Goal: Task Accomplishment & Management: Manage account settings

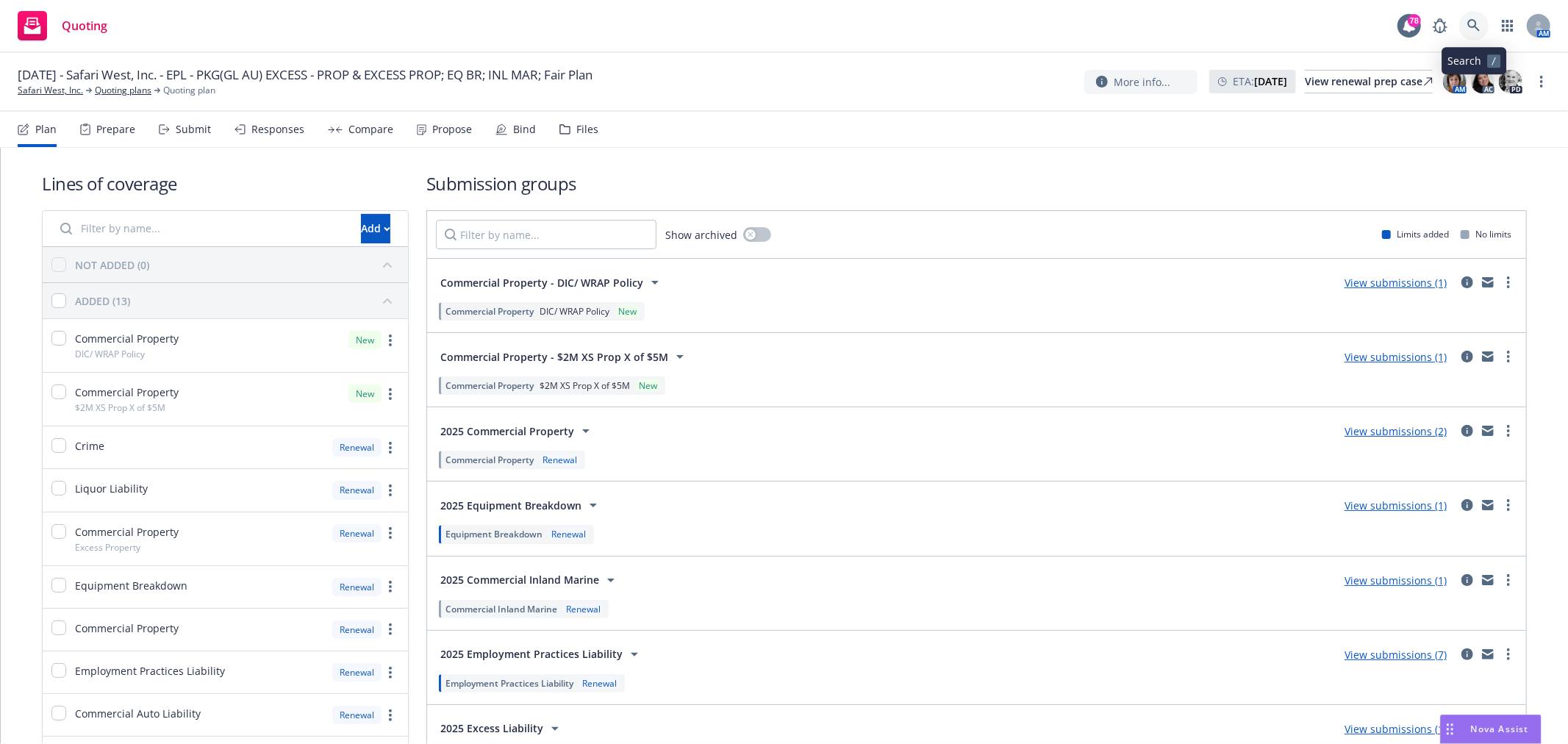
click at [1480, 24] on icon at bounding box center [1474, 26] width 14 height 13
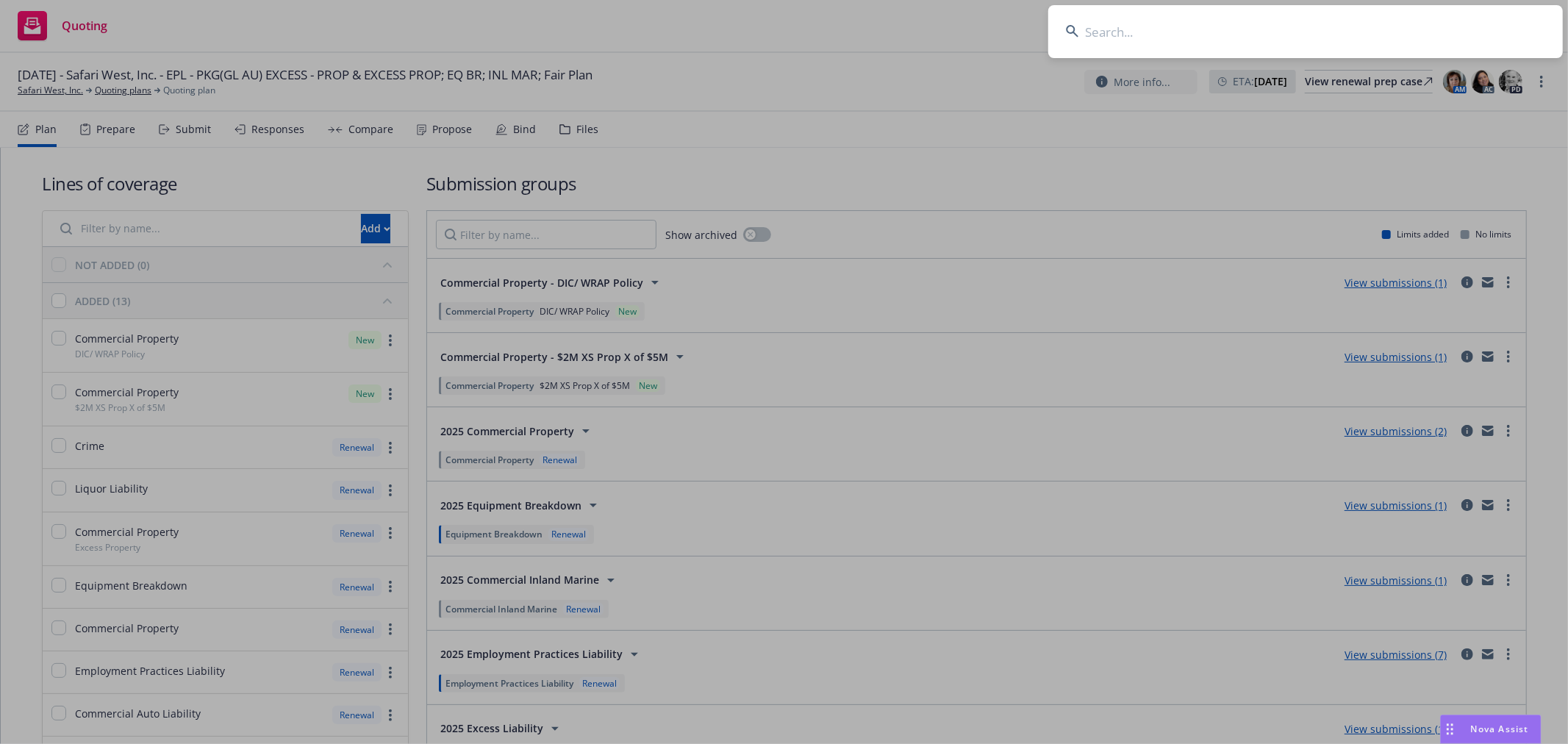
click at [1290, 38] on input at bounding box center [1306, 31] width 515 height 53
type input "PCD9302031-10"
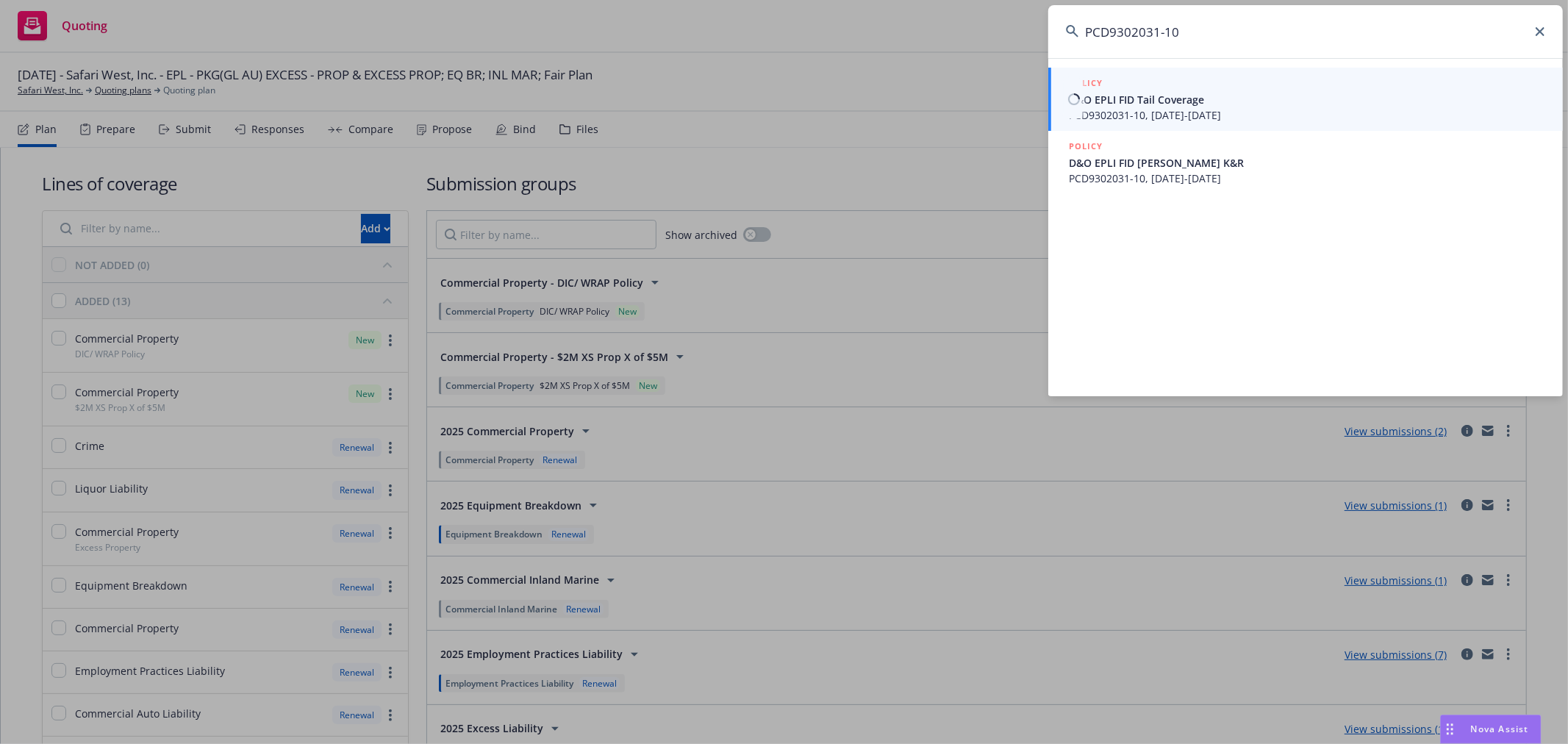
click at [1250, 95] on span "D&O EPLI FID Tail Coverage" at bounding box center [1307, 100] width 477 height 15
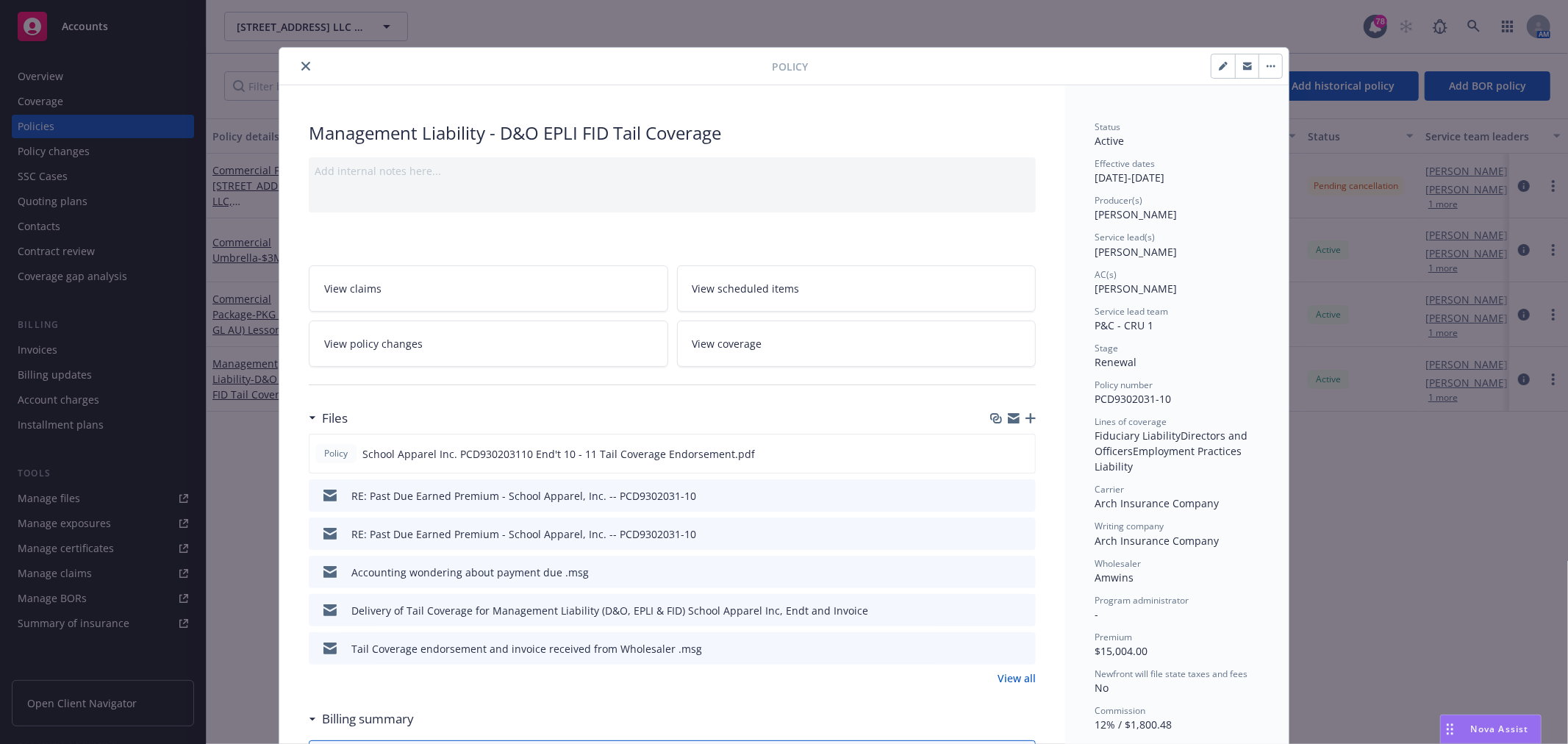
scroll to position [82, 0]
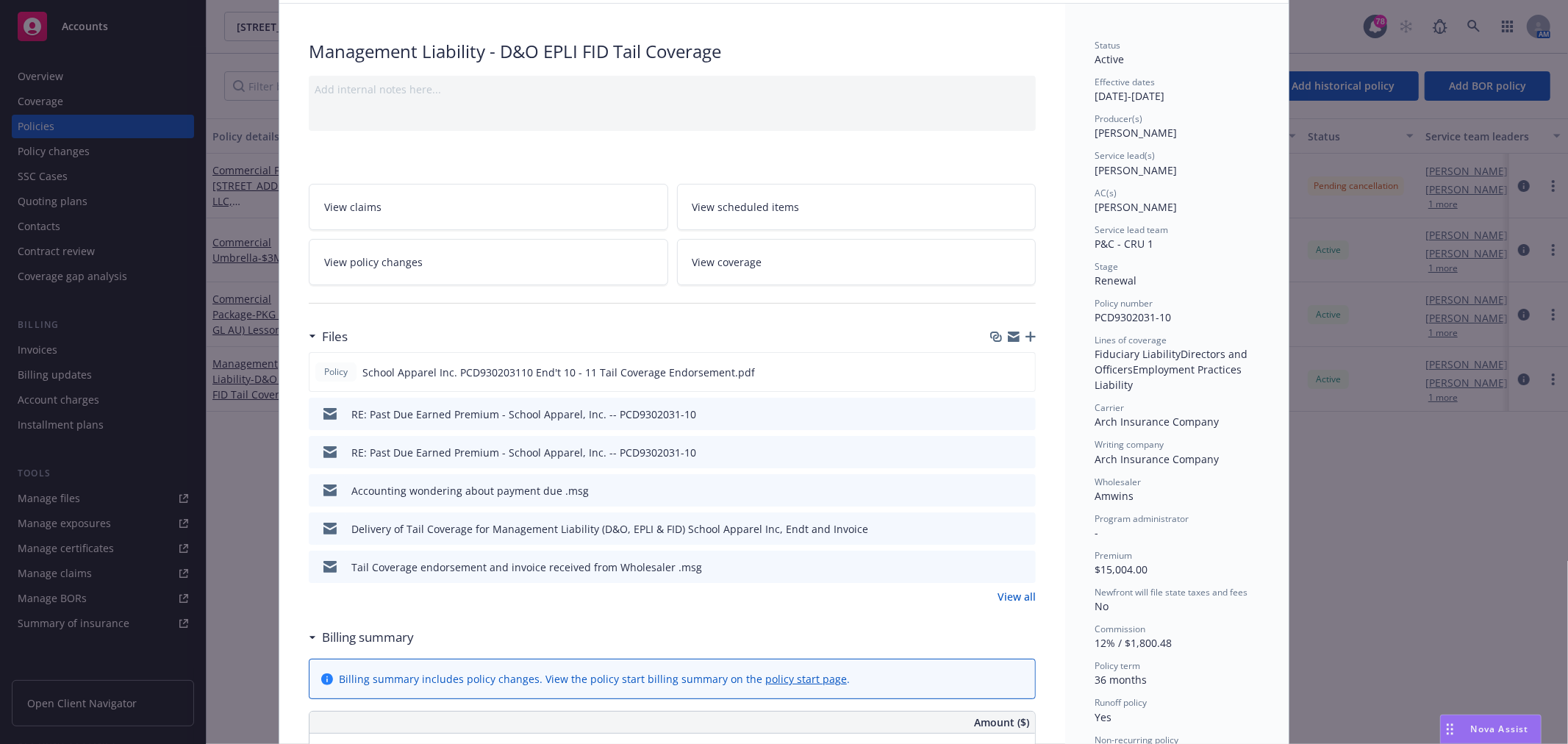
click at [1019, 601] on link "View all" at bounding box center [1016, 596] width 38 height 15
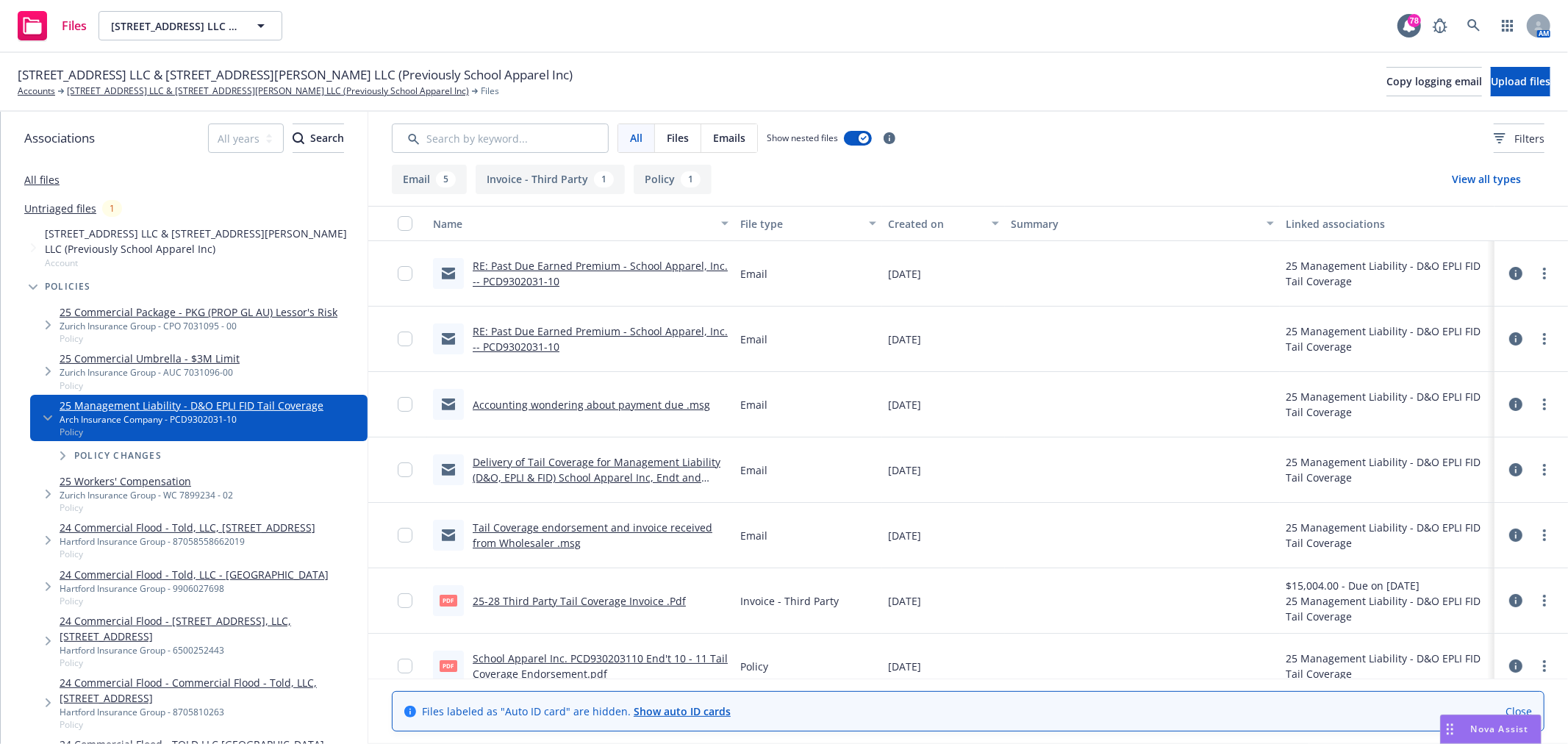
click at [519, 345] on link "RE: Past Due Earned Premium - School Apparel, Inc. -- PCD9302031-10" at bounding box center [600, 338] width 255 height 30
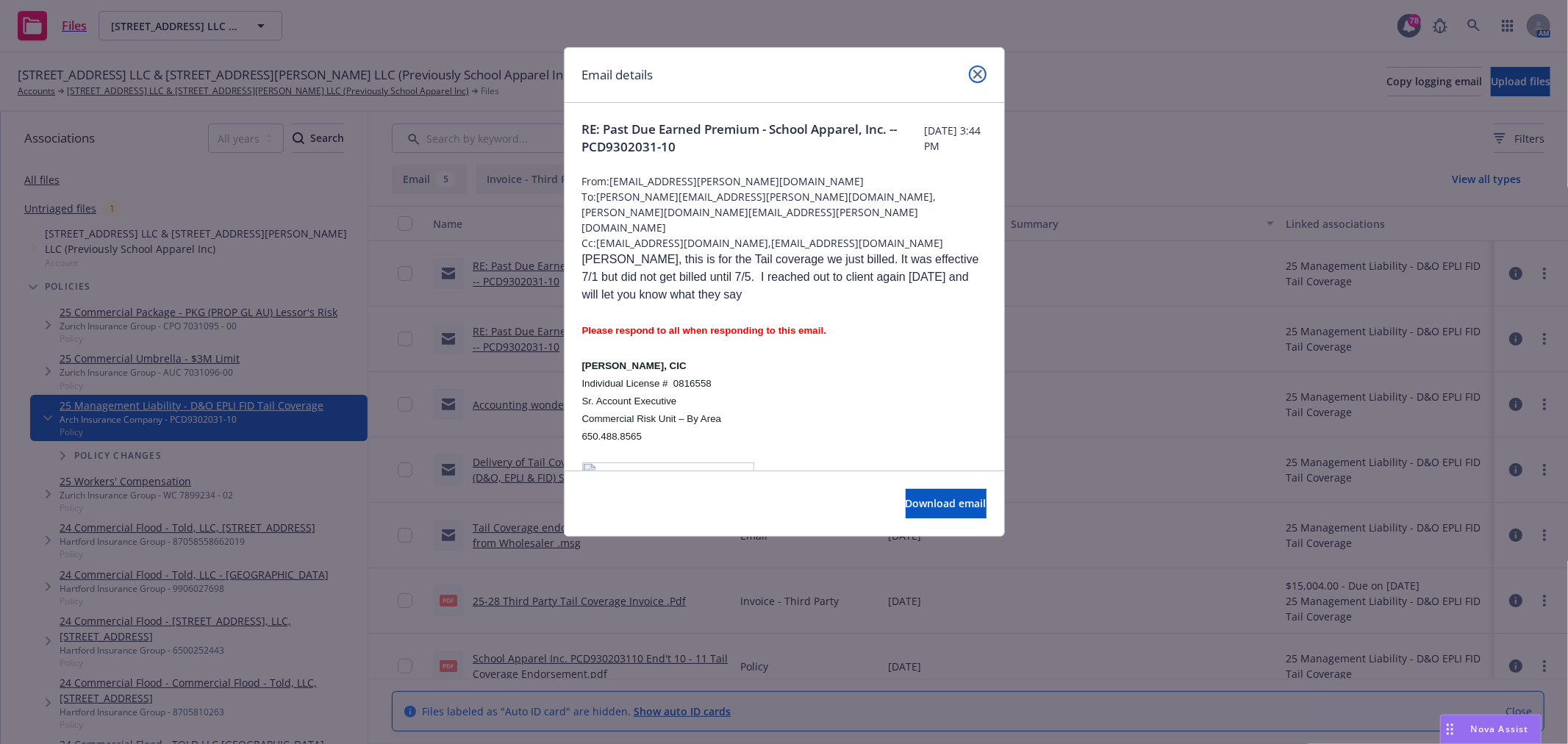
click at [984, 73] on link "close" at bounding box center [977, 74] width 18 height 18
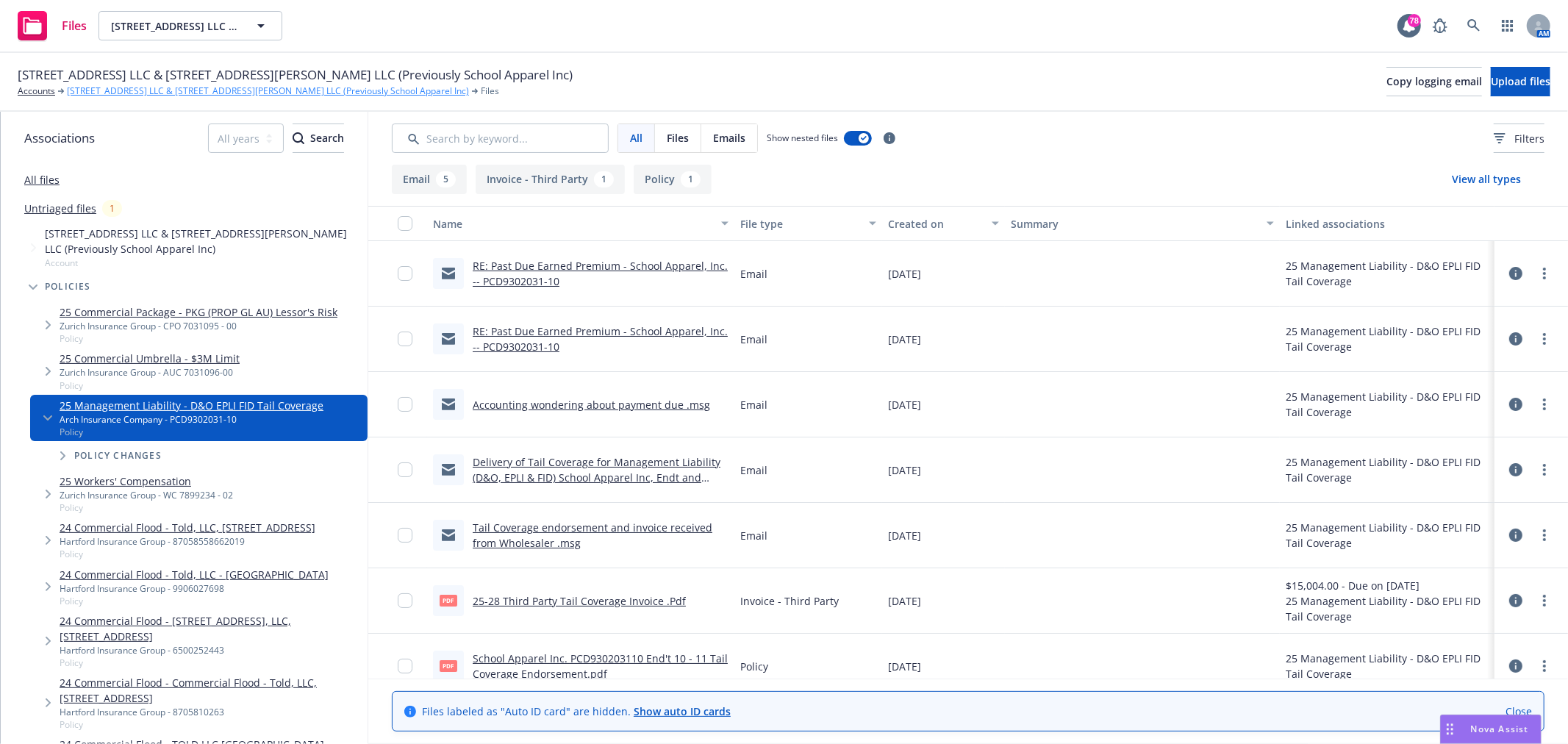
click at [116, 91] on link "[STREET_ADDRESS] LLC & [STREET_ADDRESS][PERSON_NAME] LLC (Previously School App…" at bounding box center [268, 91] width 403 height 13
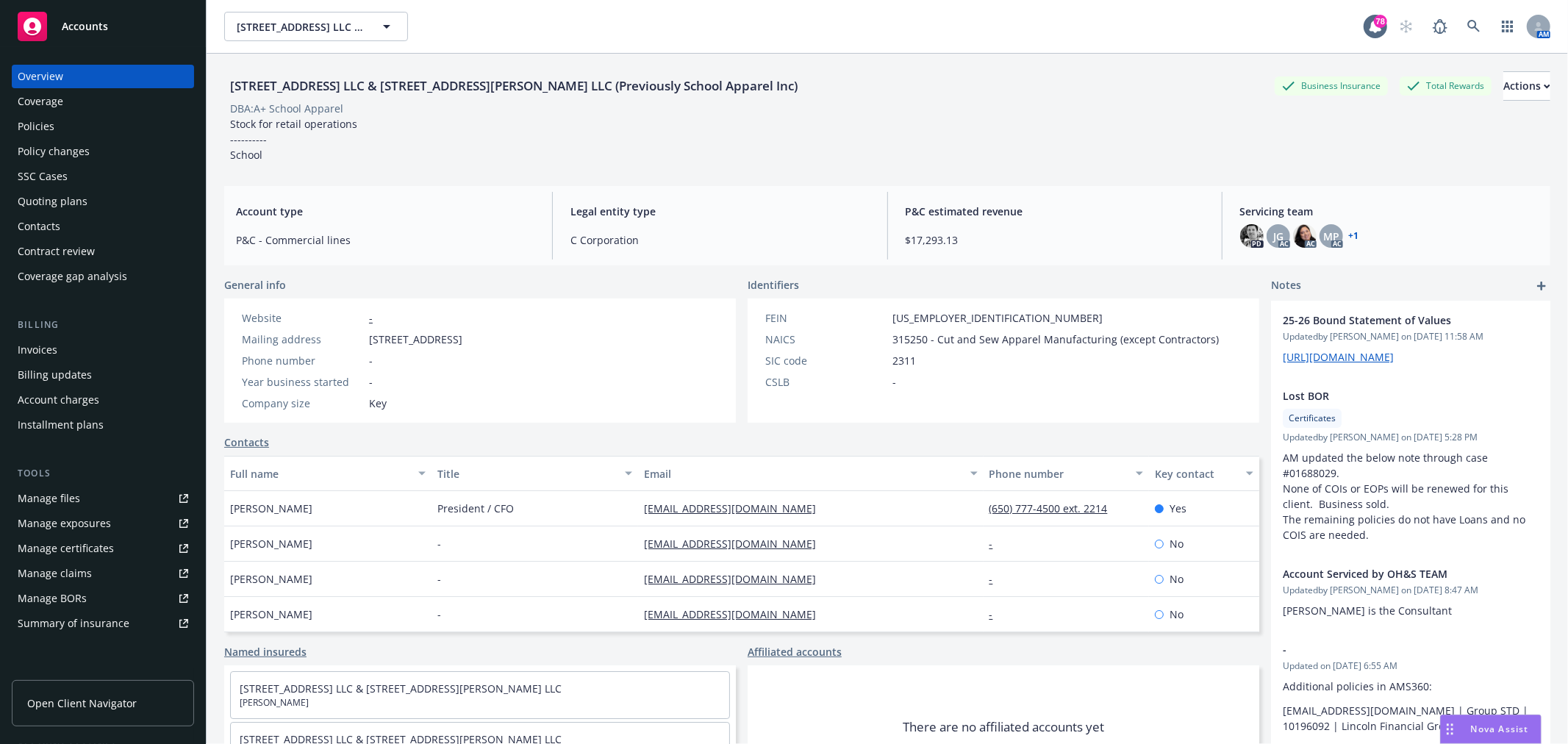
click at [115, 126] on div "Policies" at bounding box center [103, 127] width 170 height 24
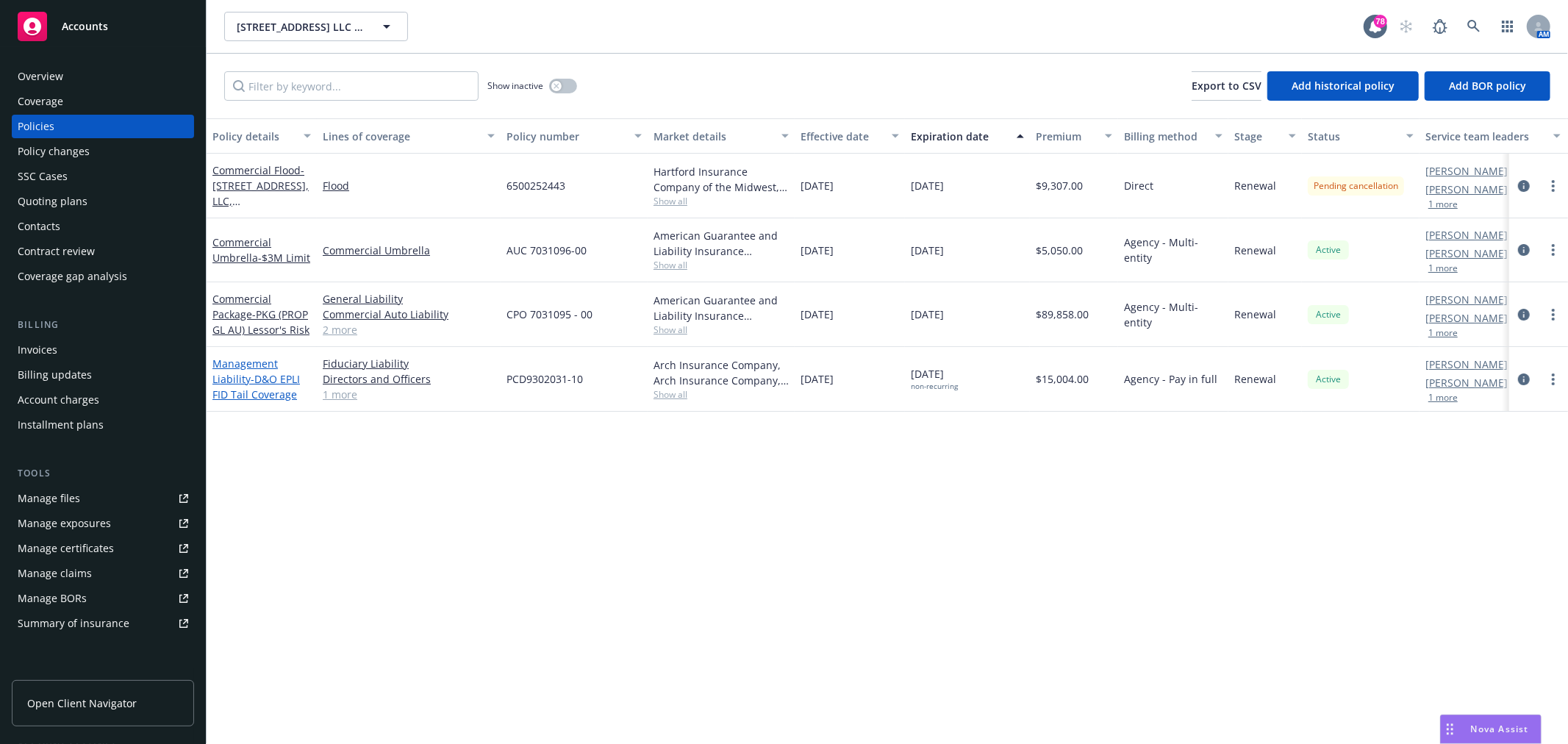
click at [237, 396] on span "- D&O EPLI FID Tail Coverage" at bounding box center [257, 386] width 88 height 30
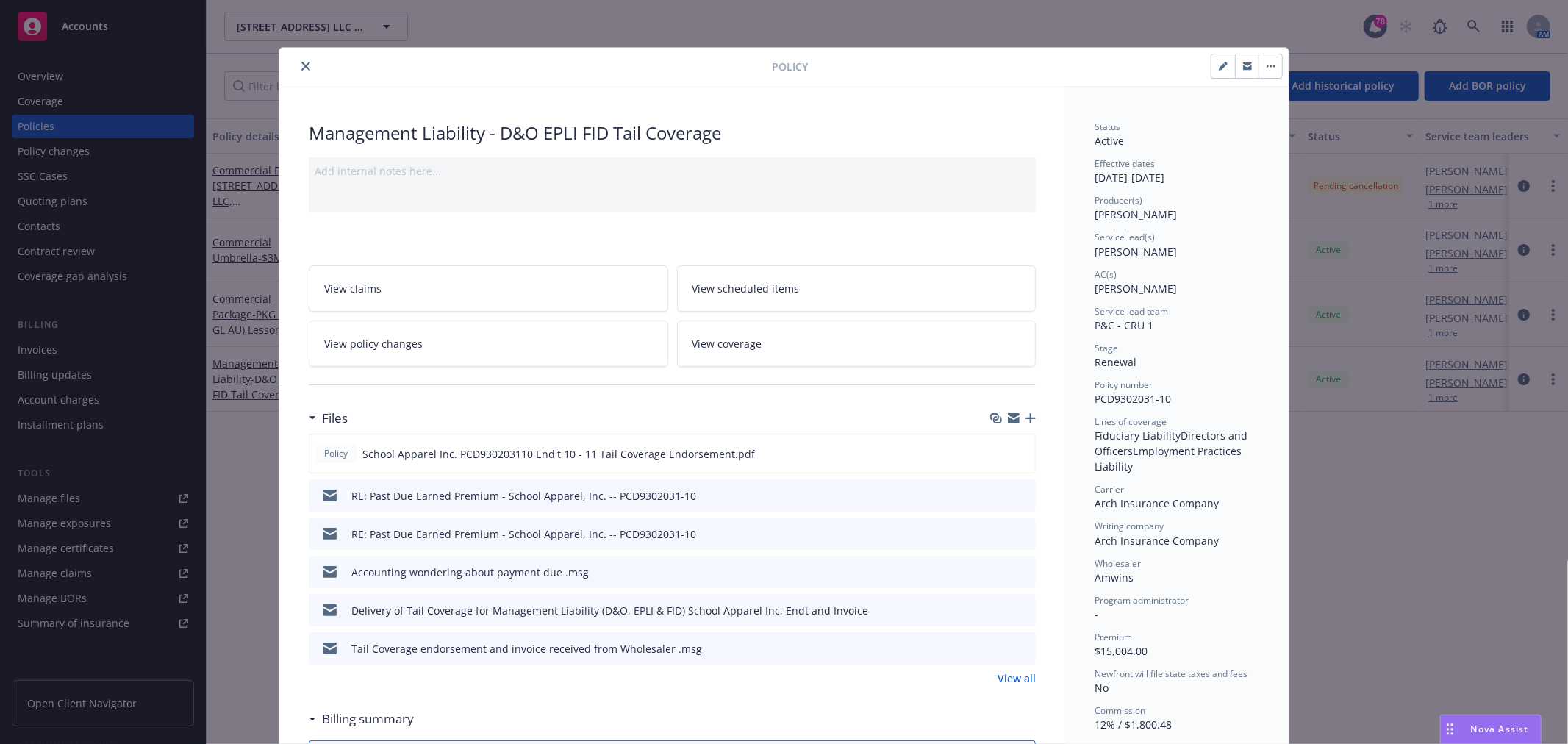
click at [1004, 682] on link "View all" at bounding box center [1016, 678] width 38 height 15
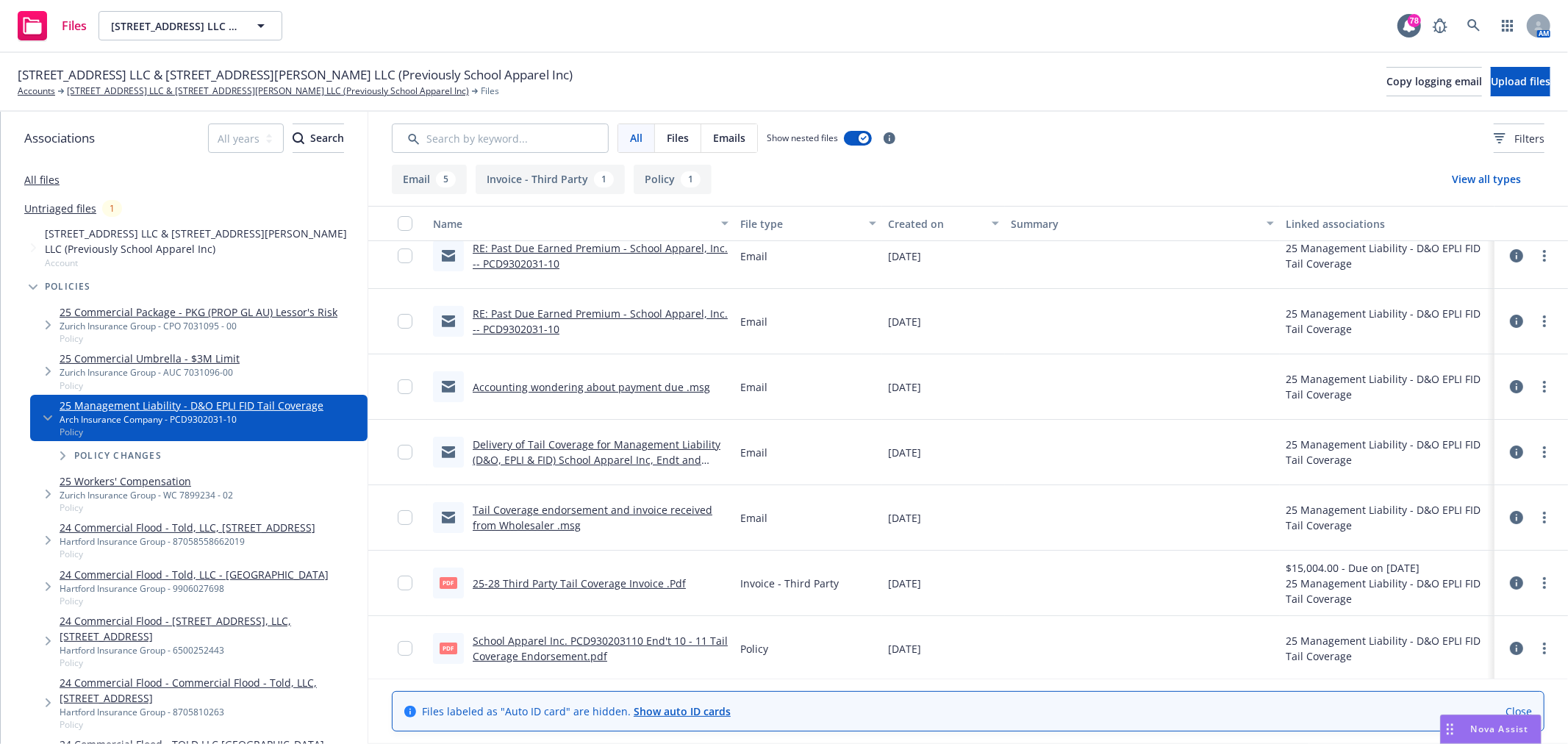
scroll to position [20, 0]
click at [37, 211] on link "Untriaged files" at bounding box center [60, 208] width 72 height 15
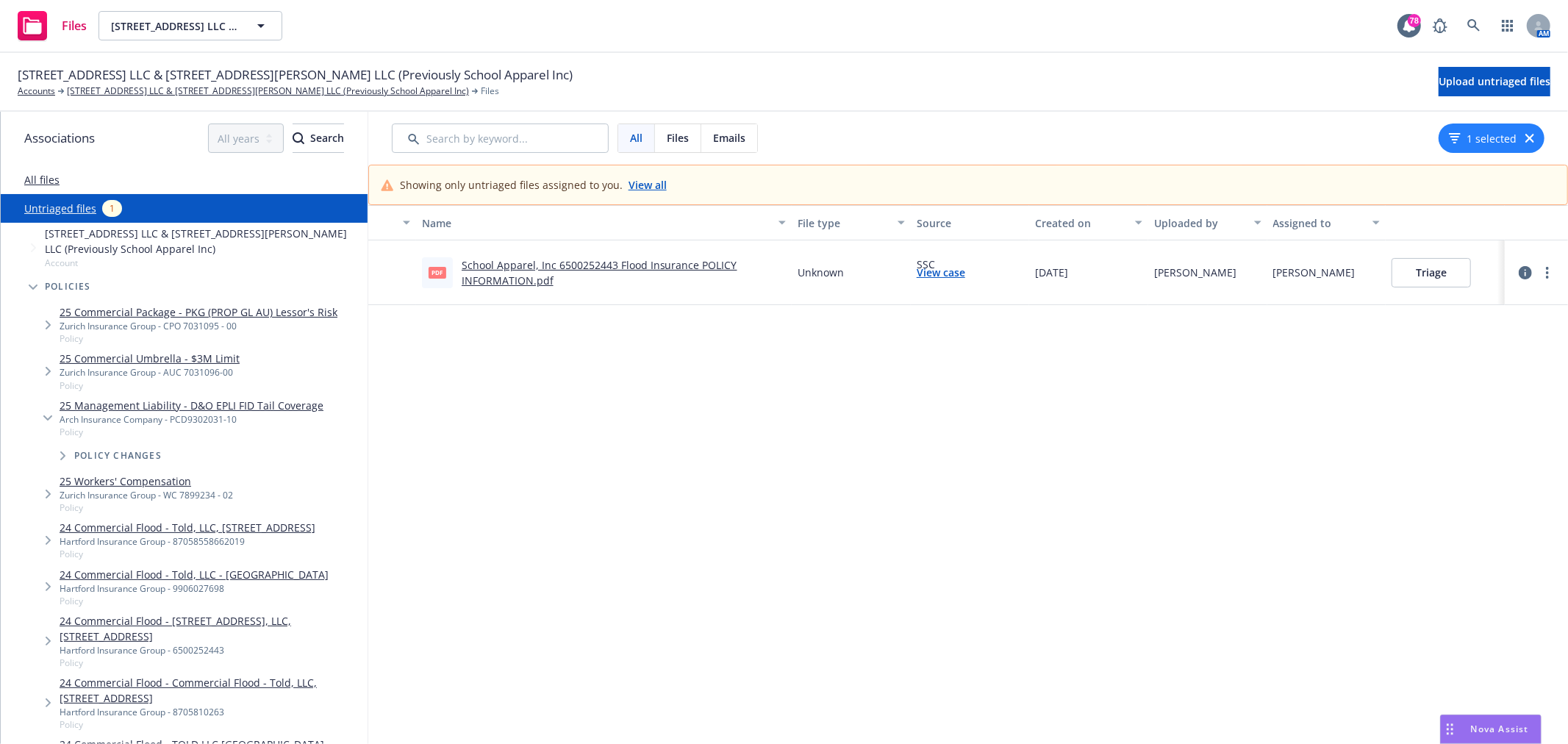
click at [507, 276] on link "School Apparel, Inc 6500252443 Flood Insurance POLICY INFORMATION.pdf" at bounding box center [599, 272] width 276 height 30
click at [135, 89] on link "[STREET_ADDRESS] LLC & [STREET_ADDRESS][PERSON_NAME] LLC (Previously School App…" at bounding box center [268, 91] width 403 height 13
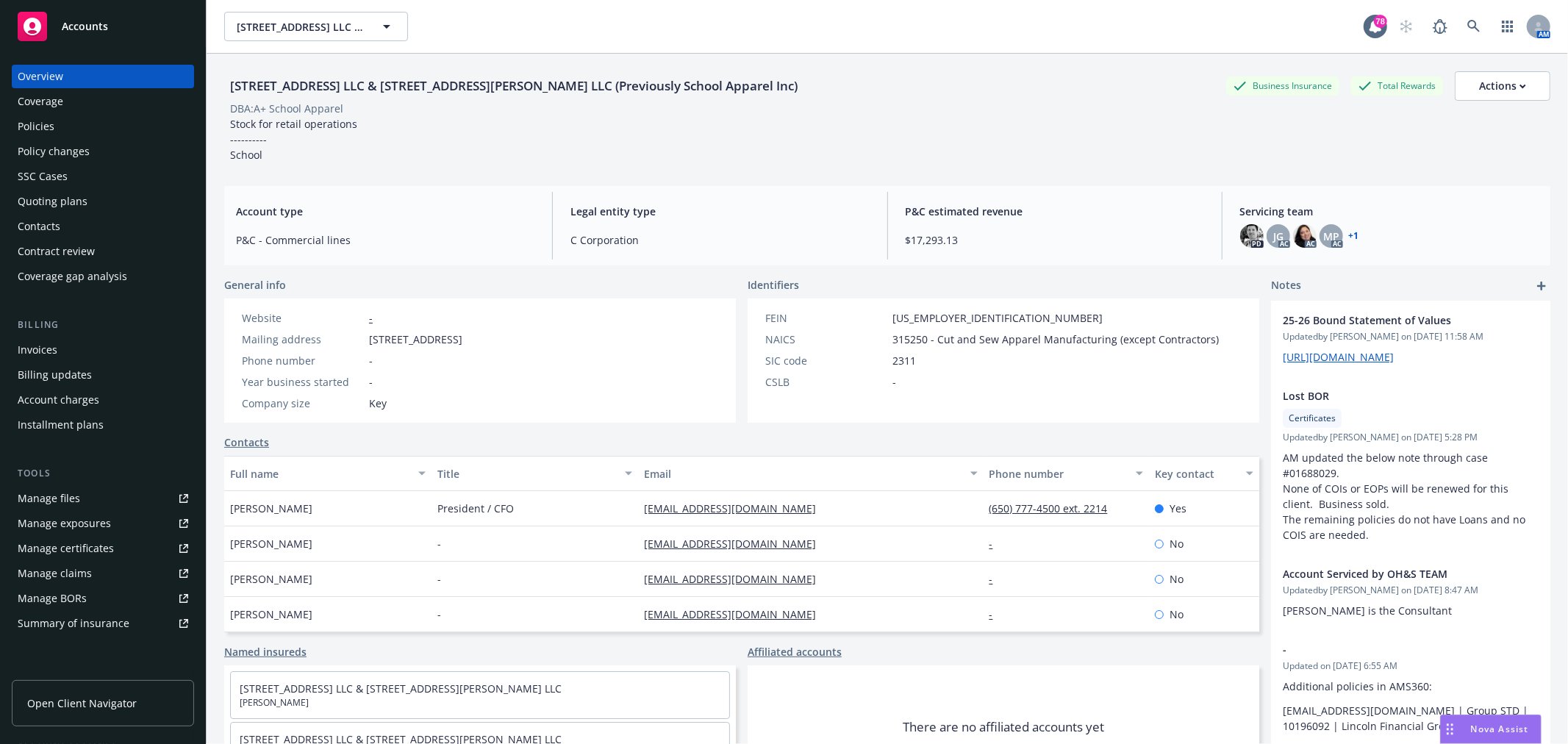
click at [72, 172] on div "SSC Cases" at bounding box center [103, 176] width 170 height 24
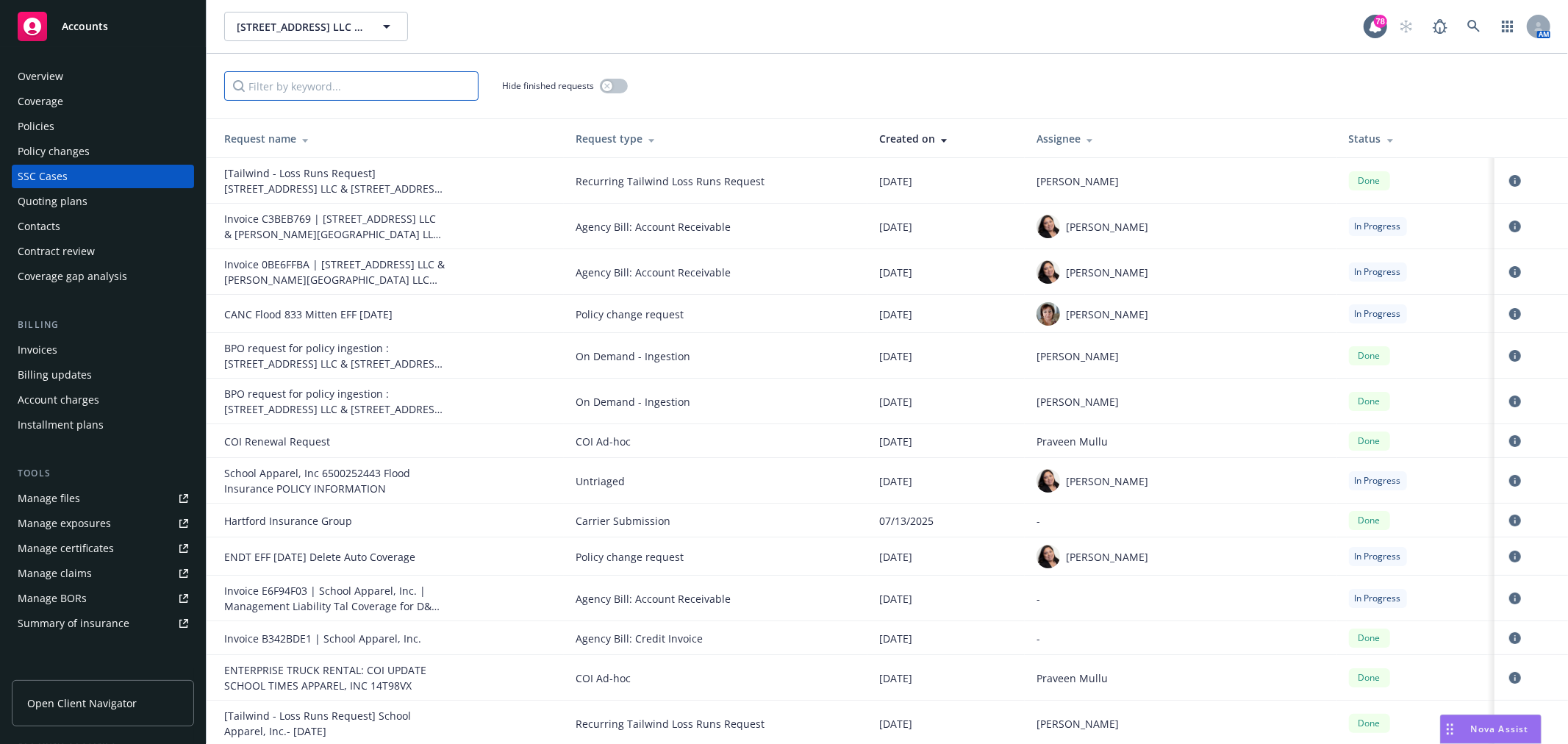
click at [401, 81] on input "Filter by keyword..." at bounding box center [351, 86] width 254 height 30
click at [1349, 134] on div "Status" at bounding box center [1416, 138] width 134 height 15
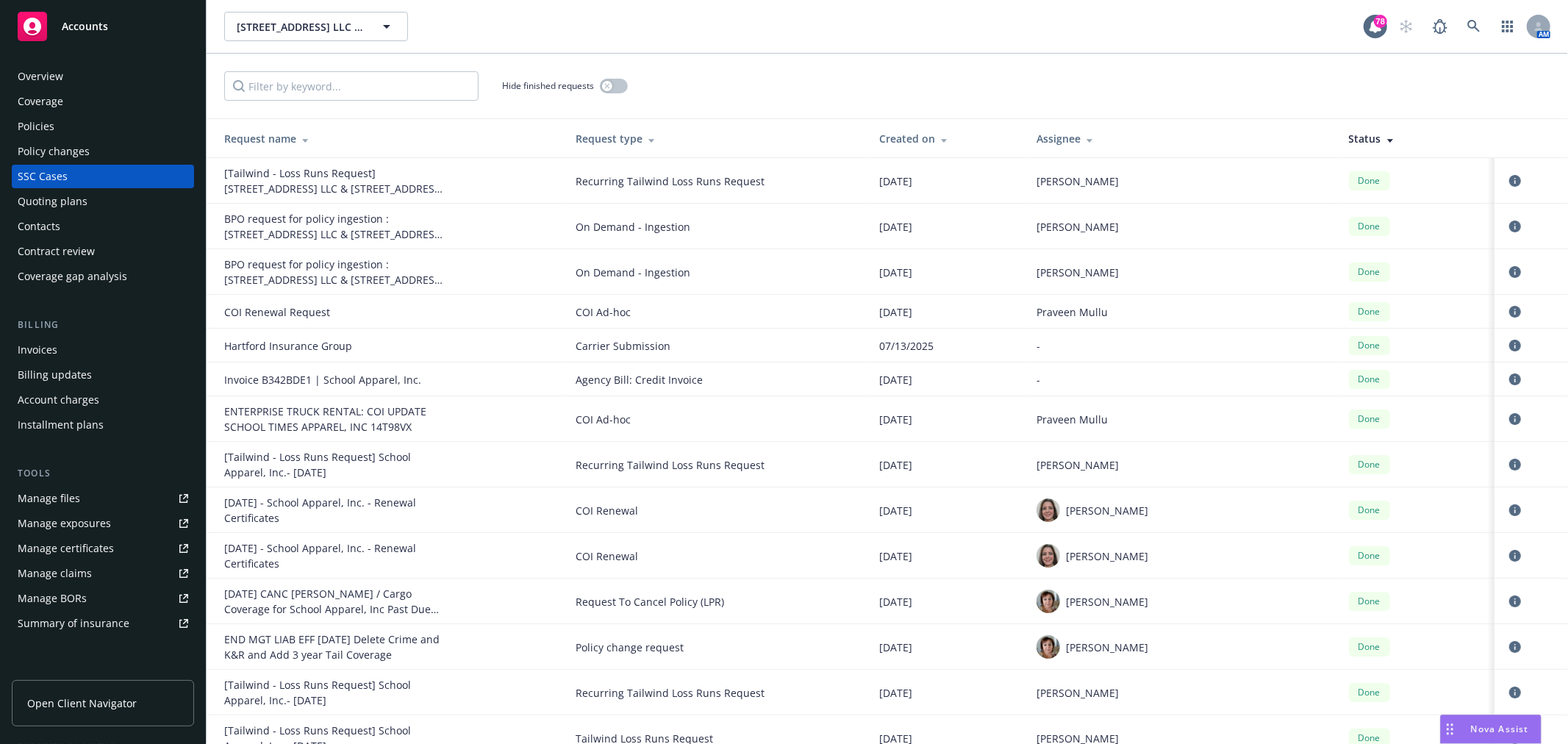
click at [1350, 134] on div "Status" at bounding box center [1416, 138] width 134 height 15
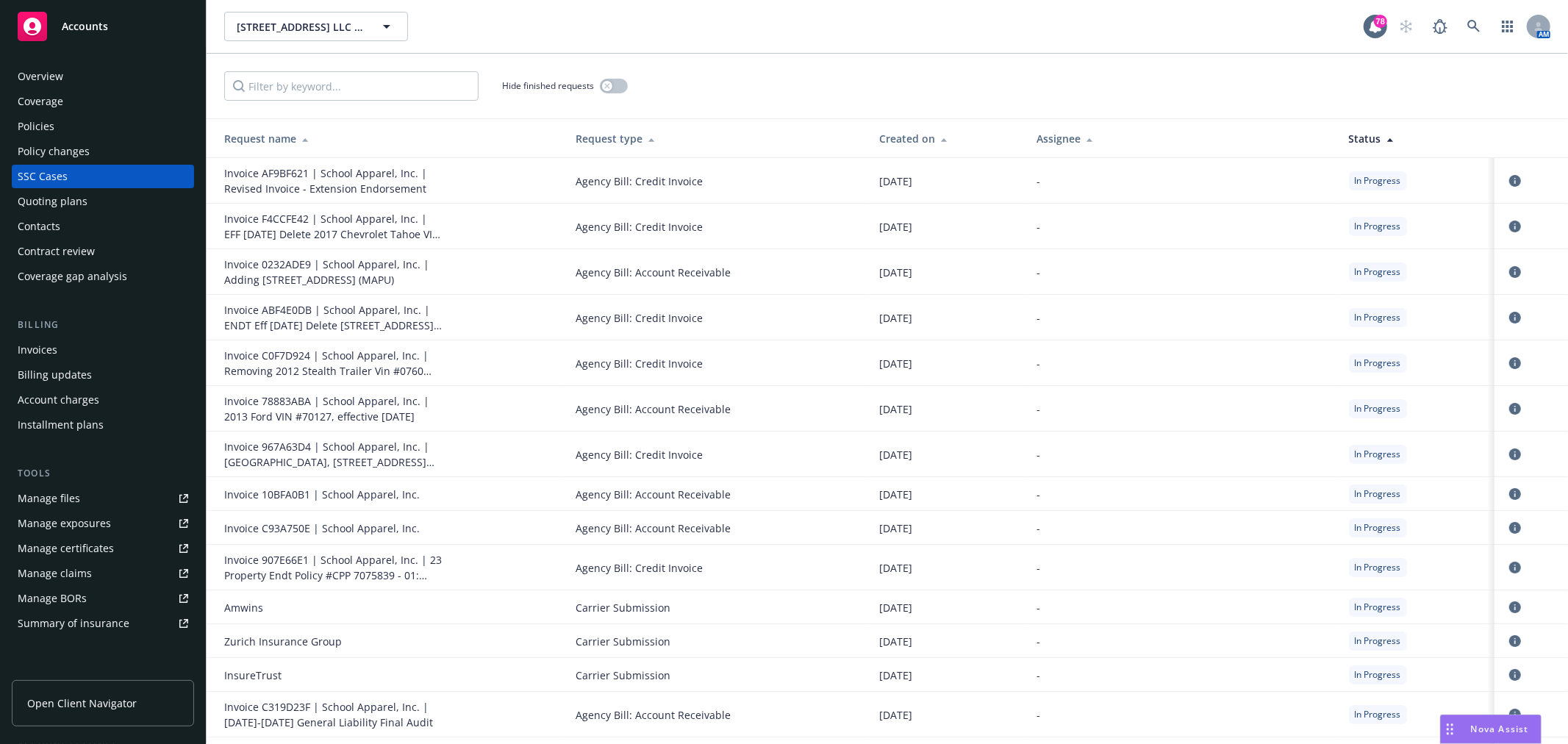
scroll to position [82, 0]
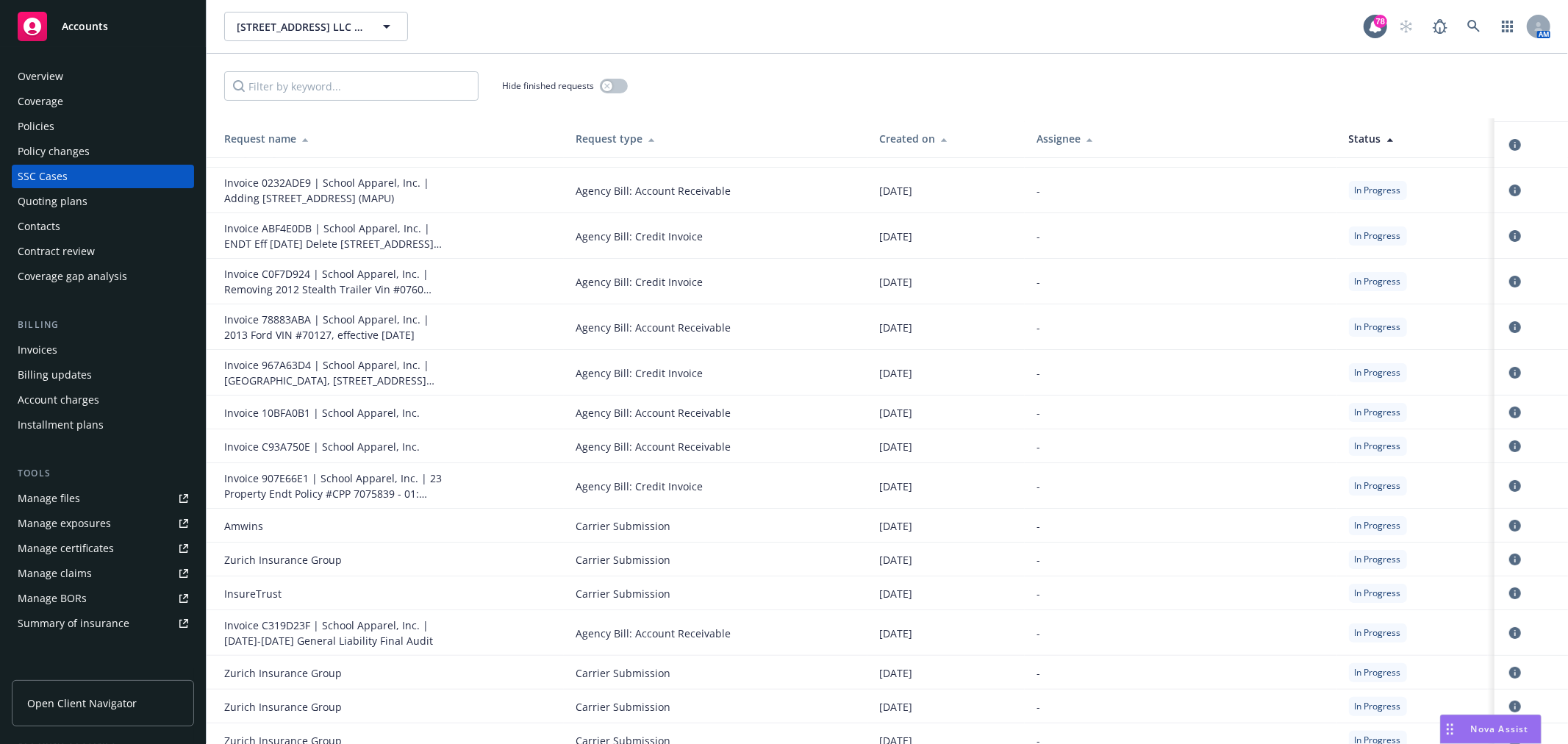
click at [1122, 136] on div "Assignee" at bounding box center [1181, 138] width 289 height 15
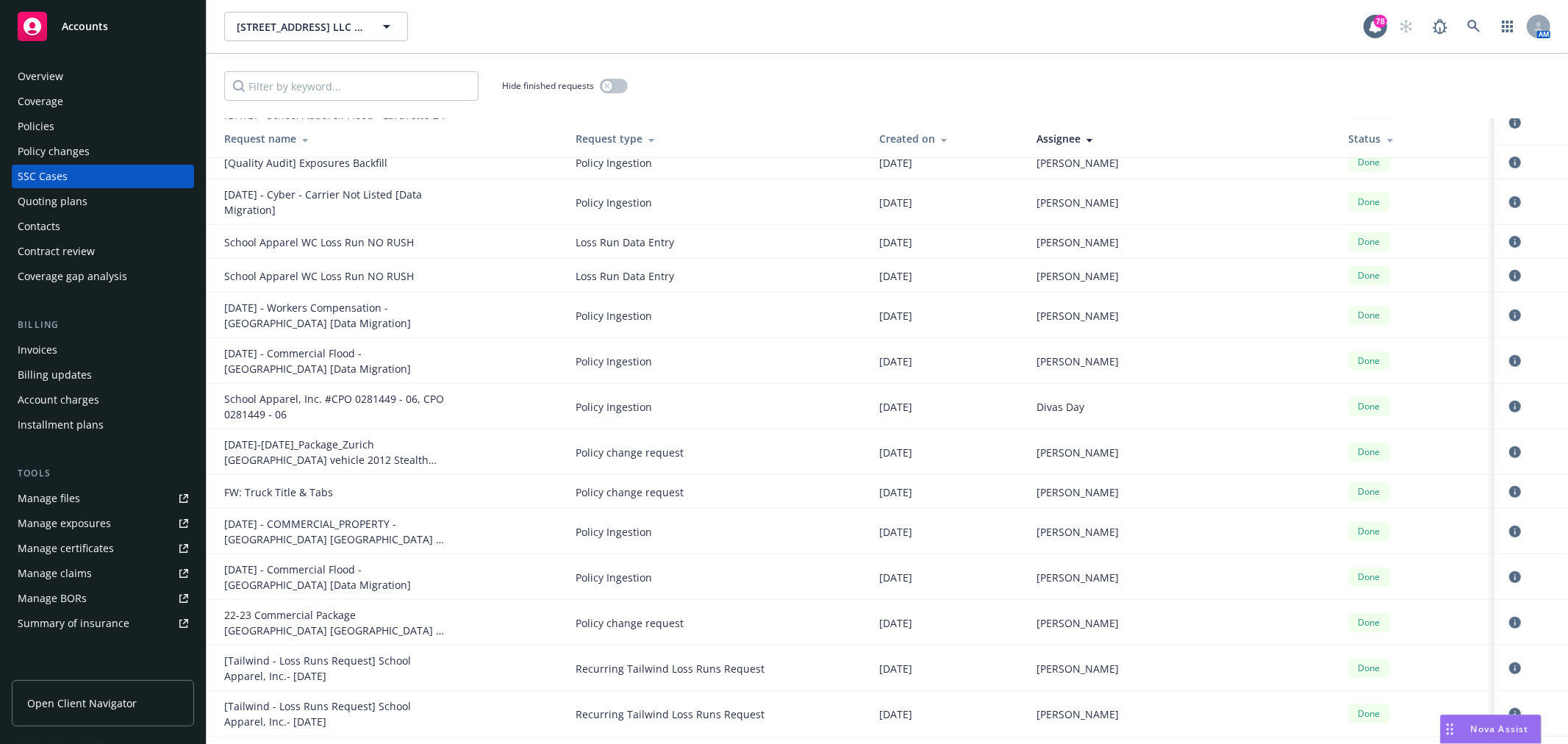
scroll to position [735, 0]
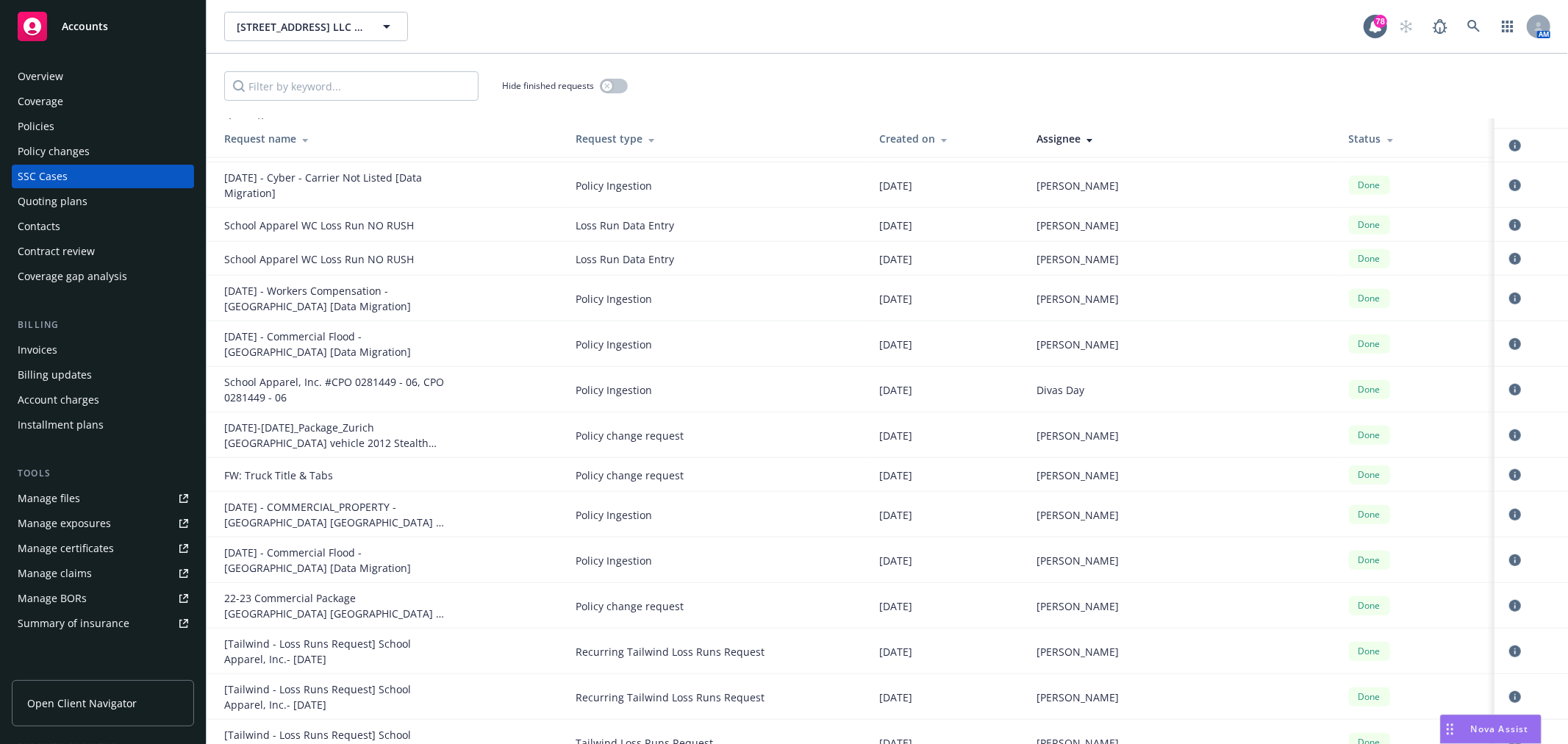
click at [1111, 132] on div "Assignee" at bounding box center [1181, 138] width 289 height 15
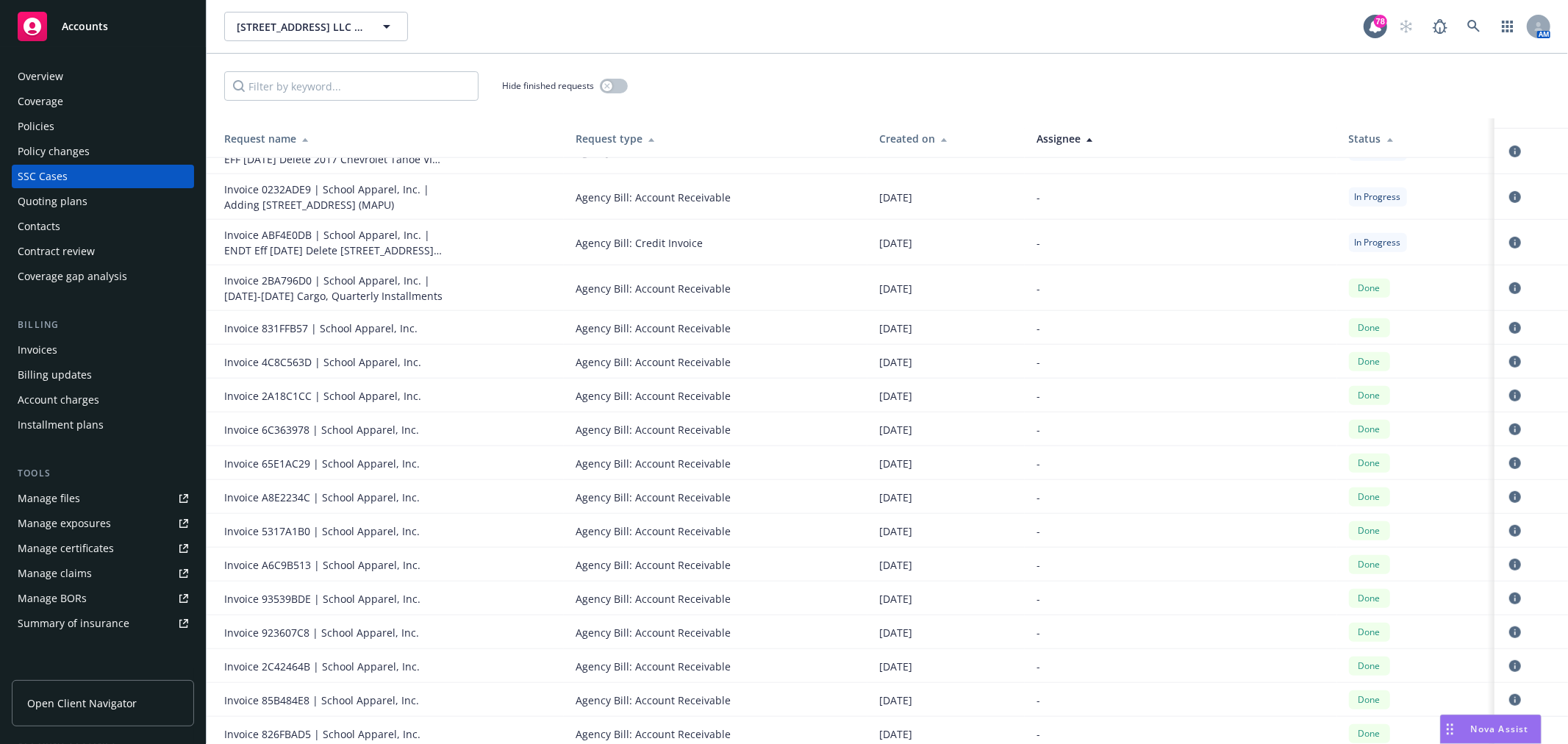
click at [1338, 123] on th "Status" at bounding box center [1416, 138] width 157 height 39
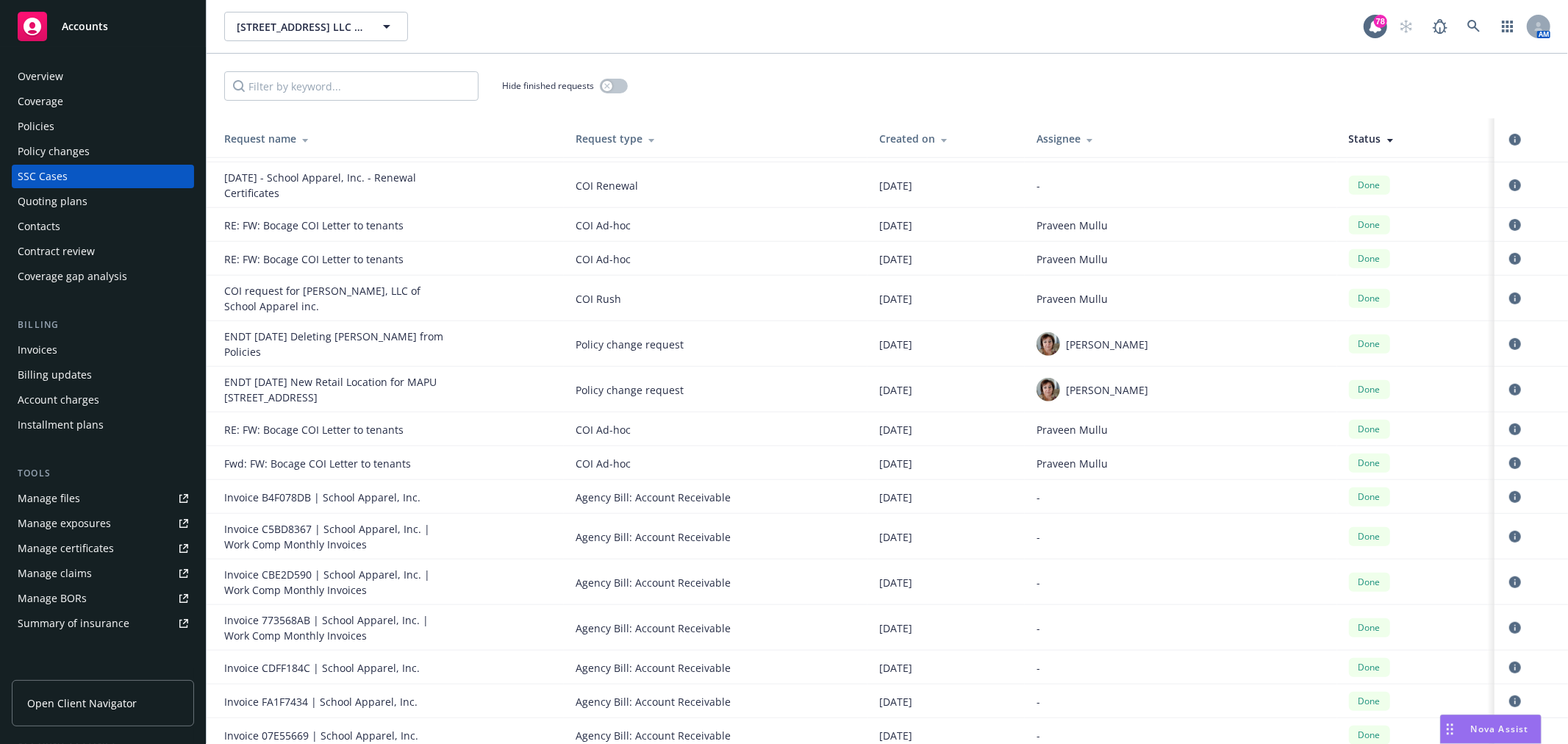
click at [1349, 136] on div "Status" at bounding box center [1416, 138] width 134 height 15
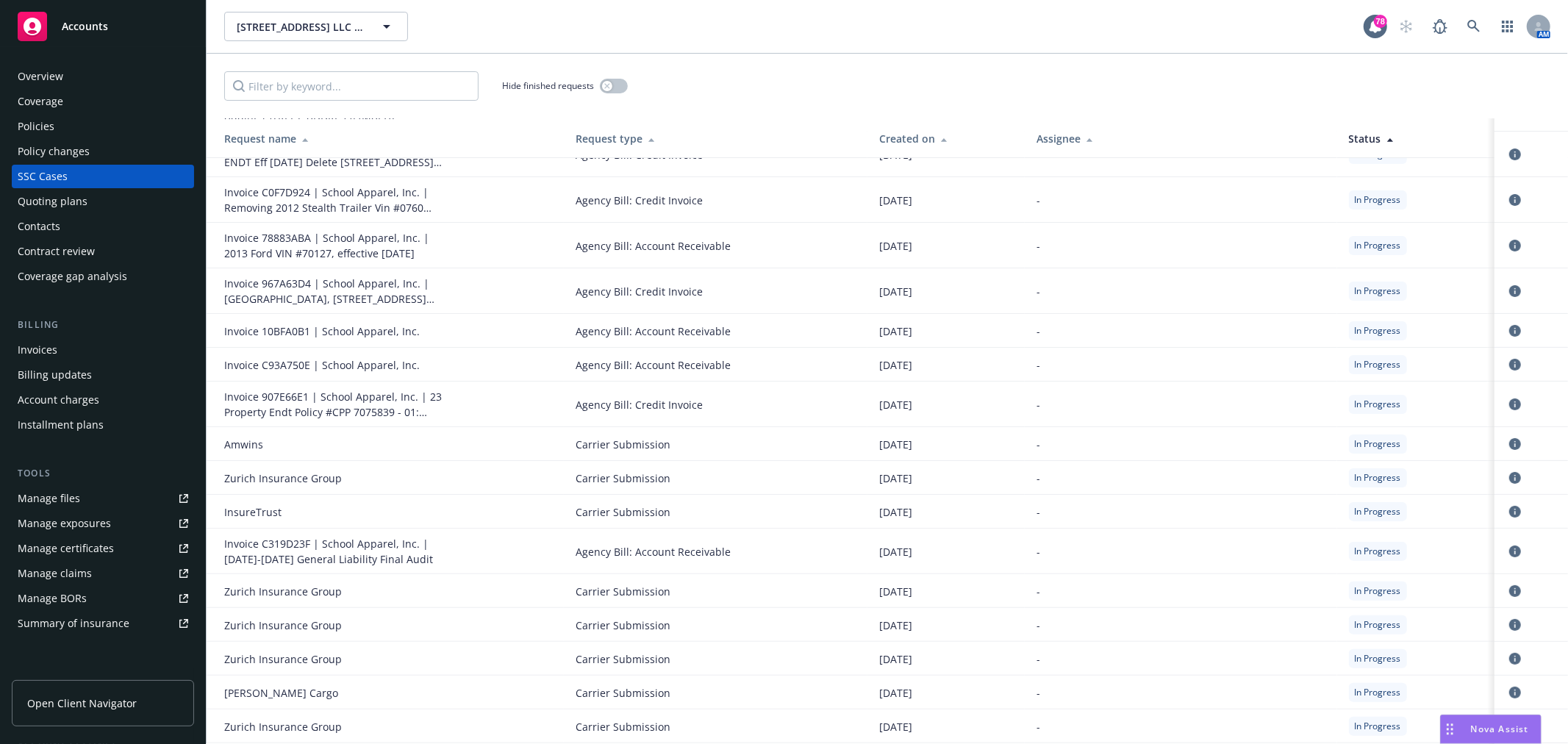
scroll to position [82, 0]
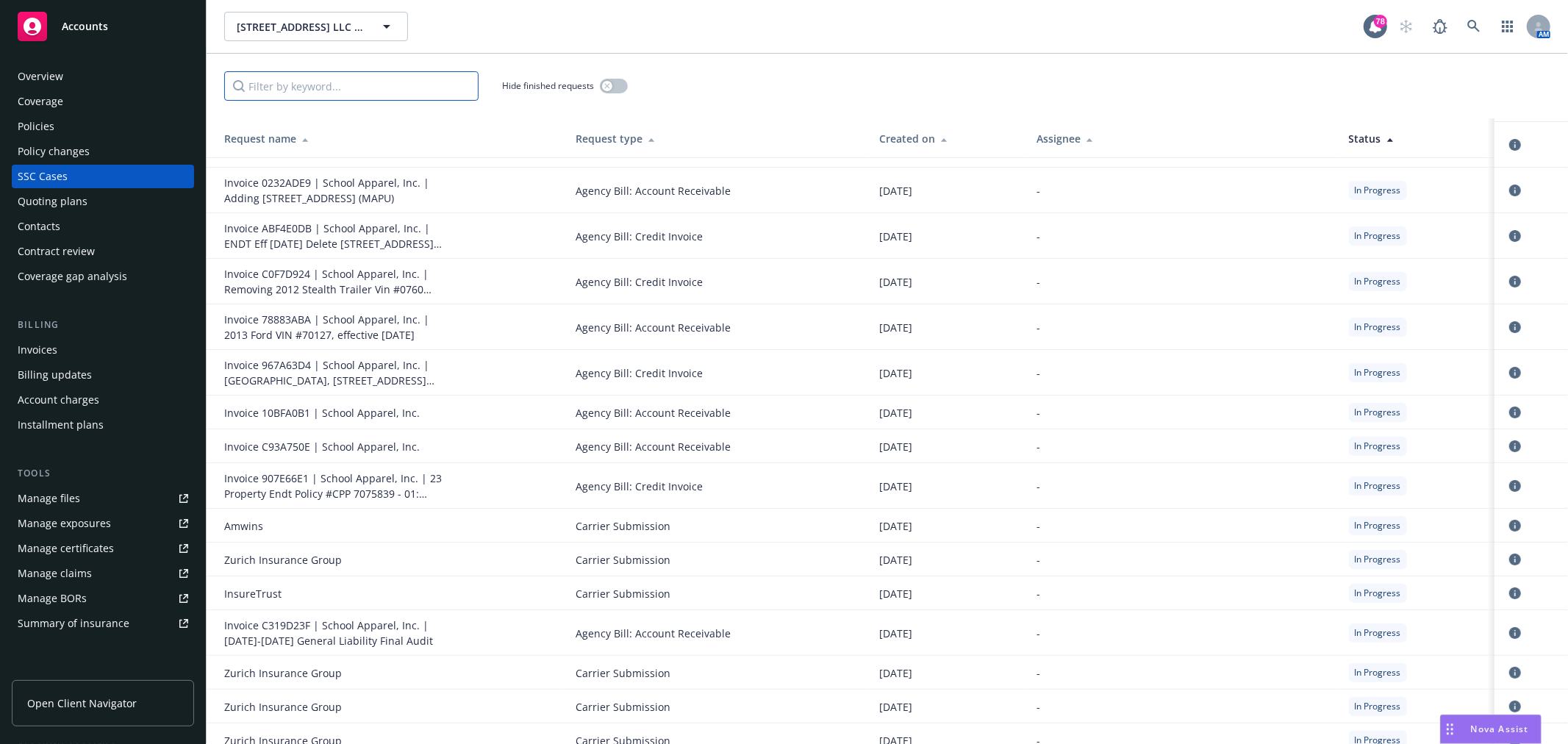
click at [313, 79] on input "Filter by keyword..." at bounding box center [351, 86] width 254 height 30
click at [627, 87] on button "button" at bounding box center [614, 85] width 28 height 14
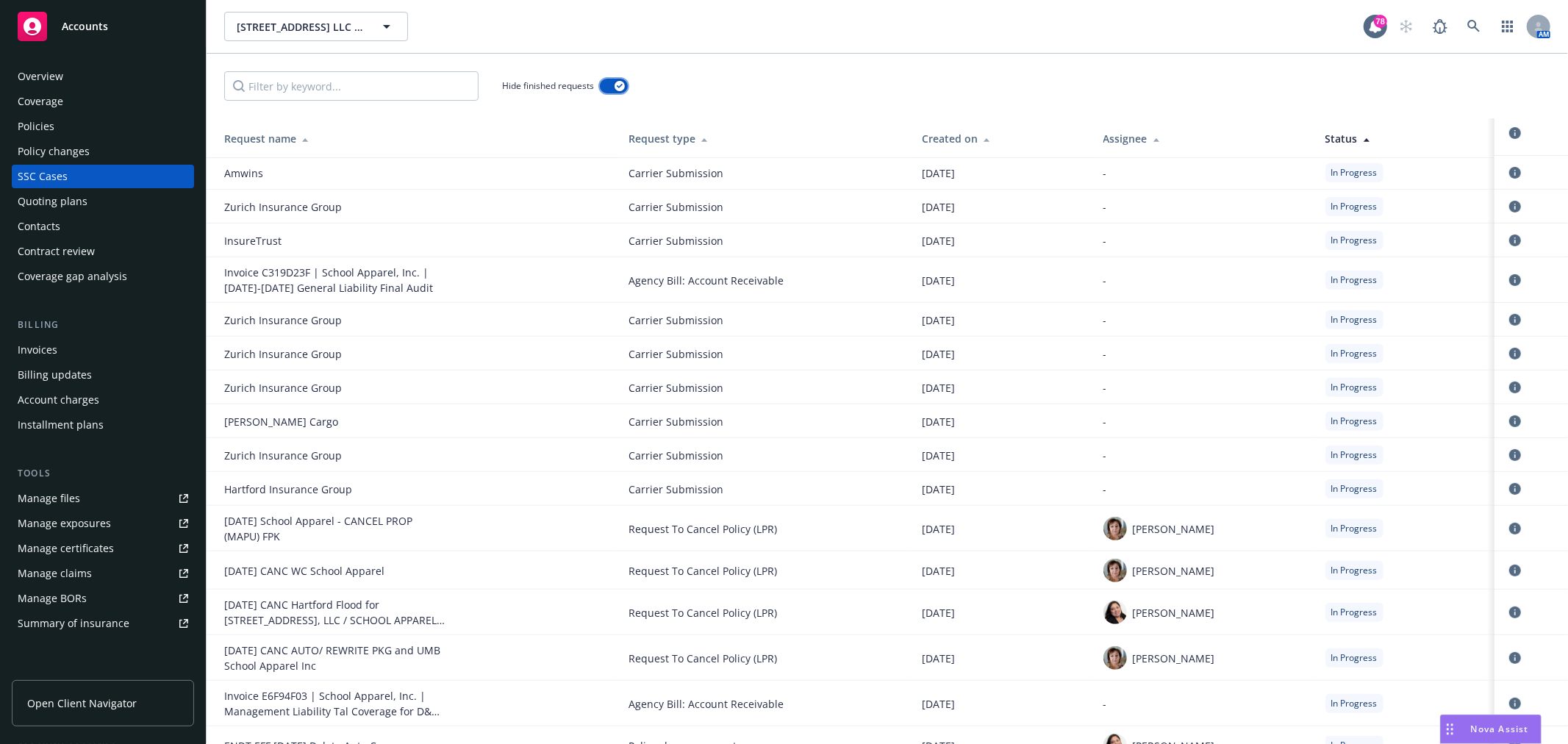
scroll to position [629, 0]
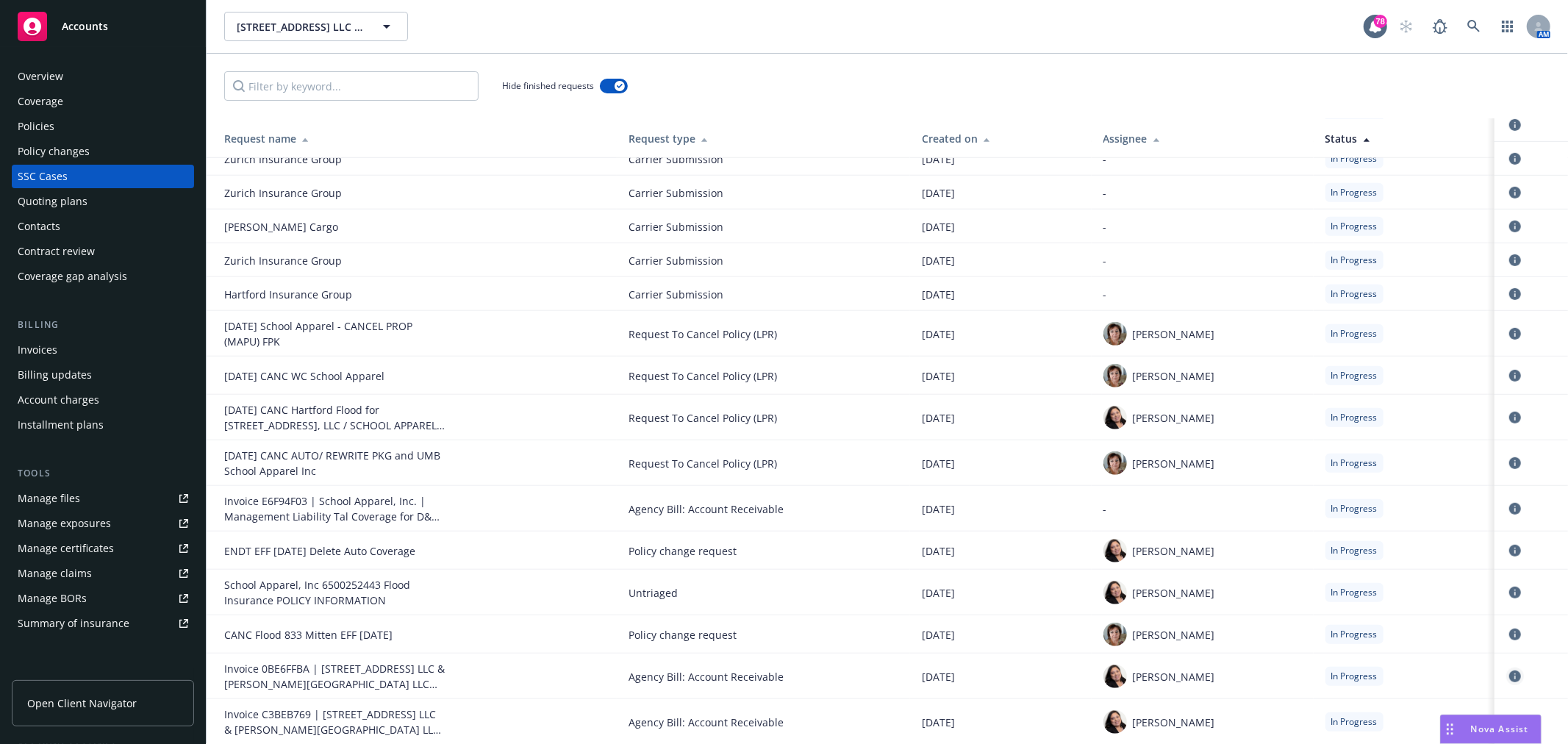
click at [1510, 674] on icon "circleInformation" at bounding box center [1516, 677] width 12 height 12
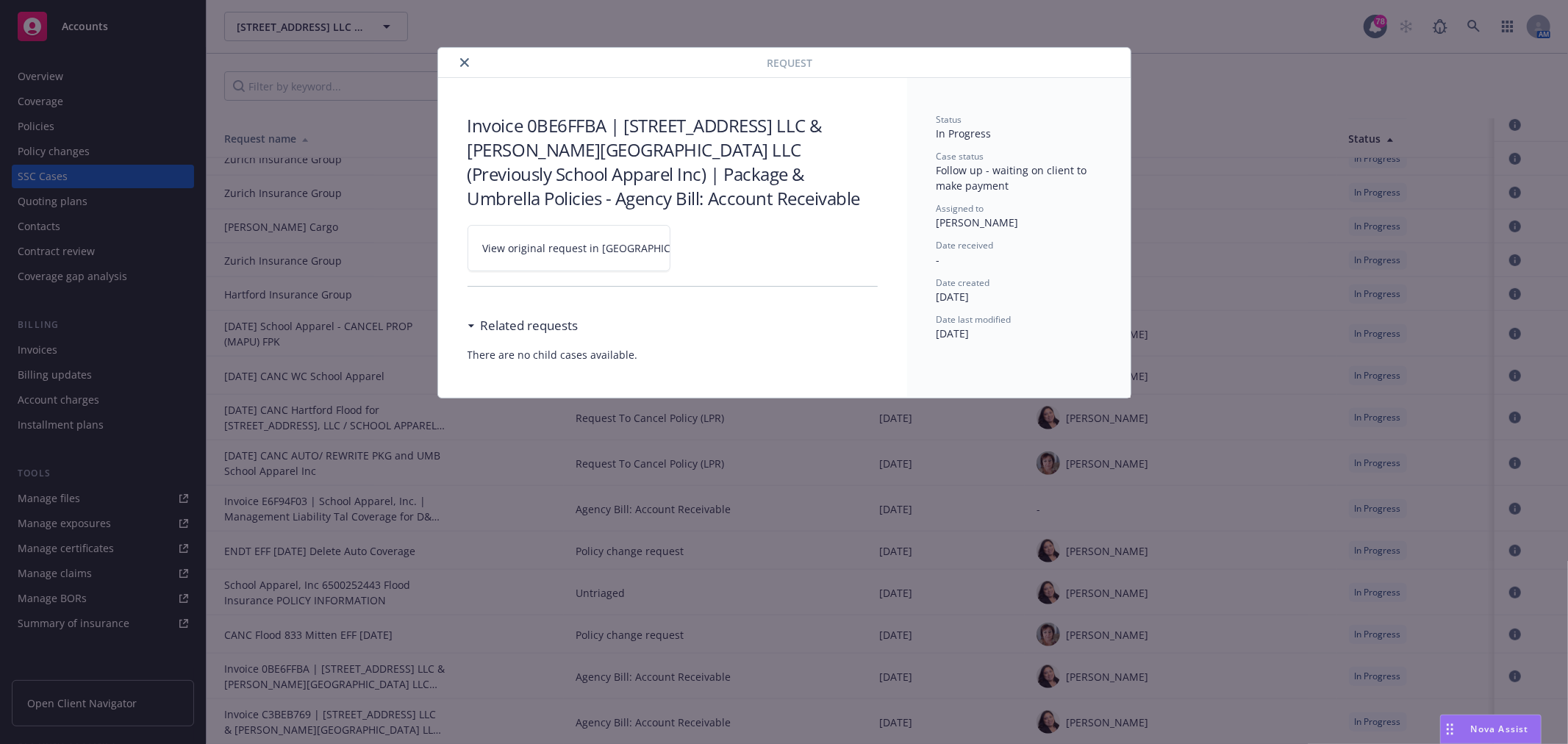
click at [545, 254] on span "View original request in SSC" at bounding box center [594, 248] width 223 height 15
click at [460, 62] on icon "close" at bounding box center [464, 62] width 8 height 8
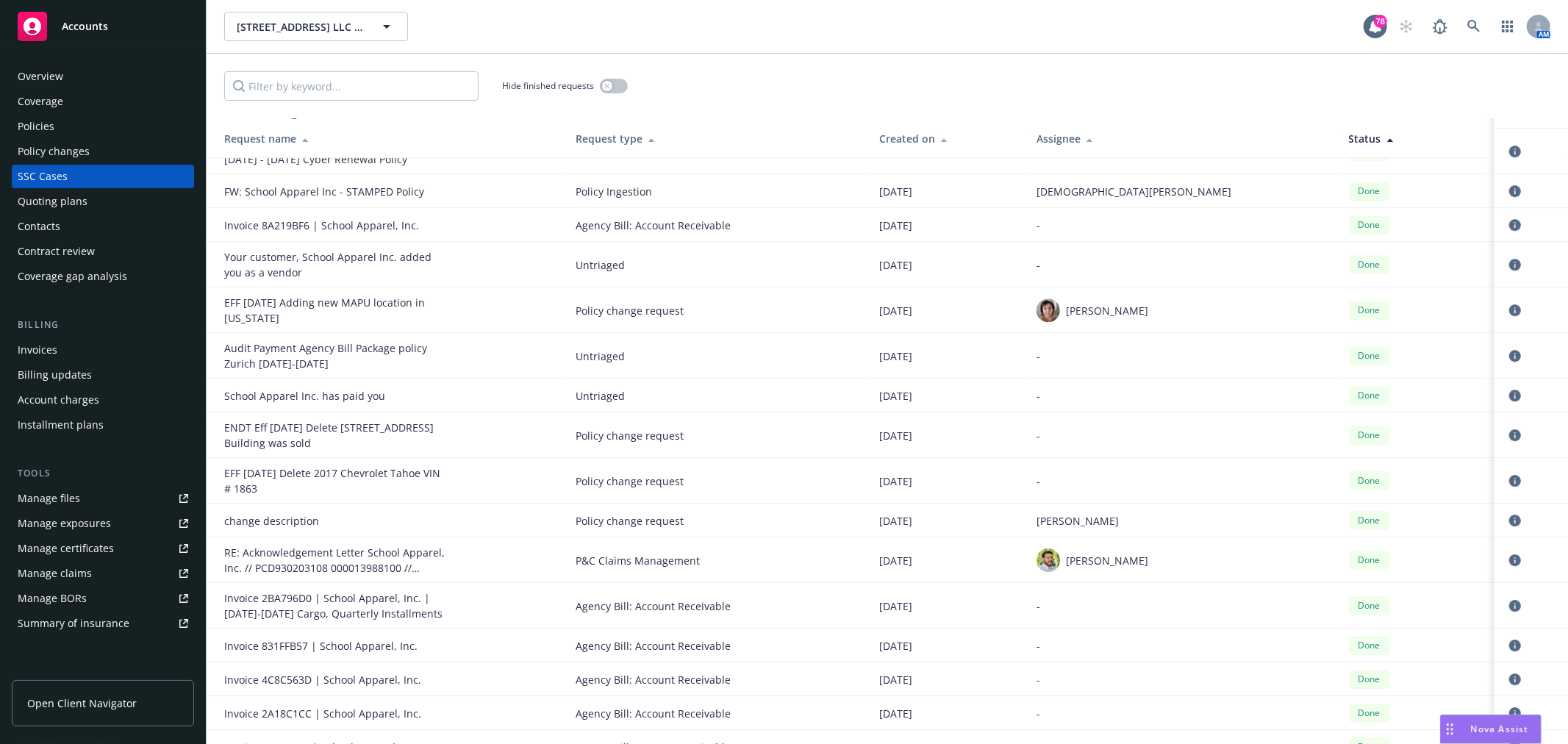
scroll to position [3511, 0]
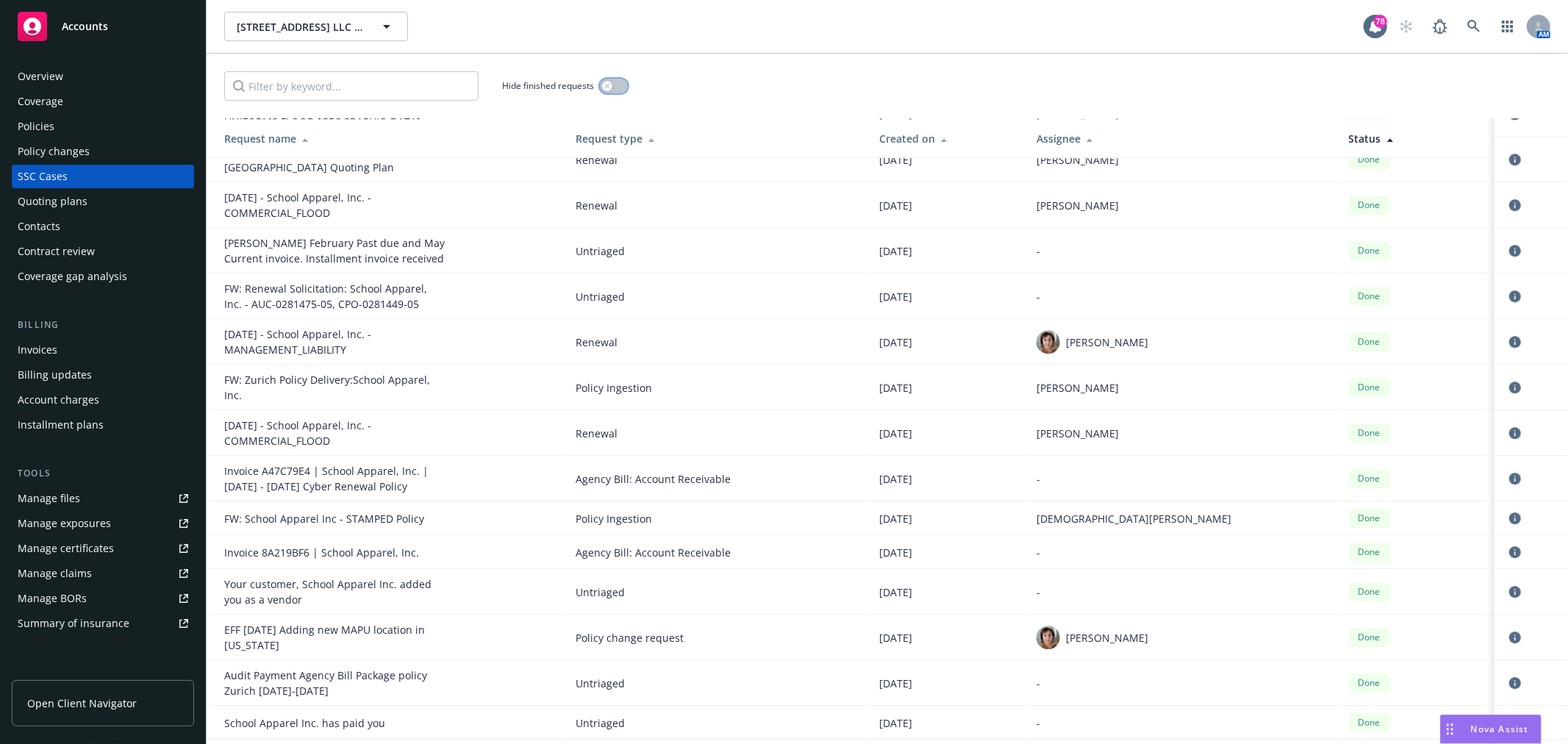
click at [604, 87] on icon "button" at bounding box center [607, 85] width 6 height 6
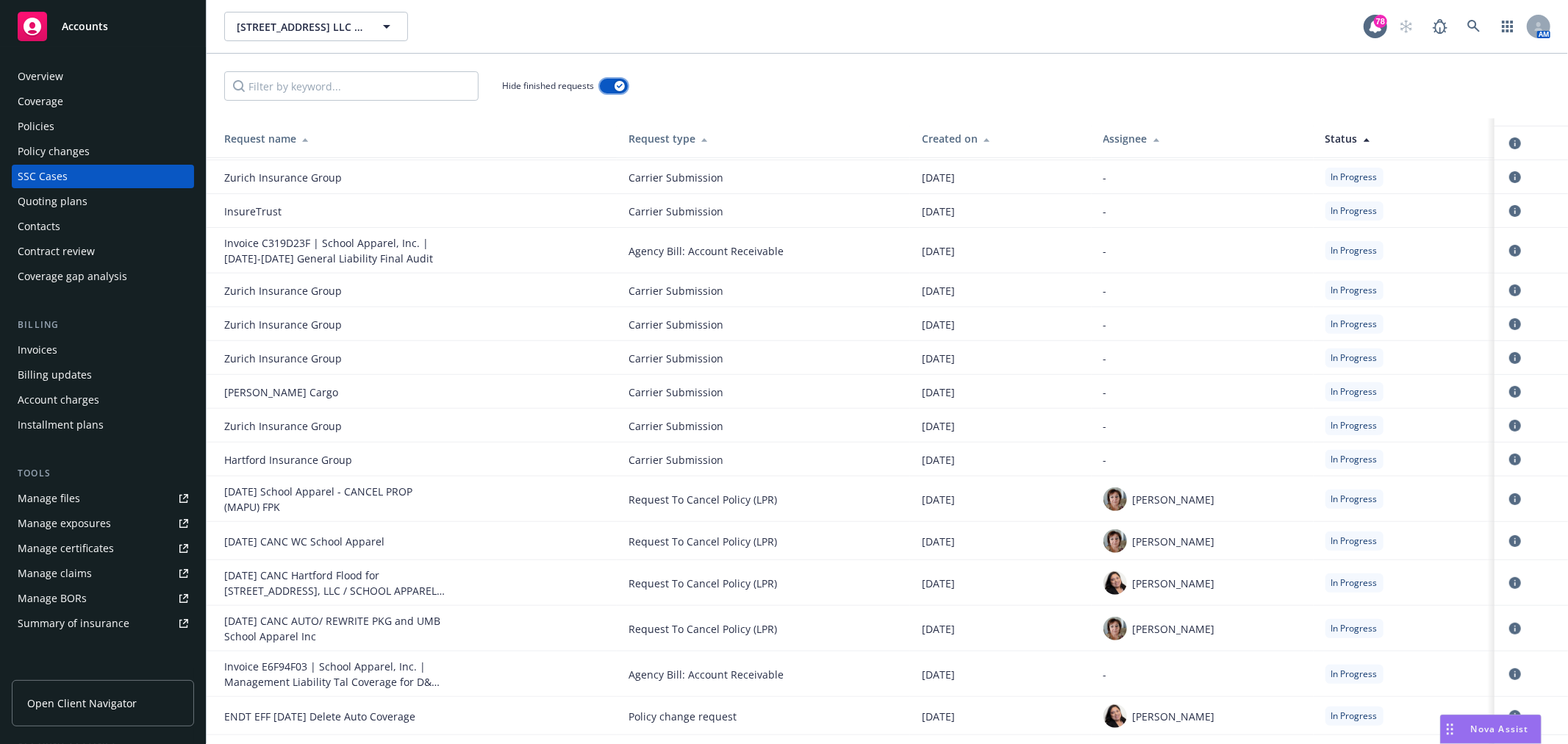
scroll to position [385, 0]
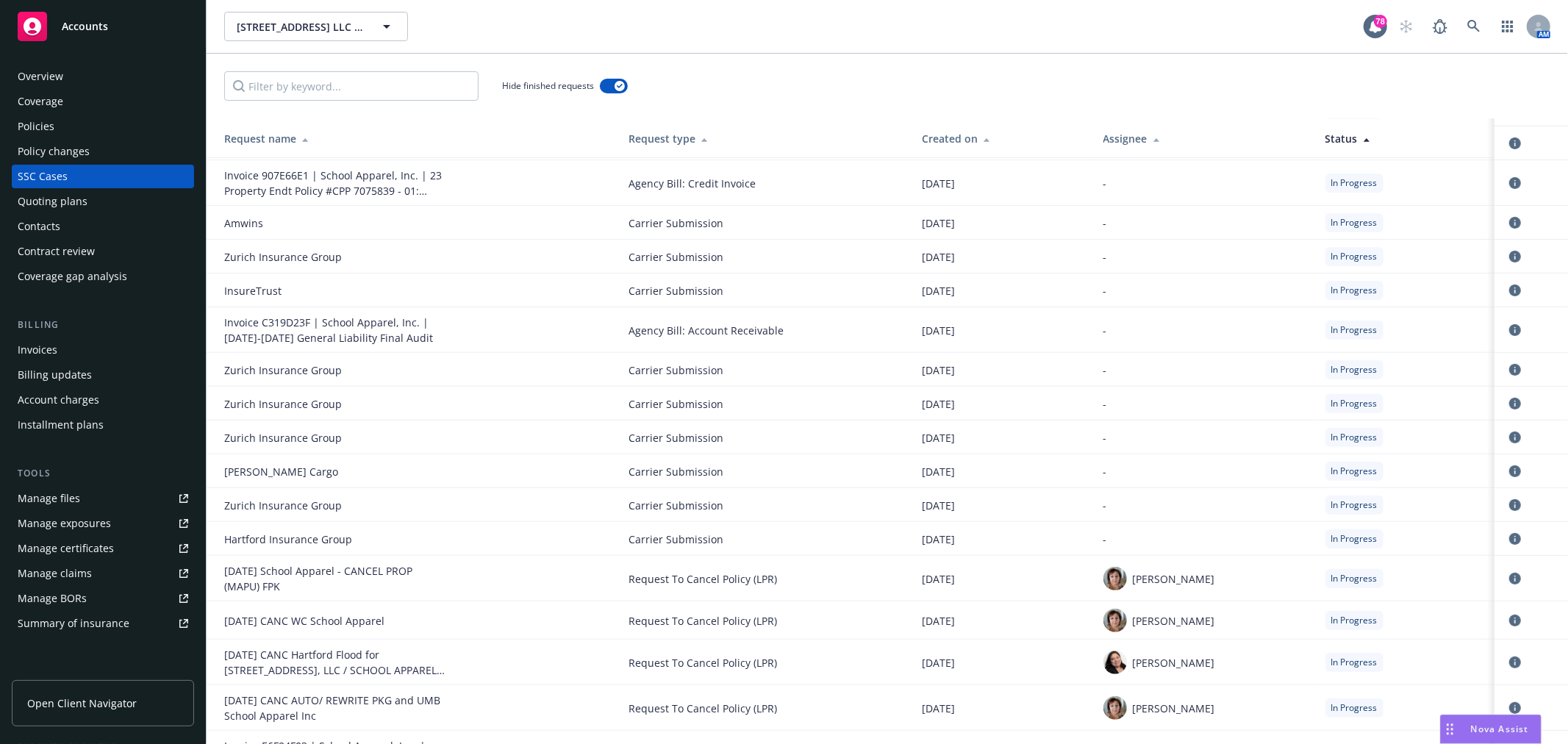
click at [1137, 145] on div "Assignee" at bounding box center [1203, 138] width 198 height 15
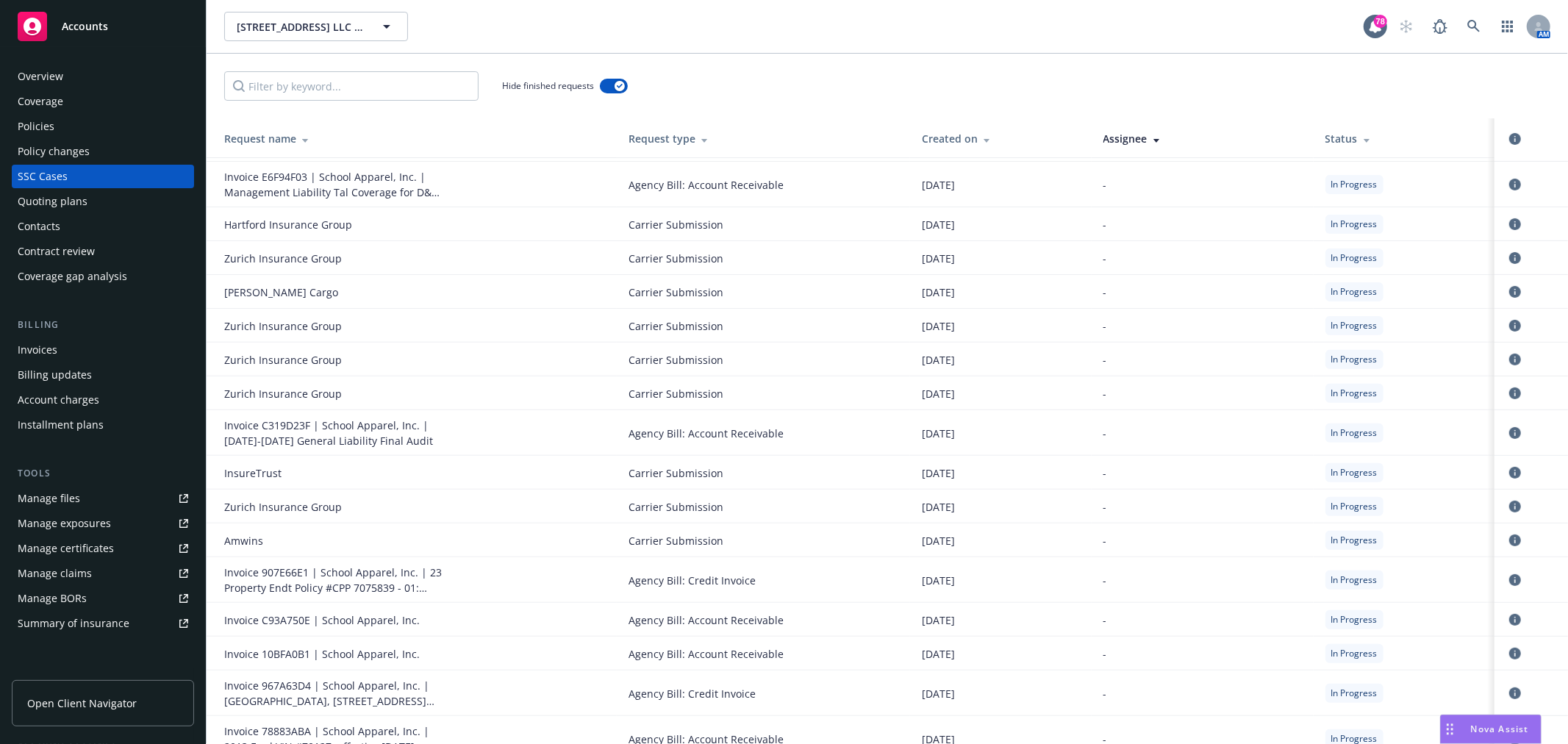
click at [1137, 145] on div "Assignee" at bounding box center [1203, 138] width 198 height 15
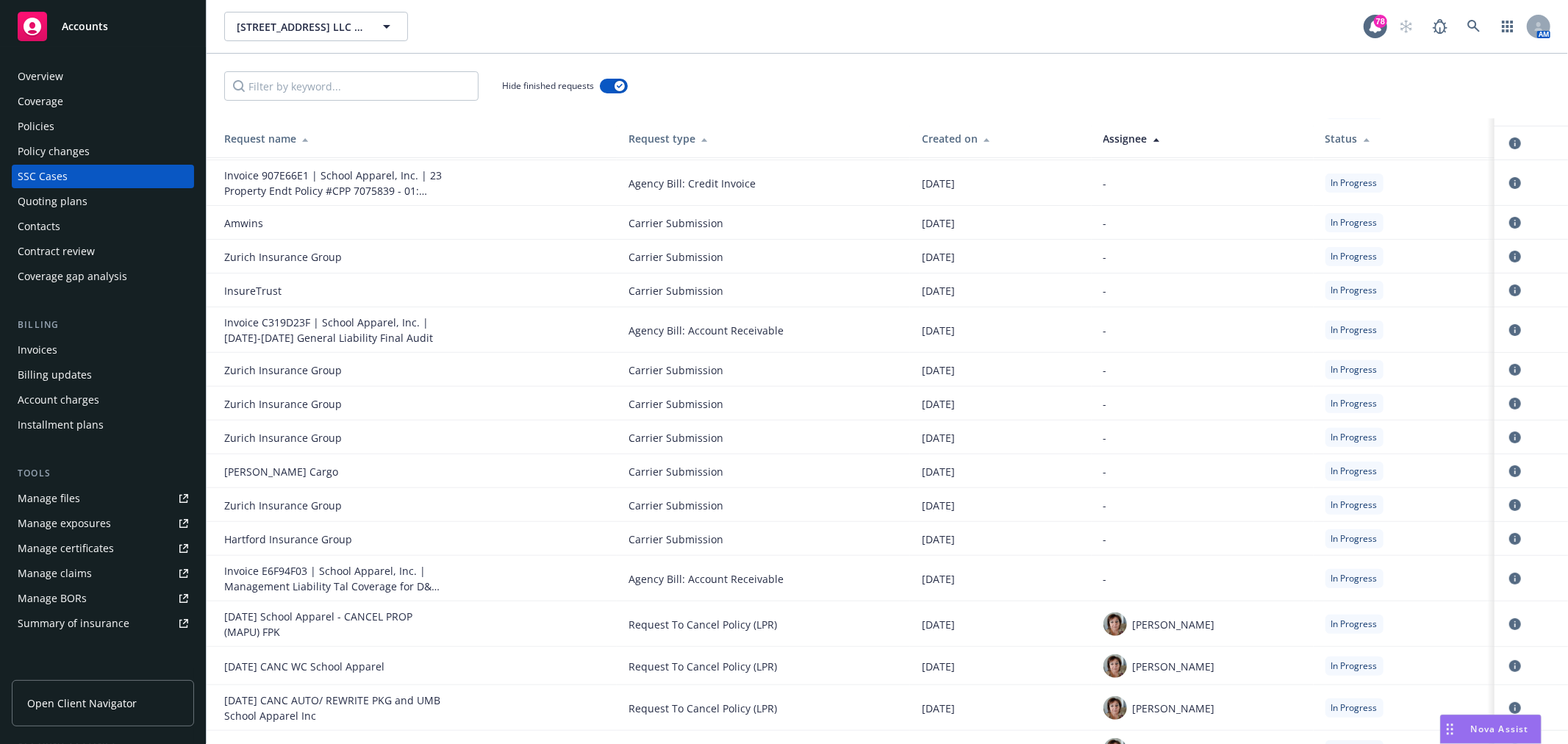
click at [1137, 145] on div "Assignee" at bounding box center [1203, 138] width 198 height 15
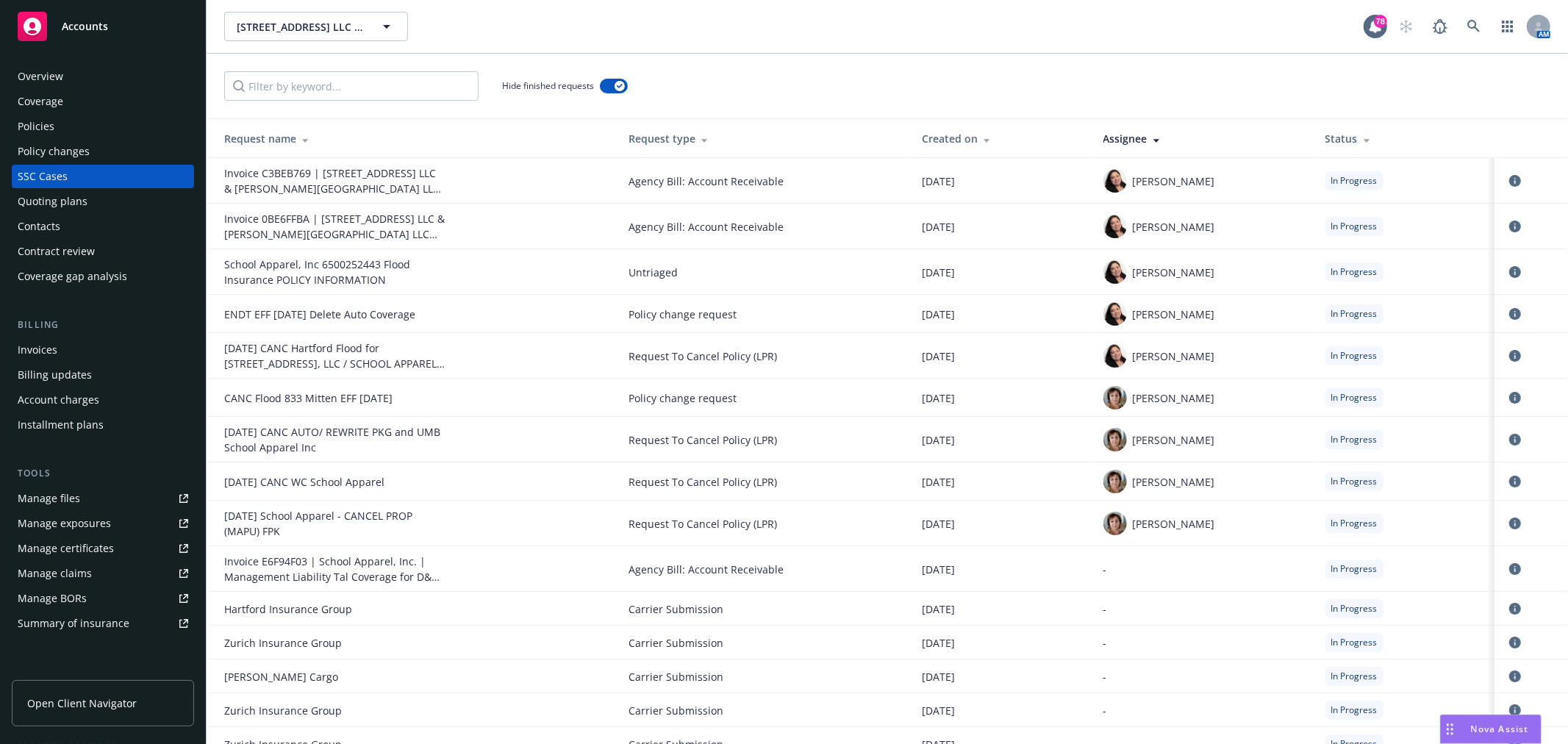
scroll to position [0, 0]
click at [1510, 357] on icon "circleInformation" at bounding box center [1516, 356] width 12 height 12
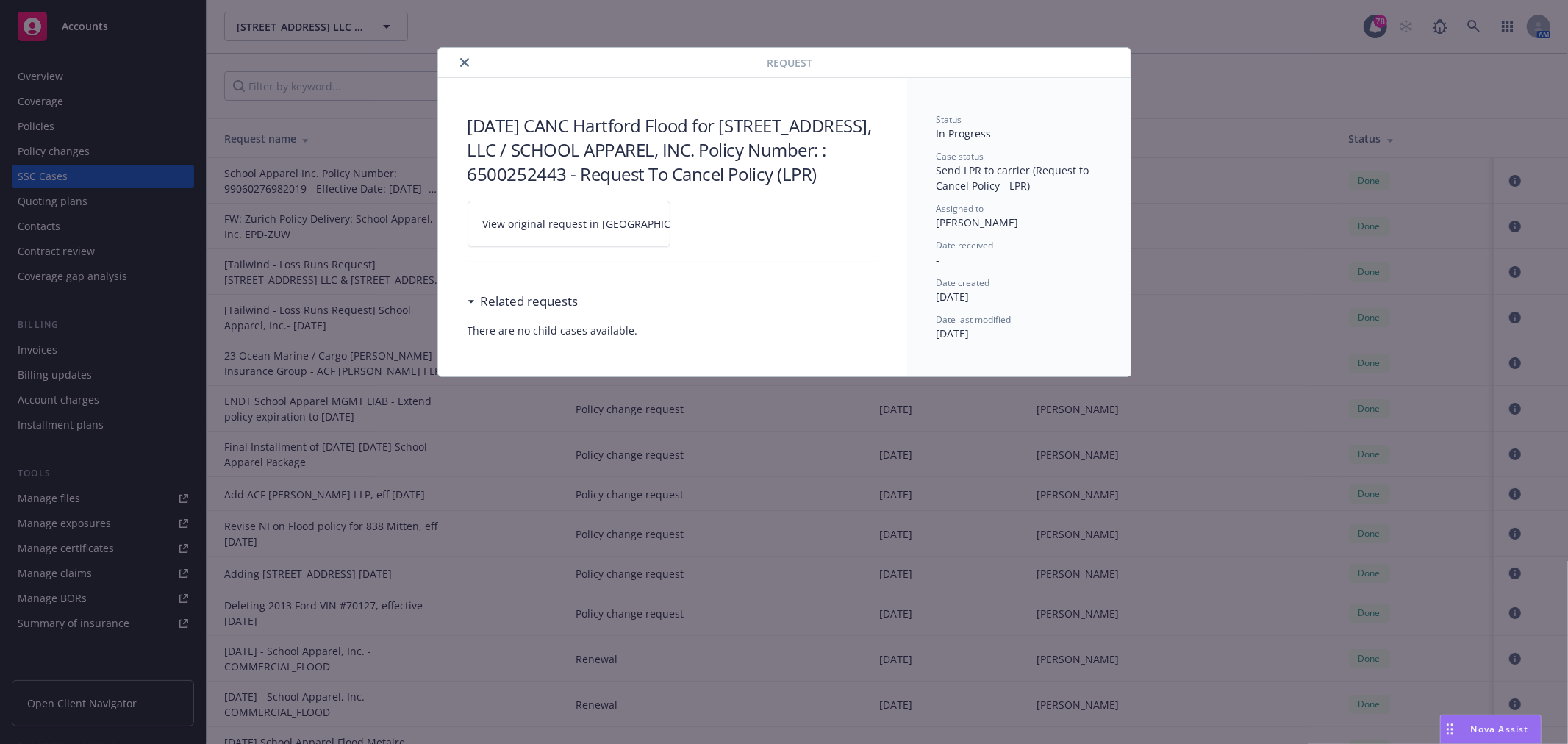
click at [572, 231] on link "View original request in SSC" at bounding box center [569, 224] width 203 height 46
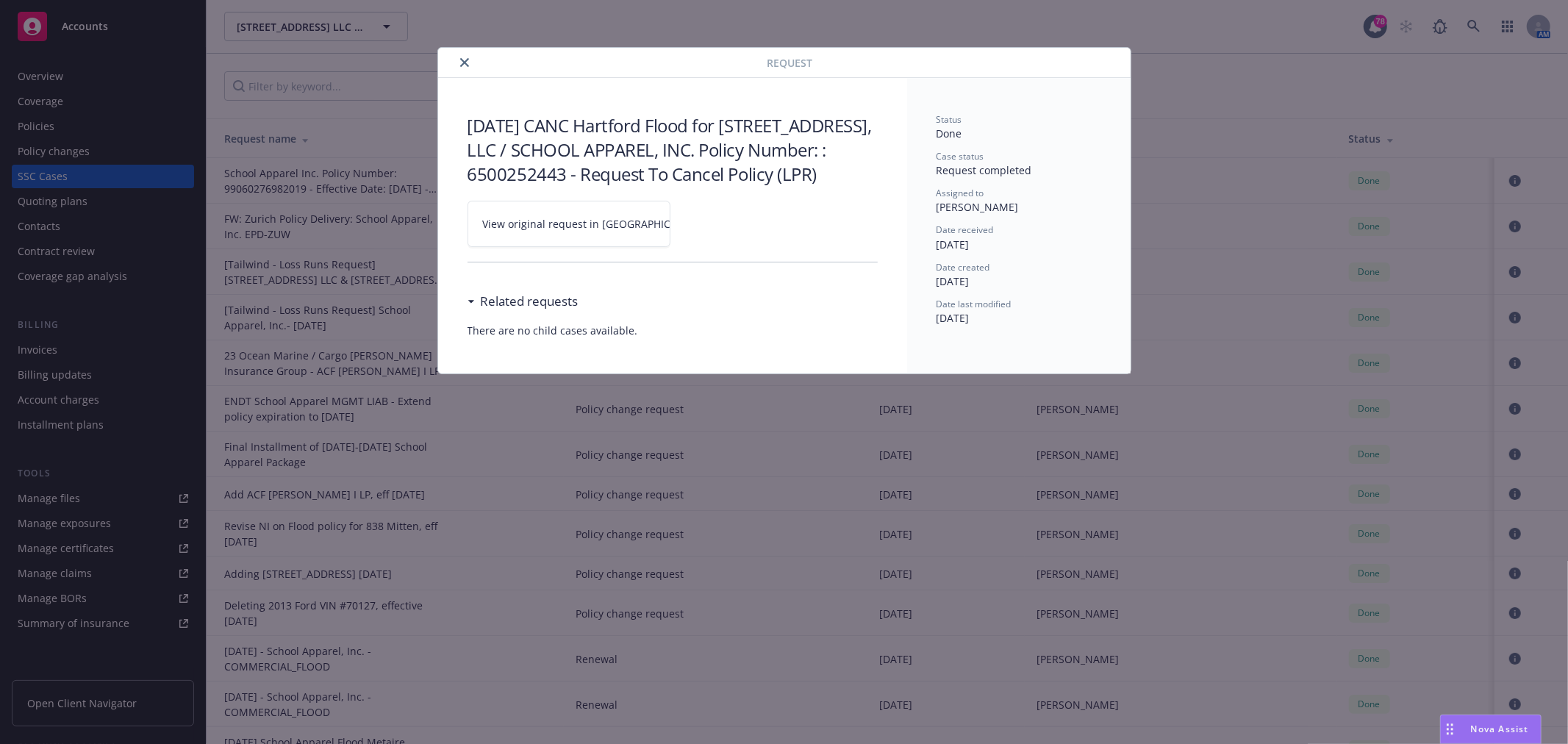
click at [468, 55] on button "close" at bounding box center [464, 62] width 18 height 18
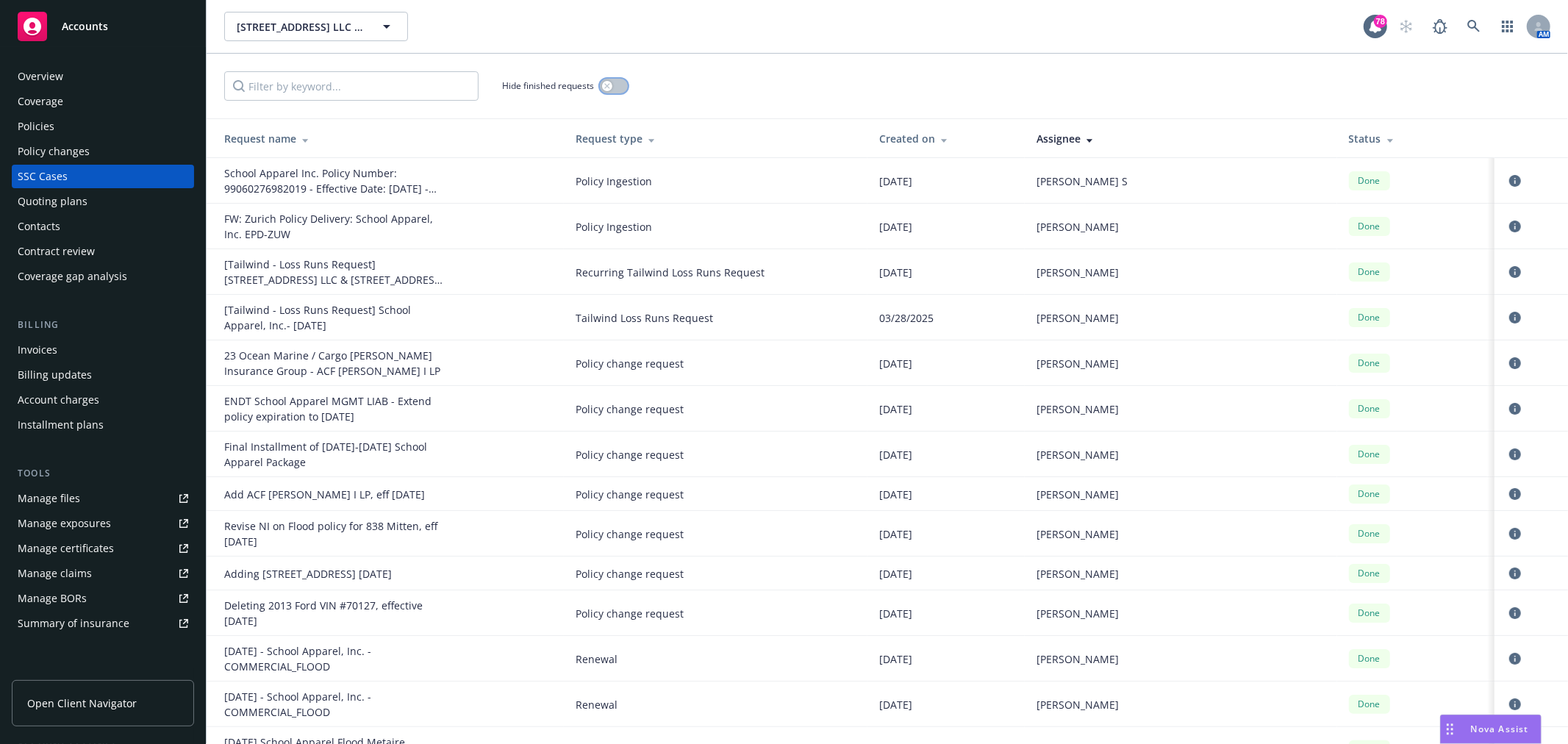
click at [626, 83] on button "button" at bounding box center [614, 85] width 28 height 14
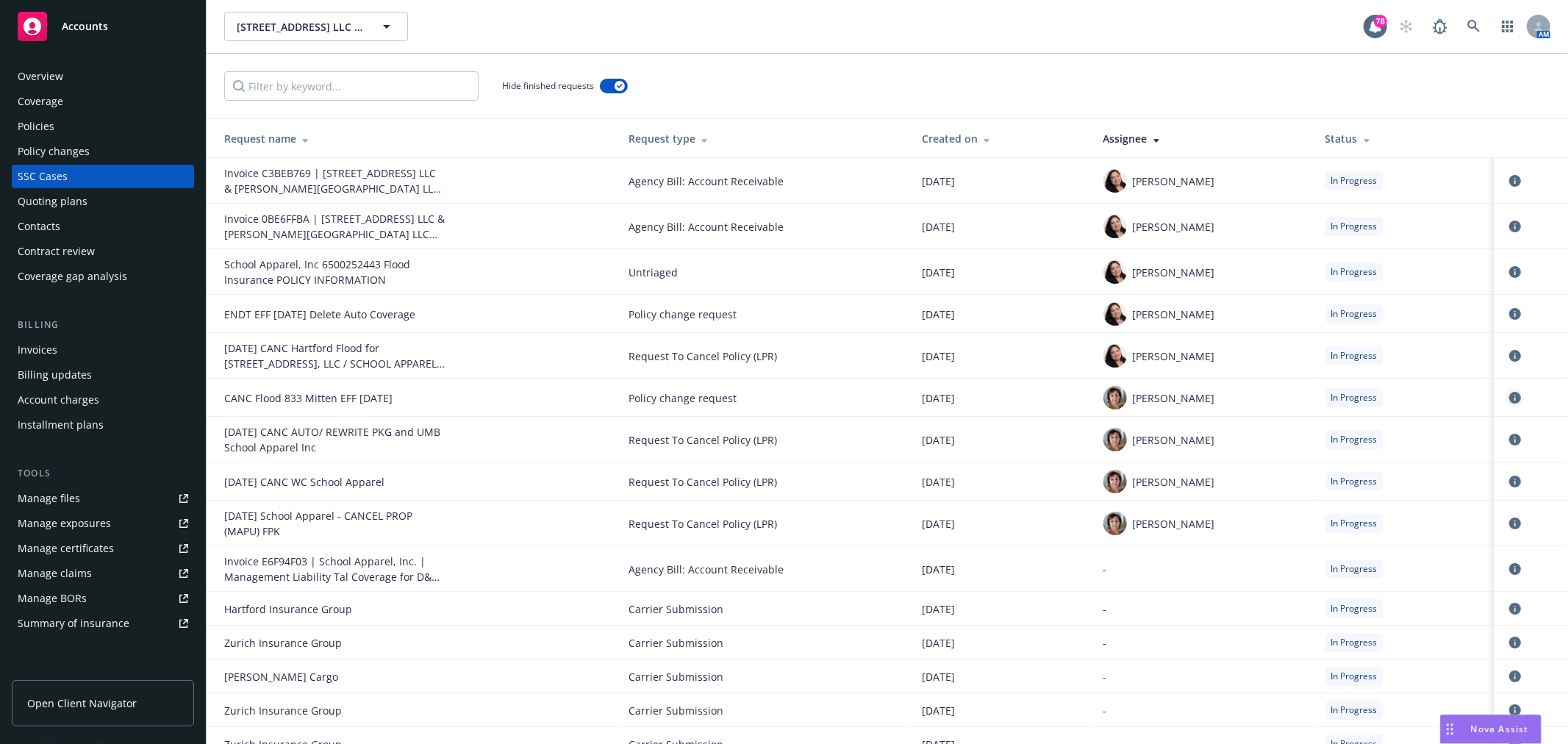
click at [1510, 397] on icon "circleInformation" at bounding box center [1516, 397] width 12 height 12
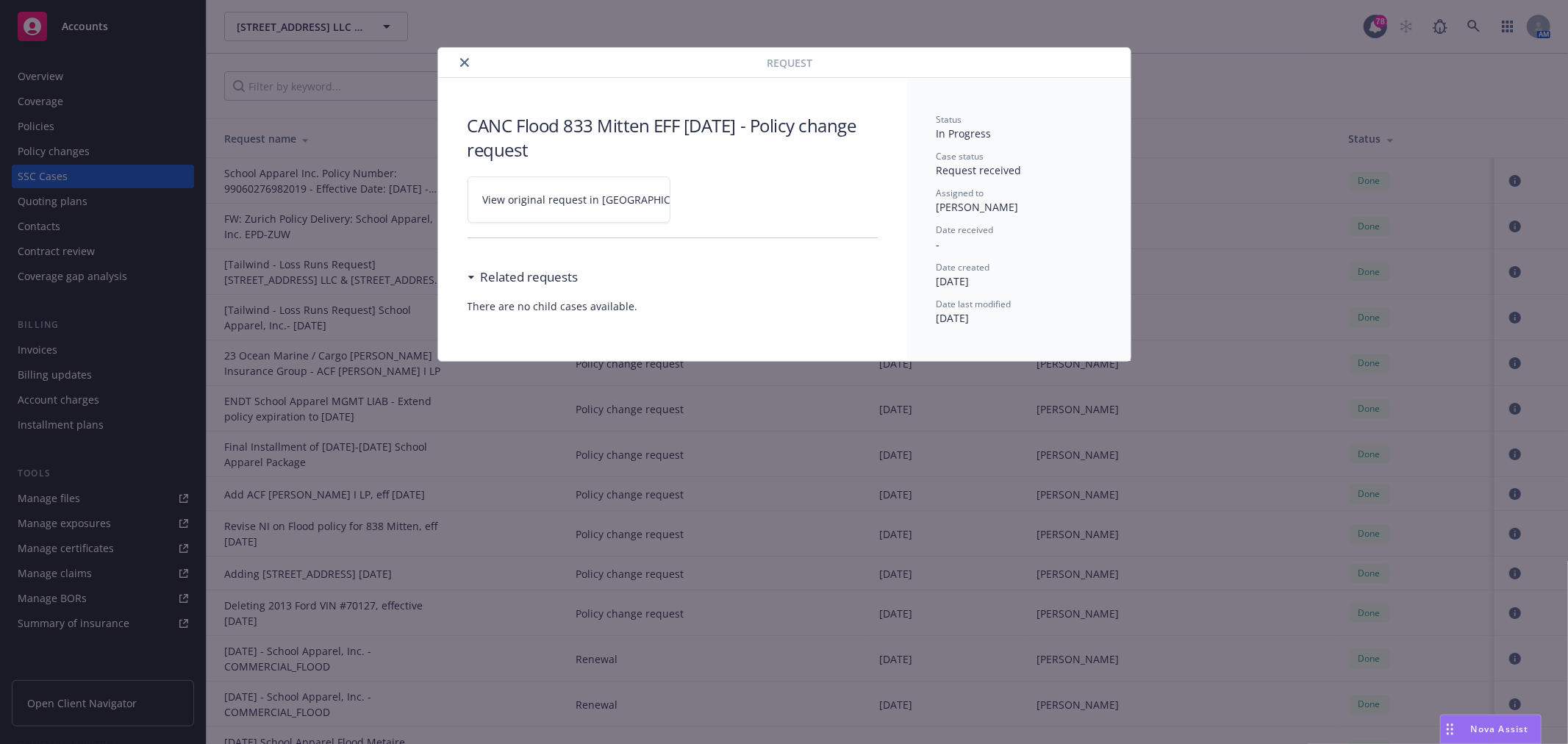
click at [603, 198] on span "View original request in SSC" at bounding box center [594, 199] width 223 height 15
click at [462, 60] on icon "close" at bounding box center [464, 62] width 8 height 8
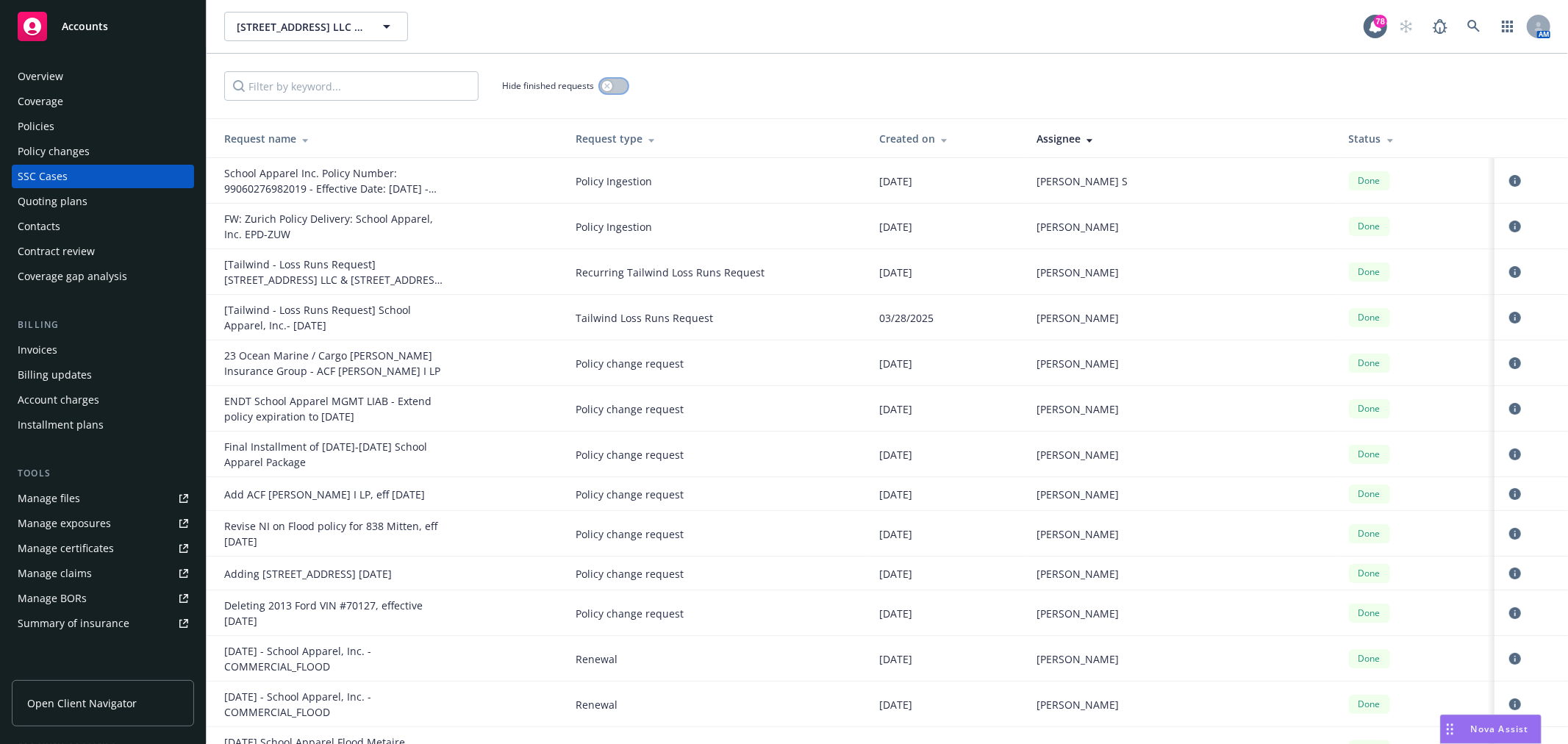
click at [615, 84] on button "button" at bounding box center [614, 85] width 28 height 14
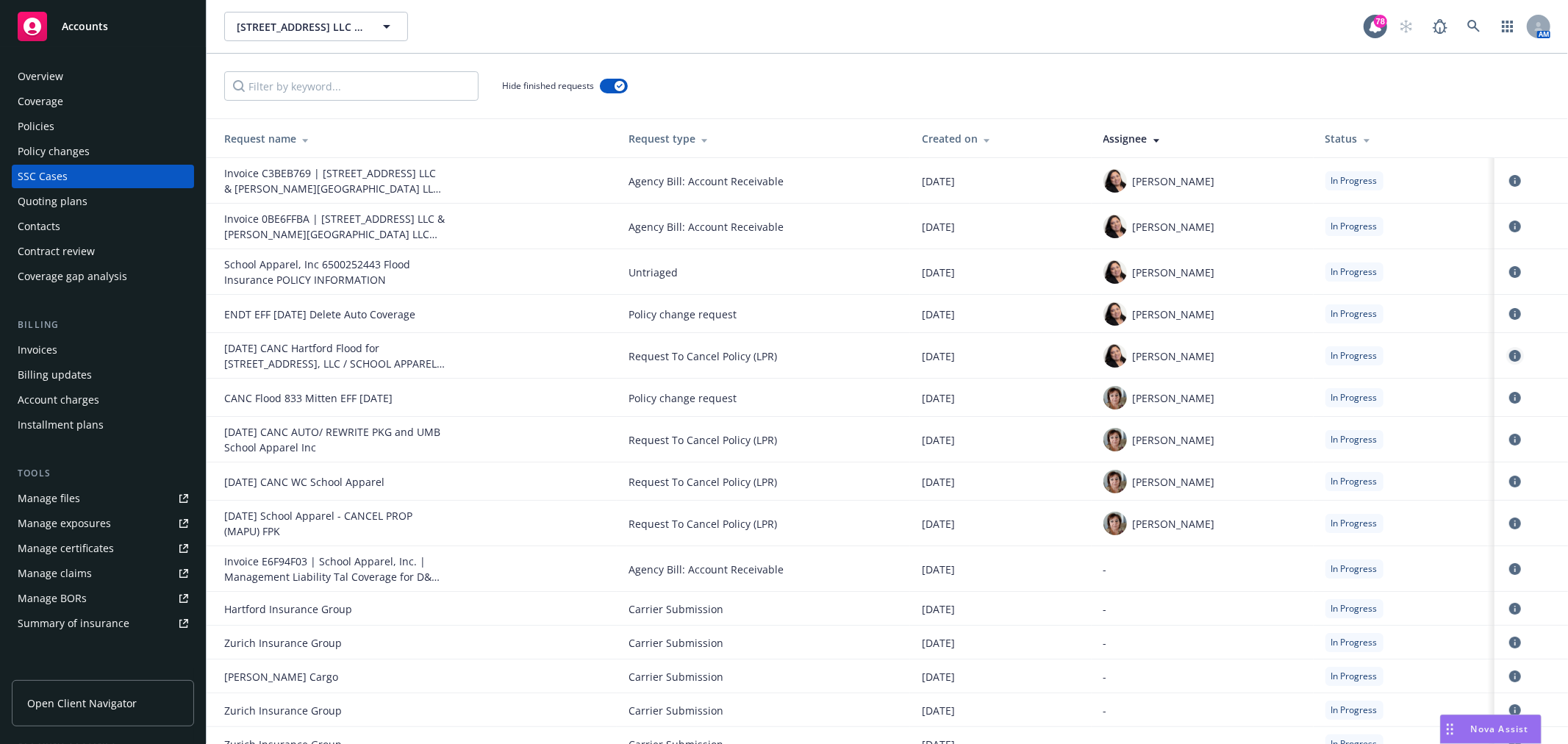
click at [1510, 356] on icon "circleInformation" at bounding box center [1516, 356] width 12 height 12
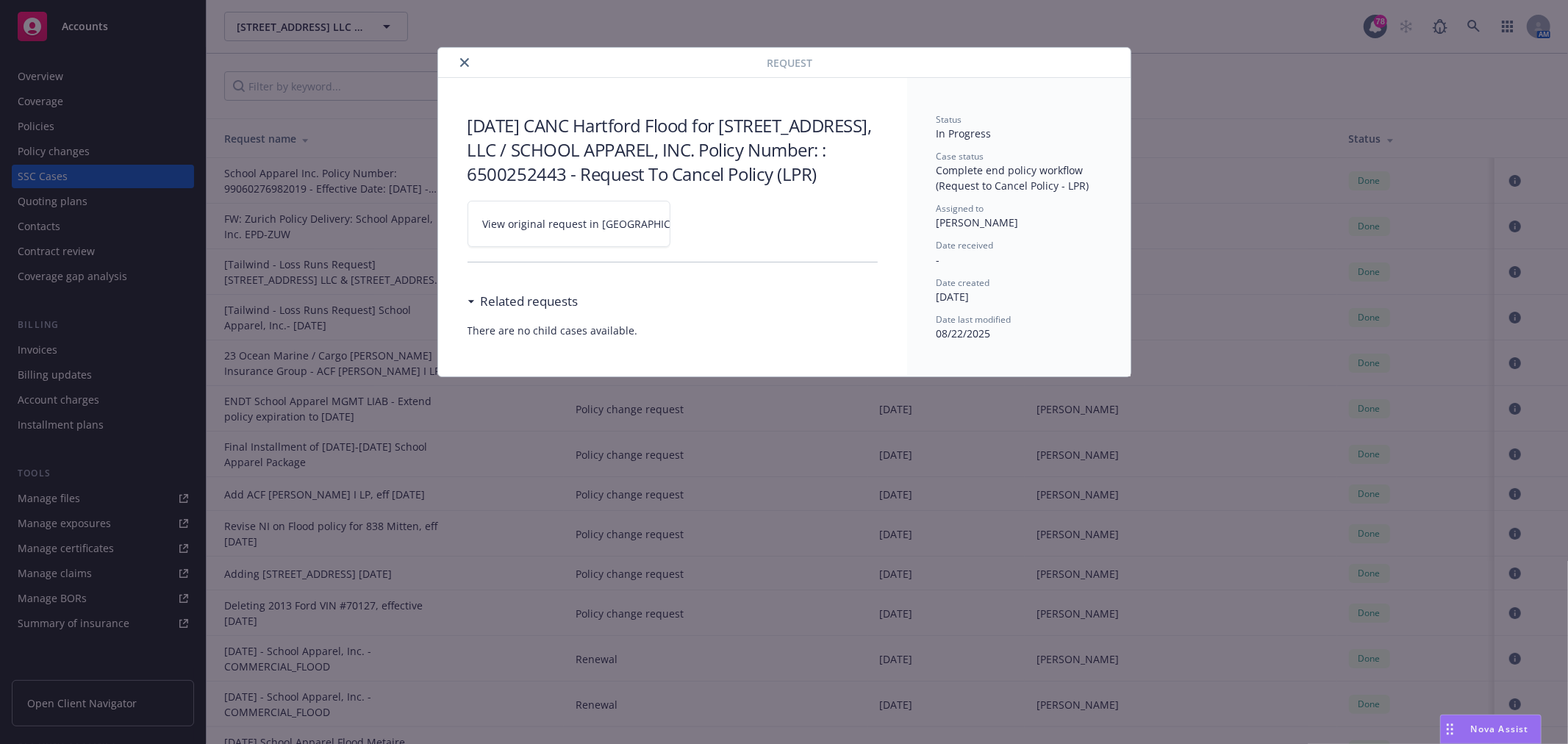
click at [591, 220] on span "View original request in SSC" at bounding box center [594, 224] width 223 height 15
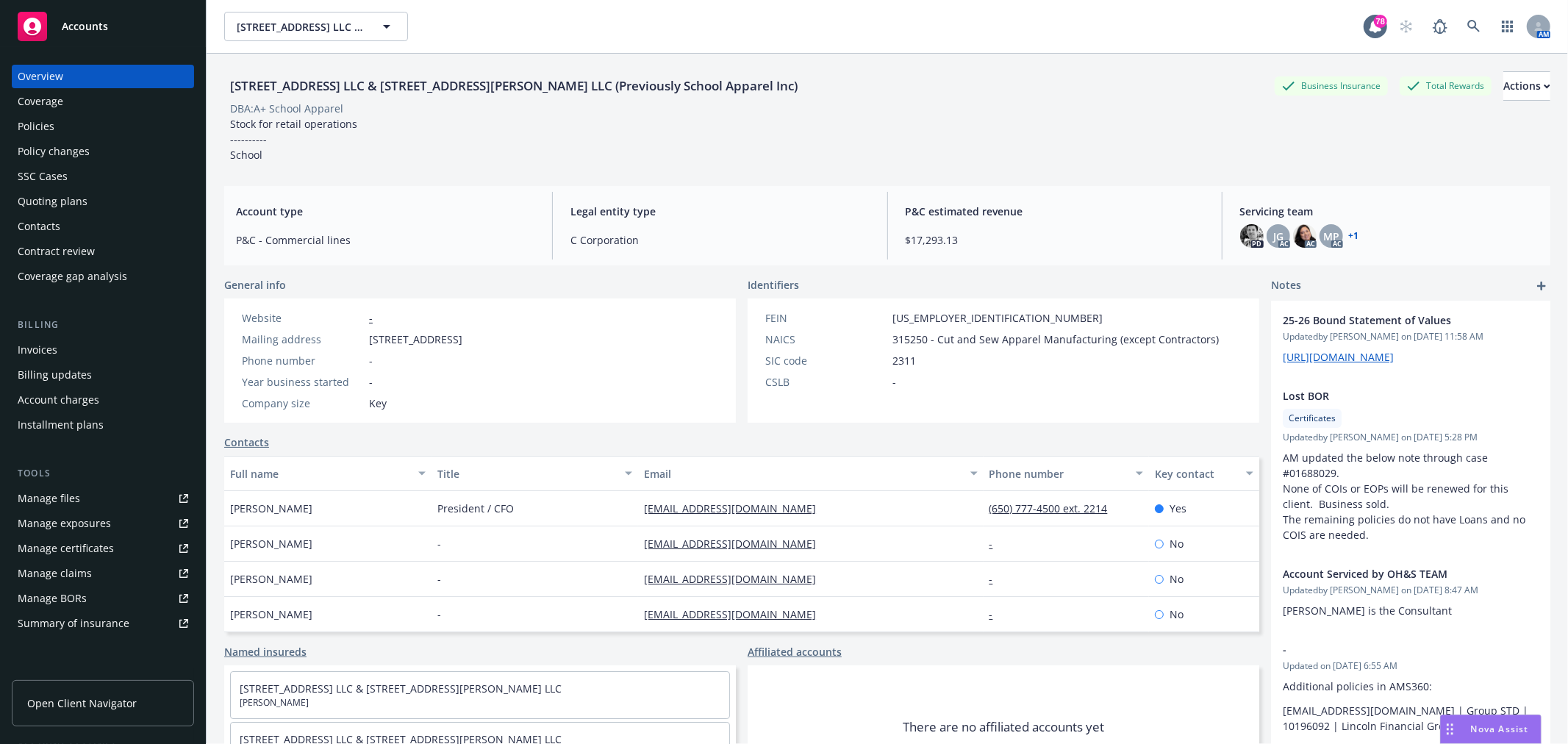
click at [62, 132] on div "Policies" at bounding box center [103, 127] width 170 height 24
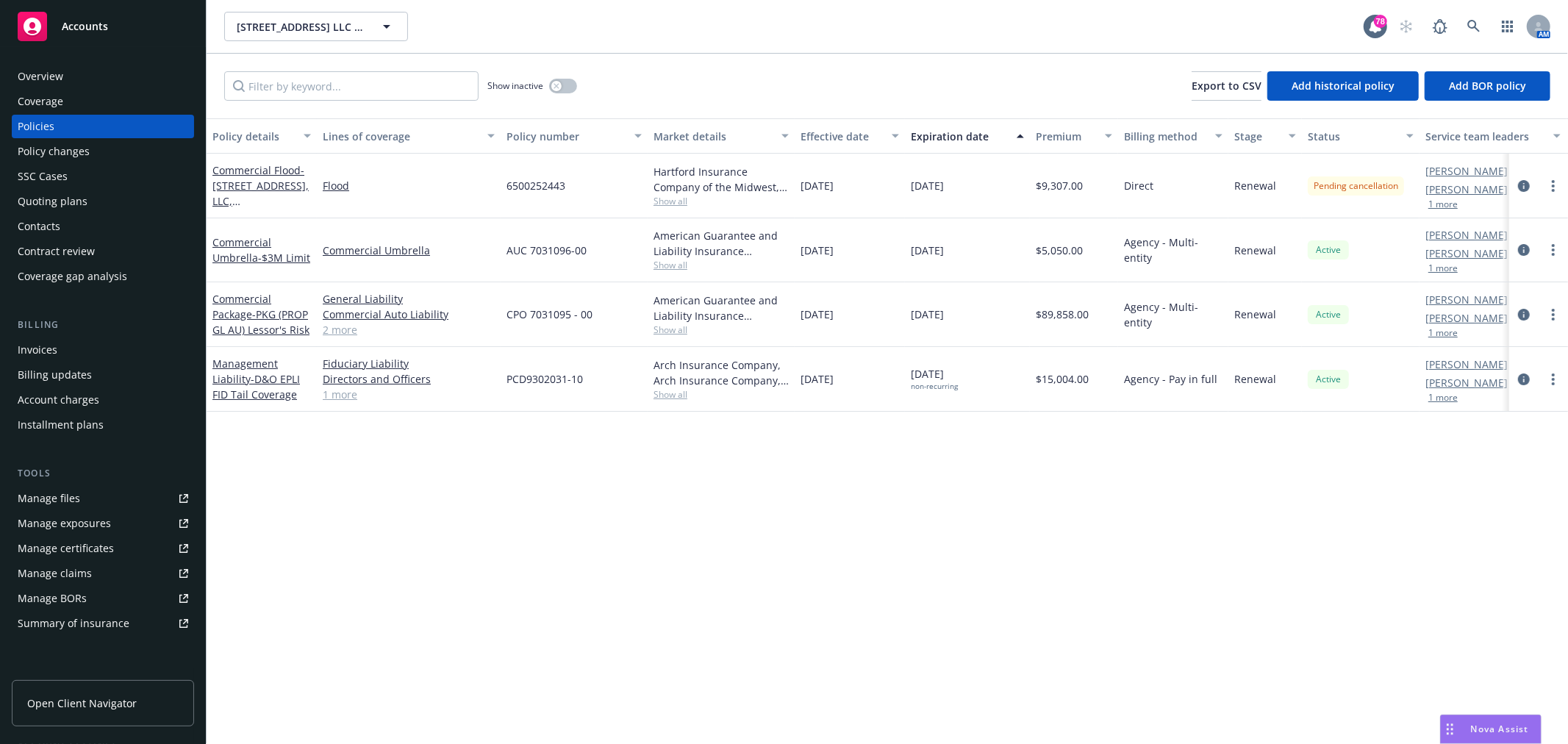
click at [334, 326] on link "2 more" at bounding box center [408, 330] width 172 height 15
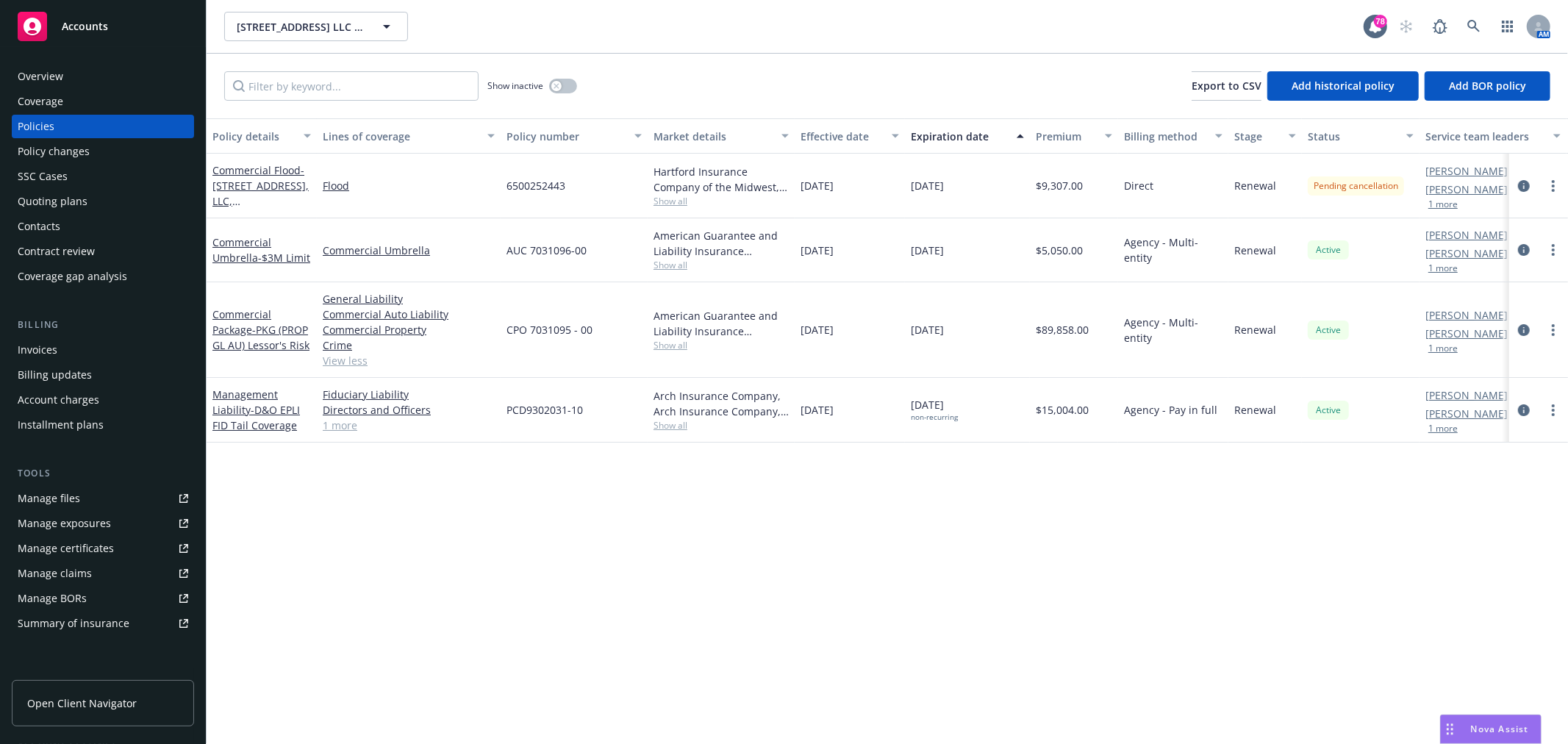
click at [84, 350] on div "Invoices" at bounding box center [103, 350] width 170 height 24
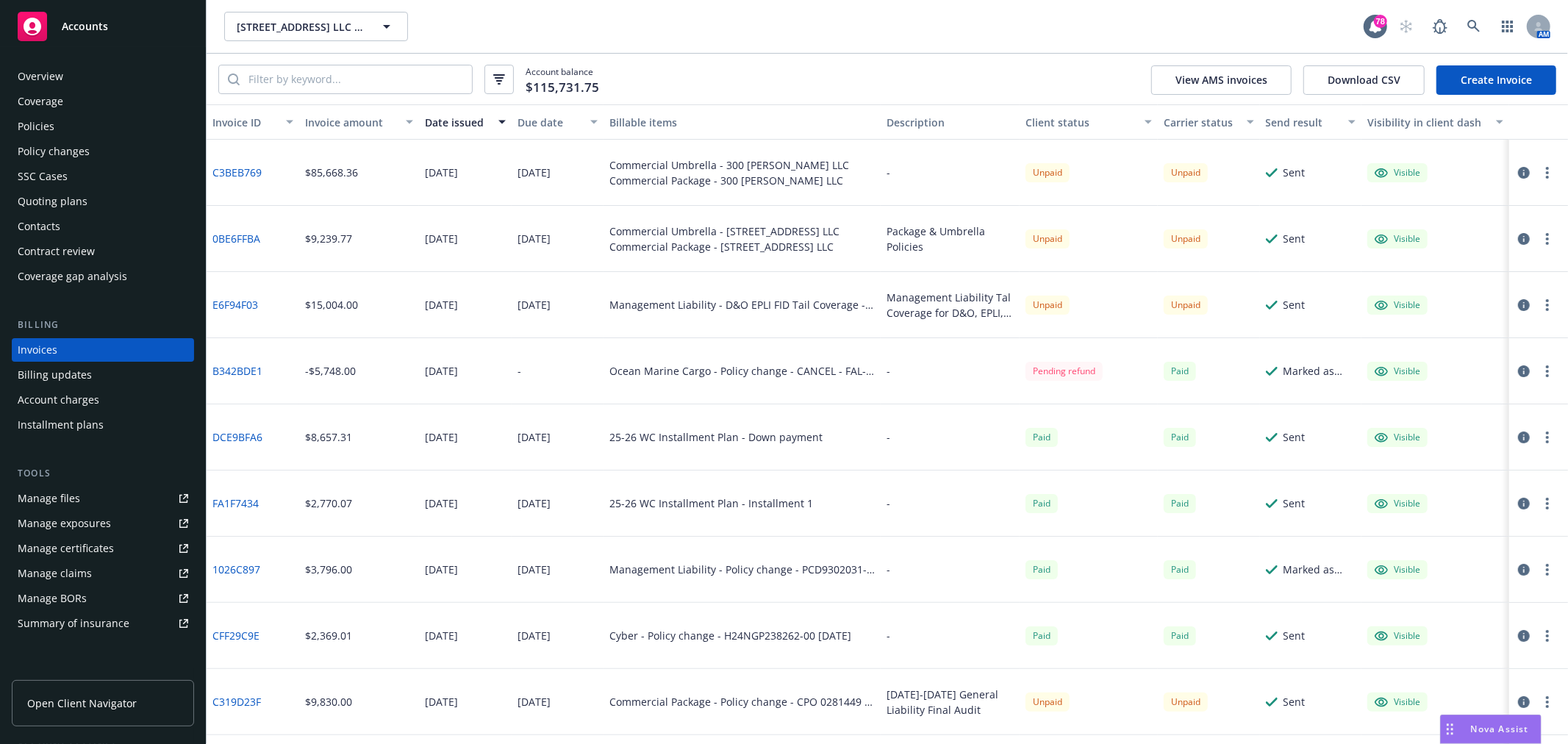
click at [1544, 237] on div at bounding box center [1539, 239] width 59 height 66
click at [1538, 237] on button "button" at bounding box center [1547, 239] width 18 height 18
click at [1476, 380] on link "Send invoice" at bounding box center [1450, 385] width 187 height 30
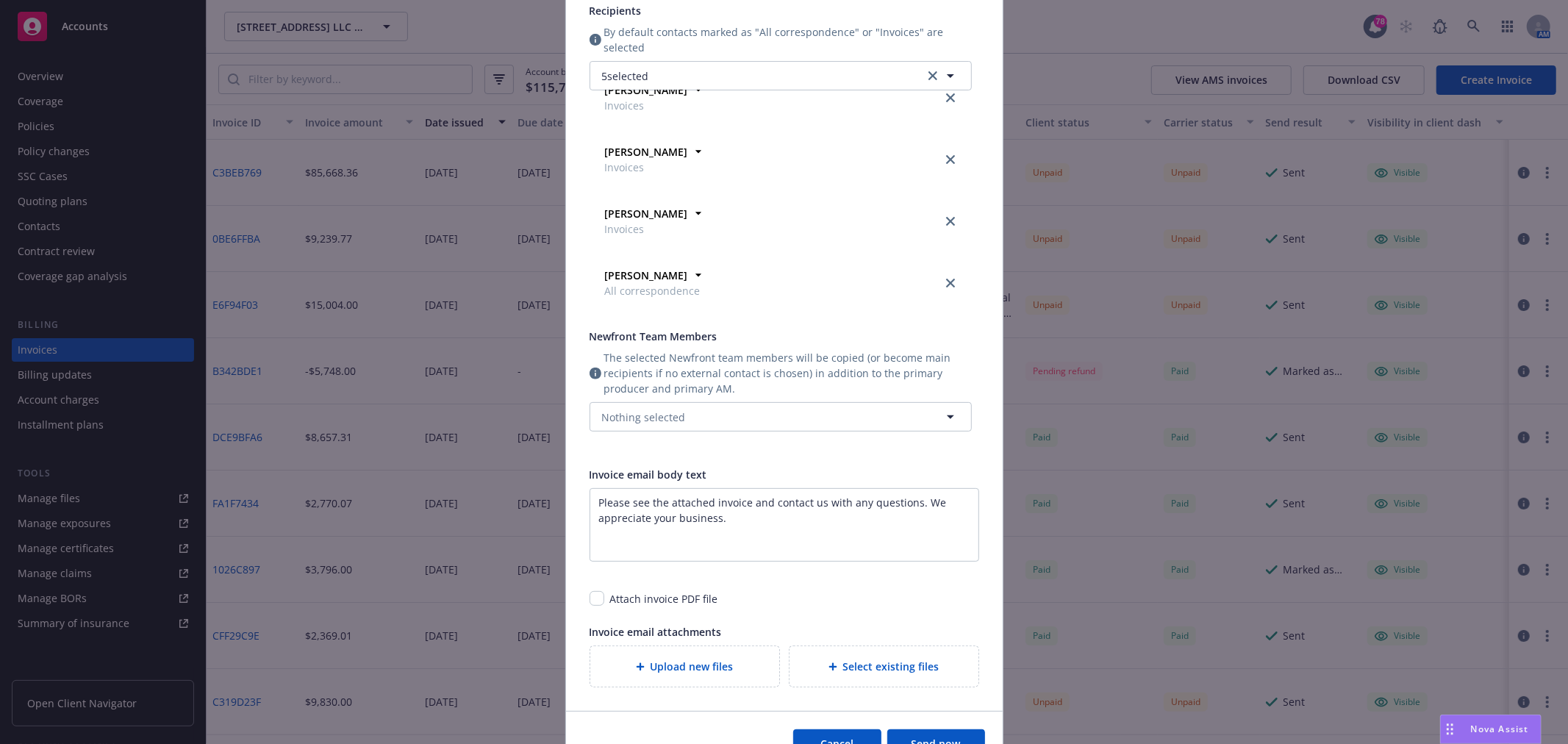
scroll to position [245, 0]
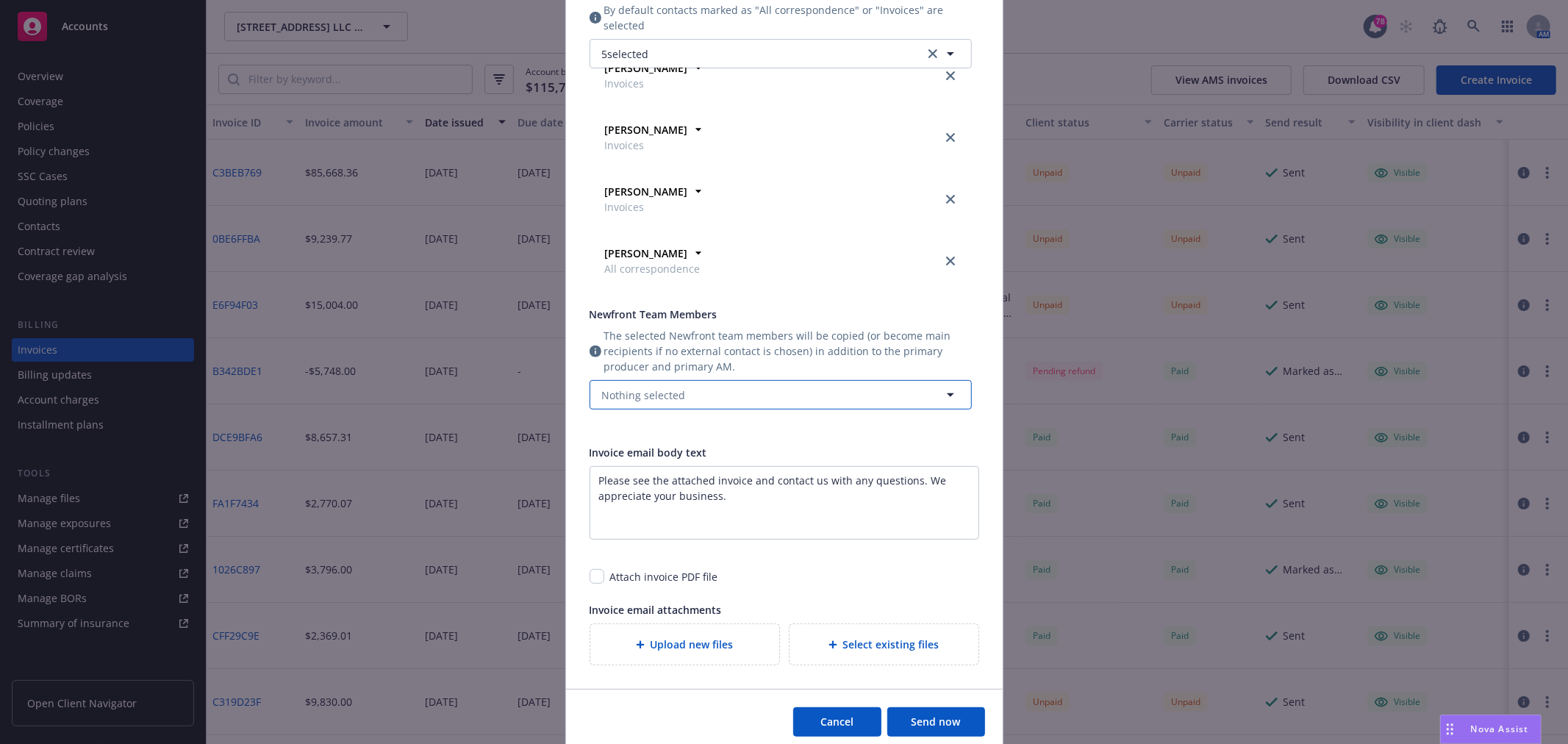
click at [706, 387] on button "Nothing selected" at bounding box center [781, 394] width 382 height 30
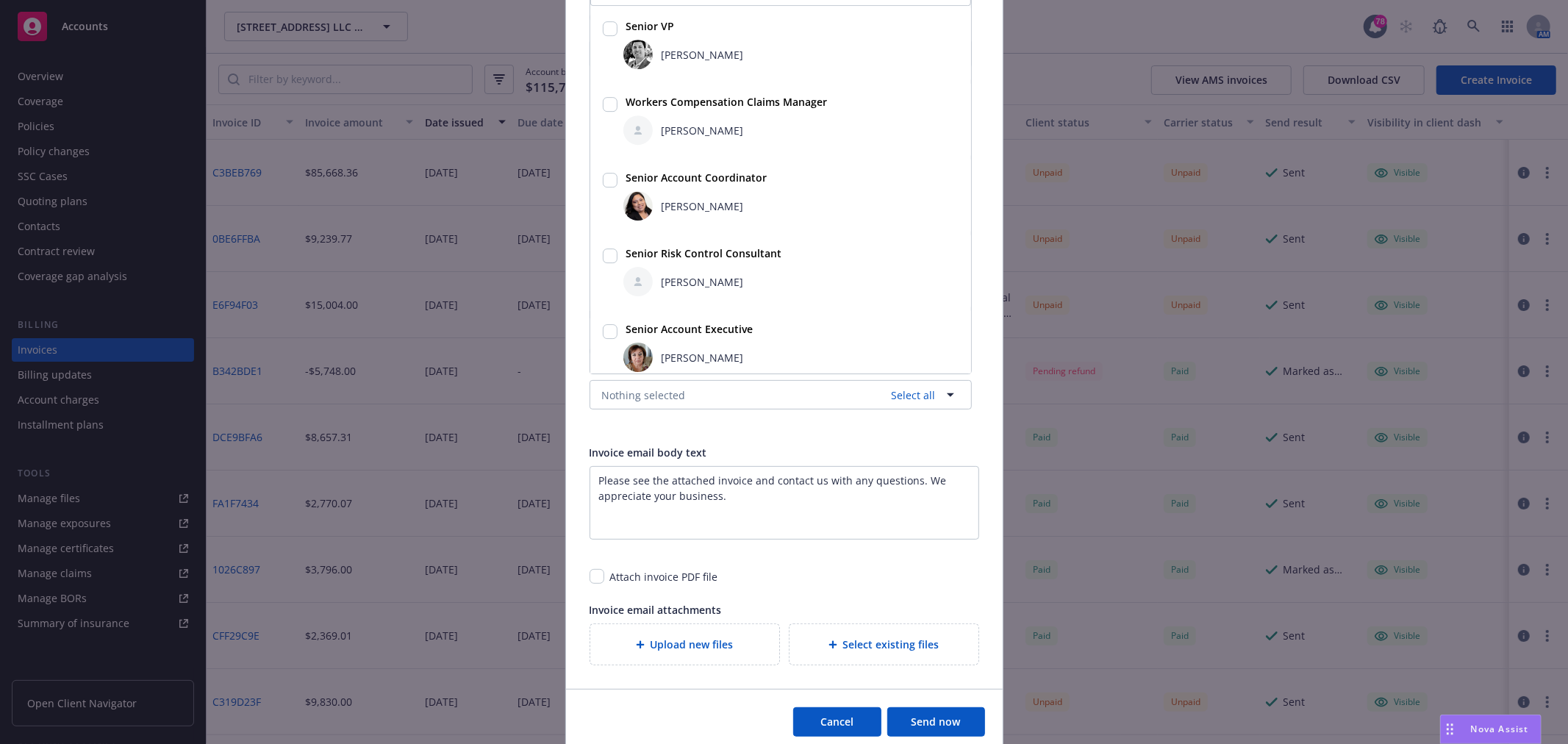
click at [603, 332] on input "checkbox" at bounding box center [609, 332] width 14 height 14
checkbox input "true"
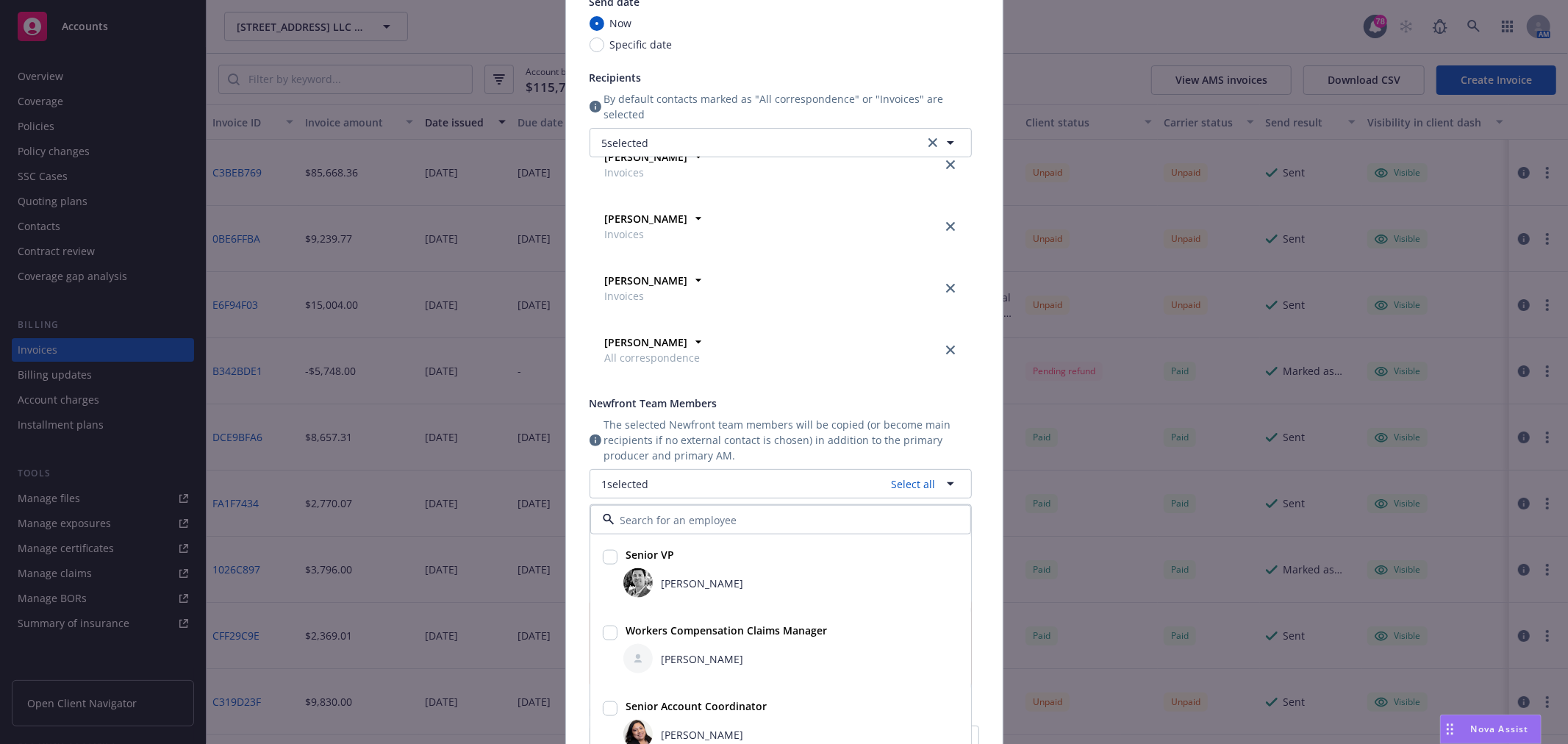
scroll to position [89, 0]
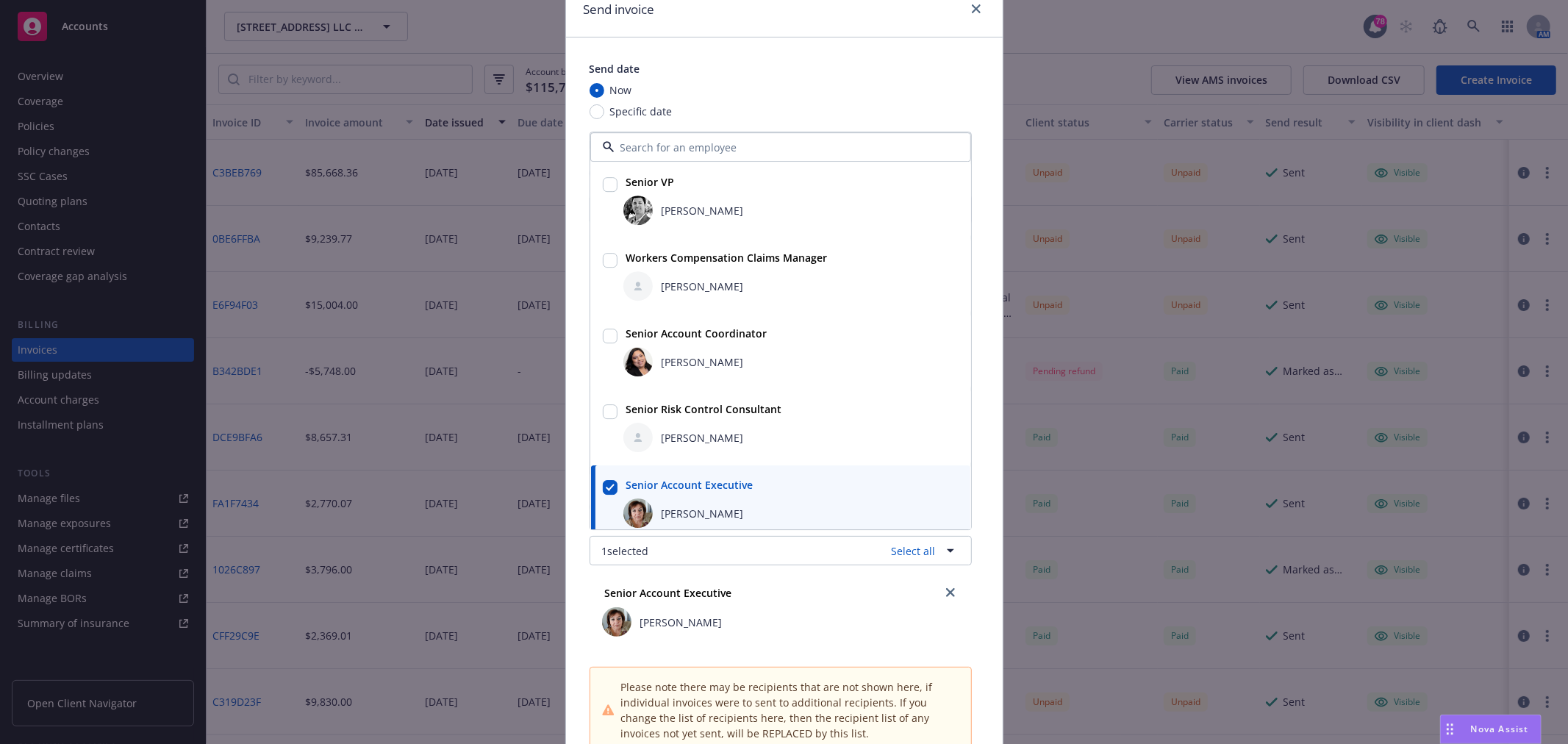
click at [917, 74] on div "Send date" at bounding box center [781, 68] width 382 height 15
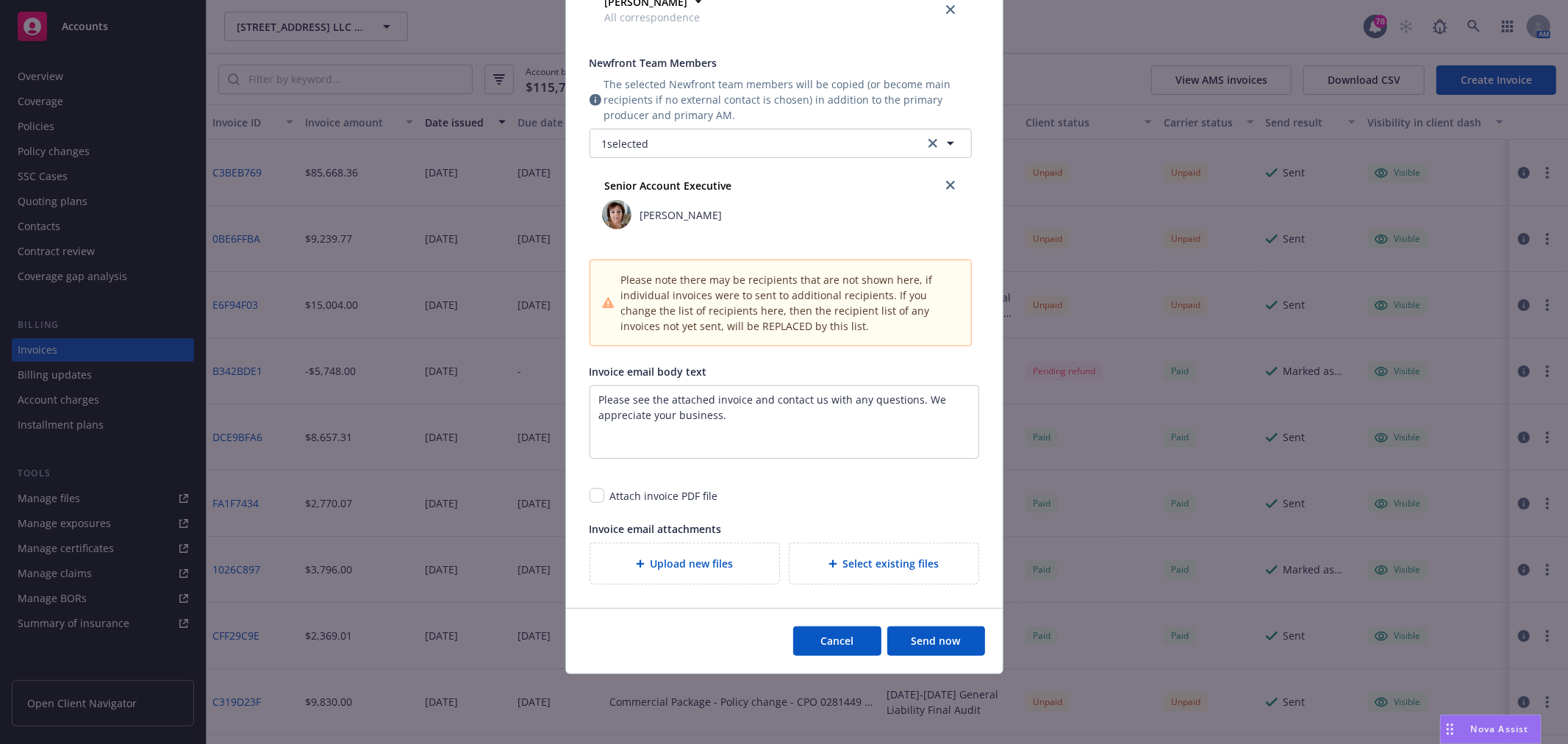
scroll to position [497, 0]
click at [819, 423] on textarea "Please see the attached invoice and contact us with any questions. We appreciat…" at bounding box center [785, 421] width 390 height 73
click at [810, 423] on textarea "Please see the attached invoice and contact us with any questions. We appreciat…" at bounding box center [785, 421] width 390 height 73
drag, startPoint x: 782, startPoint y: 423, endPoint x: 586, endPoint y: 383, distance: 200.0
click at [590, 396] on textarea "Please see the attached invoice and contact us with any questions. We appreciat…" at bounding box center [785, 421] width 390 height 73
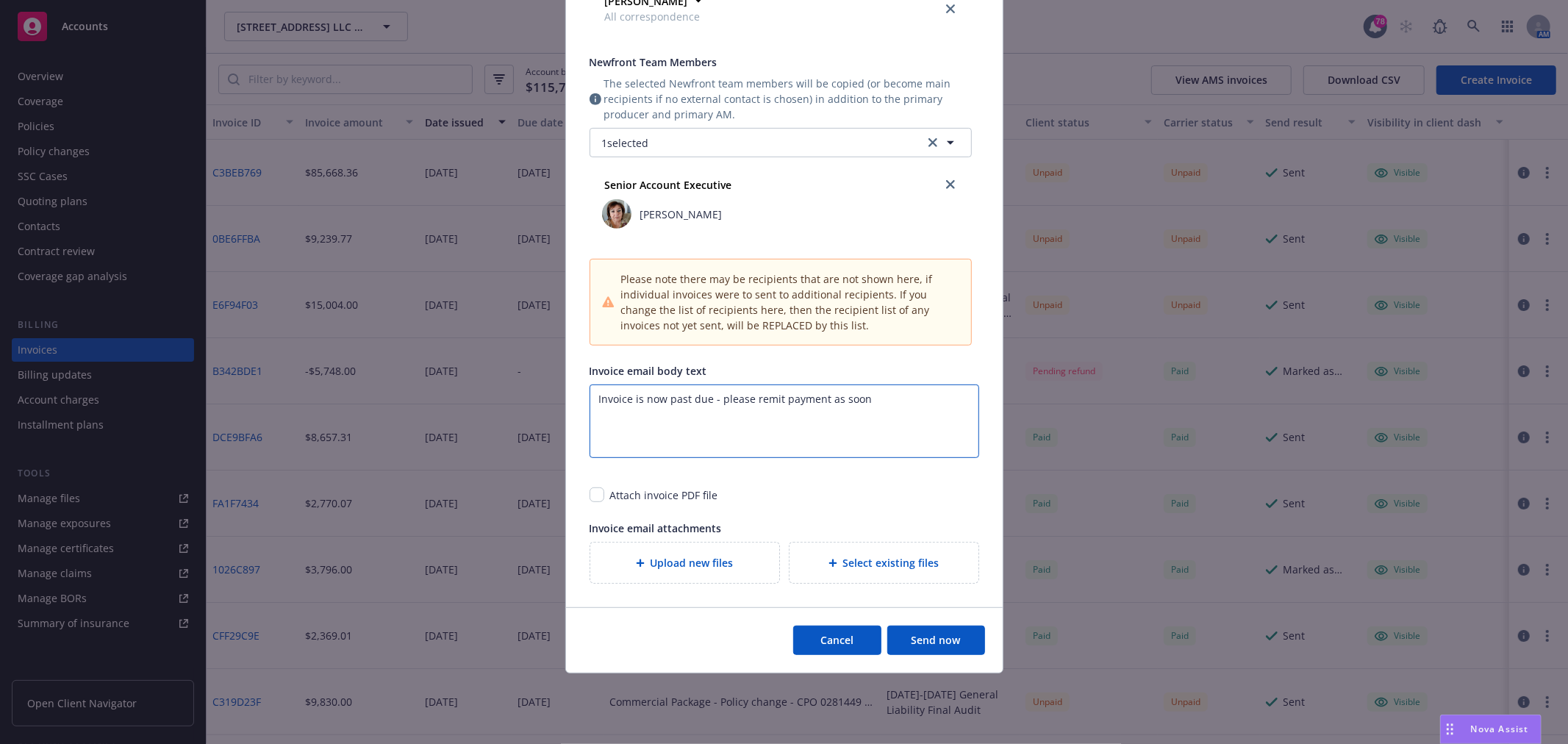
drag, startPoint x: 887, startPoint y: 385, endPoint x: 580, endPoint y: 428, distance: 310.0
click at [580, 428] on div "Send date Now Specific date Recipients By default contacts marked as "All corre…" at bounding box center [784, 118] width 436 height 978
type textarea "Invoice is now past due - please remit payment as soon"
click at [856, 632] on button "Cancel" at bounding box center [837, 639] width 89 height 30
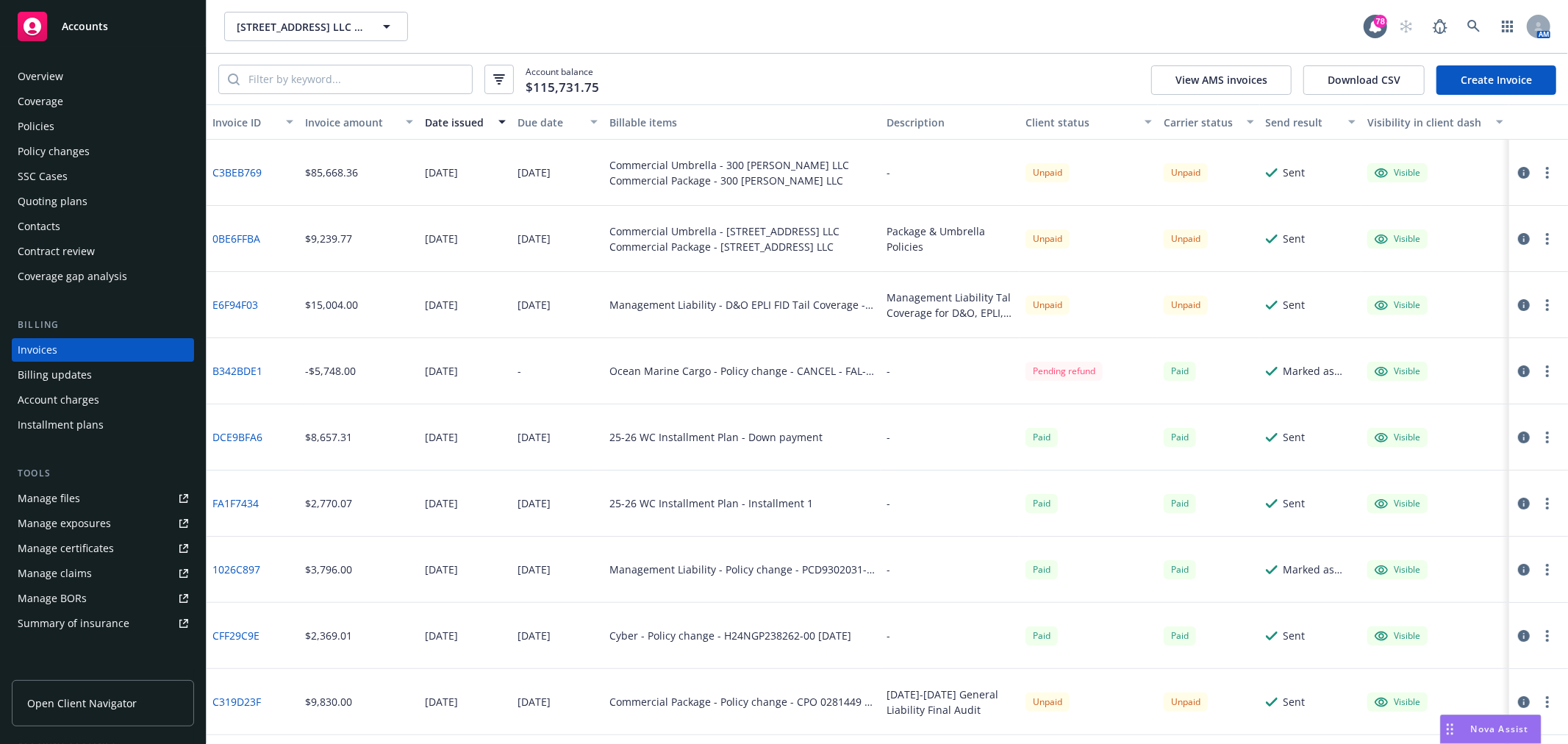
click at [84, 120] on div "Policies" at bounding box center [103, 127] width 170 height 24
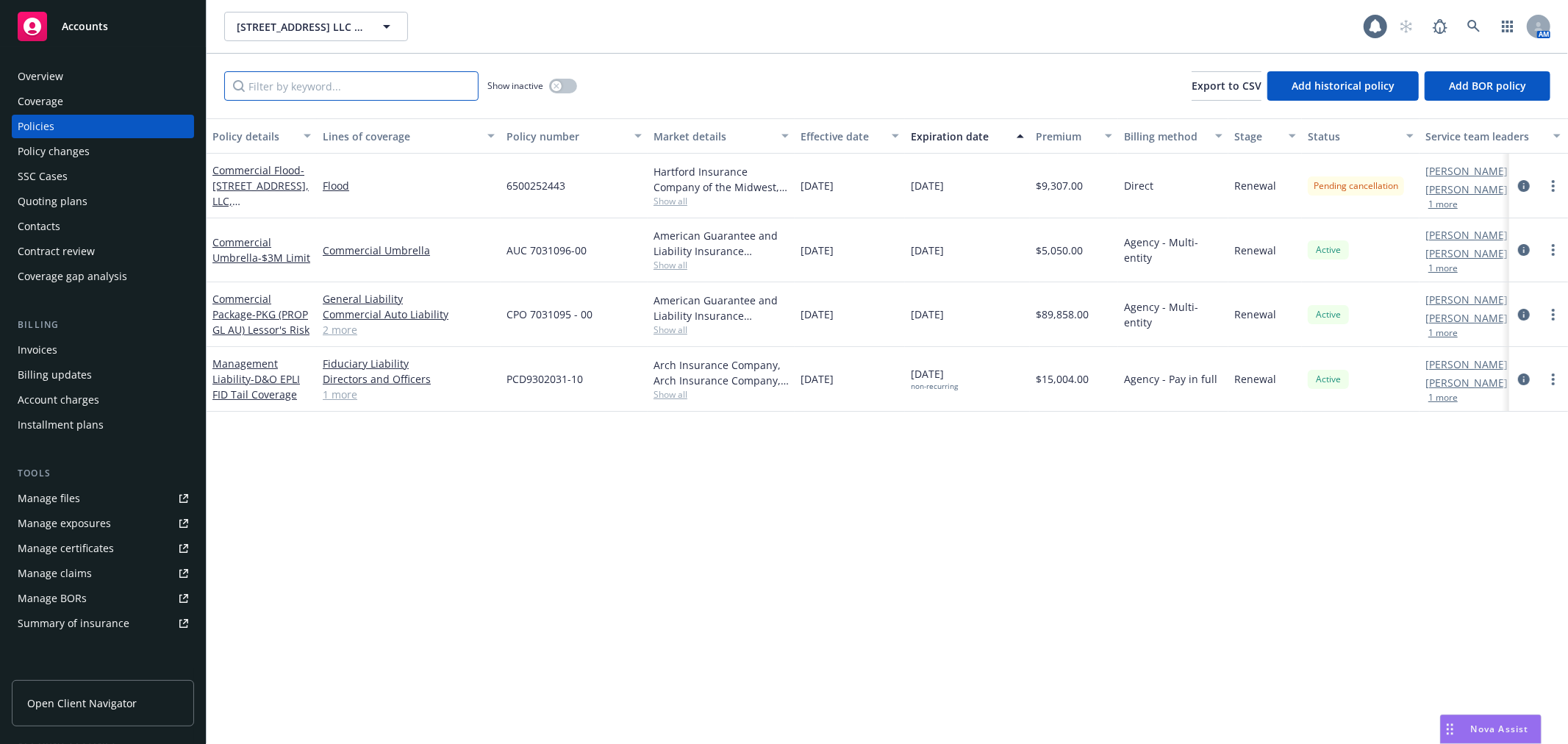
click at [378, 90] on input "Filter by keyword..." at bounding box center [351, 86] width 254 height 30
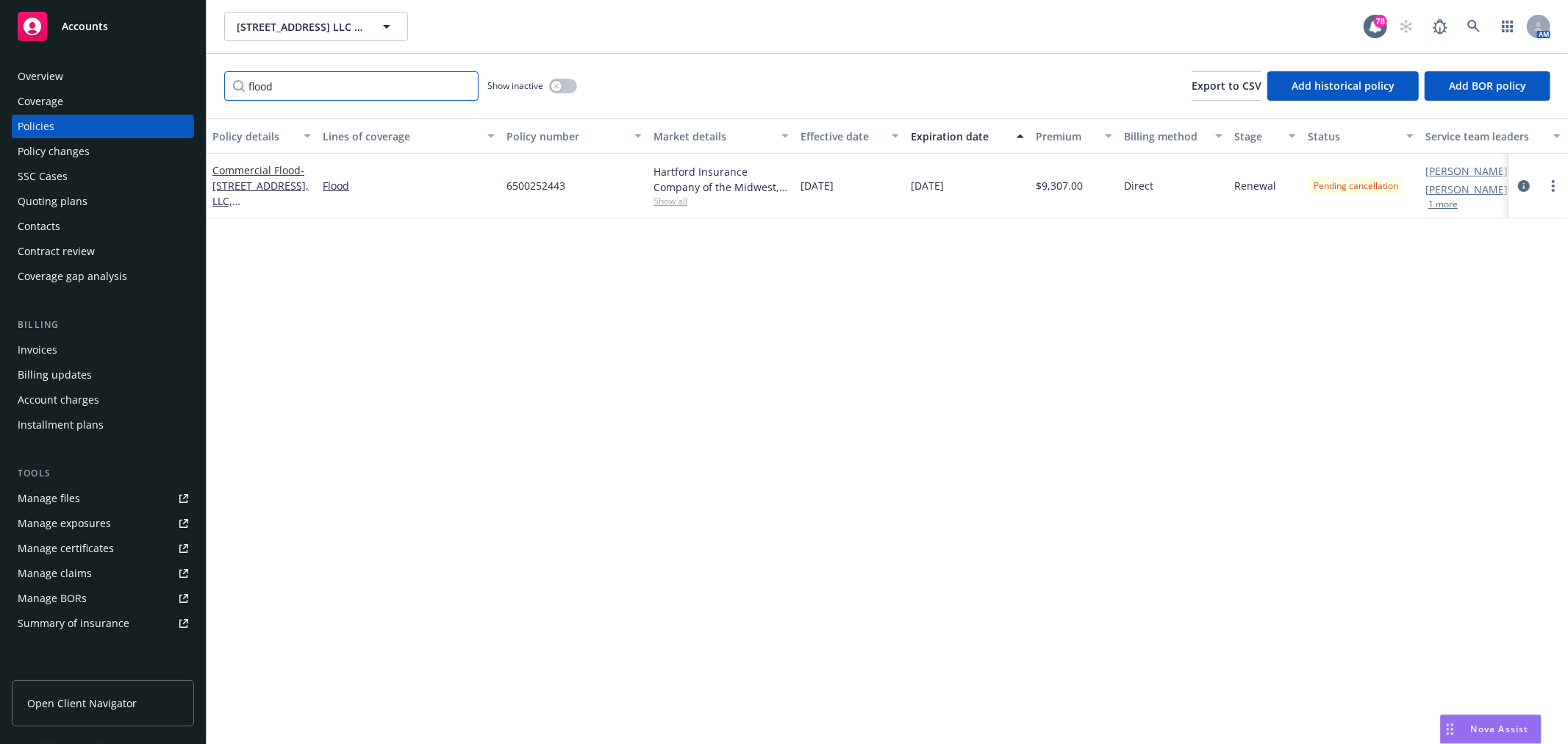
type input "flood"
click at [245, 176] on div "Commercial Flood - 838 Mitten Road, LLC, 838 Mitten Rd, Burlingame, CA" at bounding box center [262, 186] width 99 height 46
click at [244, 186] on span "- 838 Mitten Road, LLC, 838 Mitten Rd, Burlingame, CA" at bounding box center [261, 192] width 96 height 60
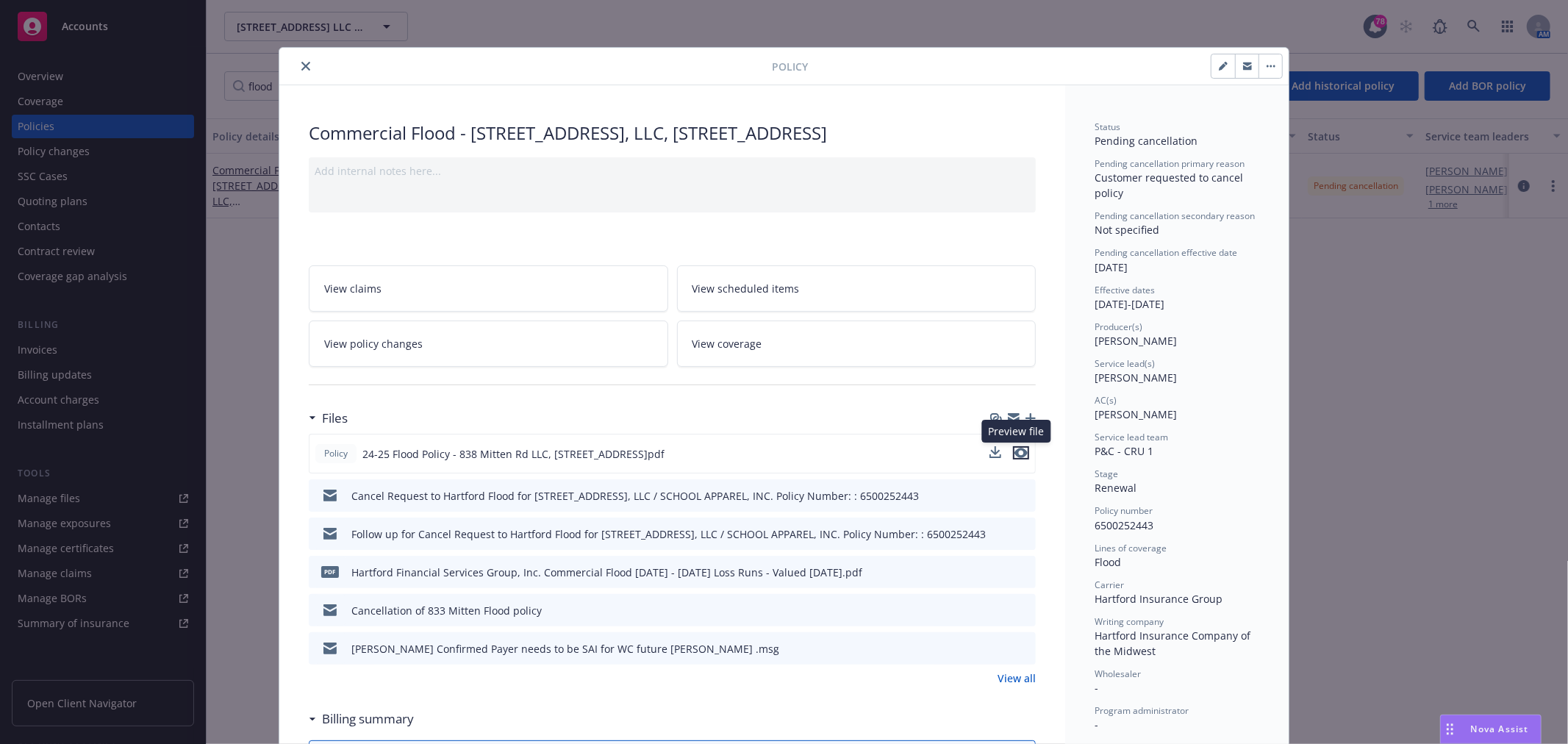
click at [1019, 452] on icon "preview file" at bounding box center [1021, 453] width 14 height 10
click at [1025, 417] on icon "button" at bounding box center [1030, 418] width 10 height 10
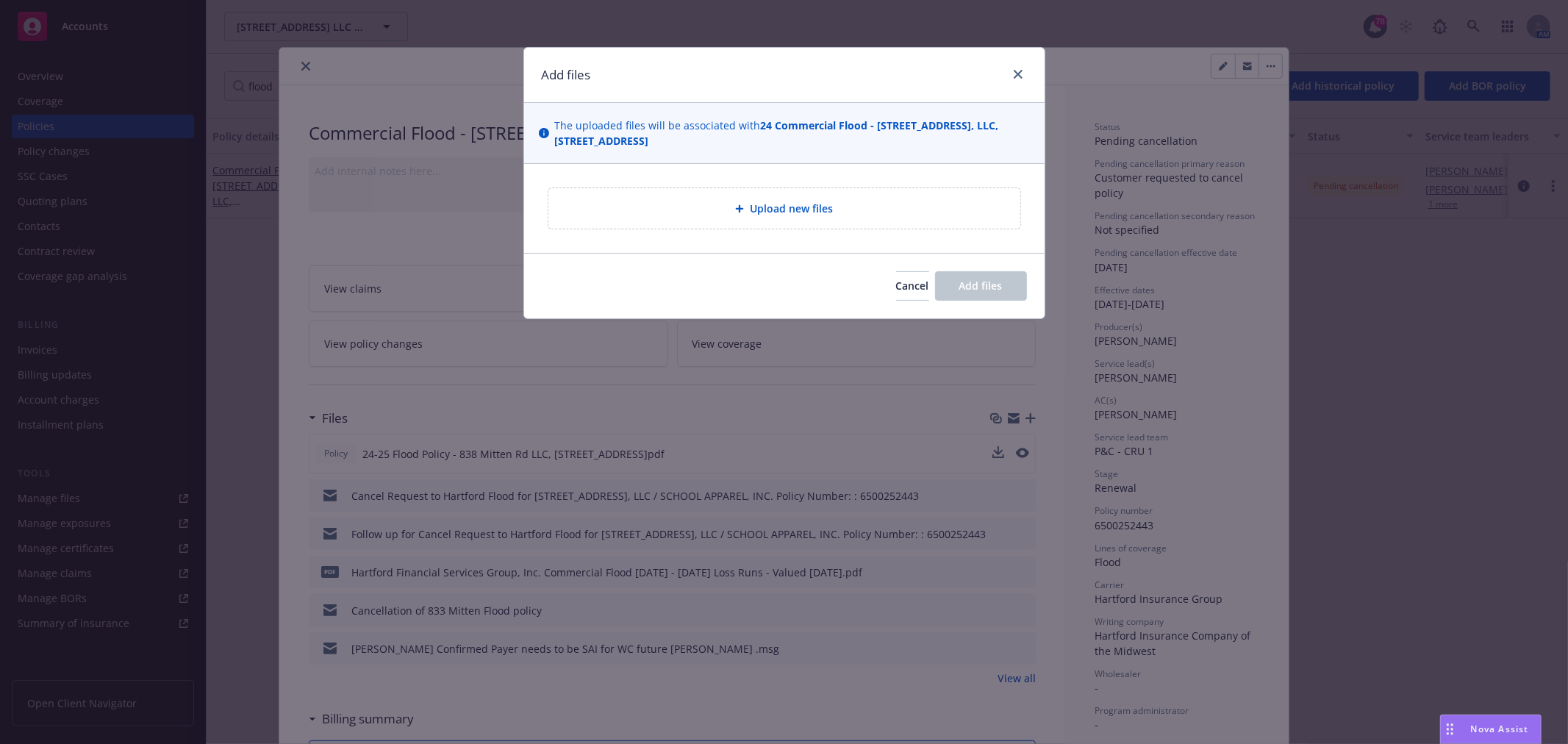
click at [781, 193] on div "Upload new files" at bounding box center [784, 208] width 472 height 40
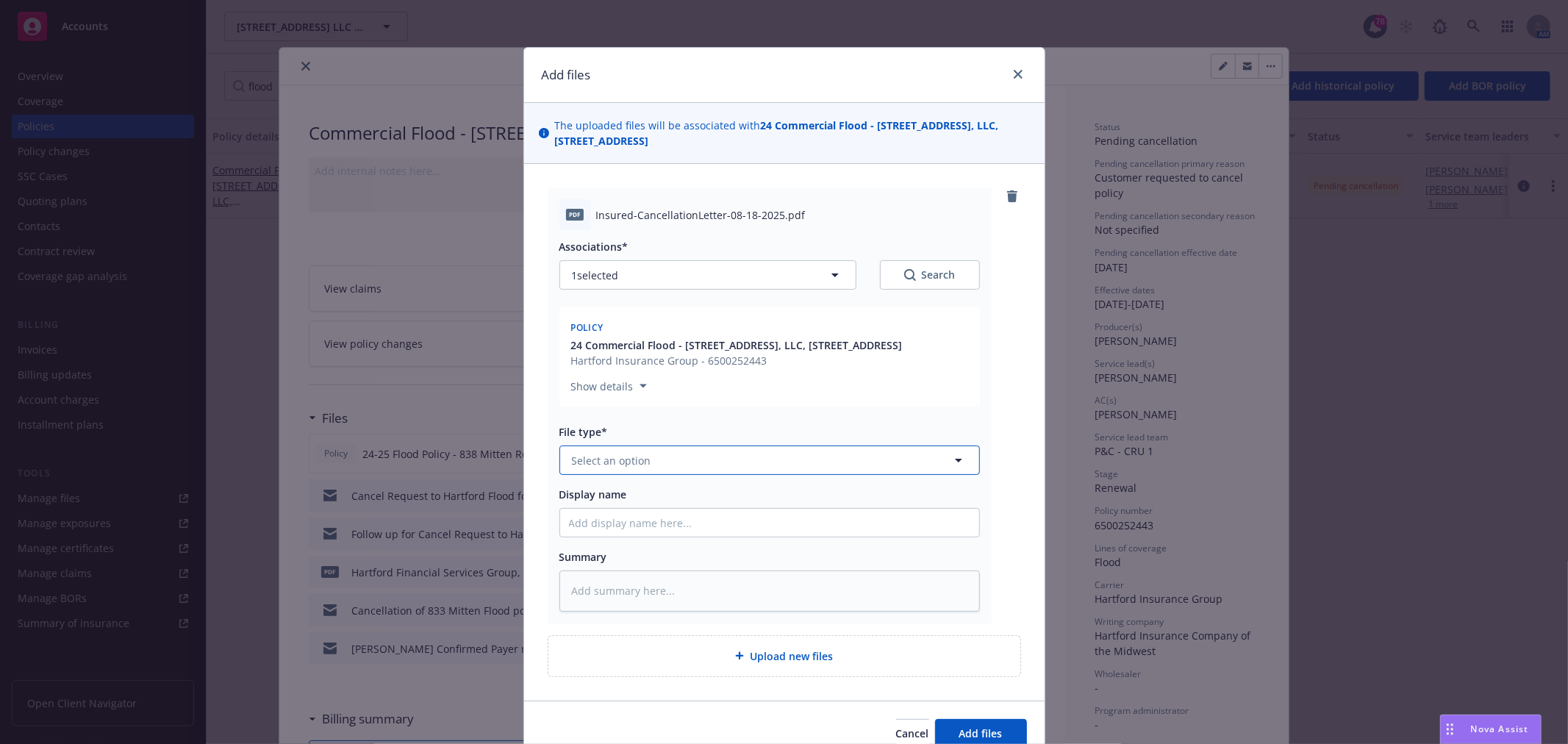
click at [668, 459] on button "Select an option" at bounding box center [770, 460] width 420 height 30
type input "cance"
click at [632, 507] on span "Cancellation Confirmation" at bounding box center [641, 501] width 132 height 15
click at [640, 516] on input "Display name" at bounding box center [770, 522] width 419 height 28
type textarea "x"
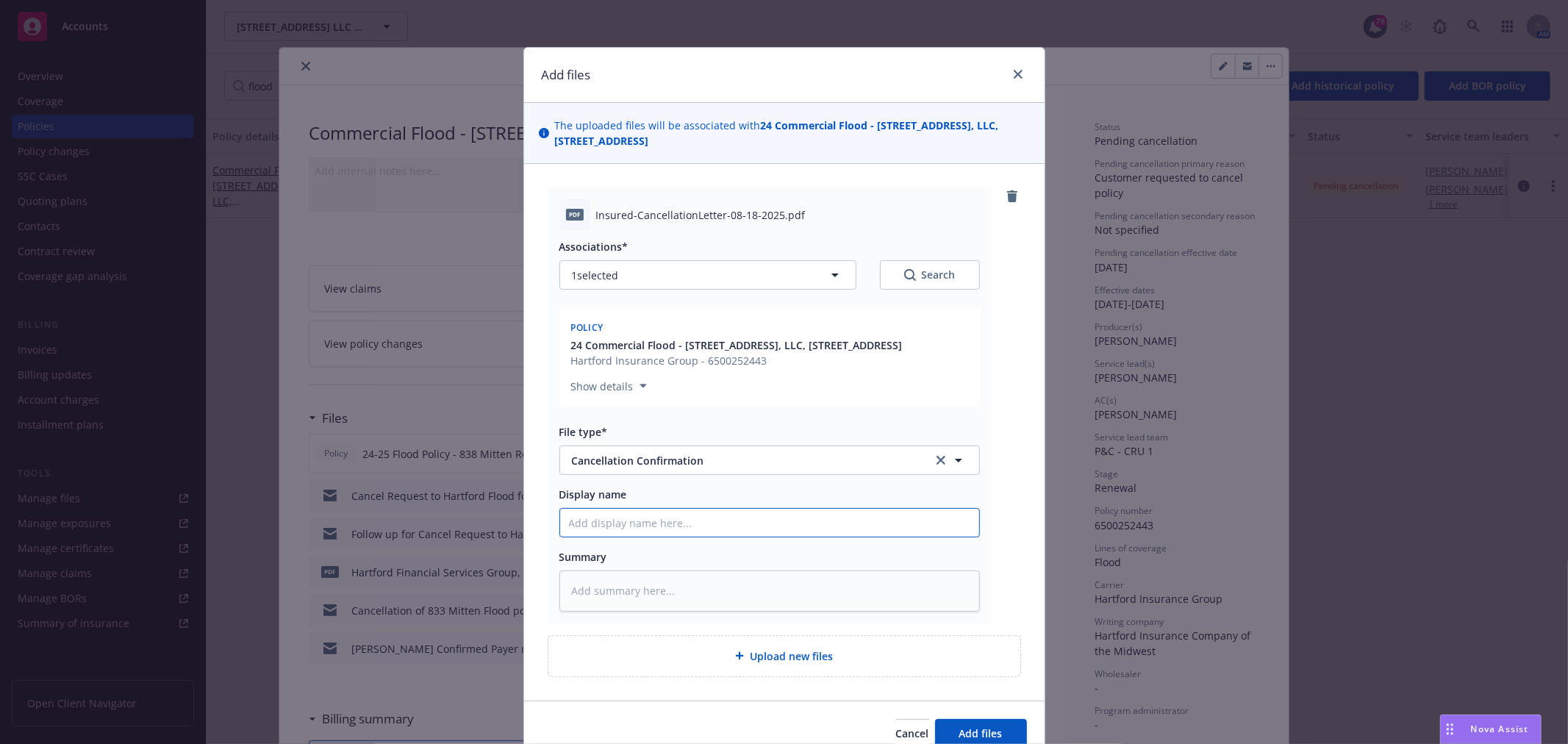
type input "C"
type textarea "x"
type input "Ca"
type textarea "x"
type input "Can"
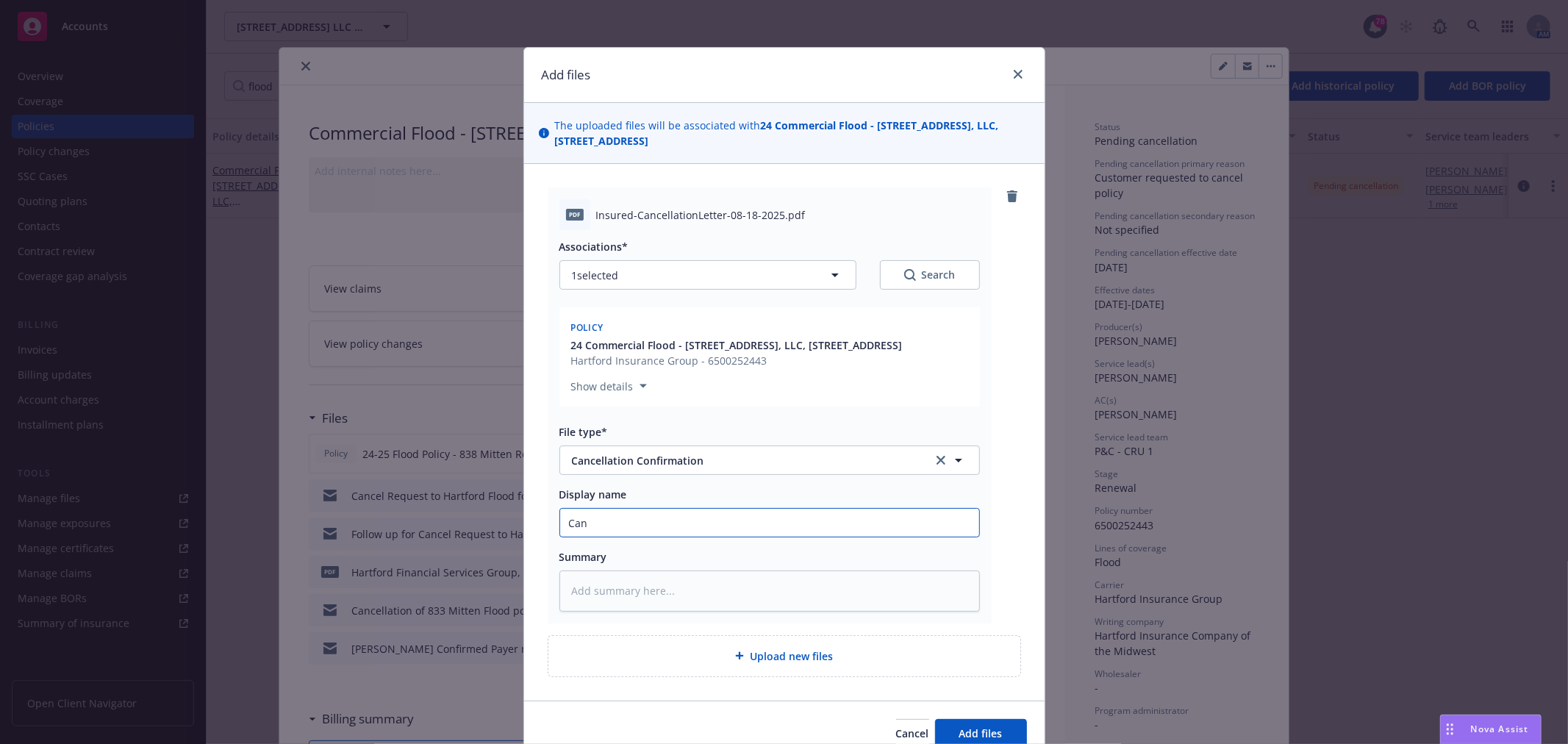
type textarea "x"
type input "Canc"
type textarea "x"
type input "Cance"
type textarea "x"
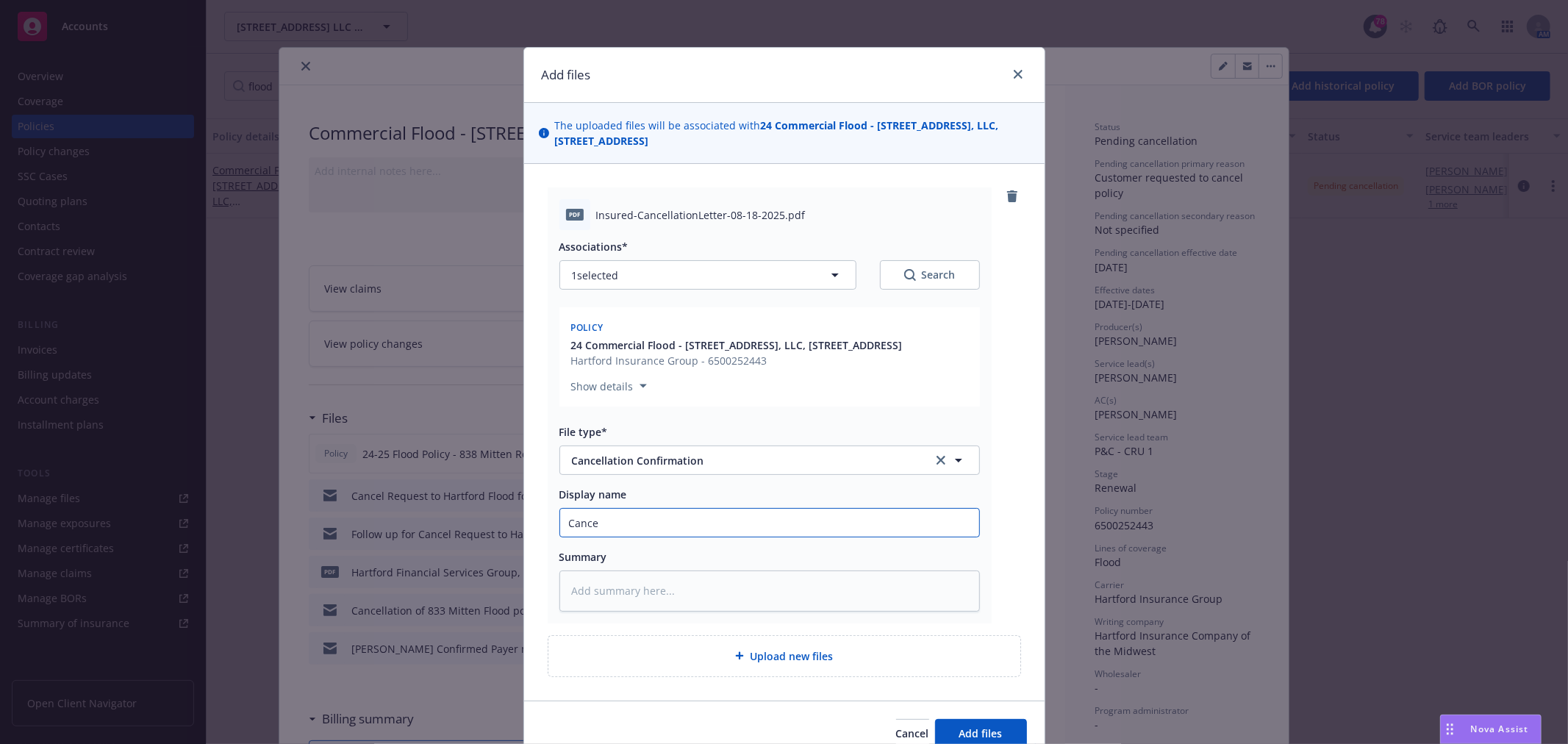
type input "Cancel"
type textarea "x"
type input "Cancell"
type textarea "x"
type input "Cancella"
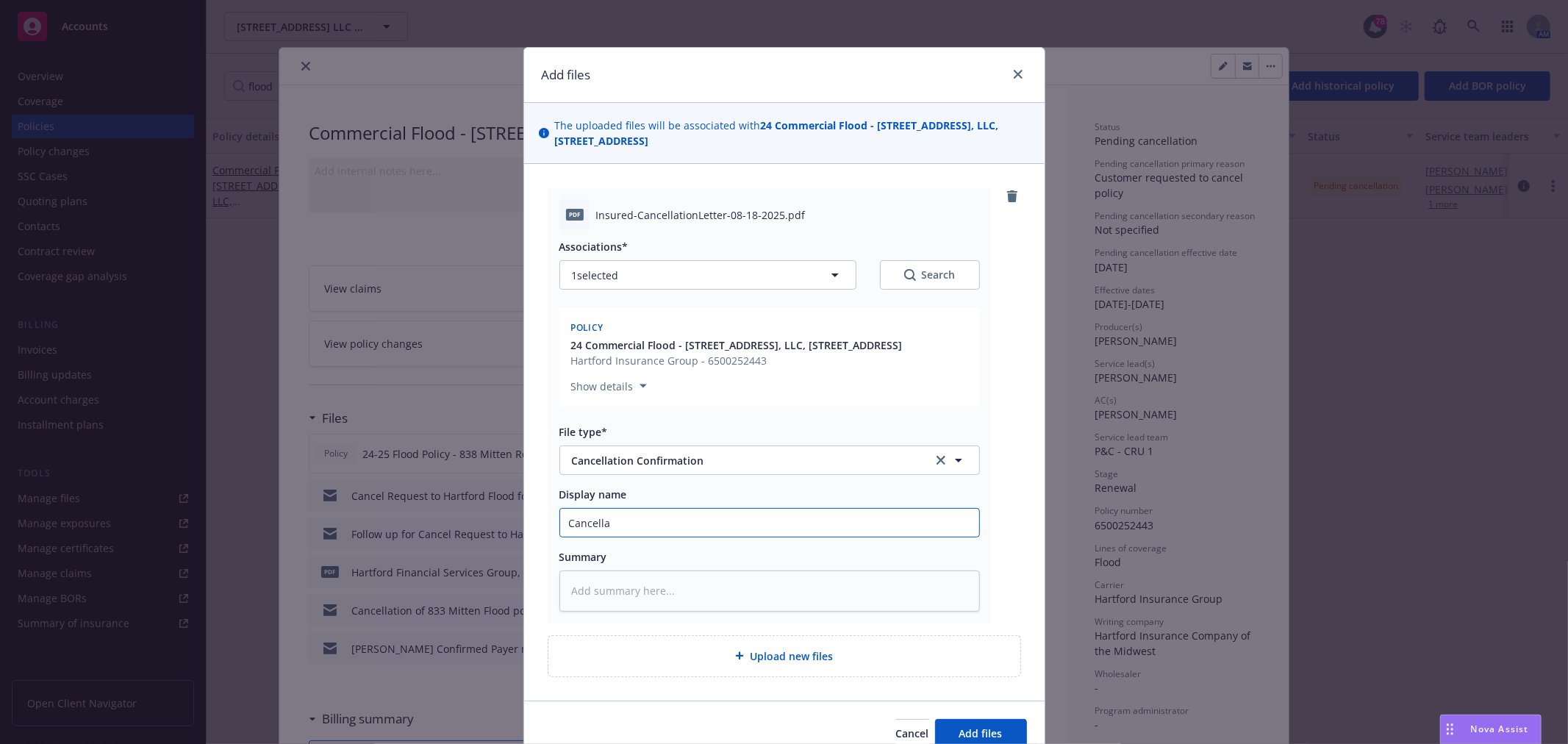
type textarea "x"
type input "Cancellati"
type textarea "x"
type input "Cancellation"
type textarea "x"
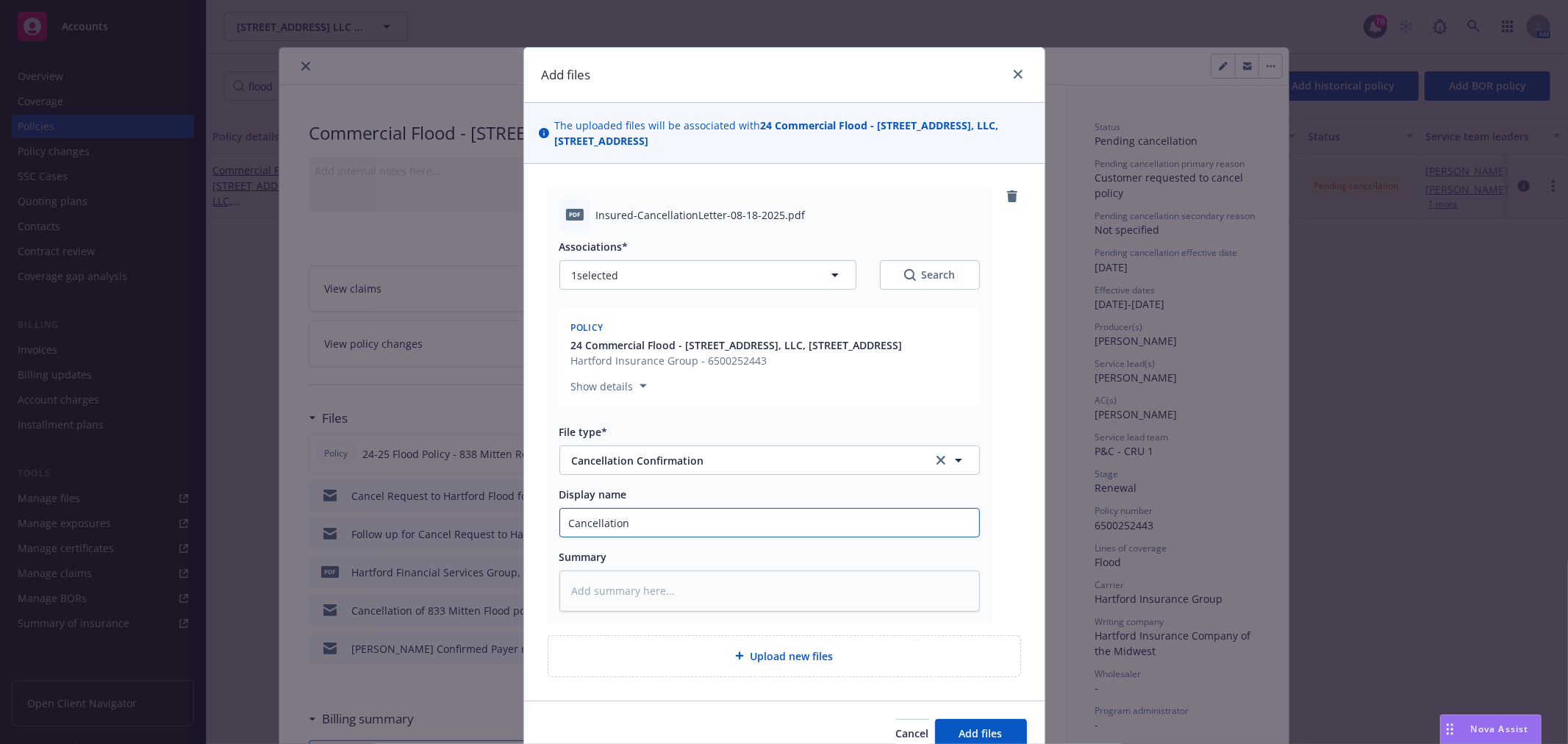
type input "Cancellation"
type textarea "x"
type input "Cancellation C"
type textarea "x"
type input "Cancellation Co"
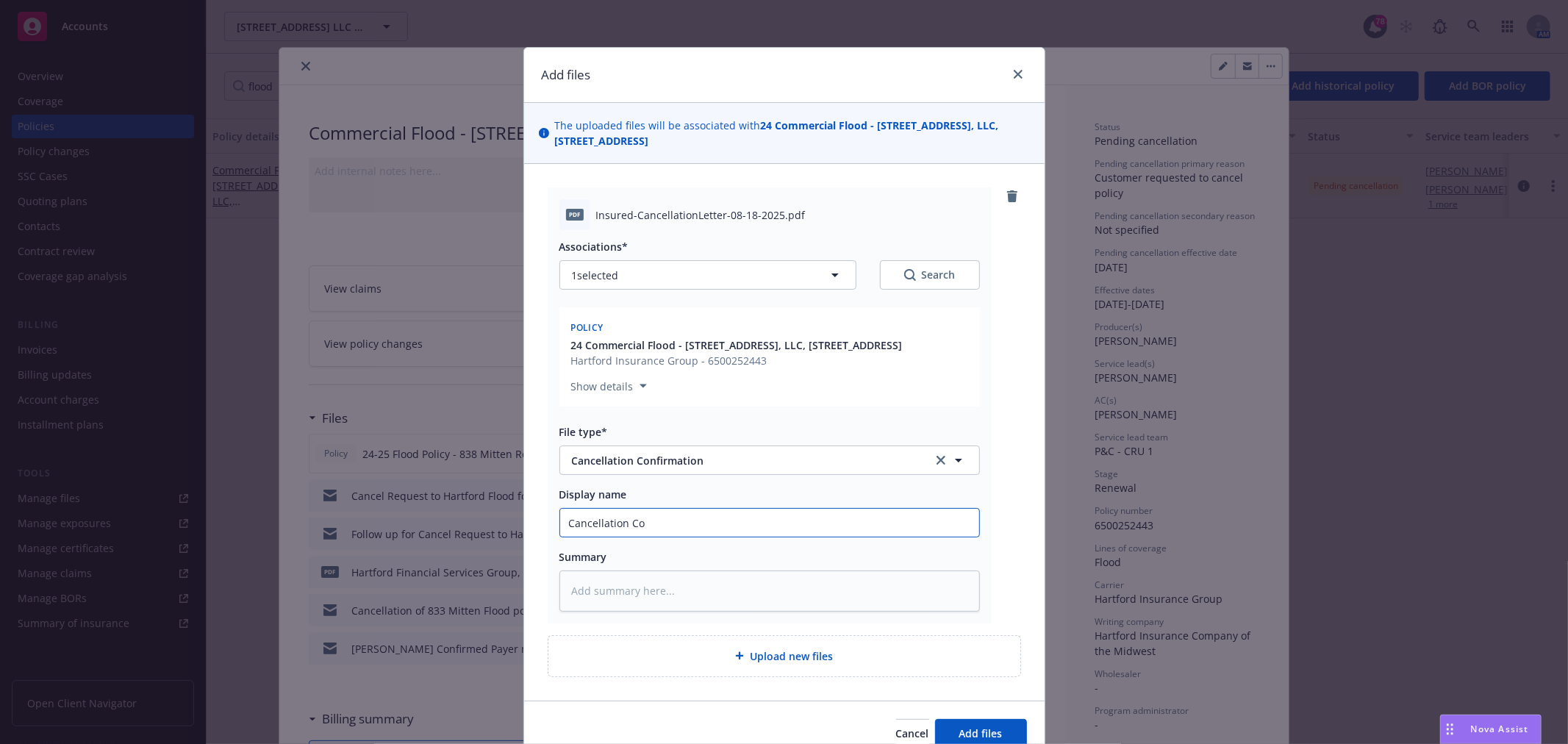
type textarea "x"
type input "Cancellation Con"
type textarea "x"
type input "Cancellation Confi"
type textarea "x"
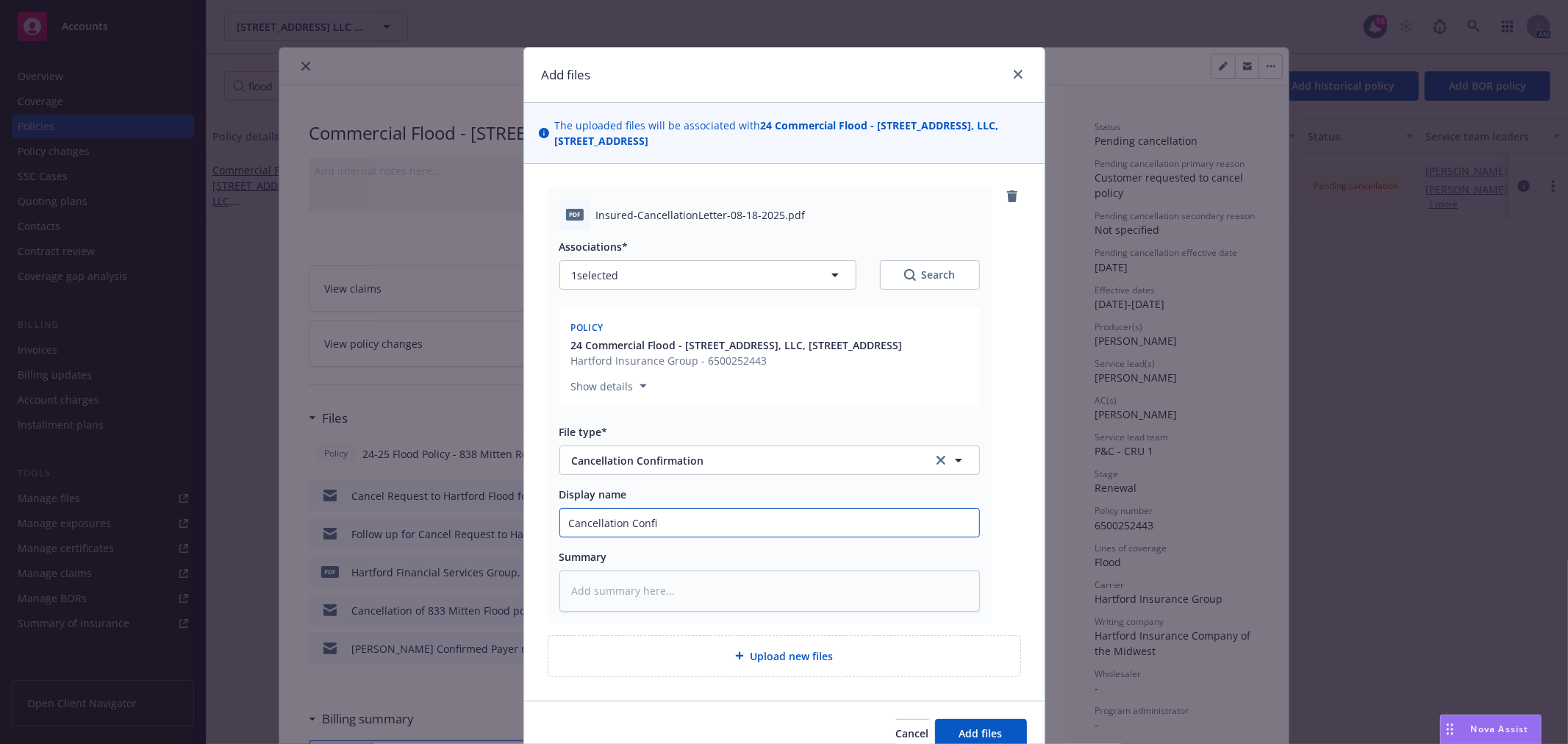
type input "Cancellation Confir"
type textarea "x"
type input "Cancellation Confirm"
type textarea "x"
type input "Cancellation Confirma"
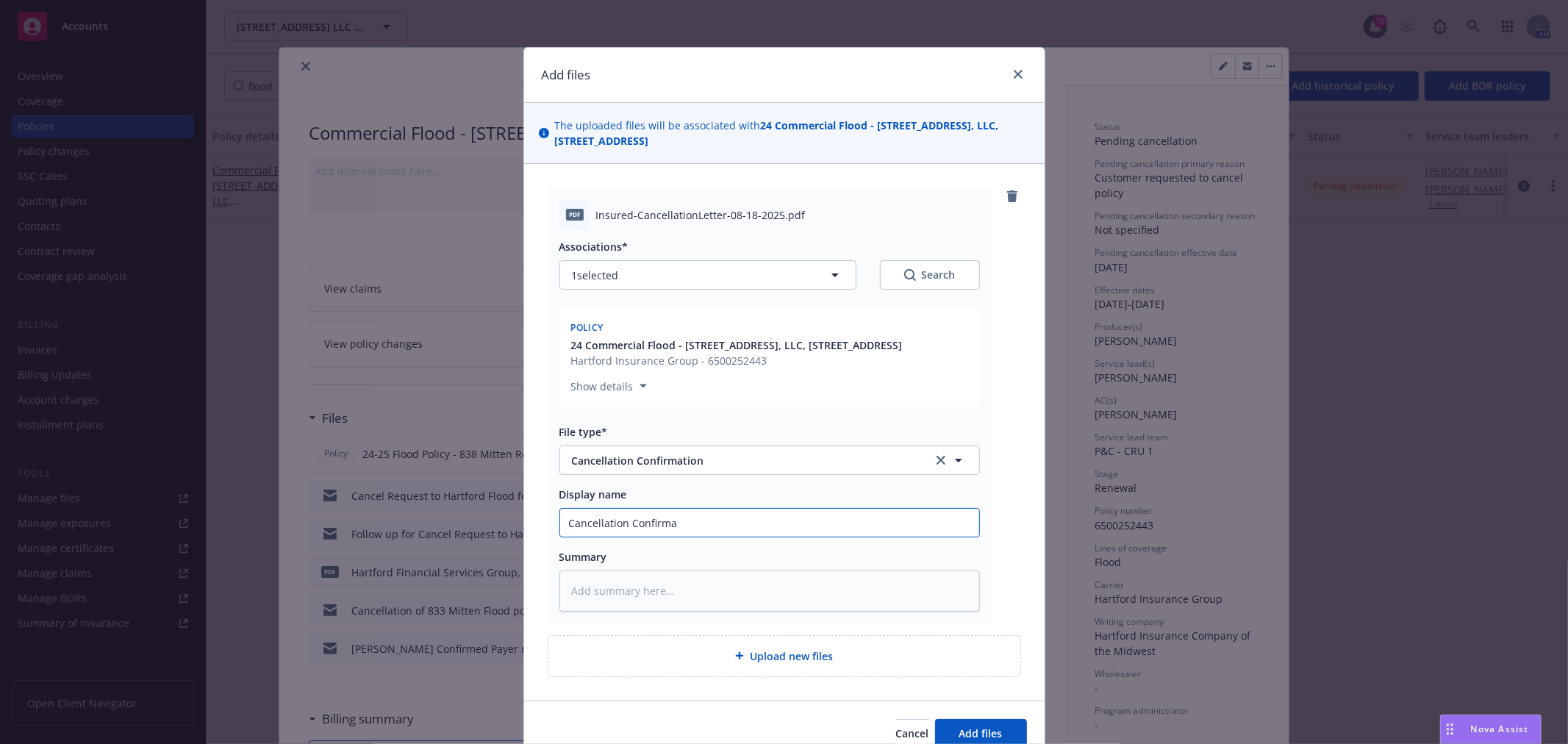
type textarea "x"
type input "Cancellation Confirmat"
type textarea "x"
type input "Cancellation Confirmati"
type textarea "x"
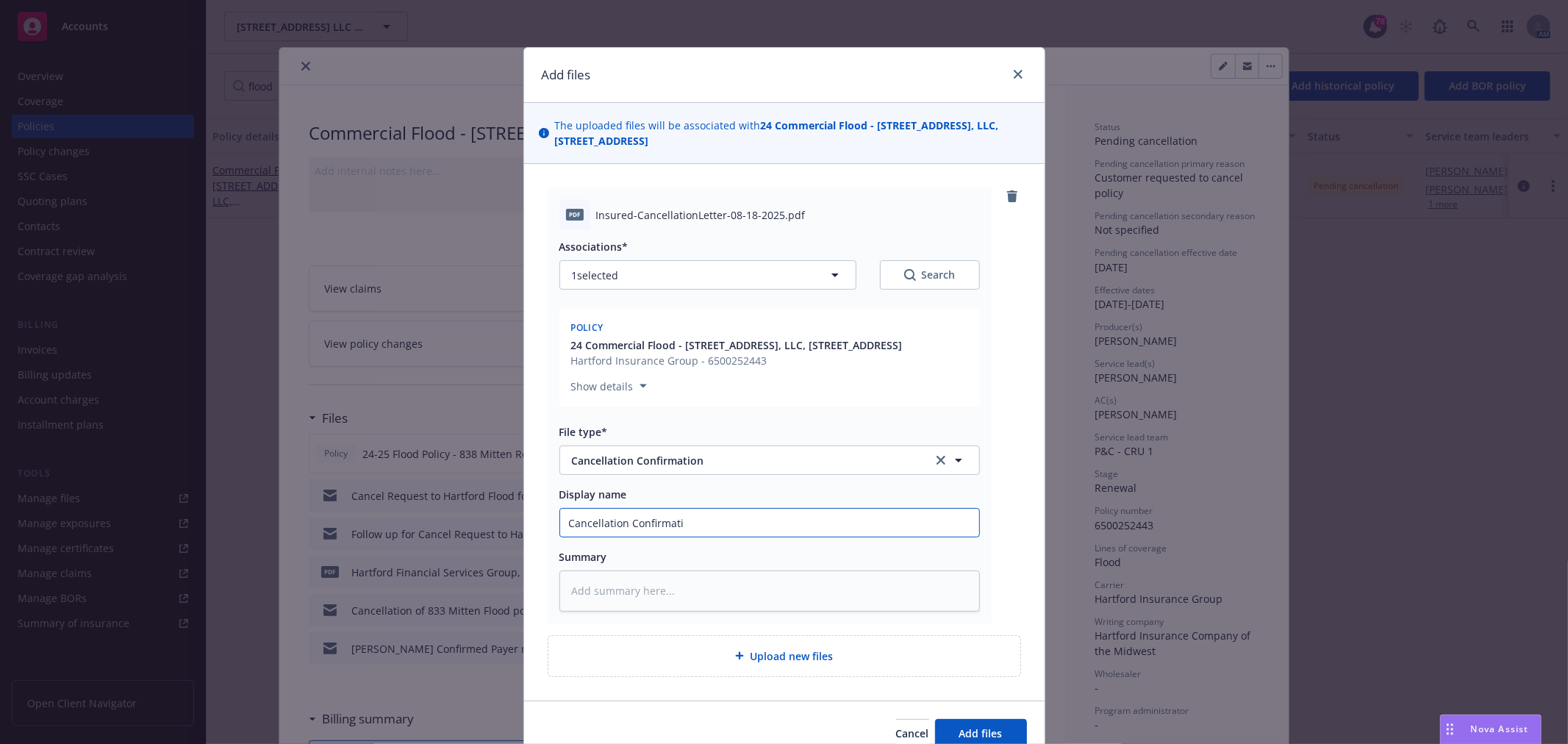
type input "Cancellation Confirmatio"
type textarea "x"
type input "Cancellation Confirmation"
type textarea "x"
type input "Cancellation Confirmation"
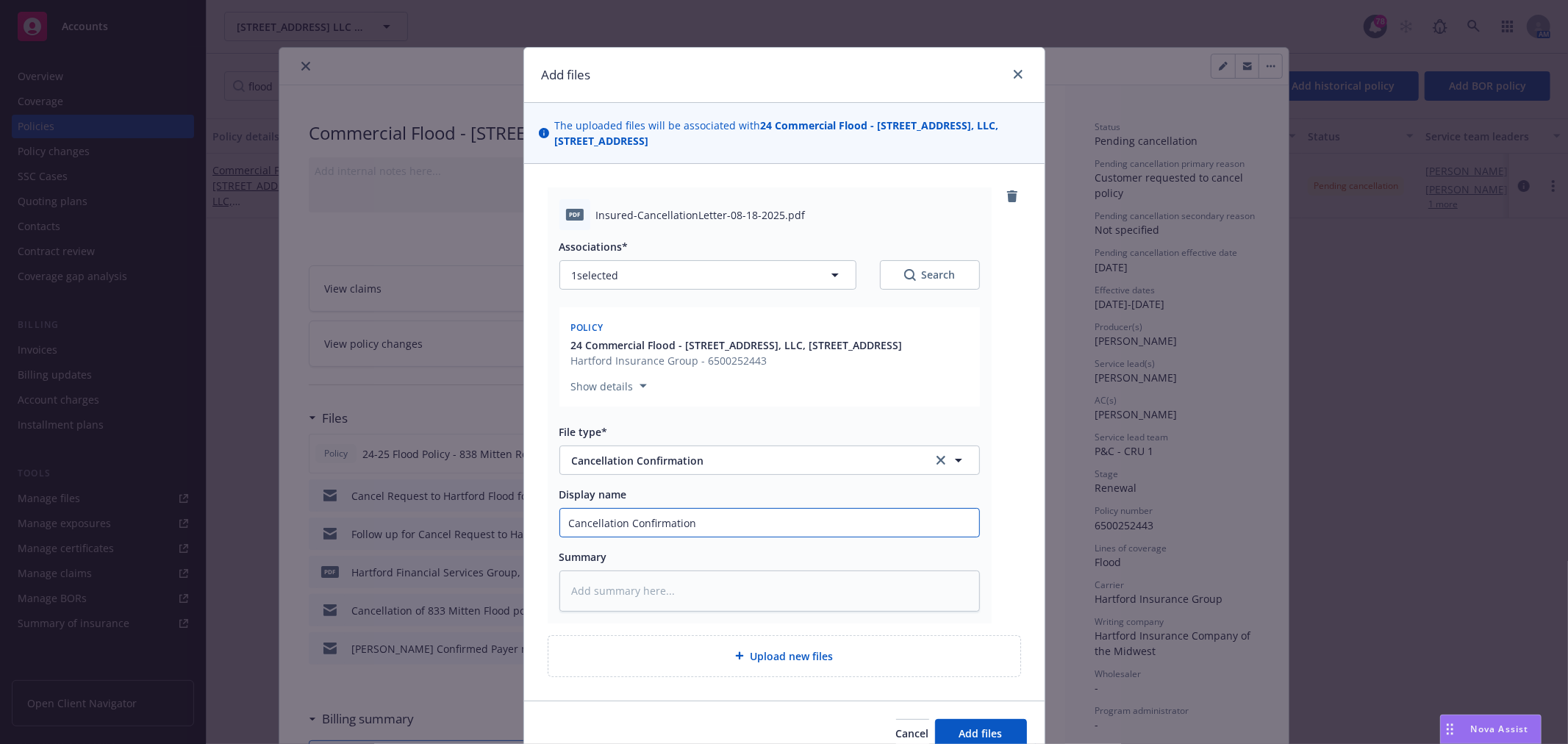
type textarea "x"
type input "Cancellation Confirmation e"
type textarea "x"
type input "Cancellation Confirmation ef"
type textarea "x"
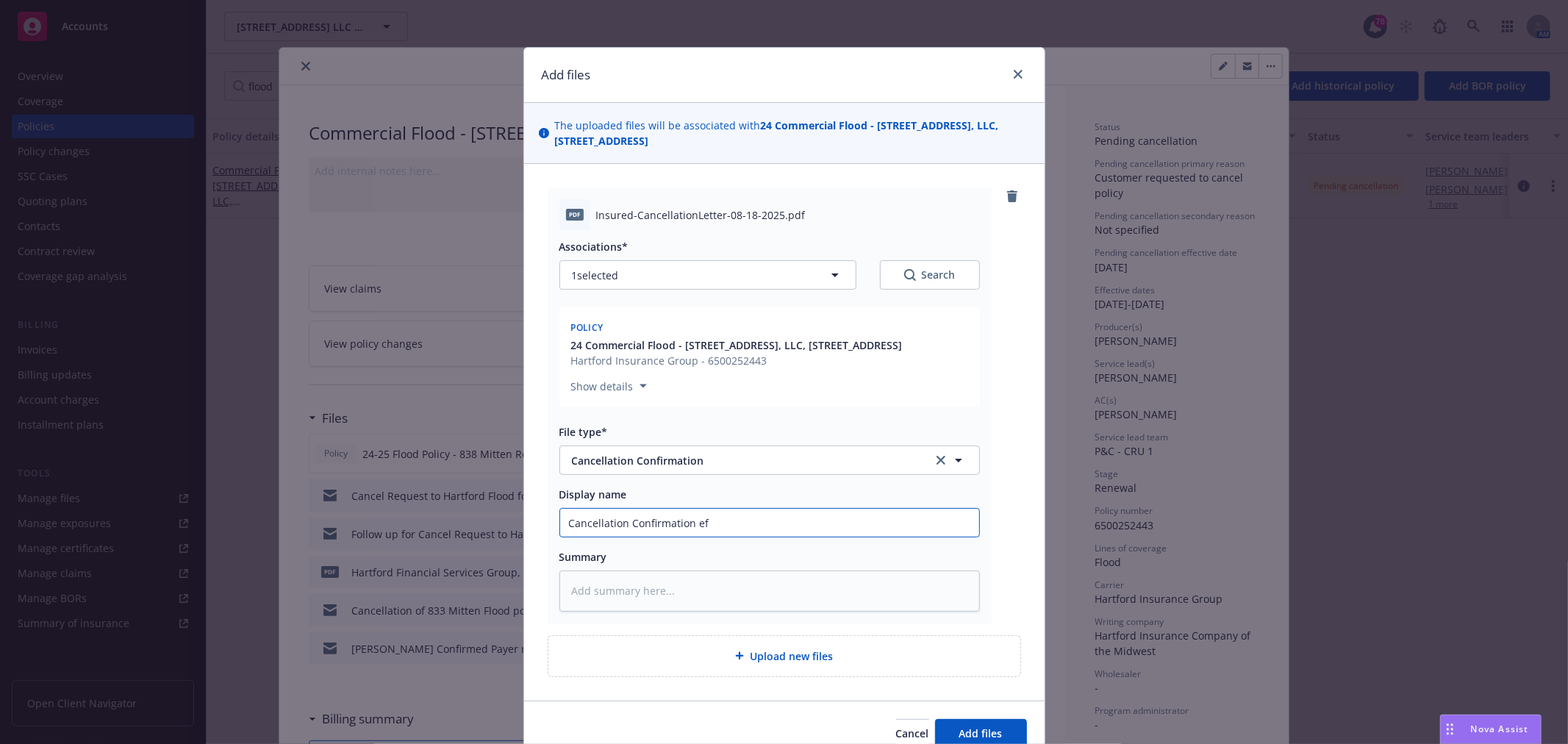
type input "Cancellation Confirmation eff"
type textarea "x"
type input "Cancellation Confirmation eff"
type textarea "x"
type input "Cancellation Confirmation eff 7"
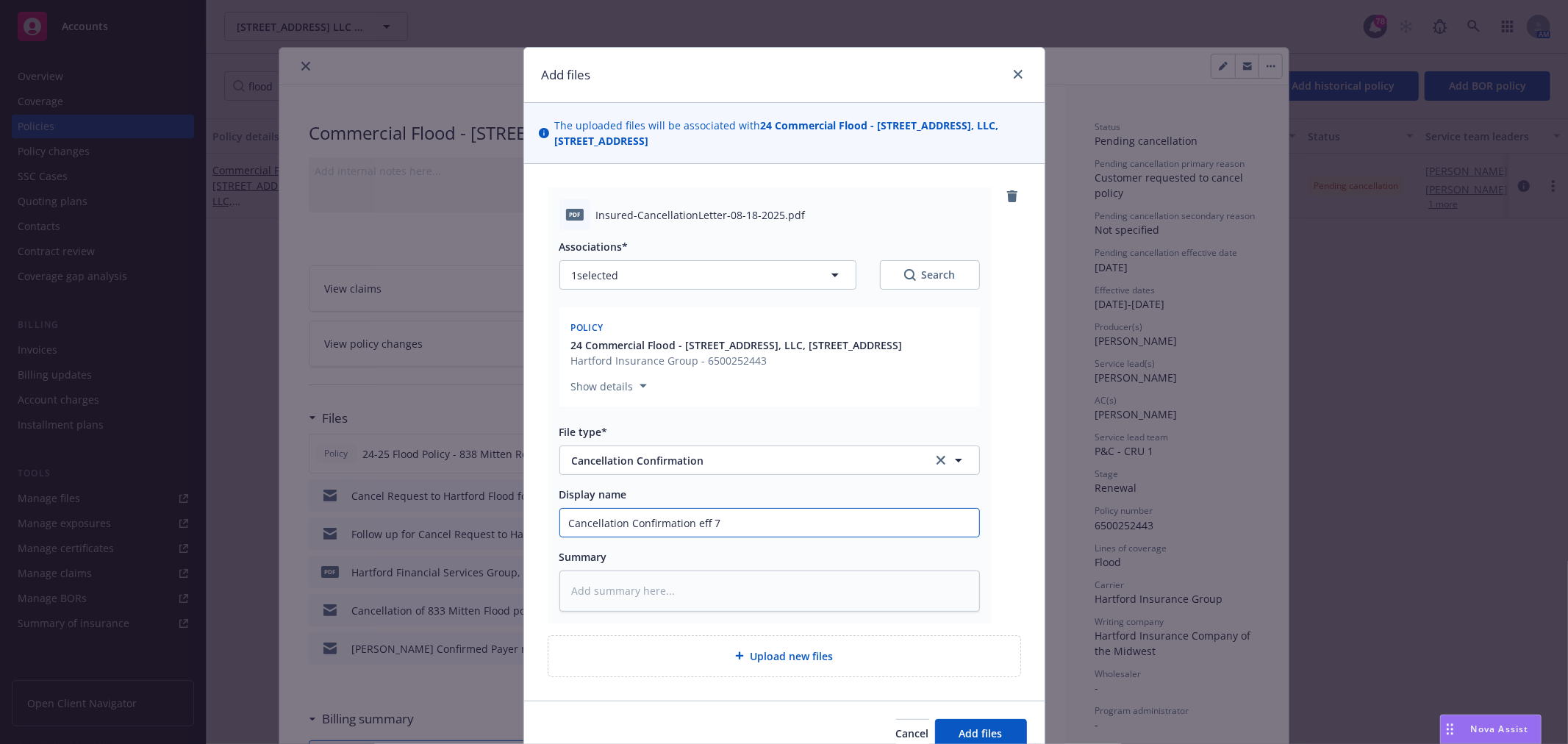
type textarea "x"
type input "Cancellation Confirmation eff 7/"
type textarea "x"
type input "Cancellation Confirmation eff 7/1"
type textarea "x"
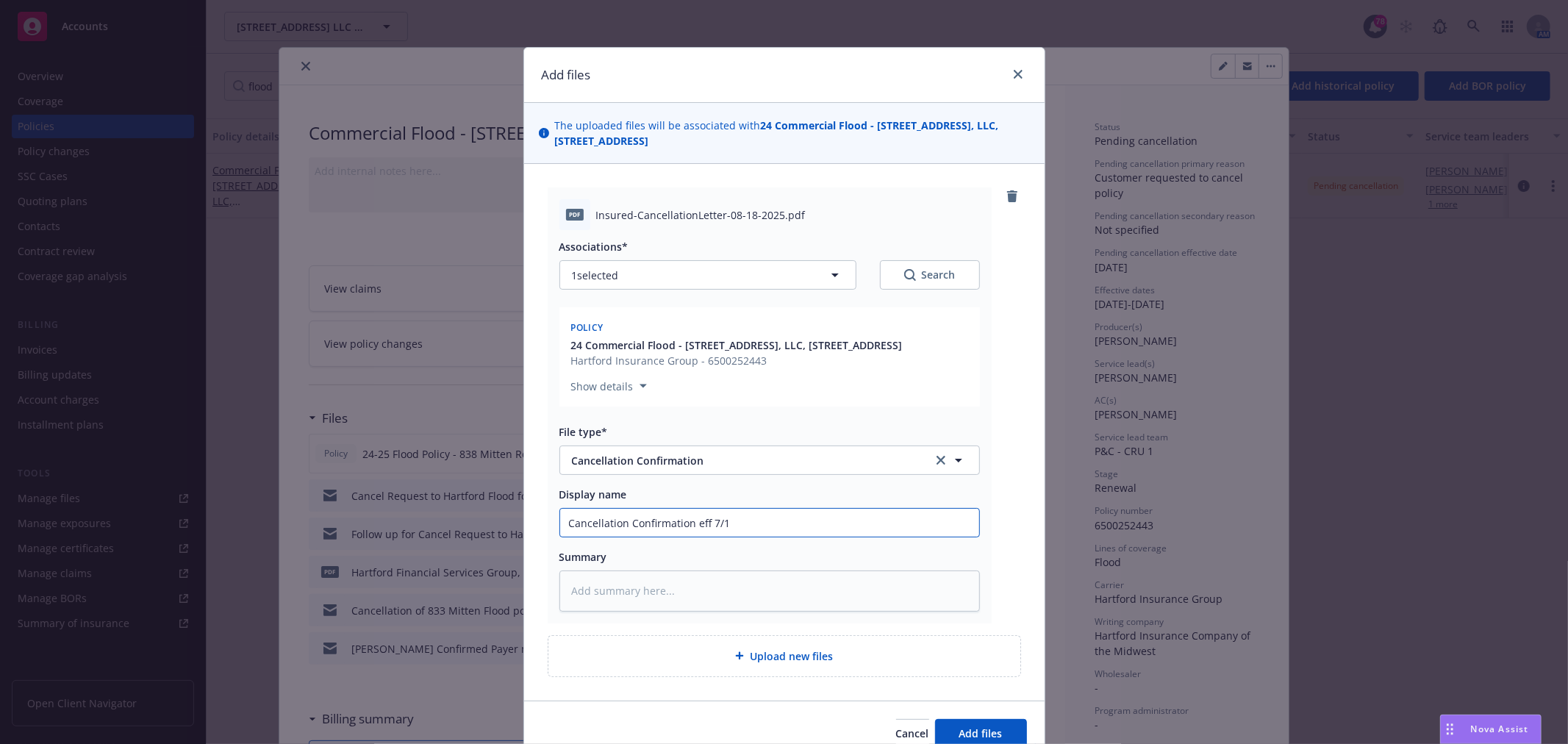
type input "Cancellation Confirmation eff 7/1/"
type textarea "x"
type input "Cancellation Confirmation eff 7/1/2"
type textarea "x"
type input "Cancellation Confirmation eff 7/1/25"
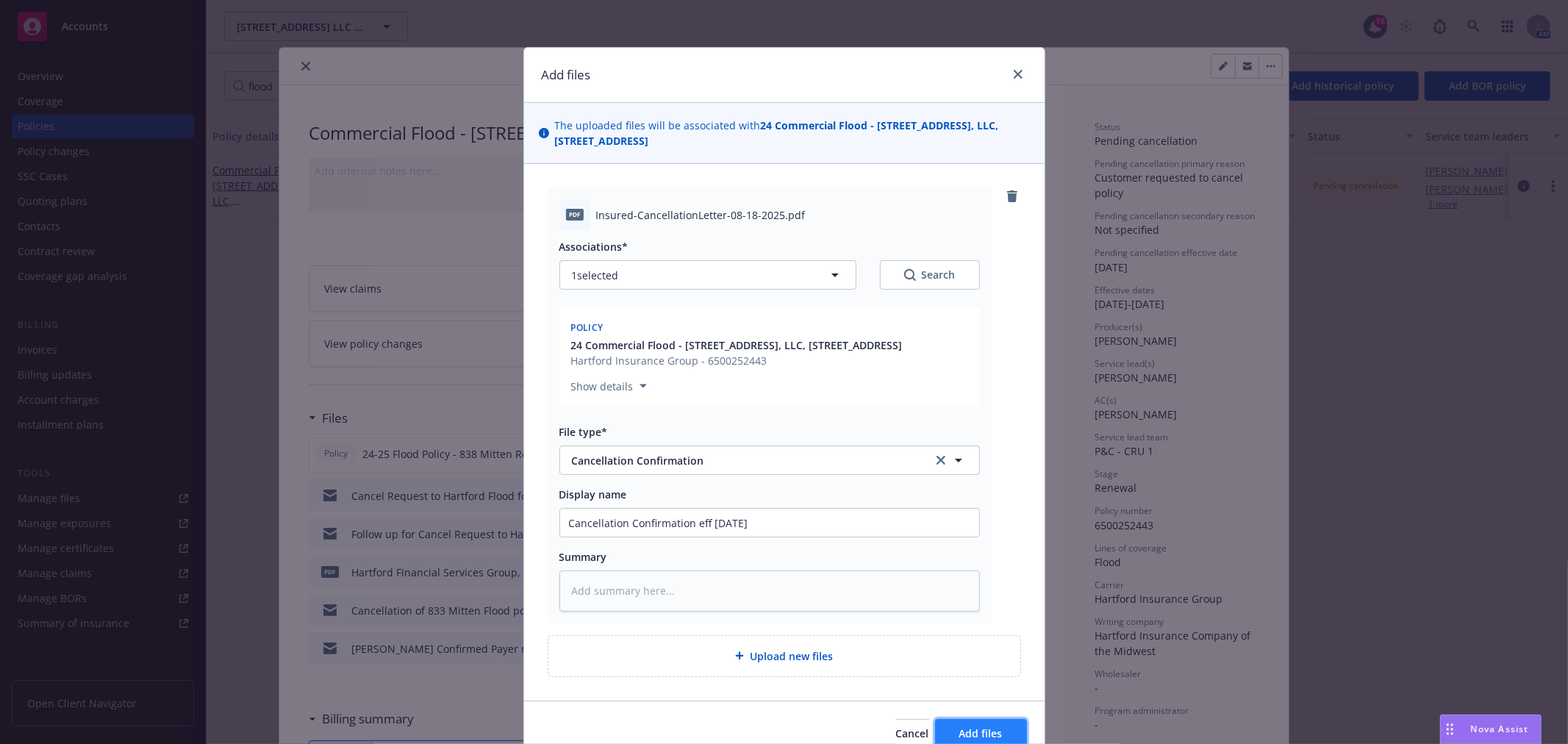
click at [980, 726] on span "Add files" at bounding box center [981, 733] width 43 height 14
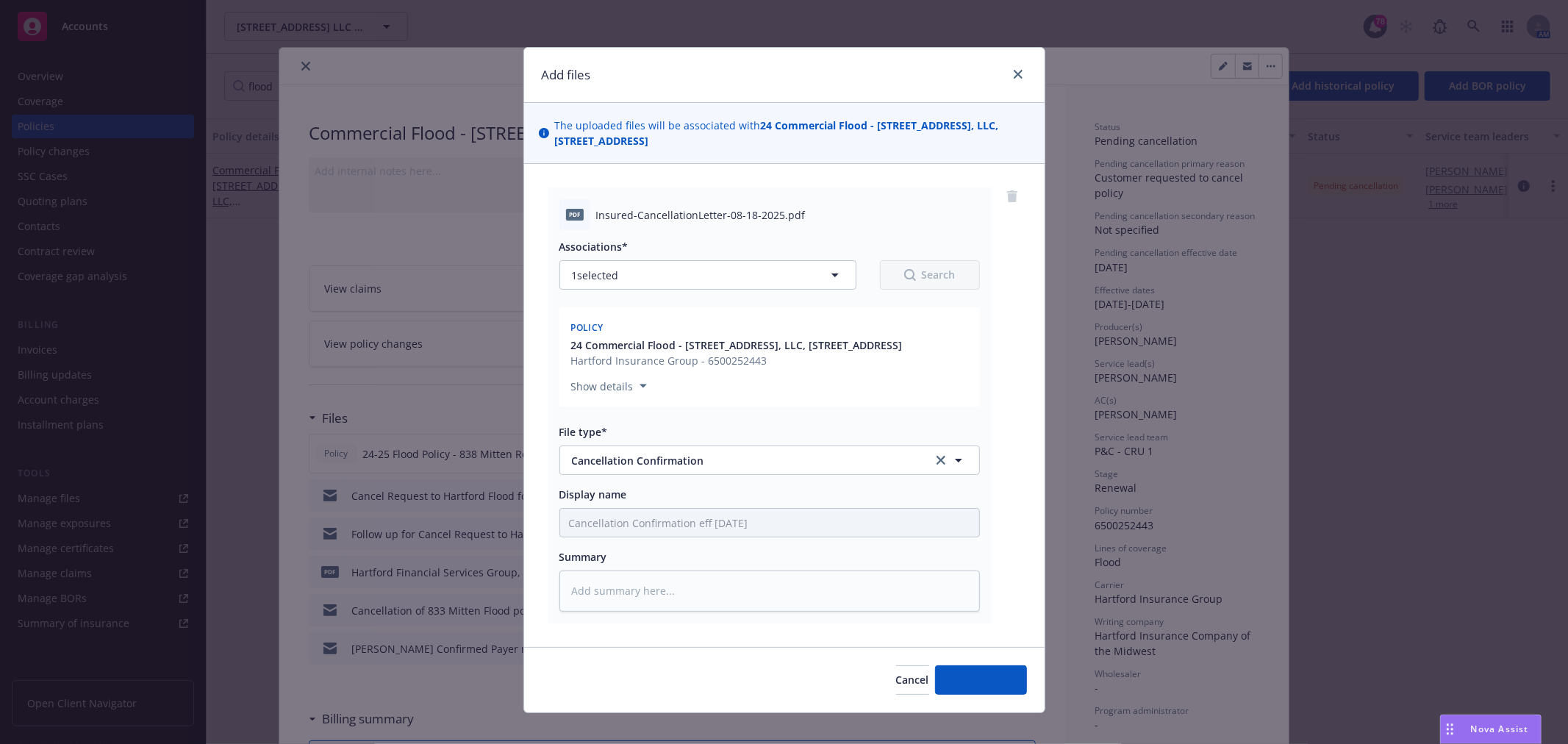
type textarea "x"
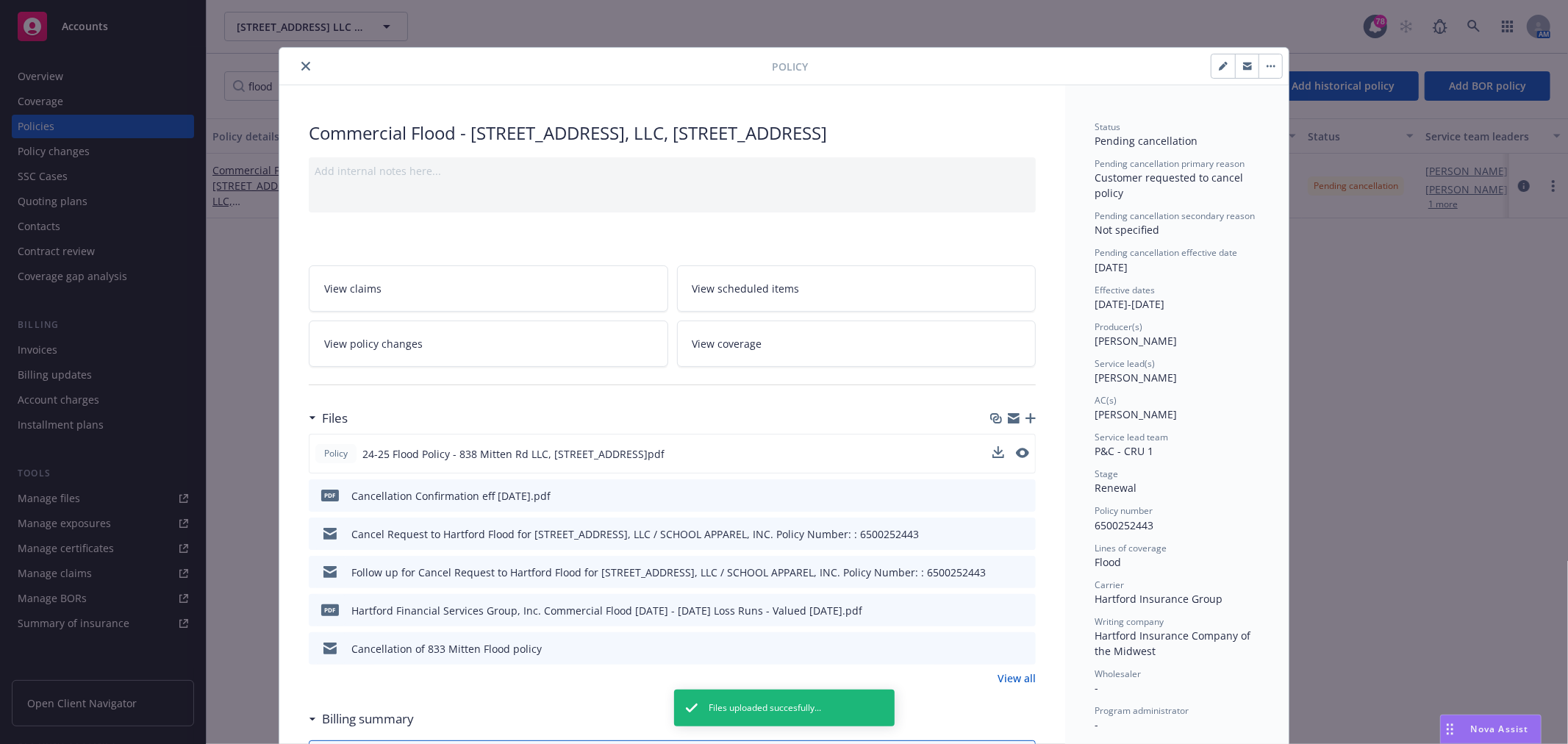
click at [301, 62] on icon "close" at bounding box center [305, 66] width 8 height 8
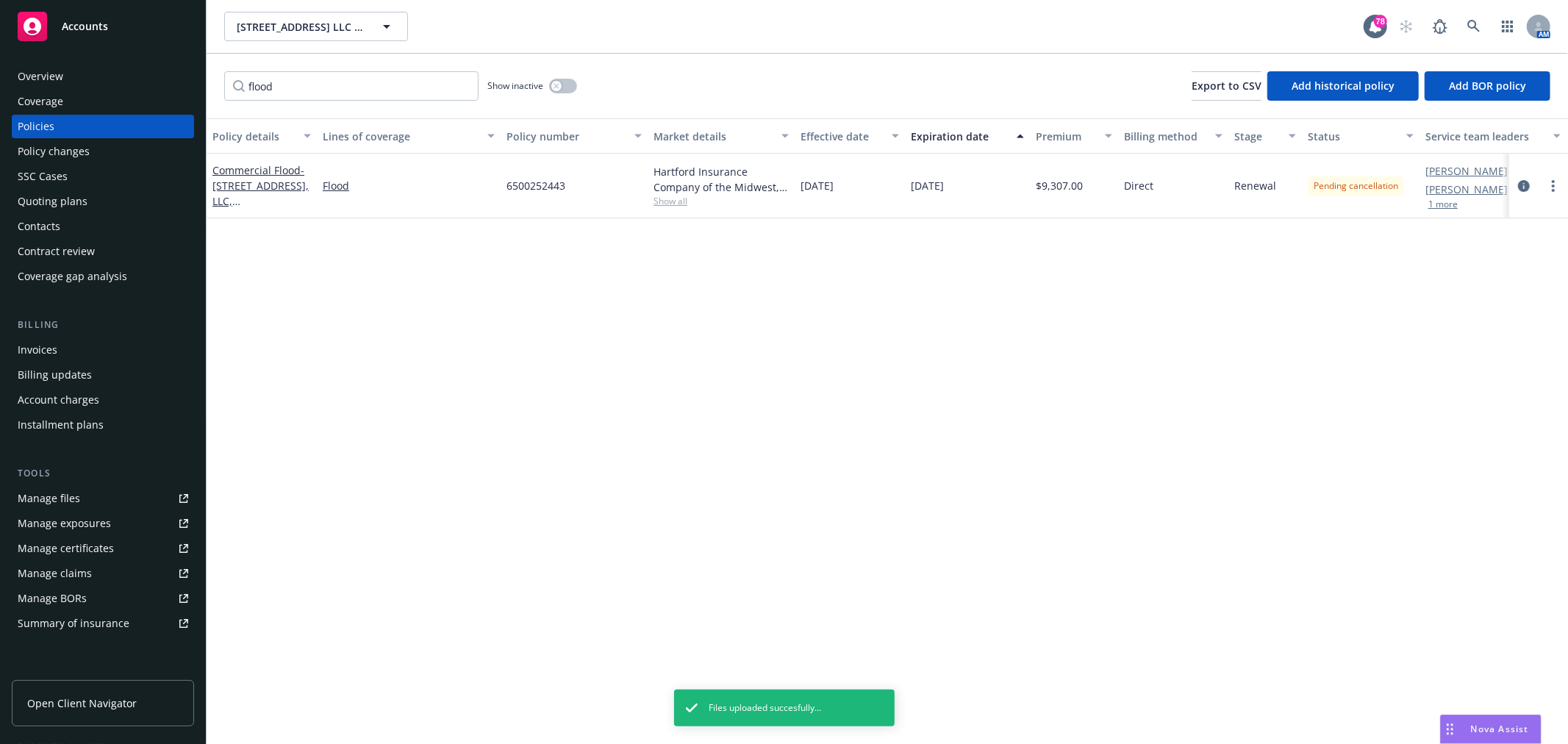
click at [114, 81] on div "Overview" at bounding box center [103, 77] width 170 height 24
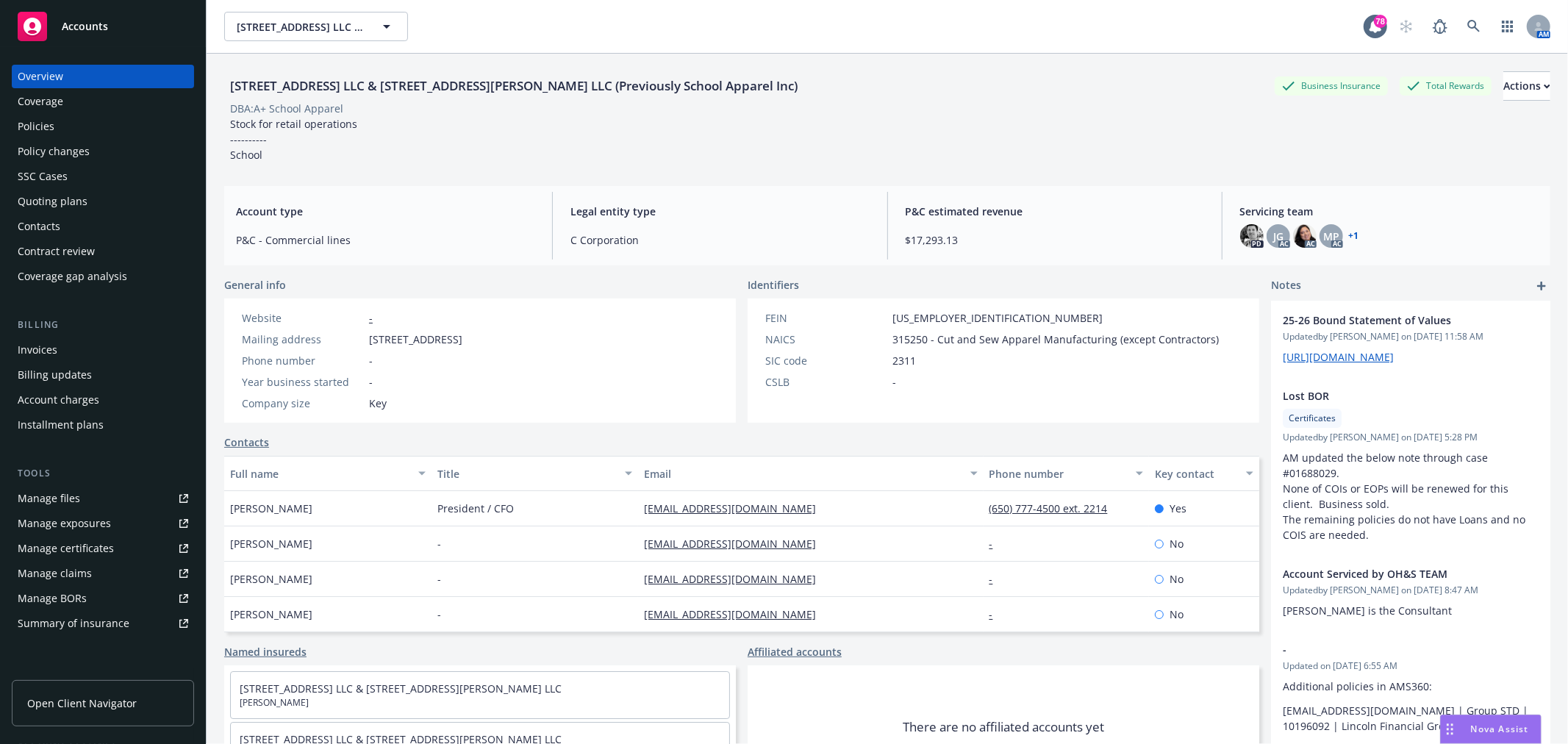
click at [105, 131] on div "Policies" at bounding box center [103, 127] width 170 height 24
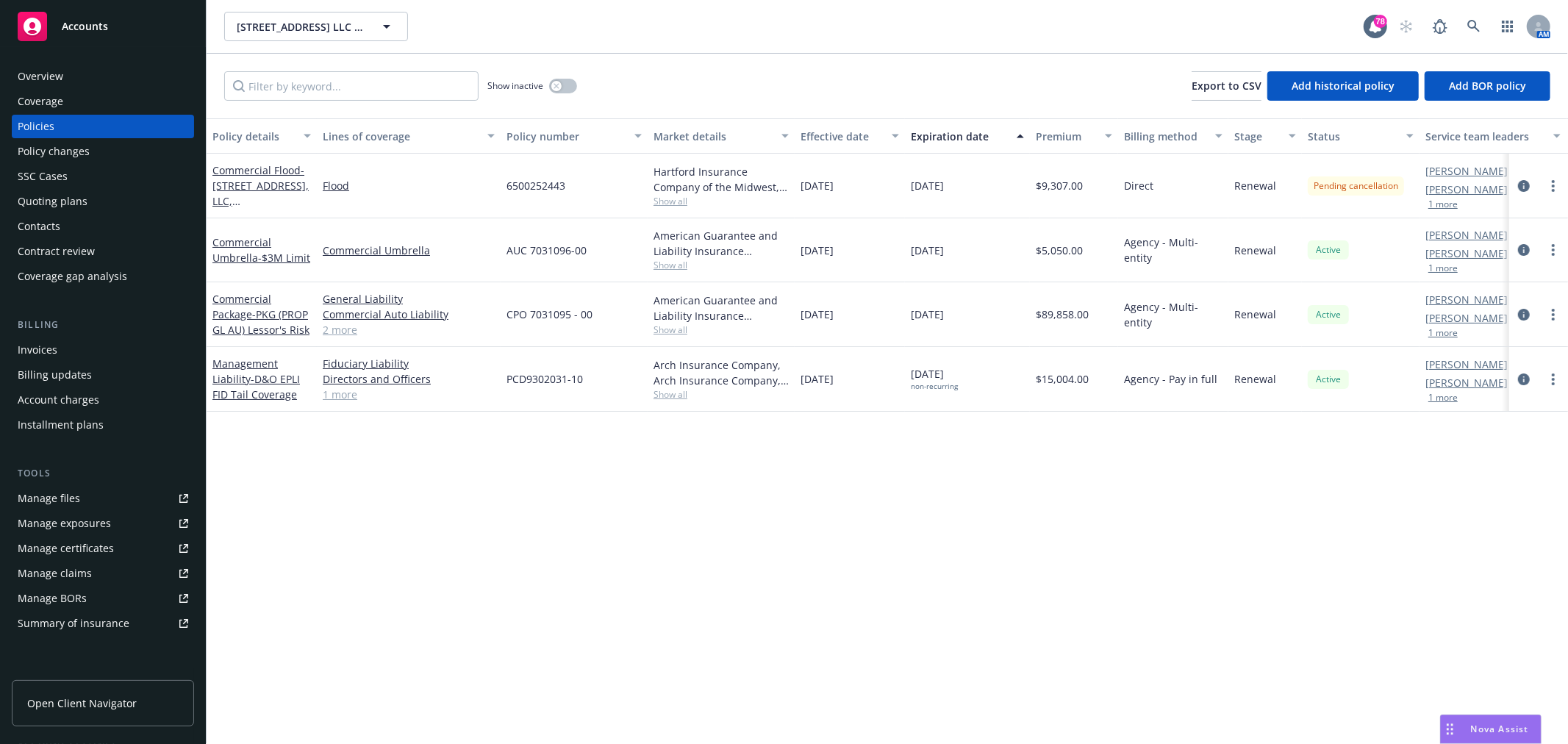
click at [976, 509] on div "Policy details Lines of coverage Policy number Market details Effective date Ex…" at bounding box center [887, 430] width 1361 height 625
click at [1560, 186] on link "more" at bounding box center [1553, 186] width 18 height 18
click at [1178, 188] on div "Direct" at bounding box center [1173, 186] width 111 height 65
click at [266, 195] on span "- 838 Mitten Road, LLC, 838 Mitten Rd, Burlingame, CA" at bounding box center [261, 192] width 96 height 60
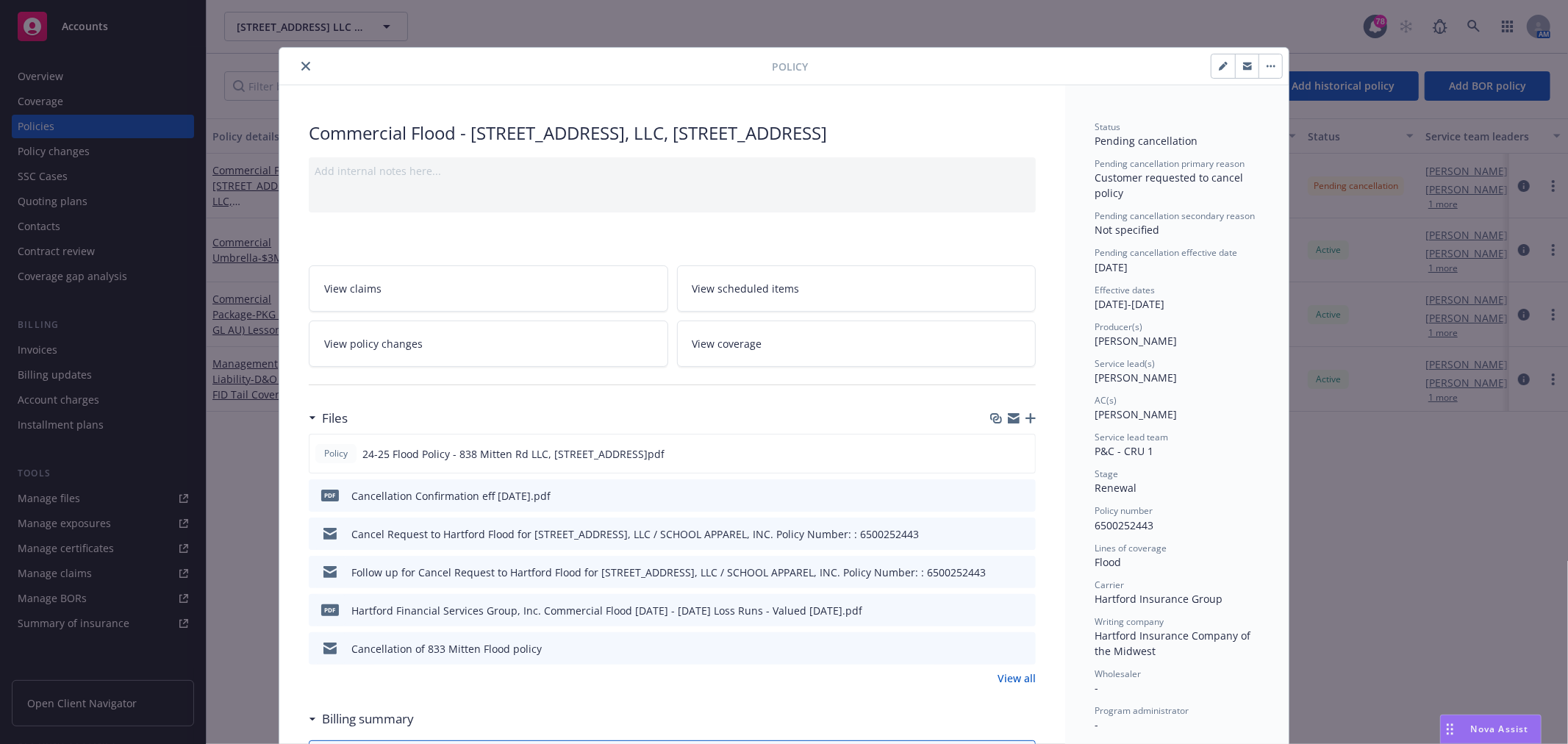
click at [1267, 65] on icon "button" at bounding box center [1271, 66] width 8 height 3
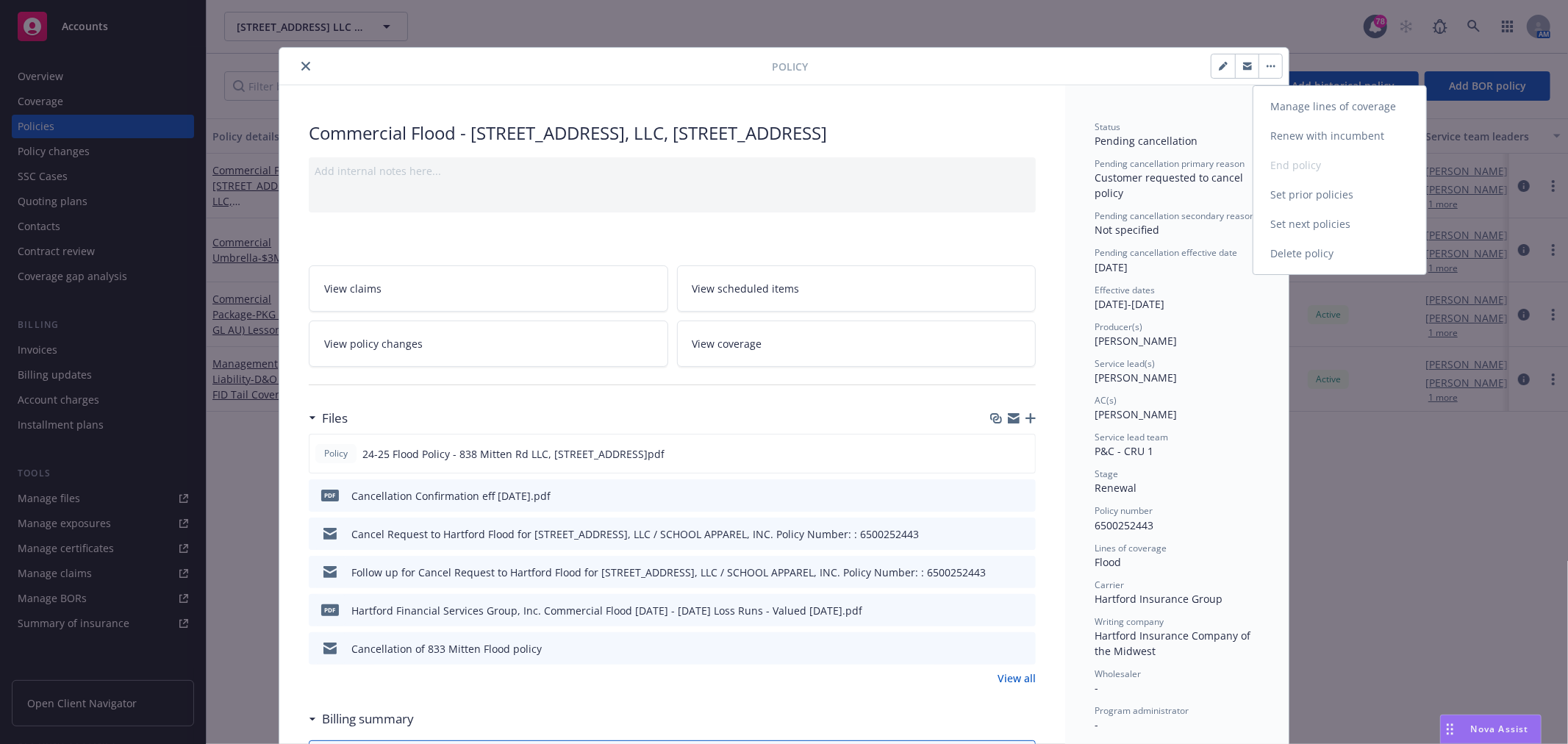
click at [1337, 164] on div "Manage lines of coverage Renew with incumbent End policy Set prior policies Set…" at bounding box center [1339, 180] width 173 height 176
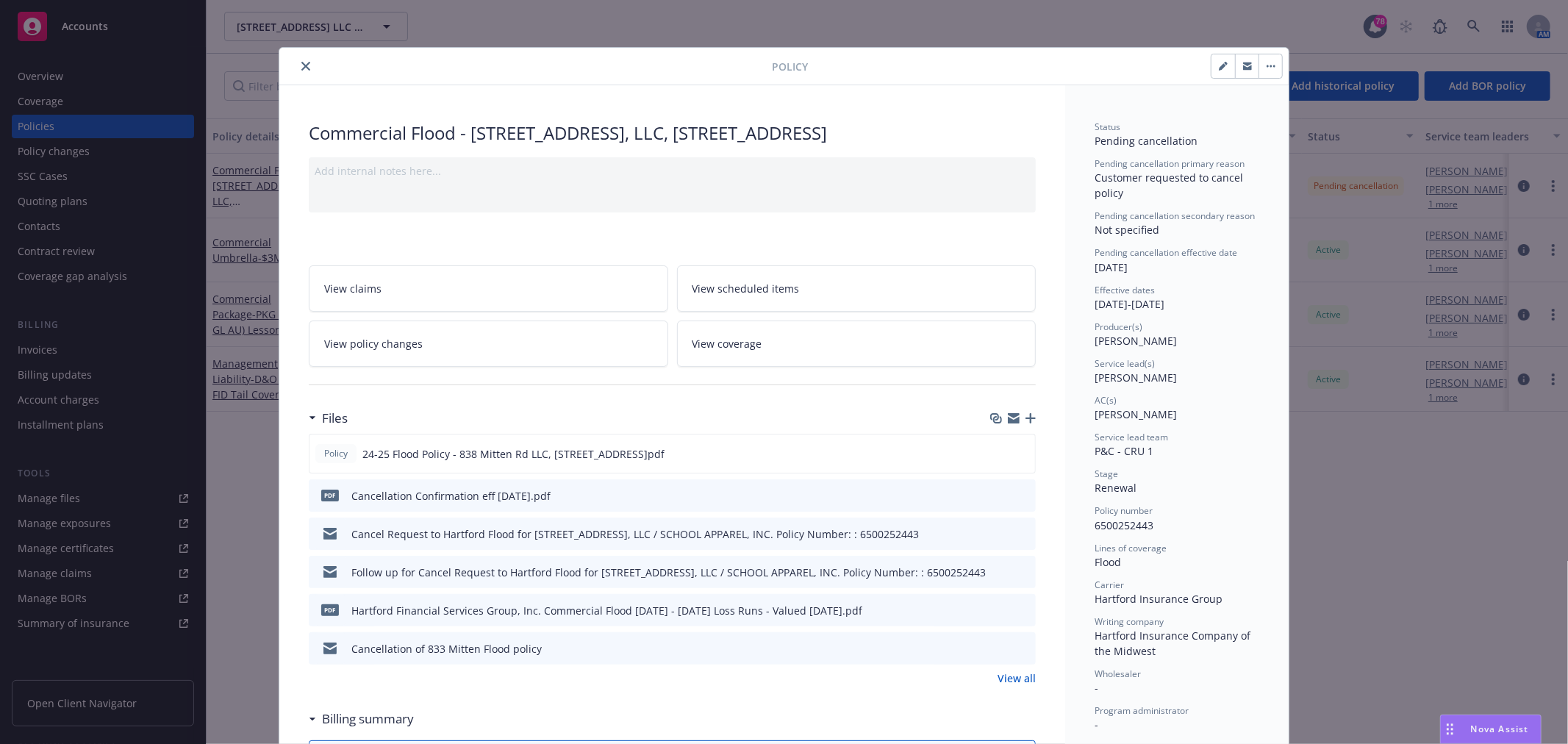
click at [1212, 60] on button "button" at bounding box center [1224, 66] width 24 height 24
select select "RENEWAL"
select select "12"
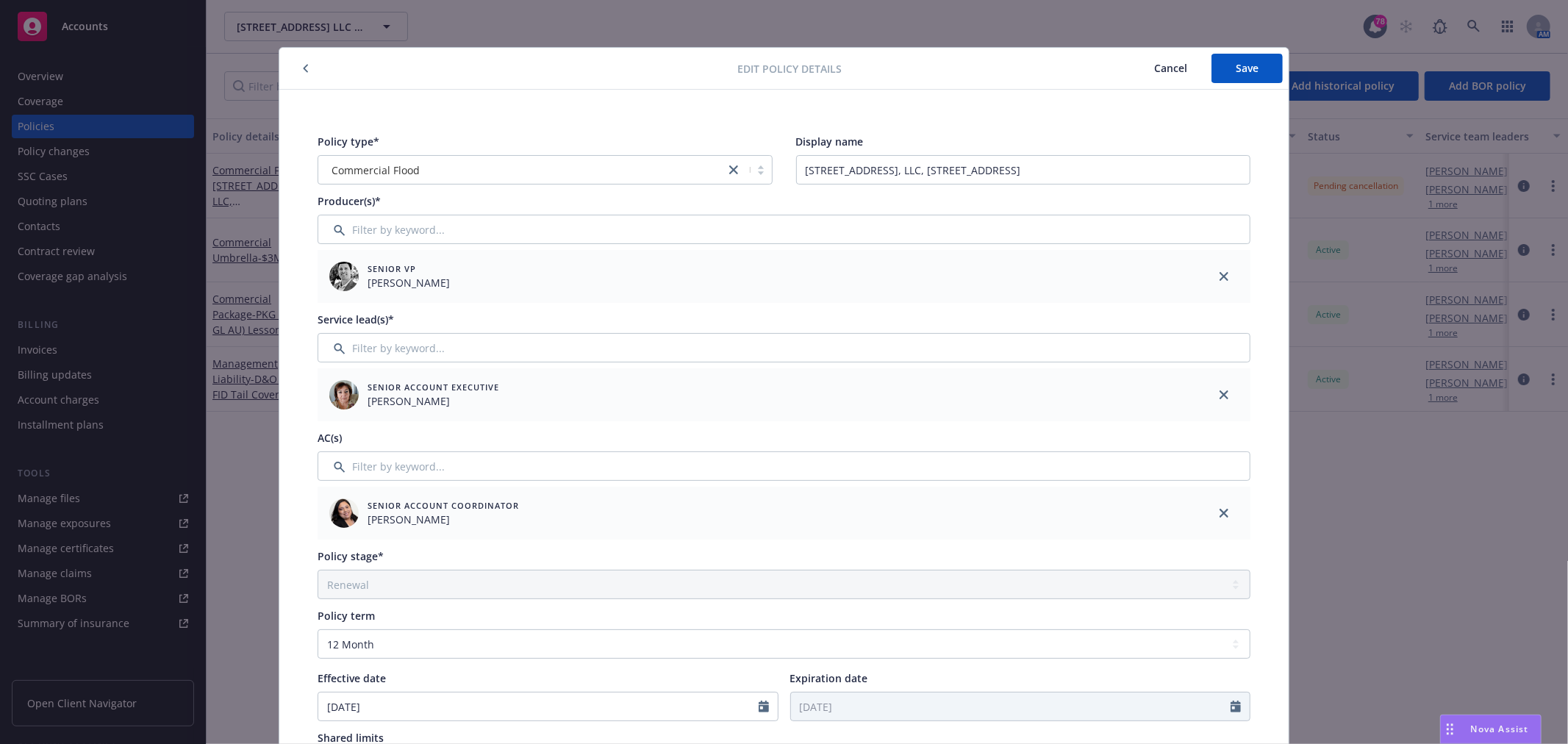
click at [1167, 62] on span "Cancel" at bounding box center [1171, 67] width 33 height 14
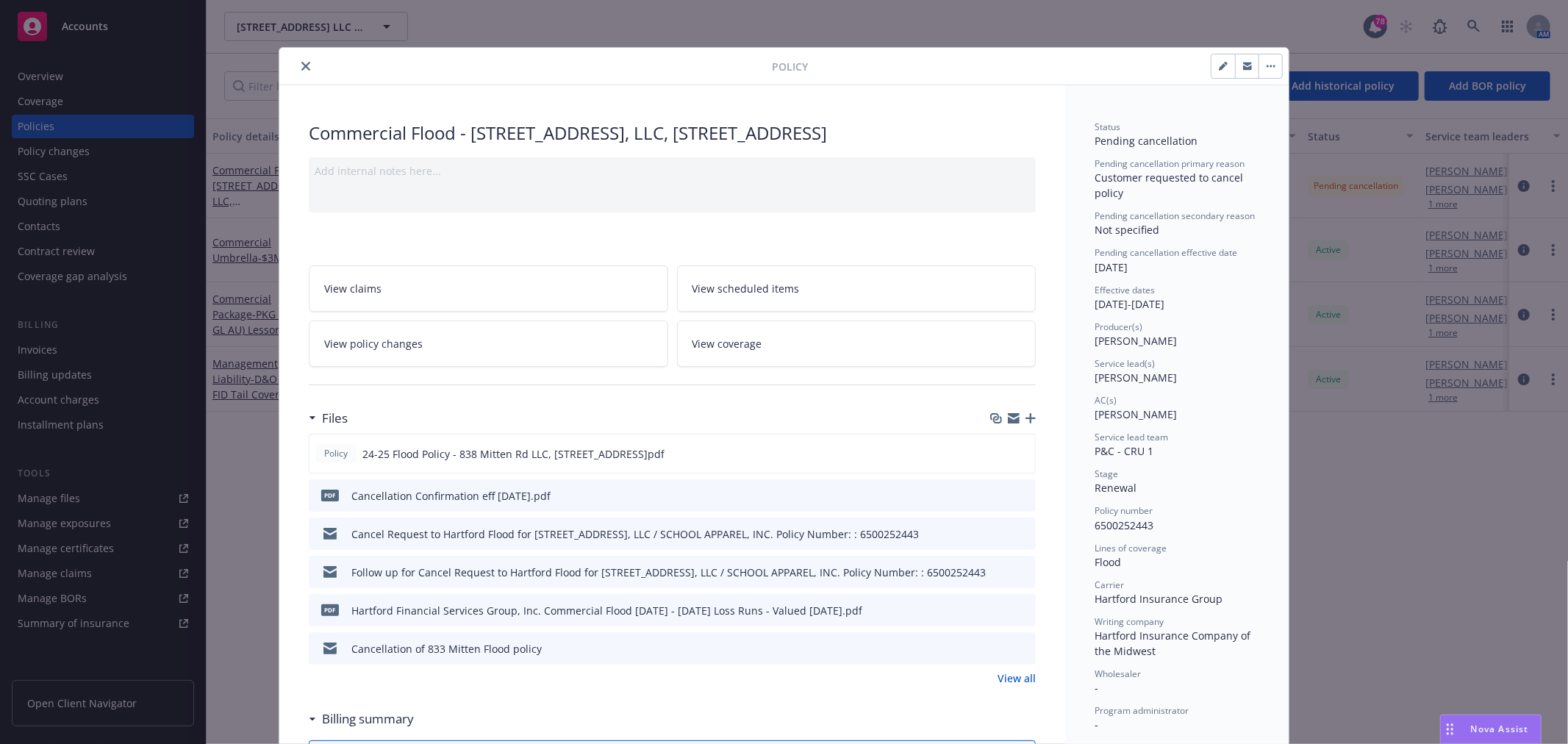
click at [1268, 72] on button "button" at bounding box center [1270, 66] width 24 height 24
click at [1002, 73] on div "Manage lines of coverage Renew with incumbent End policy Set prior policies Set…" at bounding box center [1045, 67] width 475 height 25
click at [530, 353] on link "View policy changes" at bounding box center [489, 343] width 360 height 46
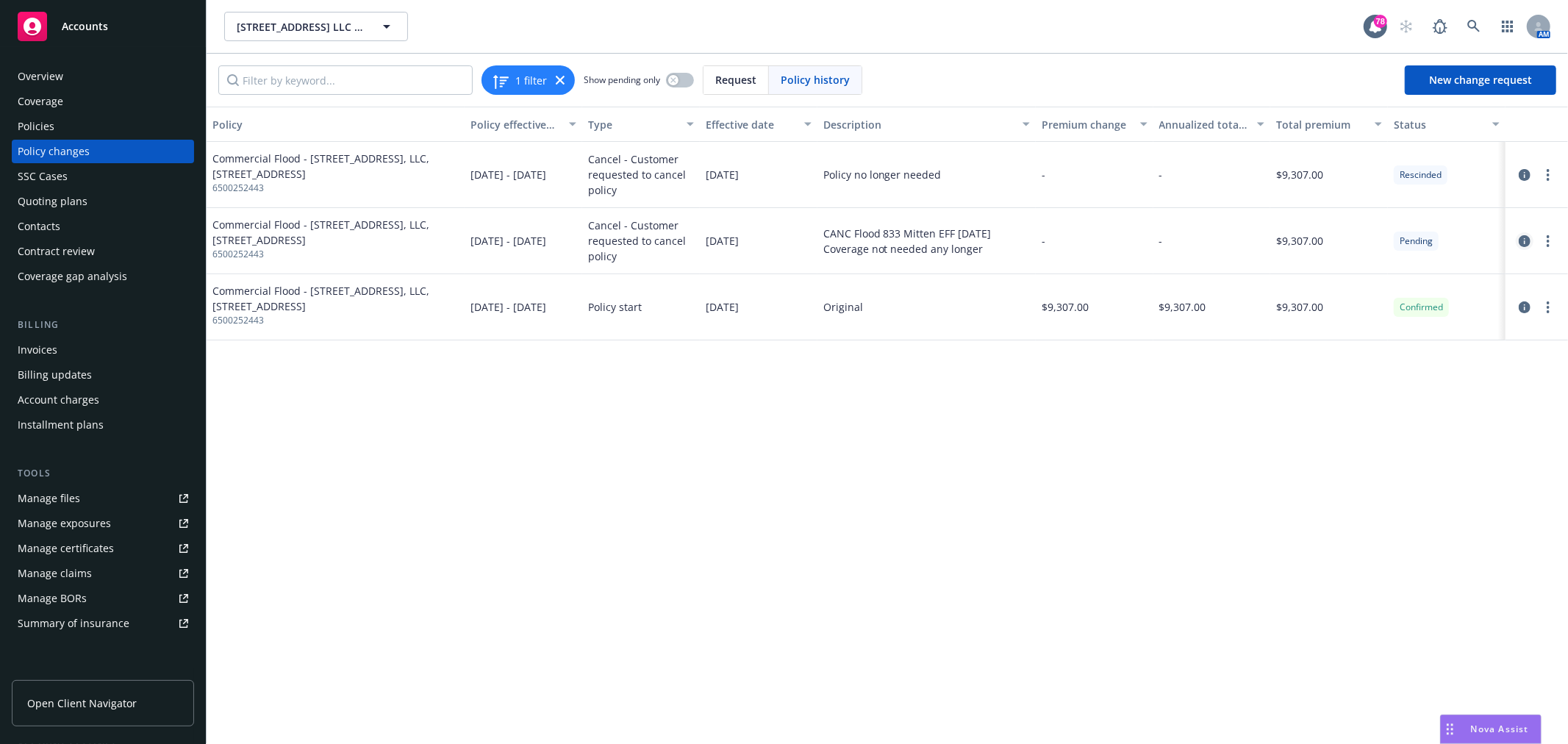
click at [1521, 240] on icon "circleInformation" at bounding box center [1525, 241] width 12 height 12
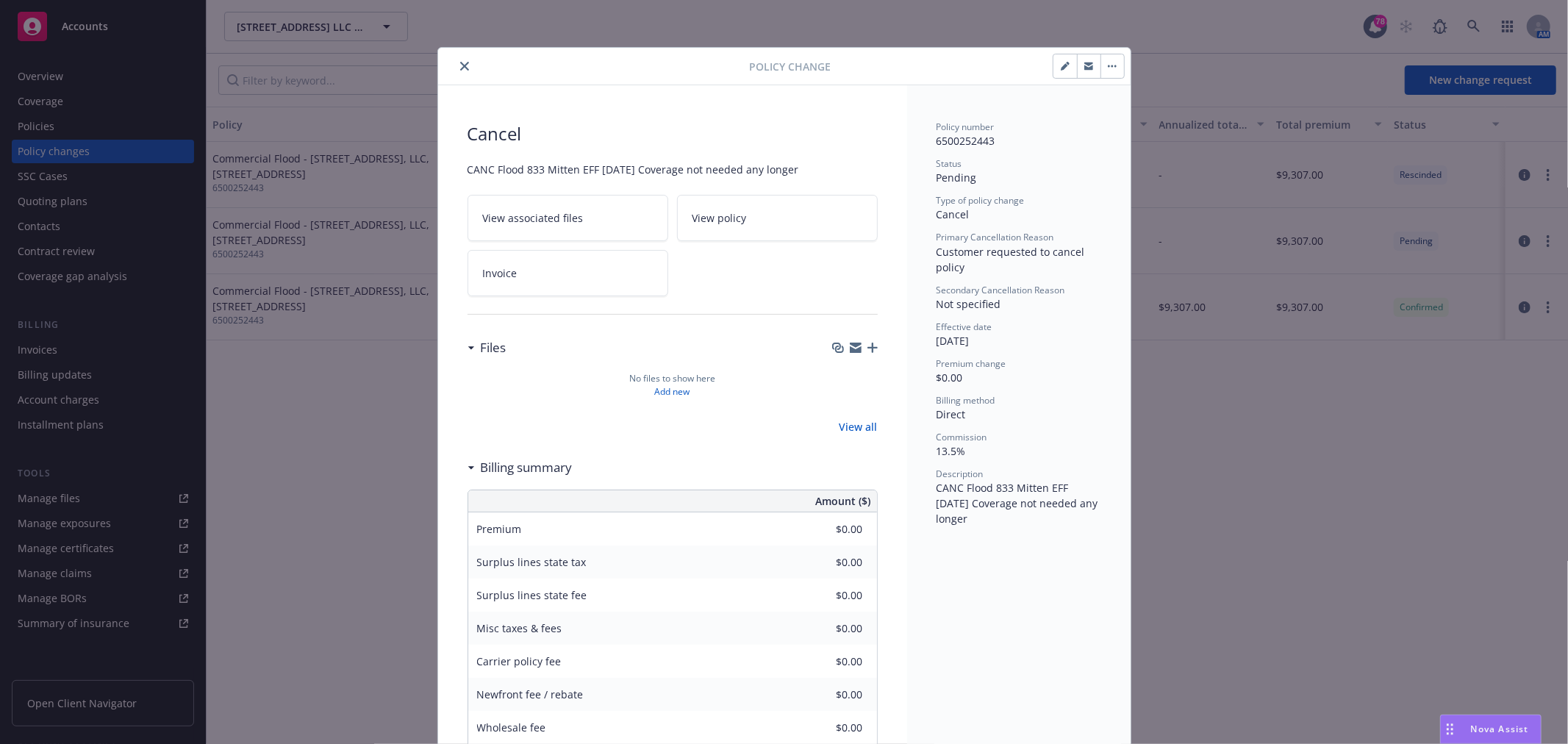
click at [460, 65] on icon "close" at bounding box center [464, 66] width 8 height 8
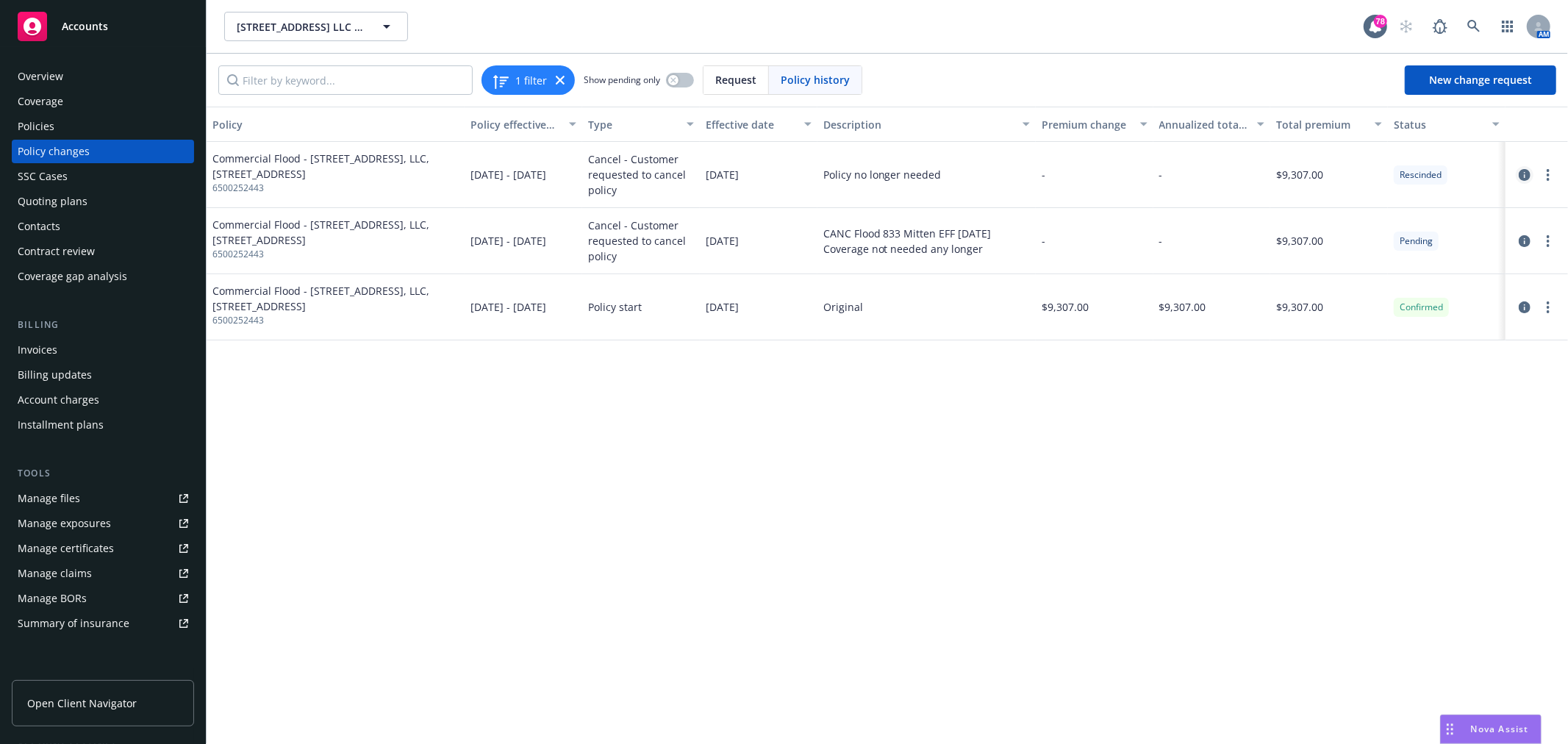
click at [1525, 170] on icon "circleInformation" at bounding box center [1525, 175] width 12 height 12
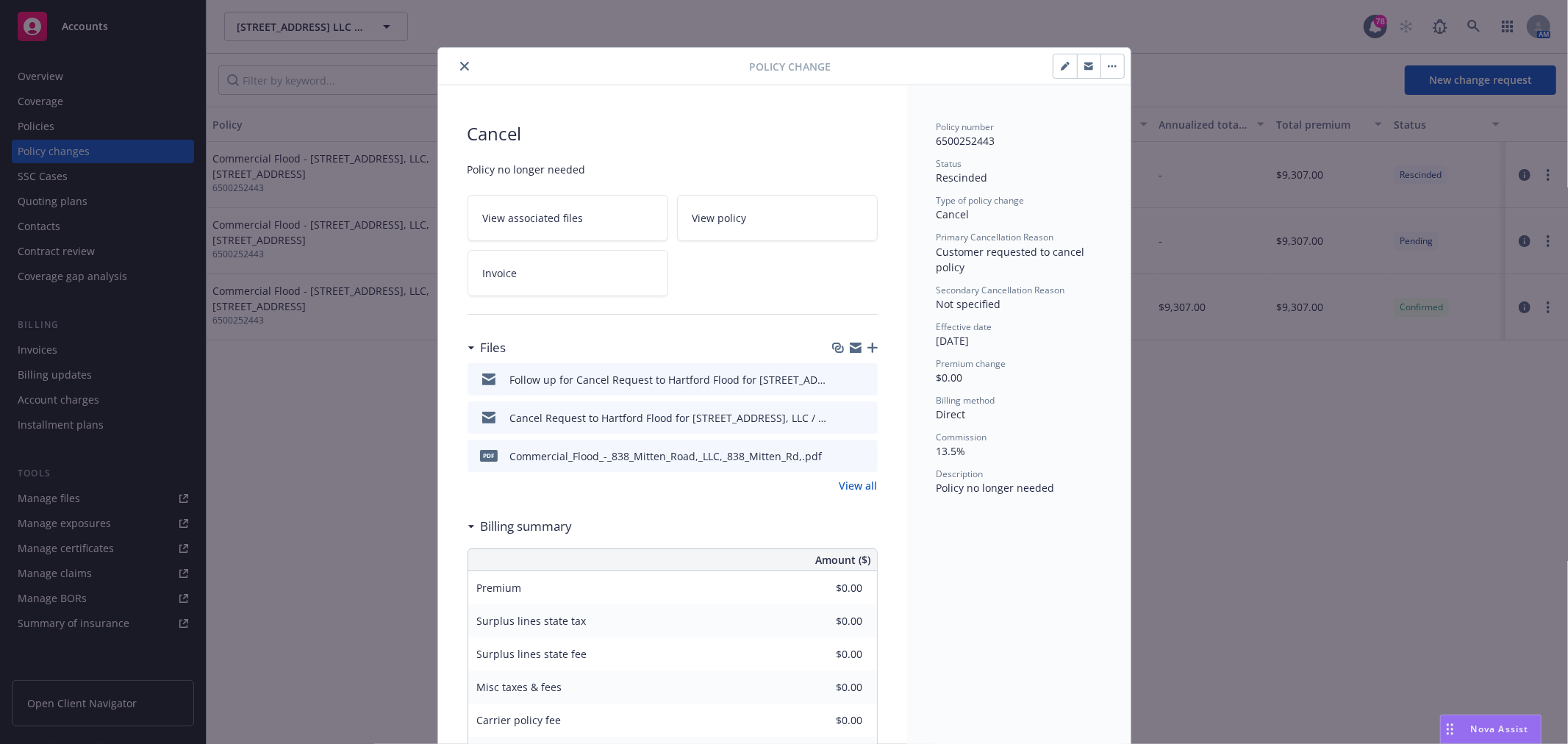
click at [1109, 69] on button "button" at bounding box center [1112, 66] width 24 height 24
click at [460, 67] on icon "close" at bounding box center [464, 66] width 8 height 8
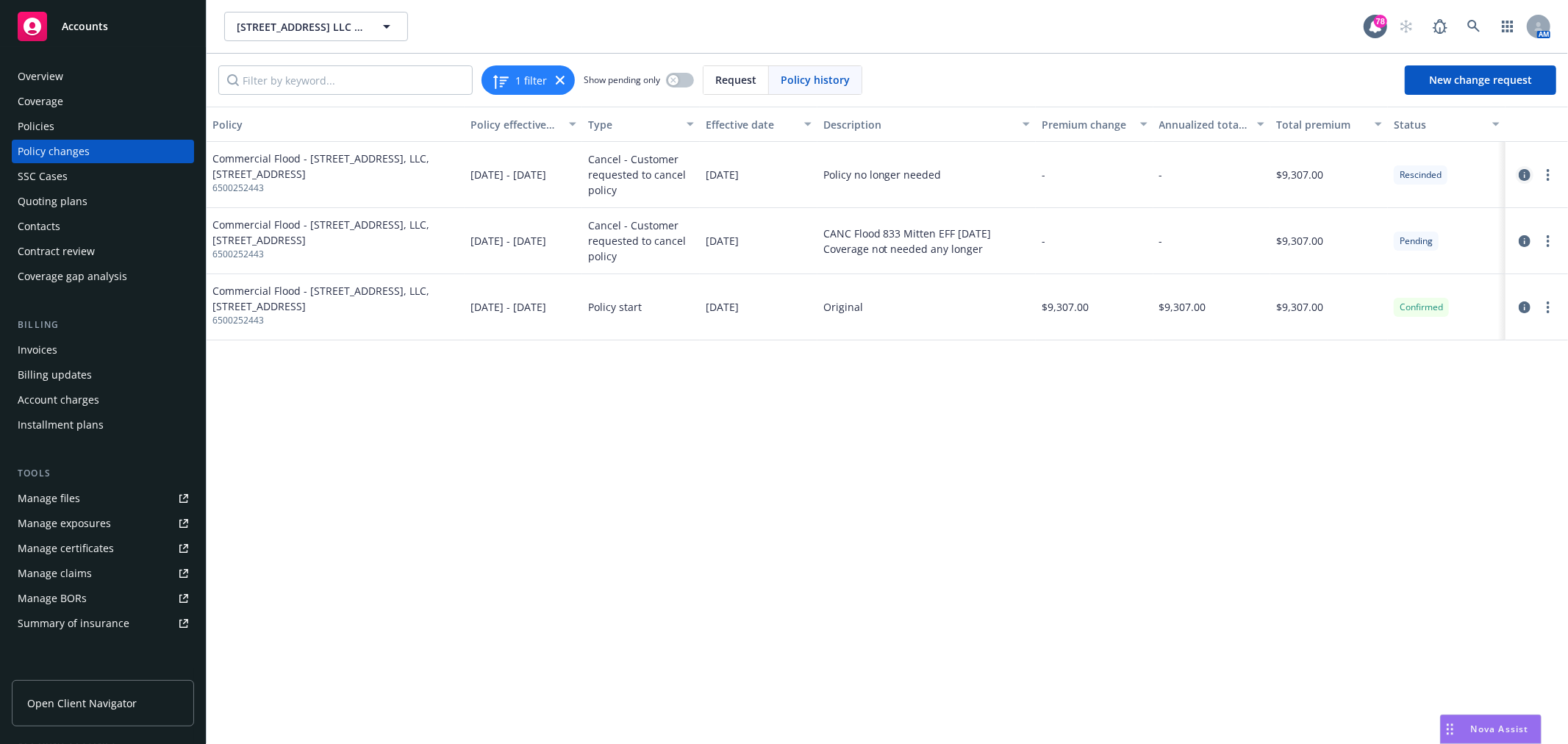
click at [1522, 174] on icon "circleInformation" at bounding box center [1525, 175] width 12 height 12
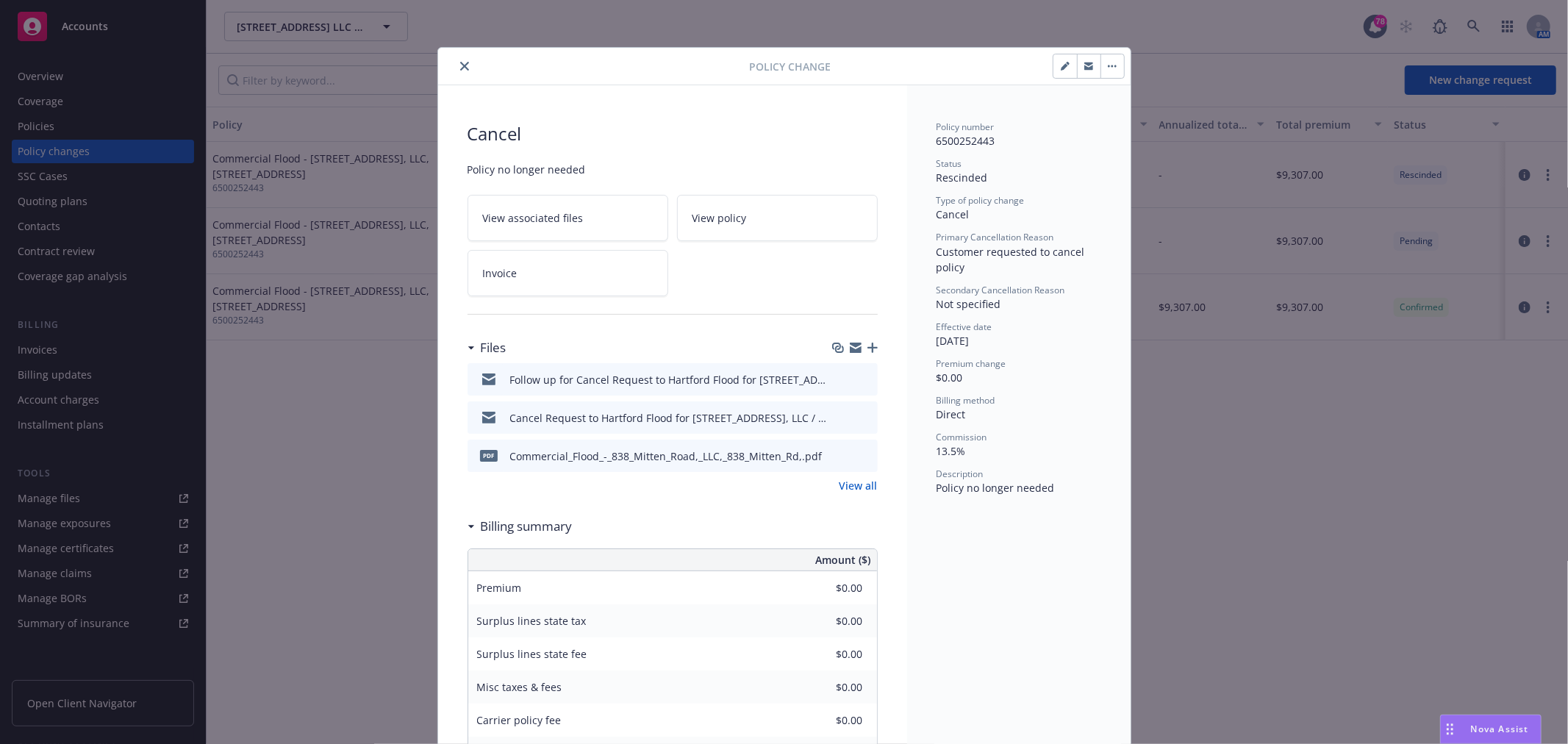
scroll to position [44, 0]
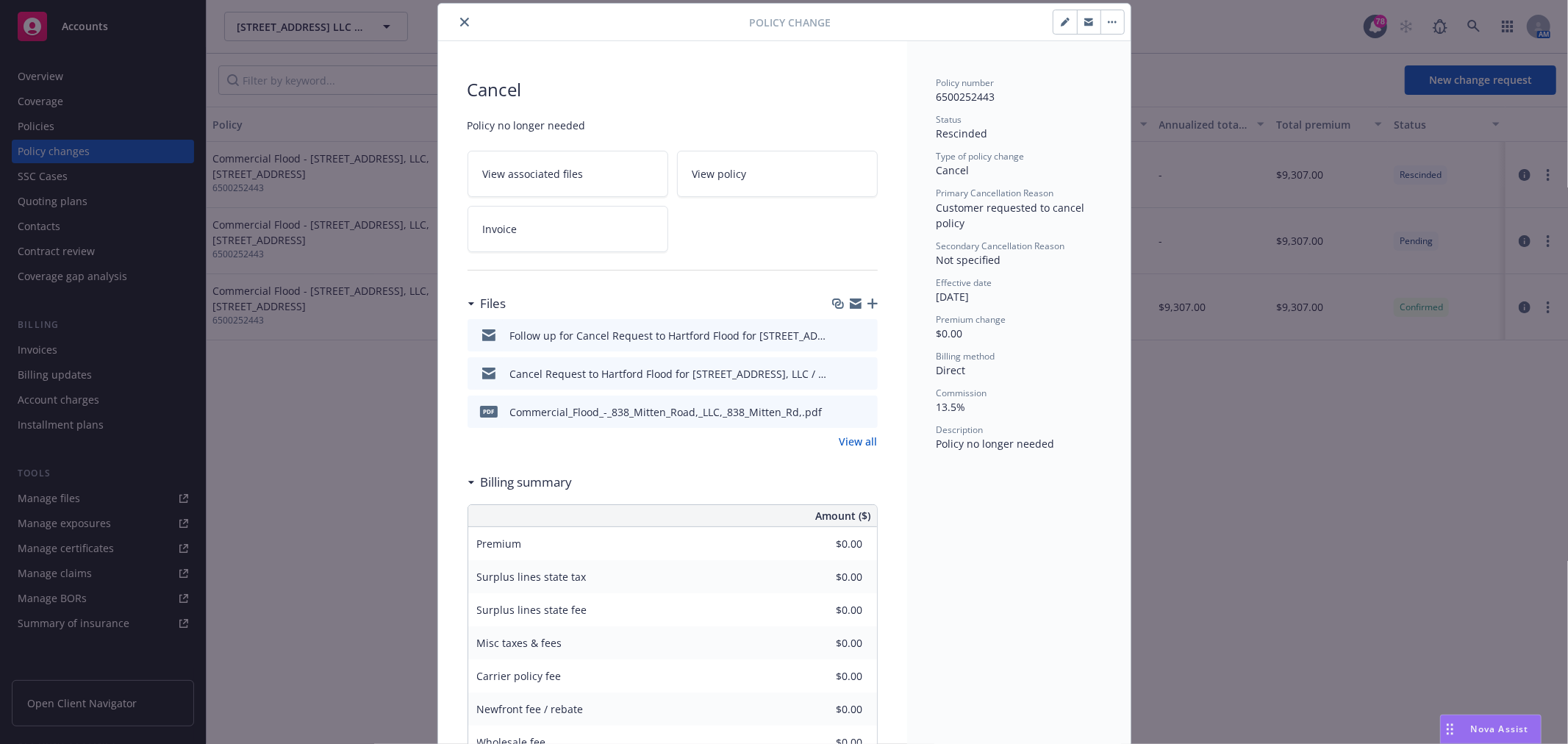
click at [1065, 20] on button "button" at bounding box center [1065, 22] width 24 height 24
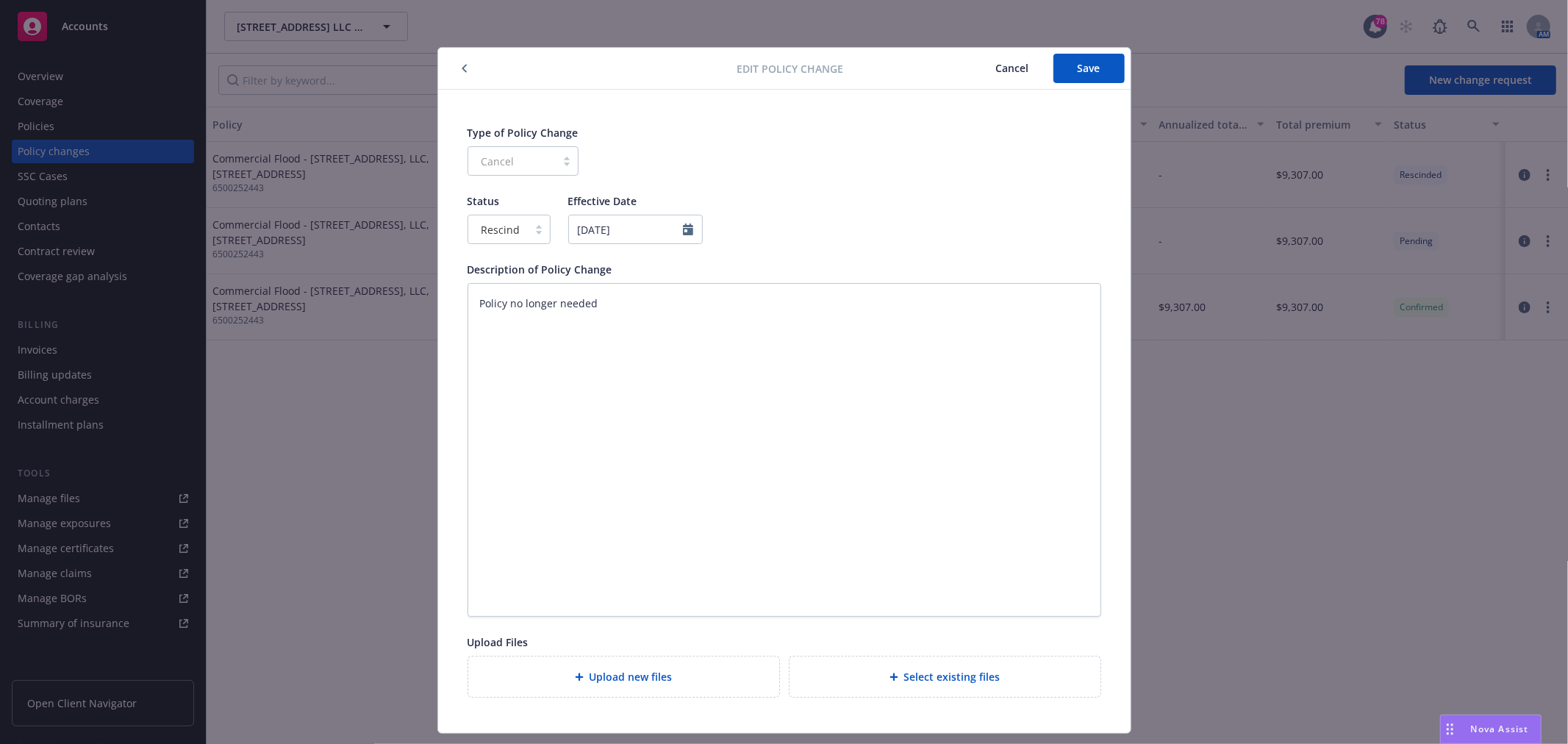
click at [525, 159] on div "Cancel" at bounding box center [523, 160] width 111 height 30
click at [516, 235] on div "Rescind" at bounding box center [498, 229] width 60 height 24
click at [496, 288] on span "Confirmed" at bounding box center [501, 294] width 51 height 15
type textarea "x"
select select "May"
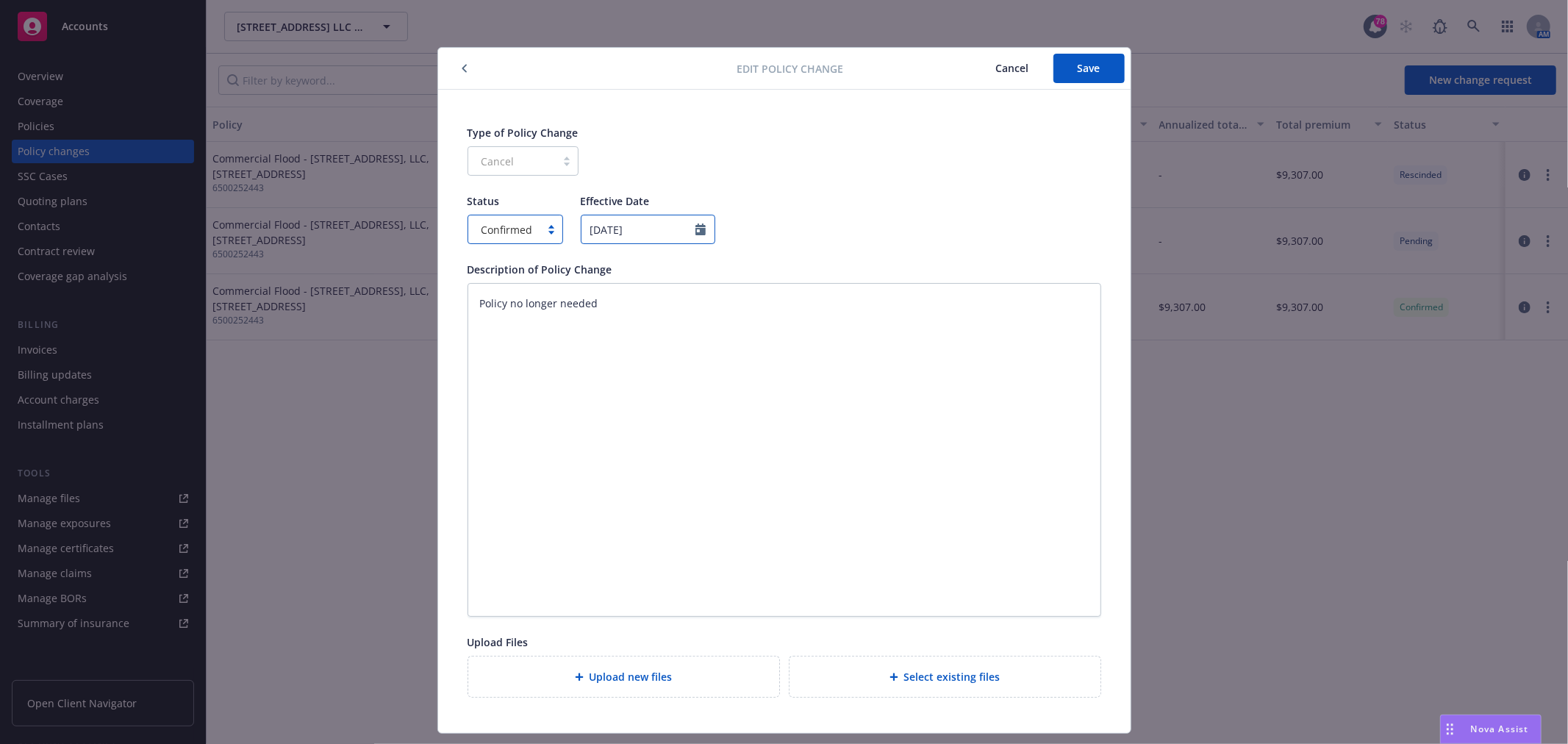
select select "2025"
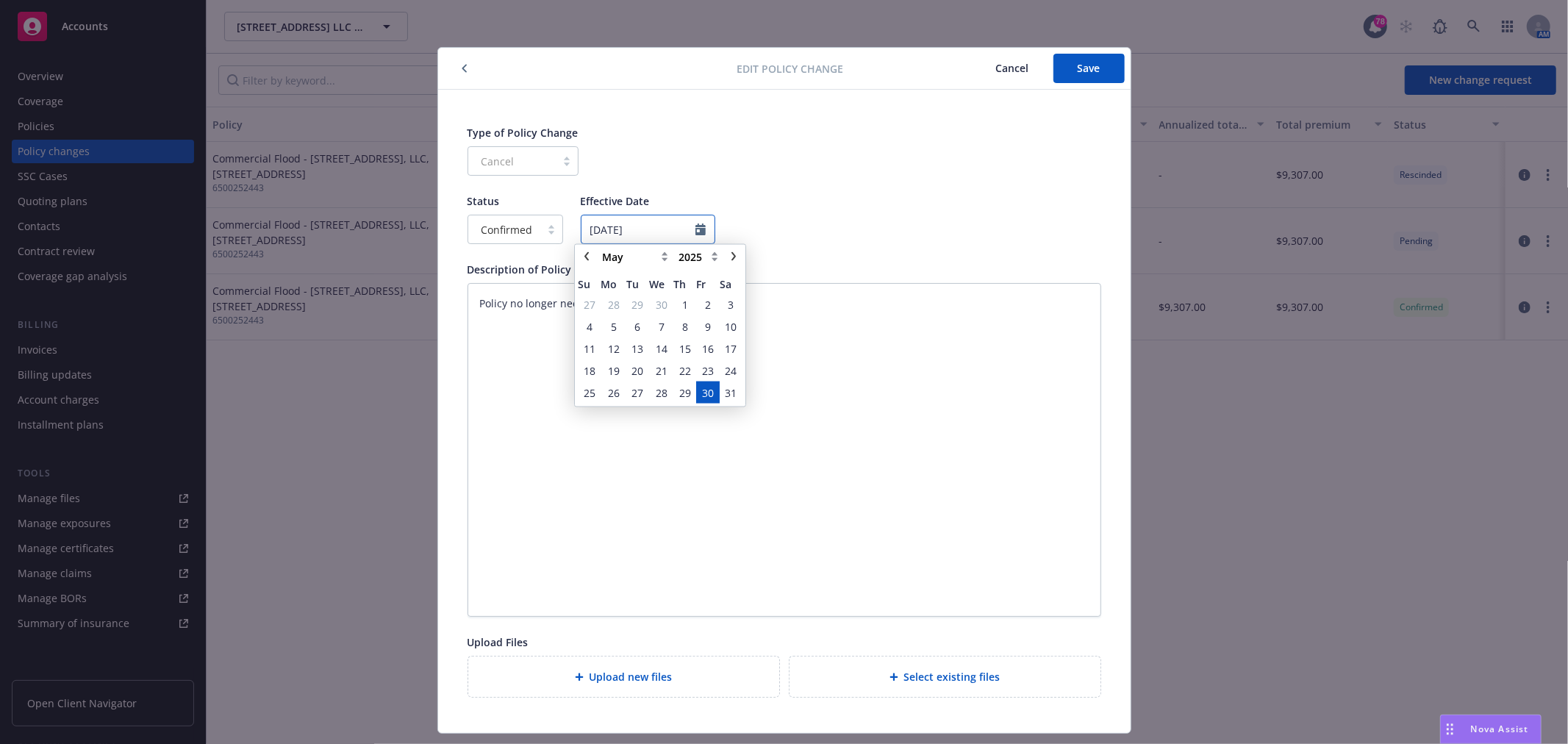
drag, startPoint x: 670, startPoint y: 234, endPoint x: 546, endPoint y: 234, distance: 124.0
click at [546, 234] on div "Status Confirmed Effective Date 05/30/2025 January February March April May Jun…" at bounding box center [784, 218] width 634 height 51
type textarea "x"
type input "7"
type textarea "x"
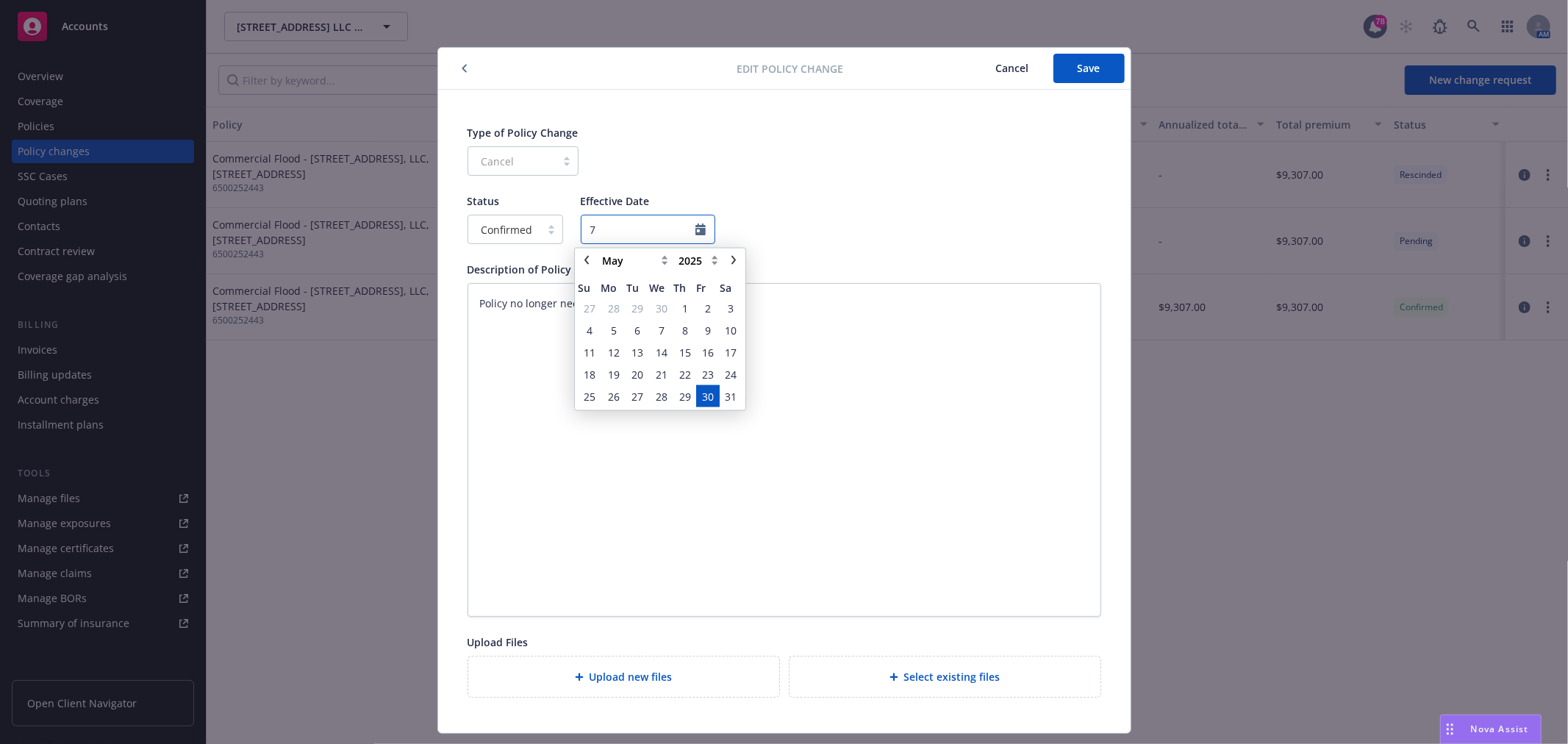
type input "7/"
type textarea "x"
type input "7/1"
type textarea "x"
type input "7/1/"
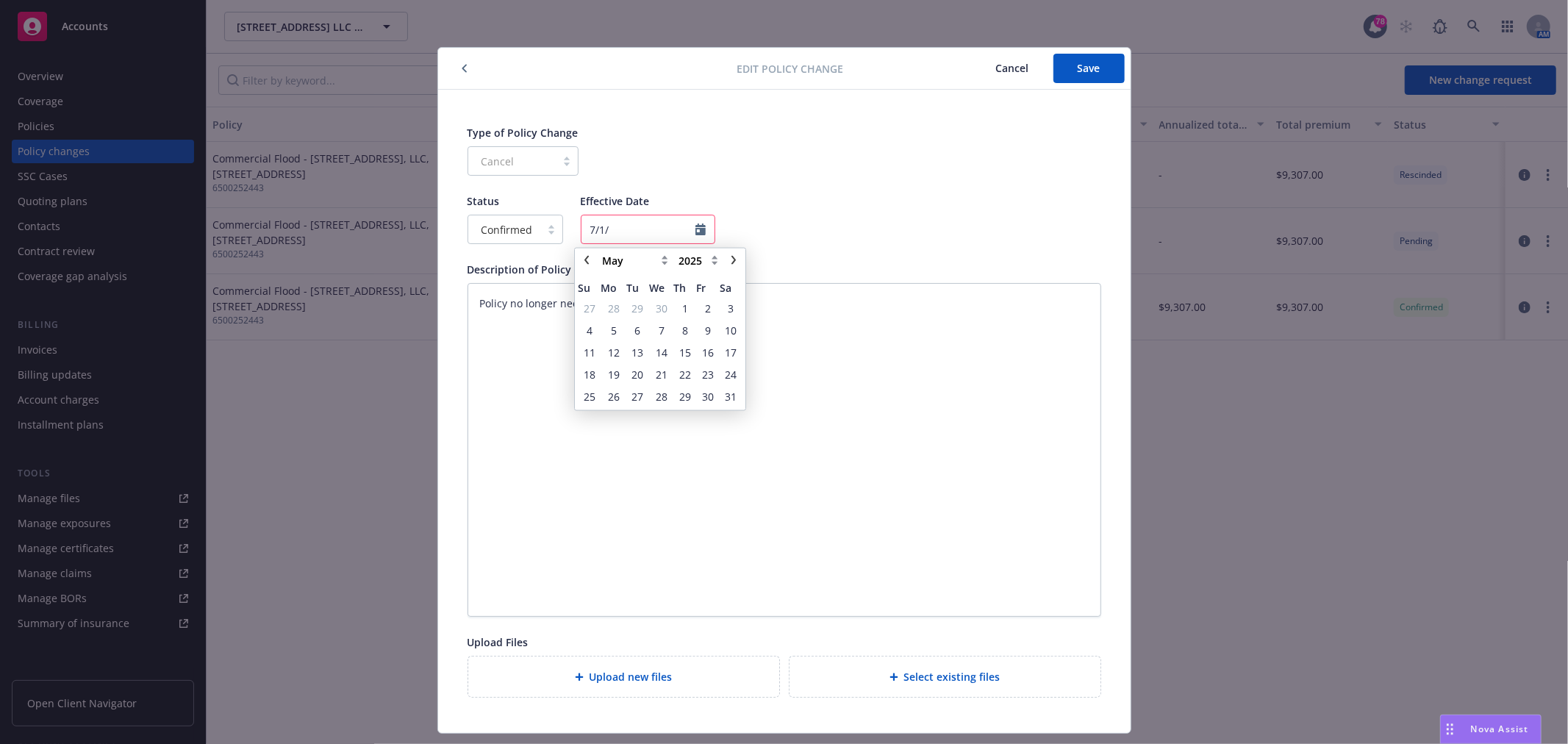
type textarea "x"
type input "7/1/2"
type textarea "x"
type input "7/1/20"
type textarea "x"
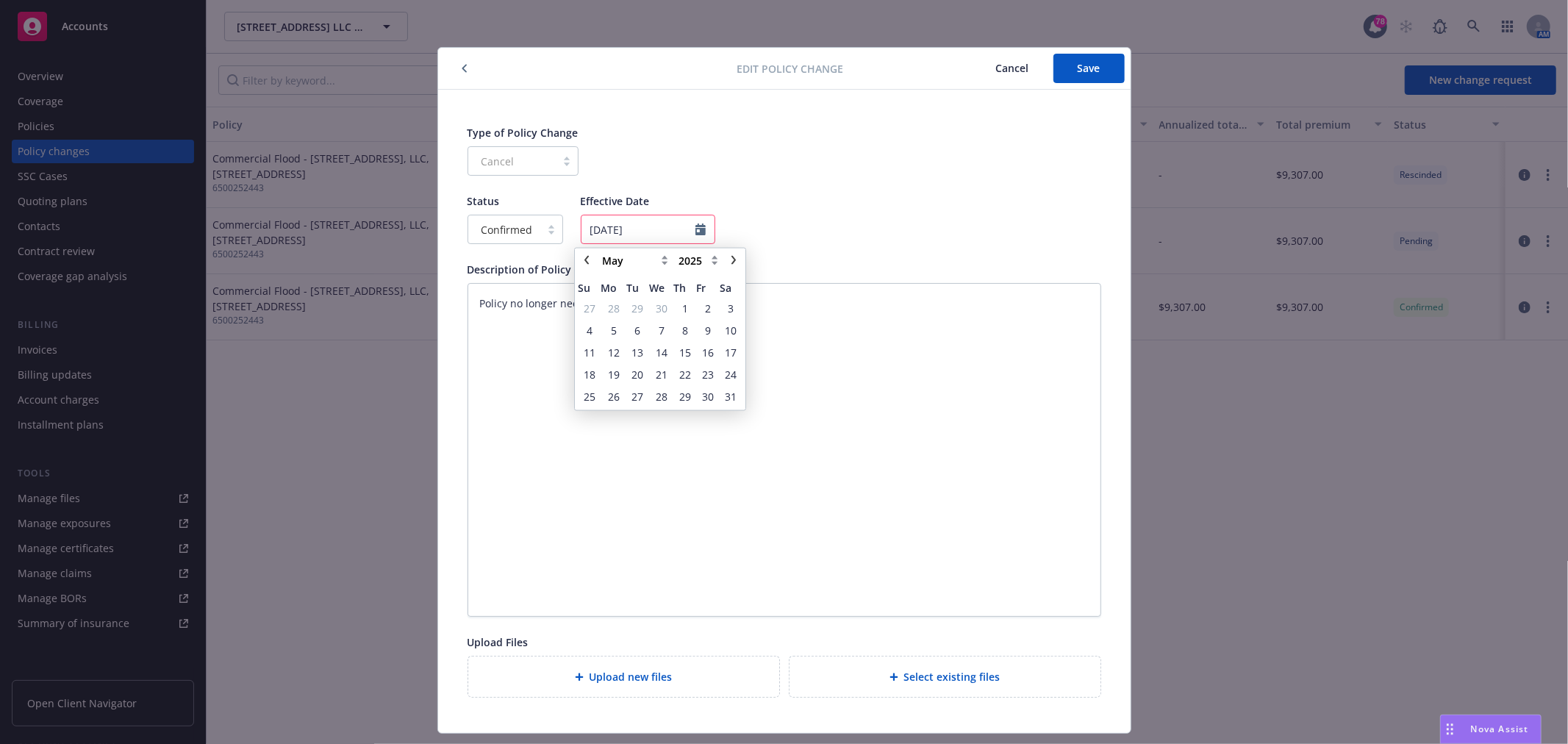
type input "7/1/202"
type textarea "x"
type input "7/1/2025"
type textarea "x"
click at [737, 261] on icon "chevronRight" at bounding box center [733, 260] width 8 height 8
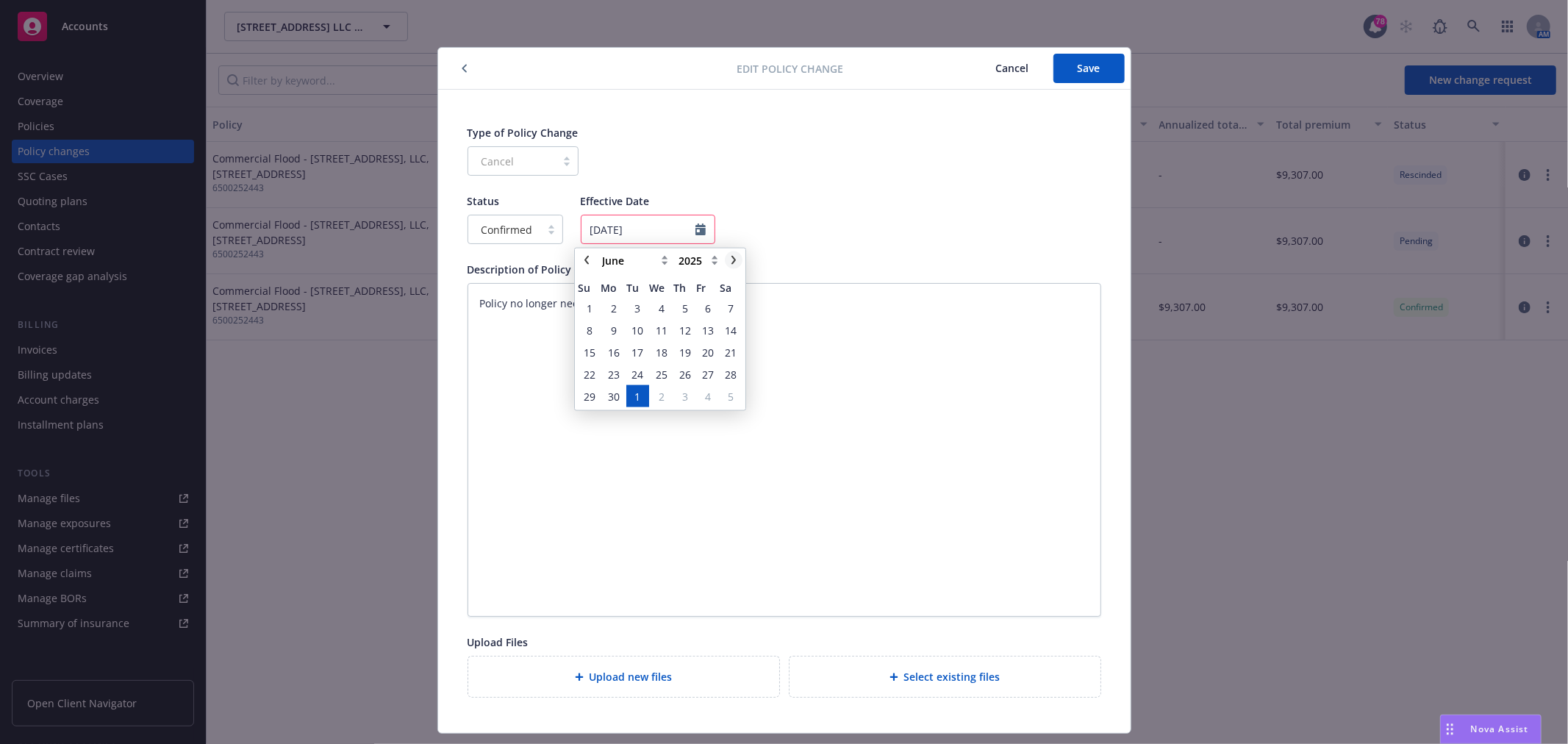
click at [729, 262] on icon "chevronRight" at bounding box center [733, 260] width 8 height 8
select select "July"
click at [637, 309] on span "1" at bounding box center [638, 307] width 6 height 15
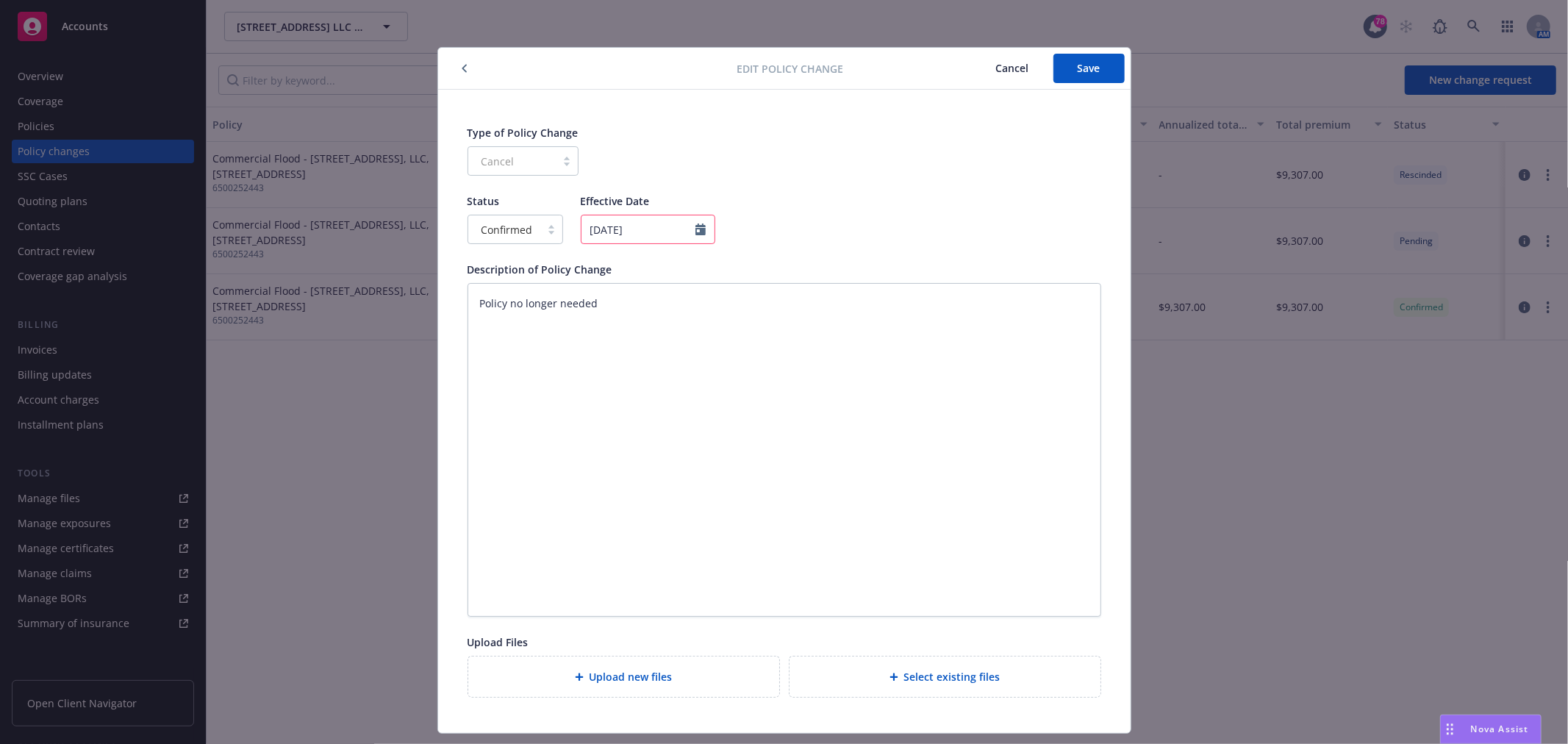
type textarea "x"
type input "[DATE]"
click at [1088, 74] on span "Save" at bounding box center [1089, 67] width 23 height 14
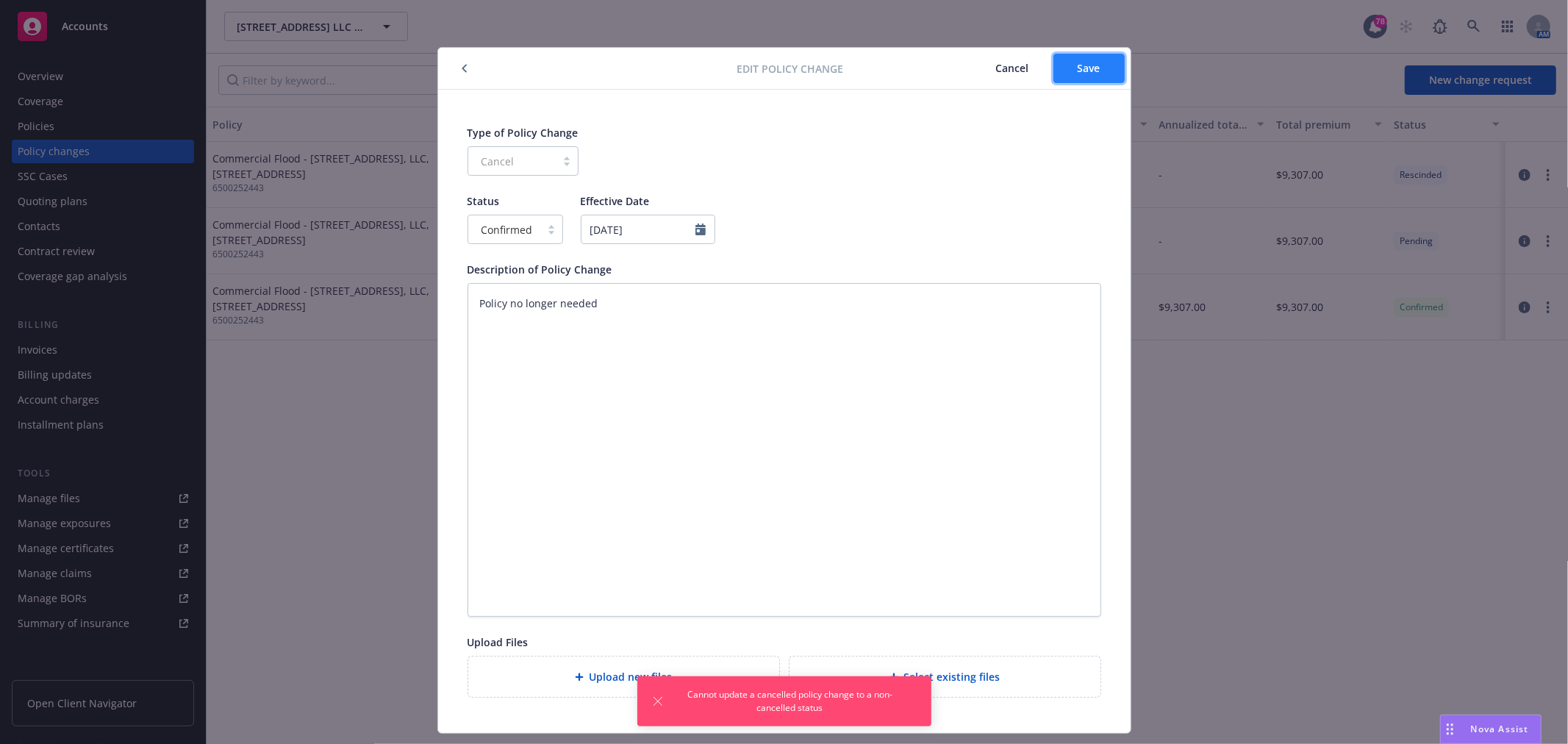
click at [1085, 61] on span "Save" at bounding box center [1089, 67] width 23 height 14
type textarea "x"
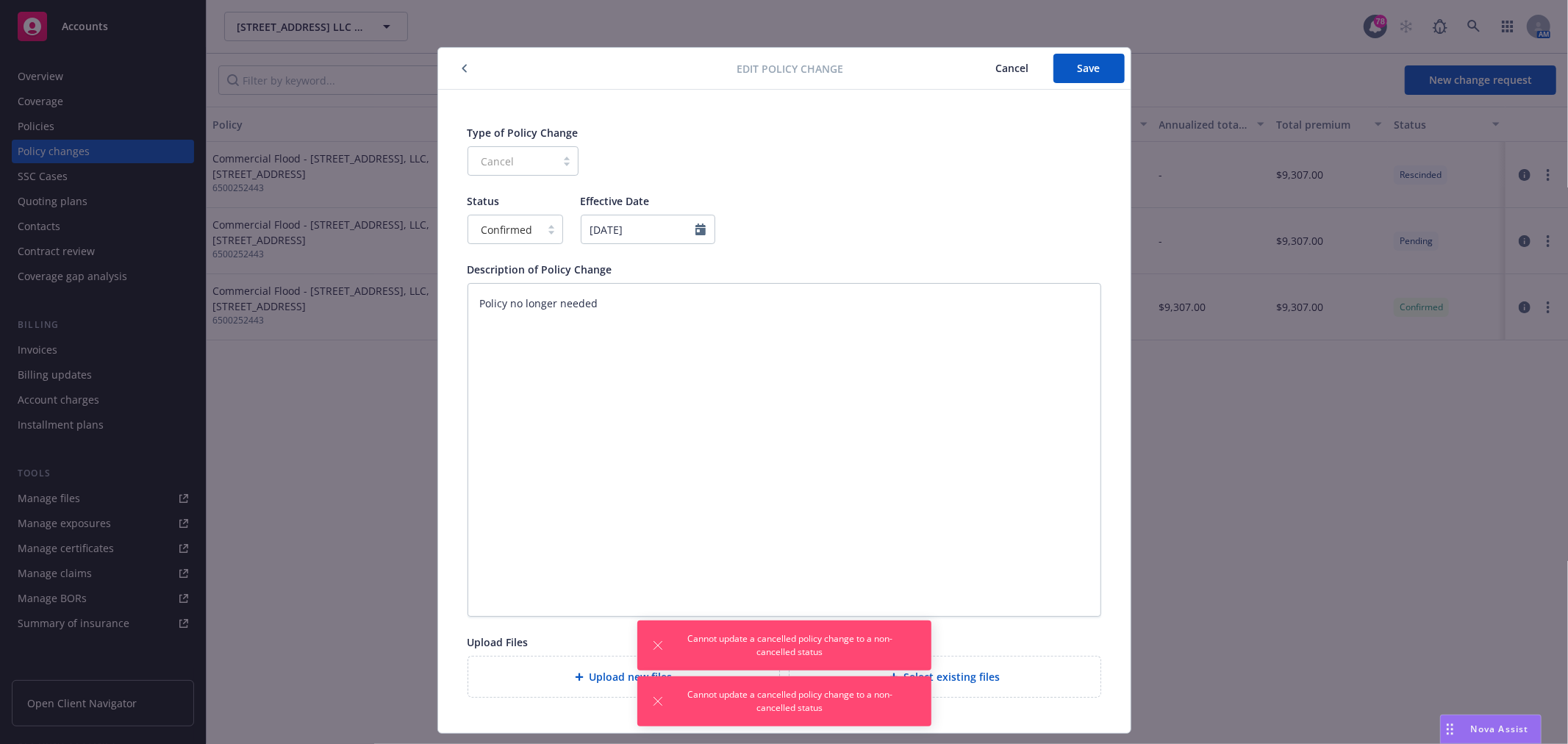
click at [462, 66] on icon "button" at bounding box center [464, 68] width 6 height 8
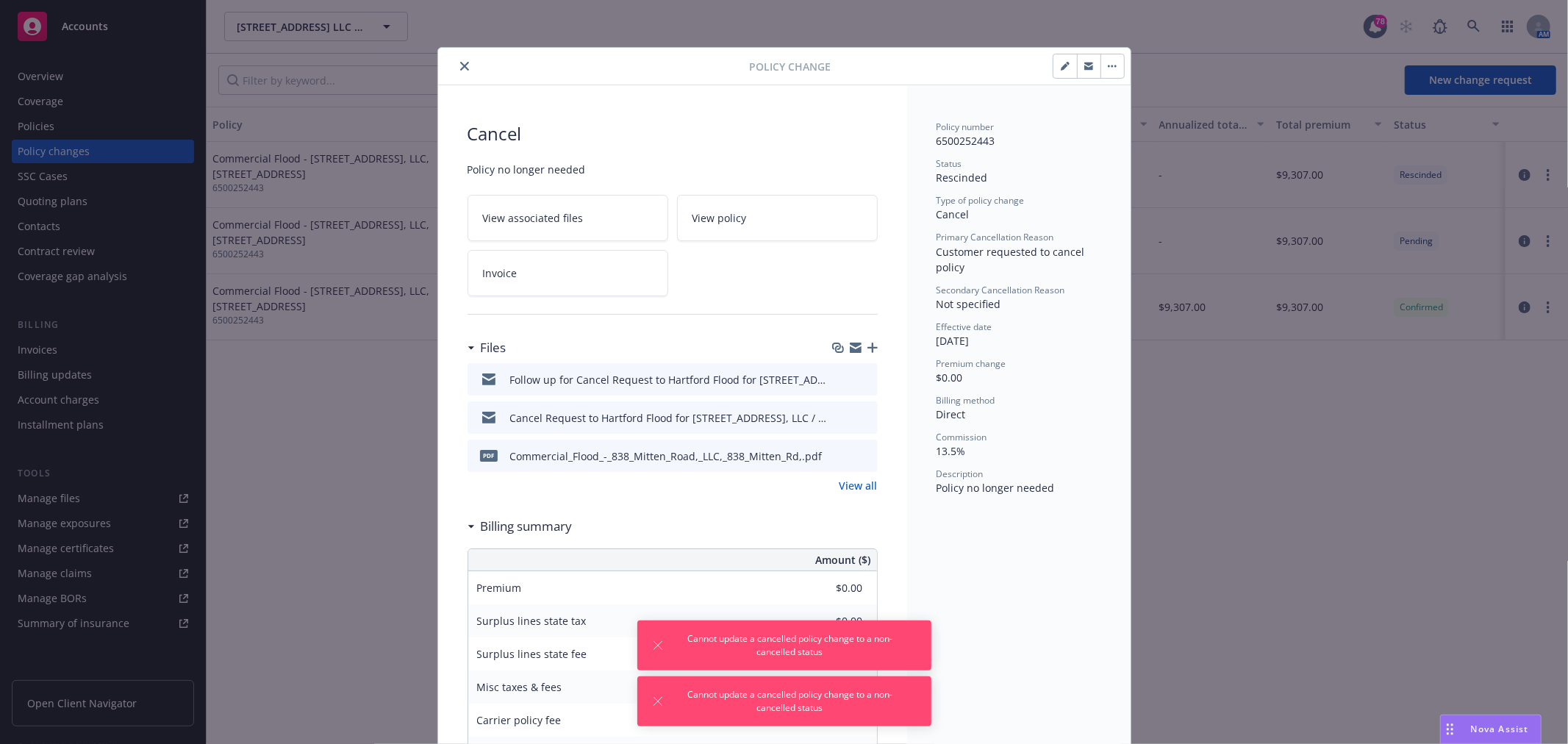
click at [460, 62] on icon "close" at bounding box center [464, 66] width 8 height 8
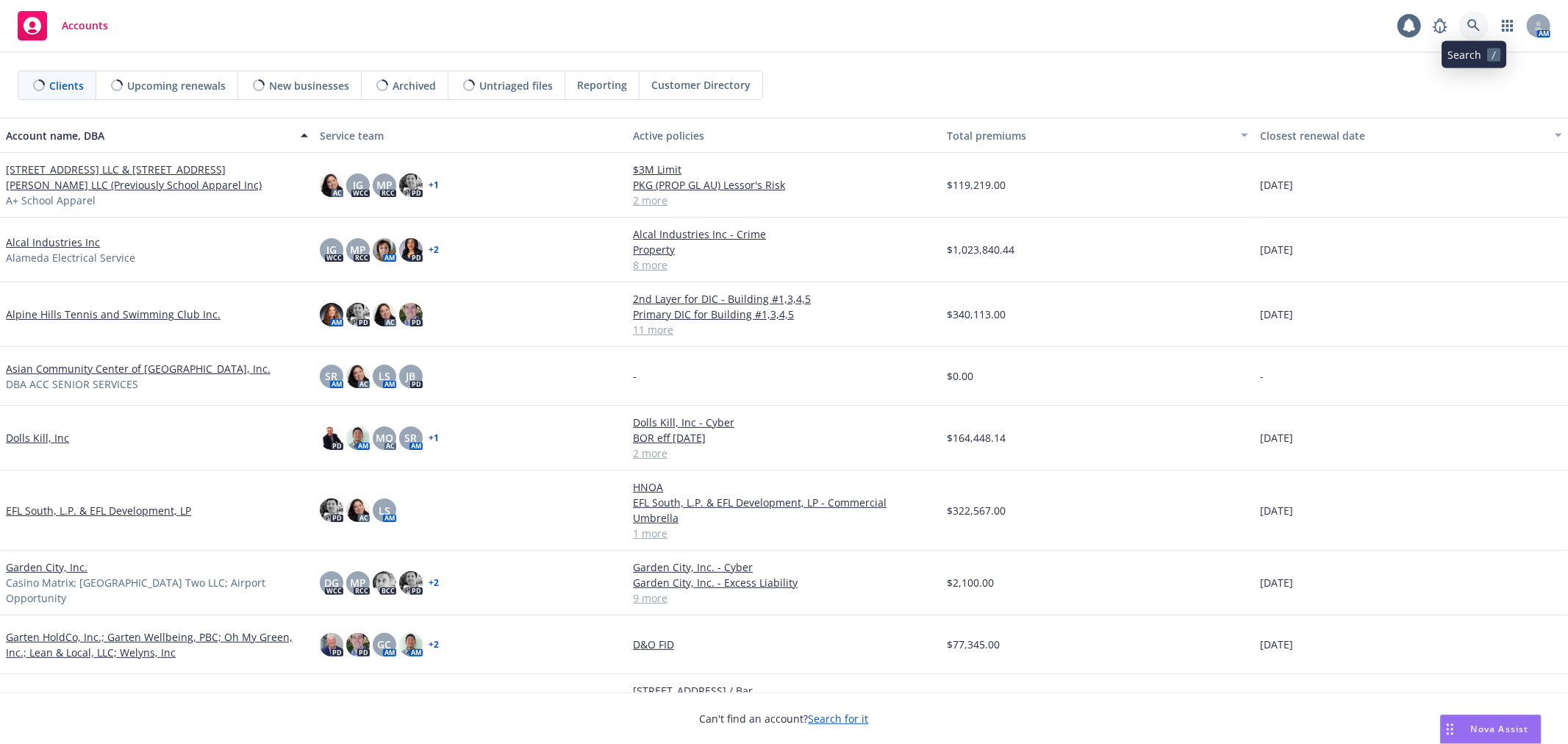
click at [1468, 22] on icon at bounding box center [1474, 26] width 14 height 13
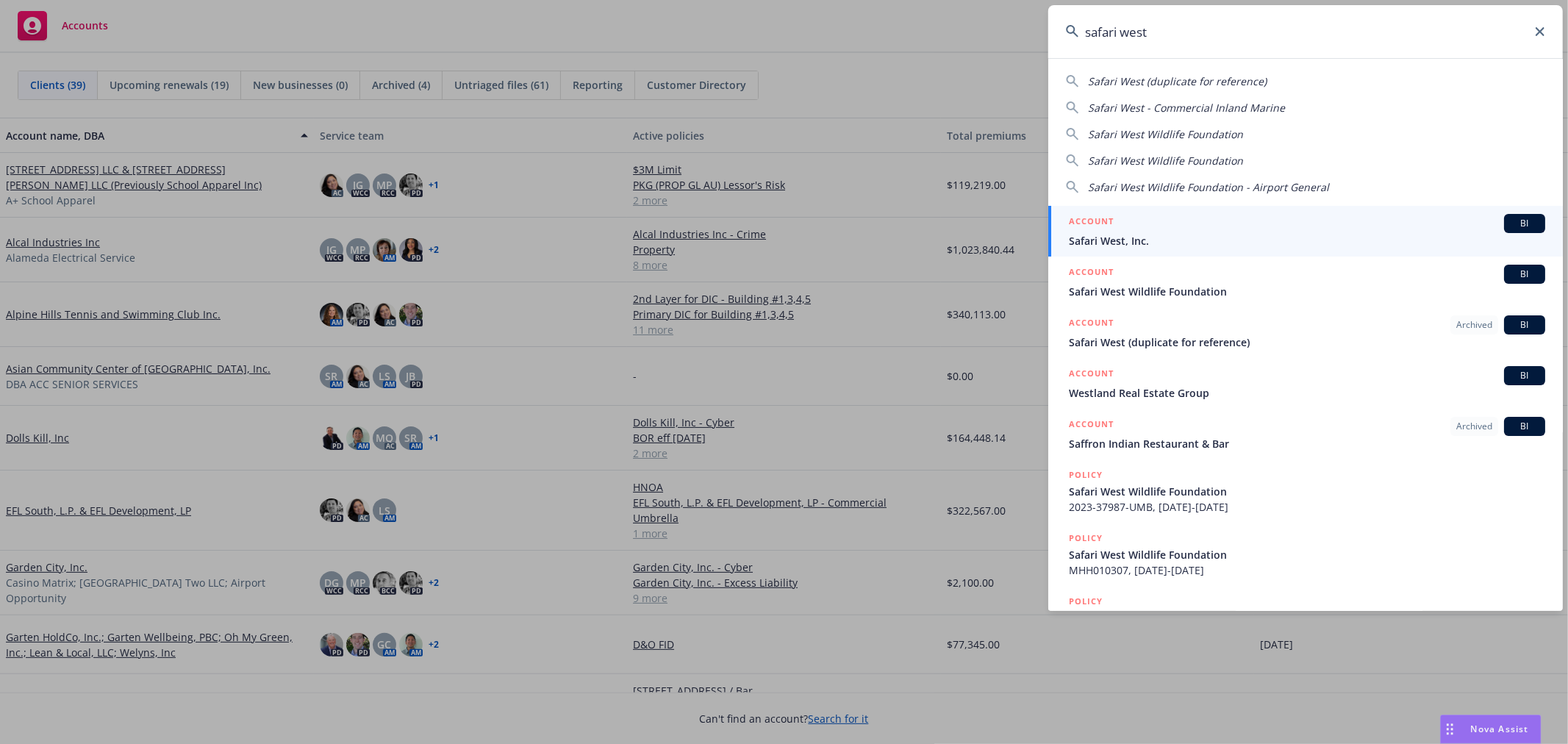
type input "safari west"
click at [1184, 231] on div "ACCOUNT BI" at bounding box center [1307, 224] width 477 height 19
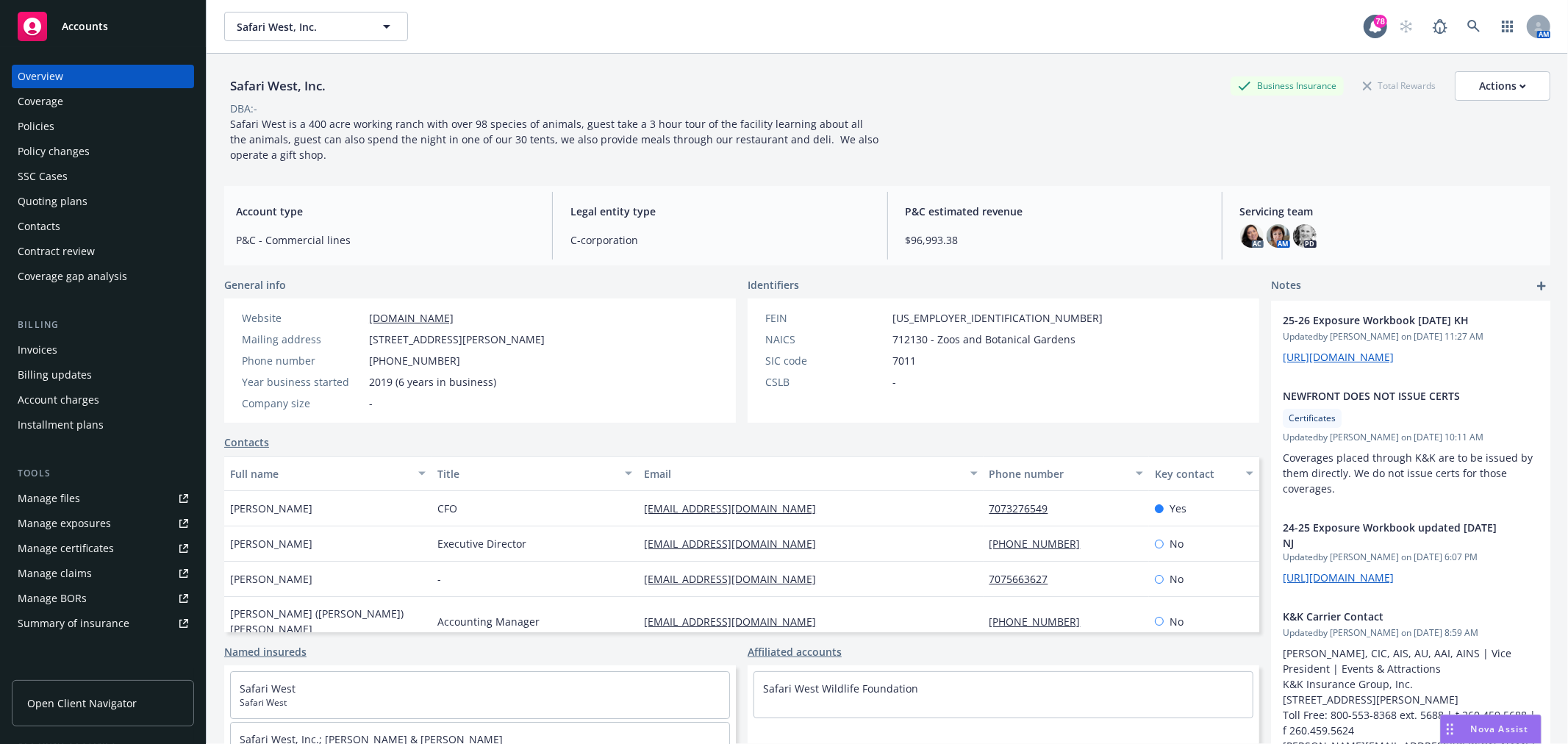
click at [95, 116] on div "Policies" at bounding box center [103, 127] width 170 height 24
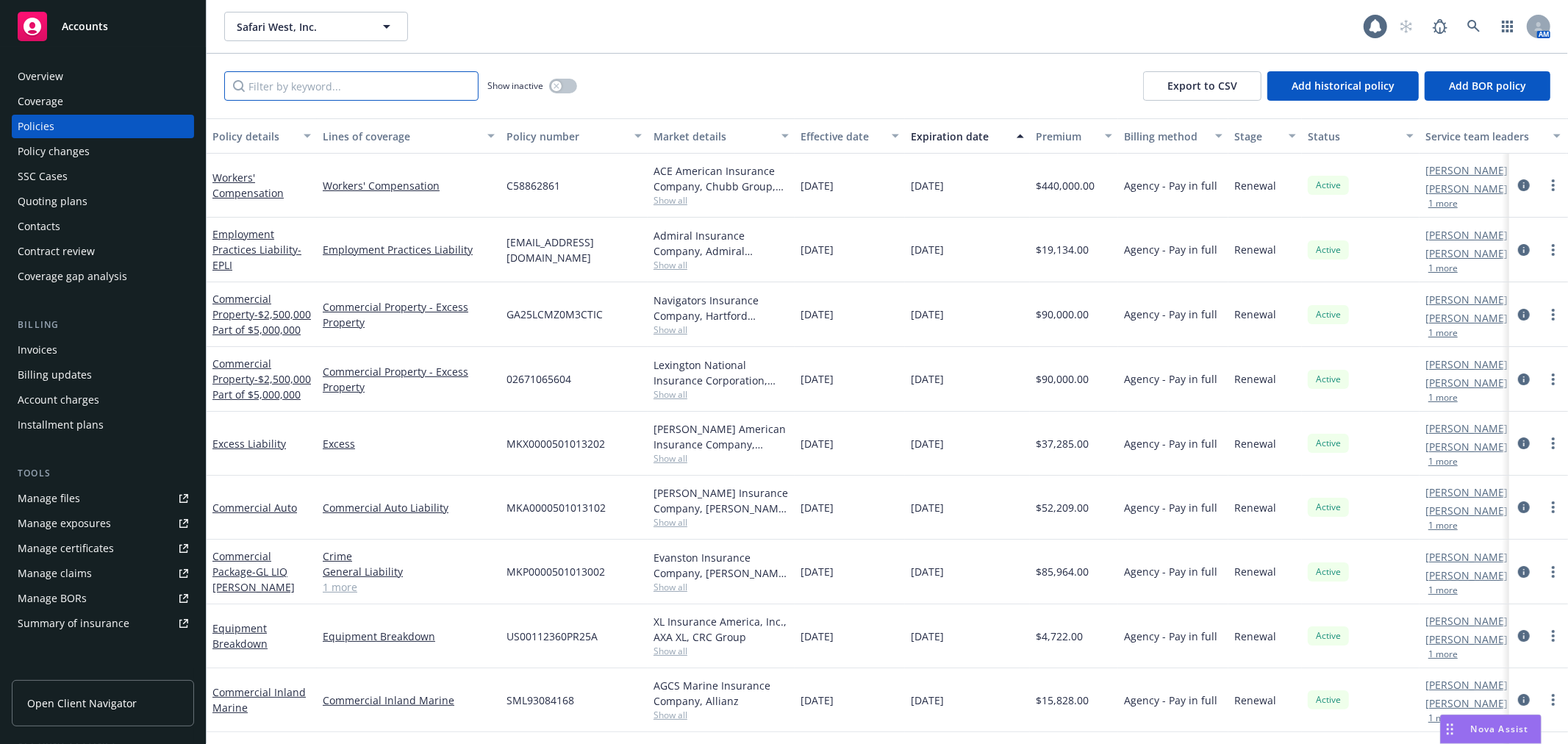
click at [406, 79] on input "Filter by keyword..." at bounding box center [351, 86] width 254 height 30
type input "m"
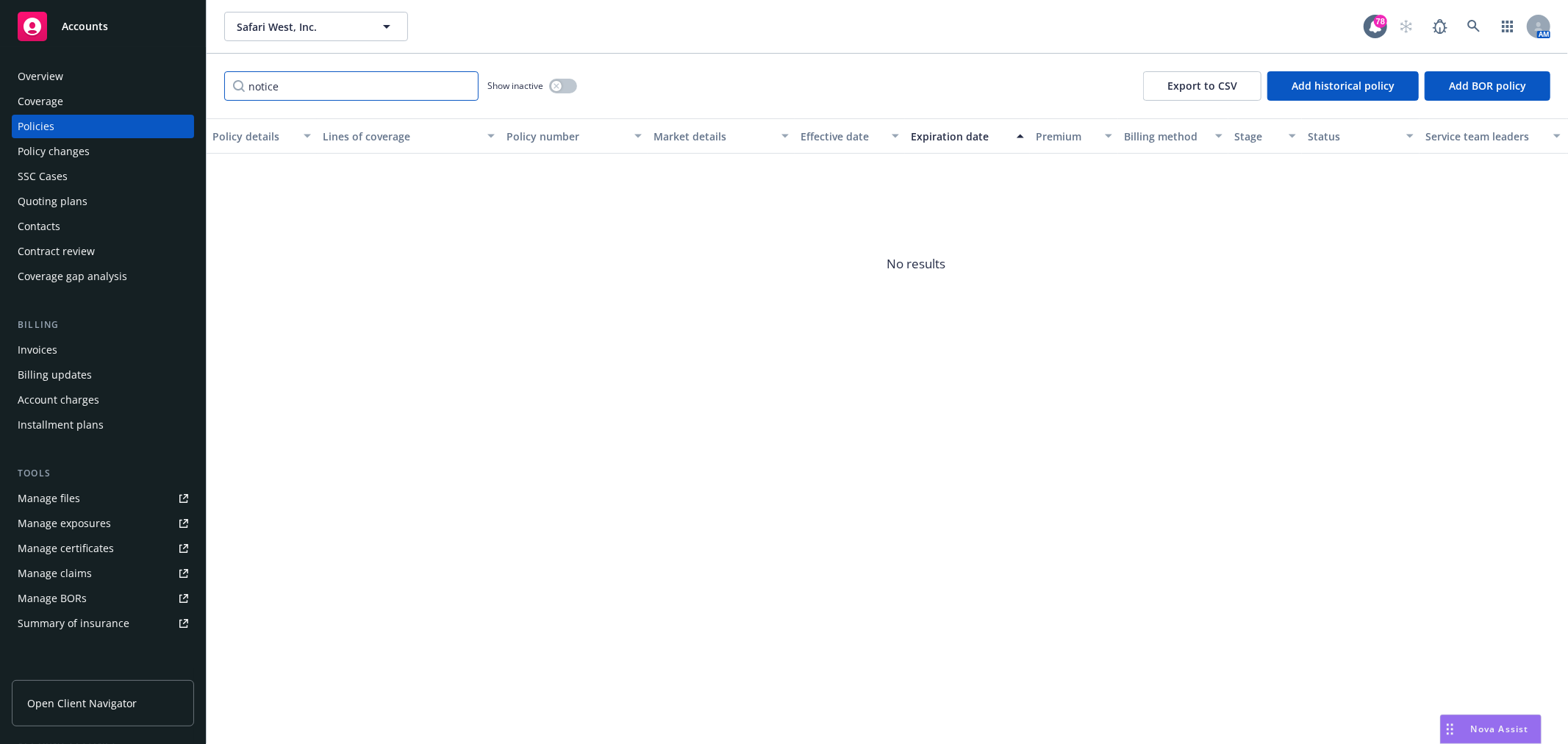
type input "notice"
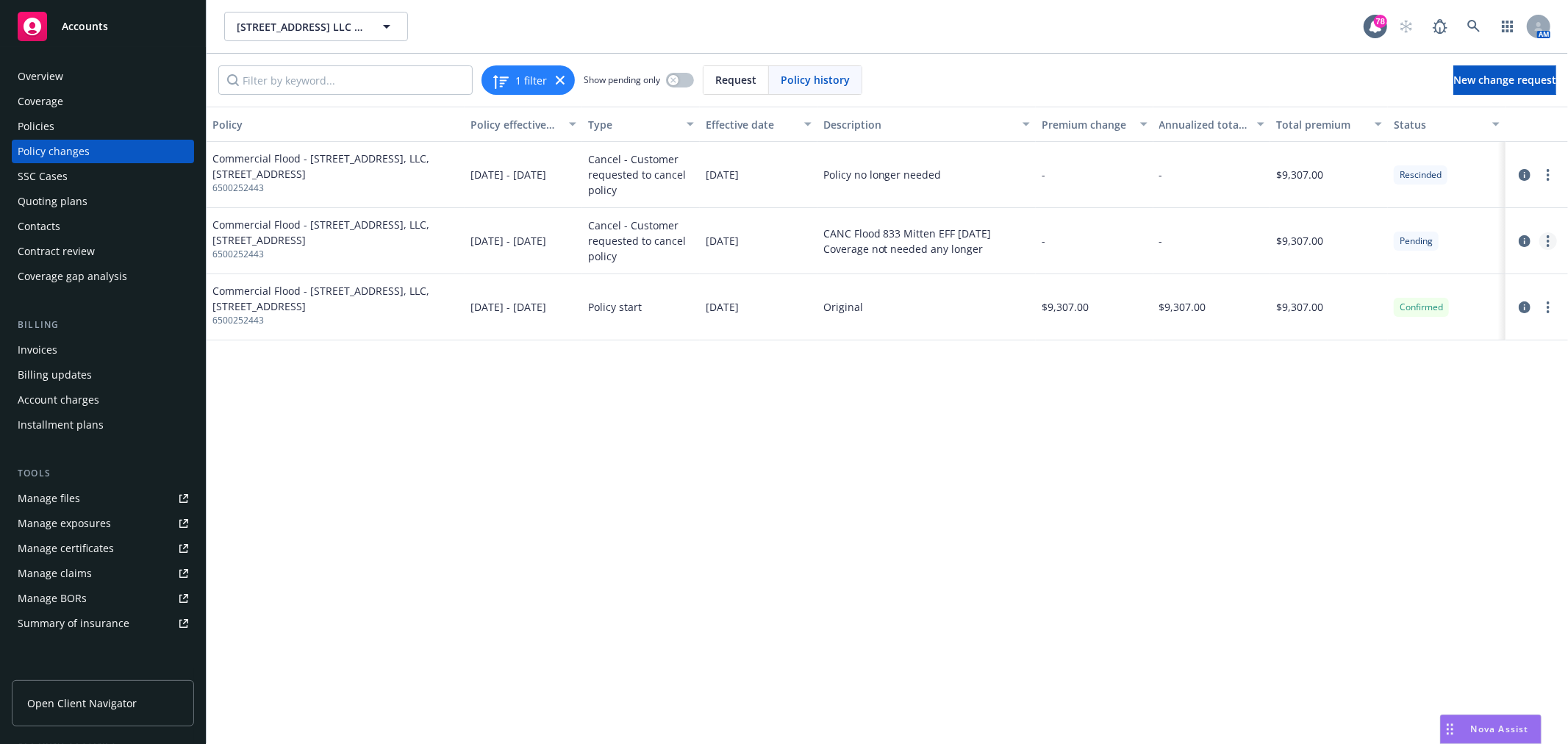
click at [1548, 239] on icon "more" at bounding box center [1548, 241] width 3 height 12
click at [1518, 240] on link "circleInformation" at bounding box center [1524, 240] width 18 height 18
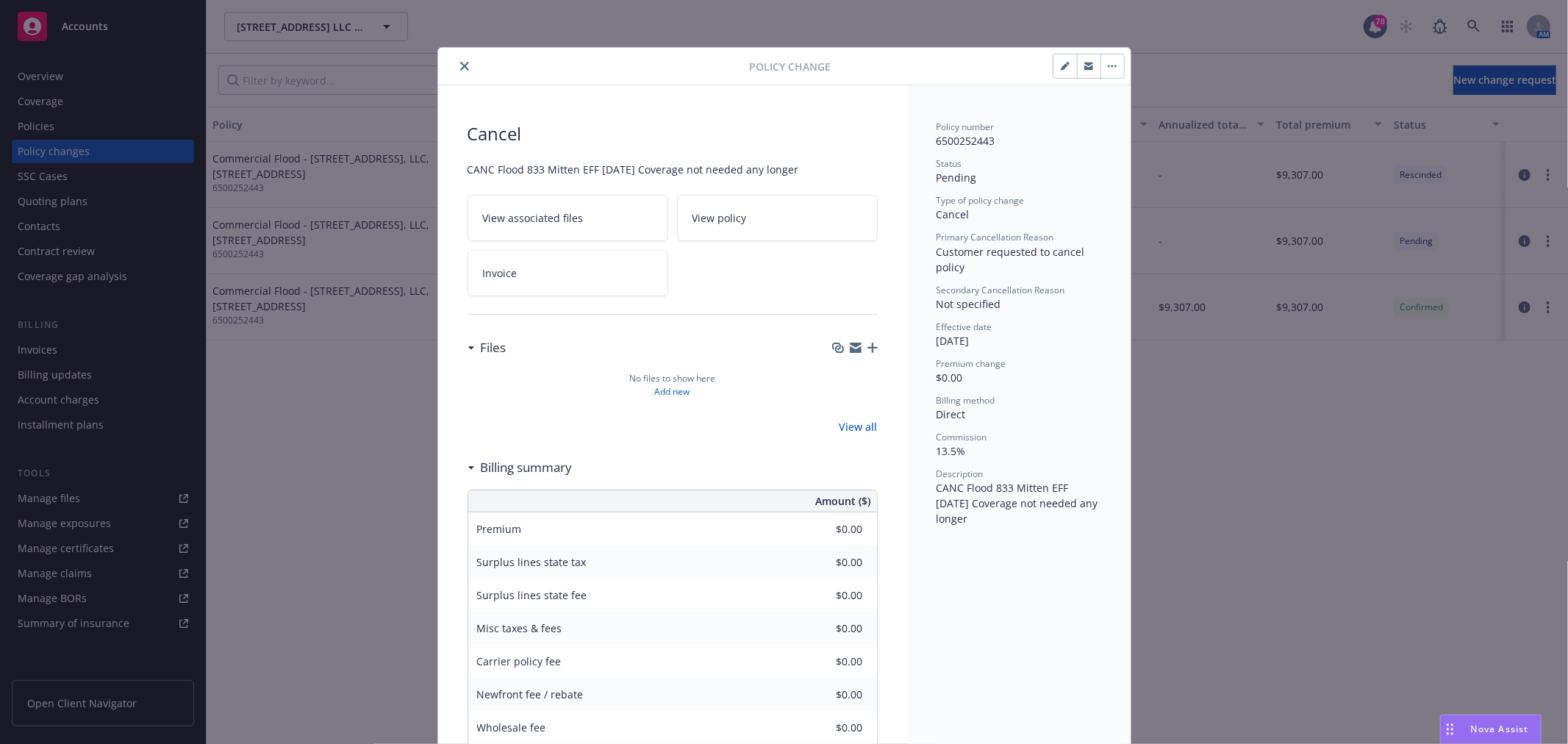
click at [1053, 63] on button "button" at bounding box center [1065, 66] width 24 height 24
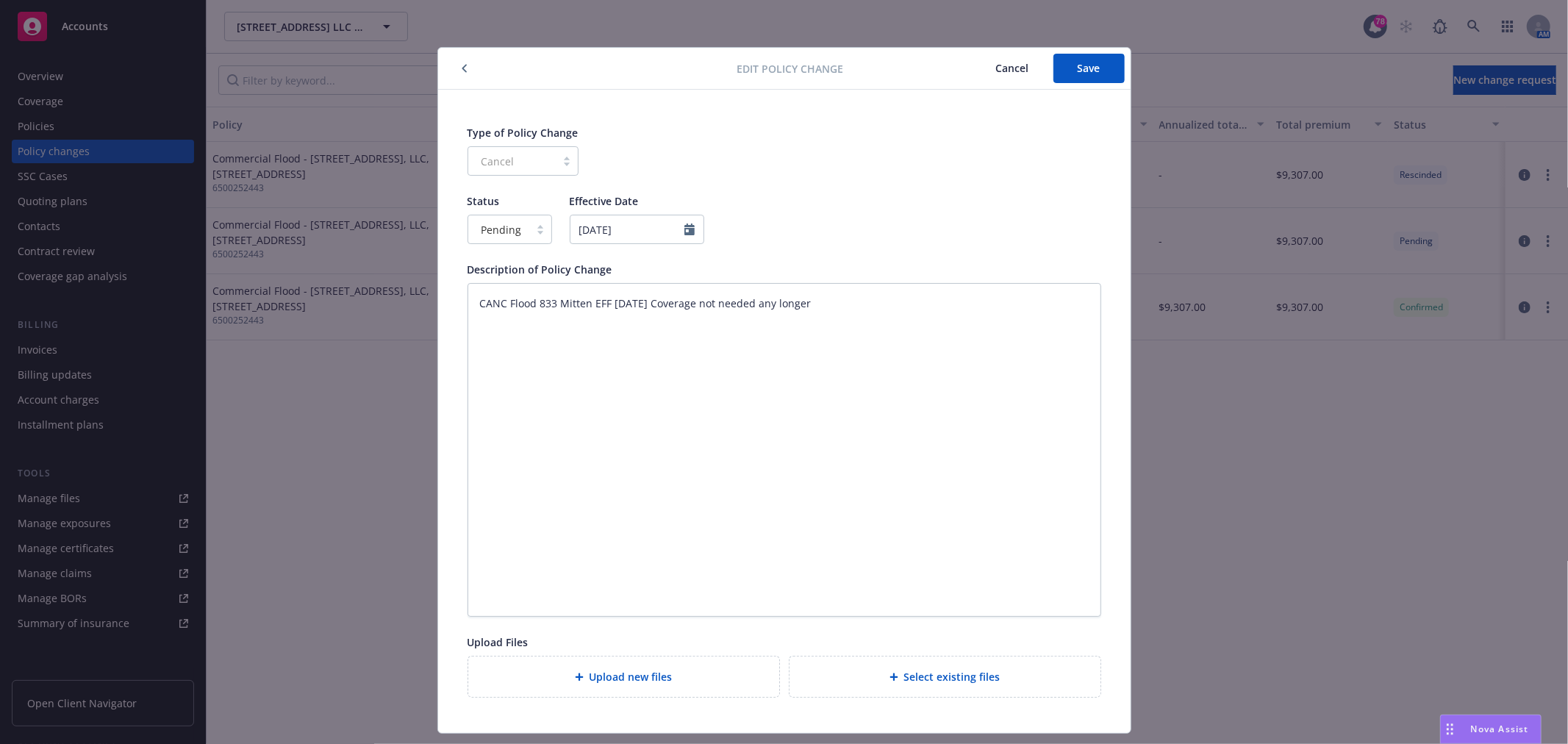
click at [528, 158] on div "Cancel" at bounding box center [523, 160] width 111 height 30
click at [486, 232] on span "Pending" at bounding box center [502, 229] width 41 height 15
click at [497, 292] on span "Confirmed" at bounding box center [501, 294] width 51 height 15
type textarea "x"
click at [704, 231] on input "[DATE]" at bounding box center [647, 229] width 134 height 30
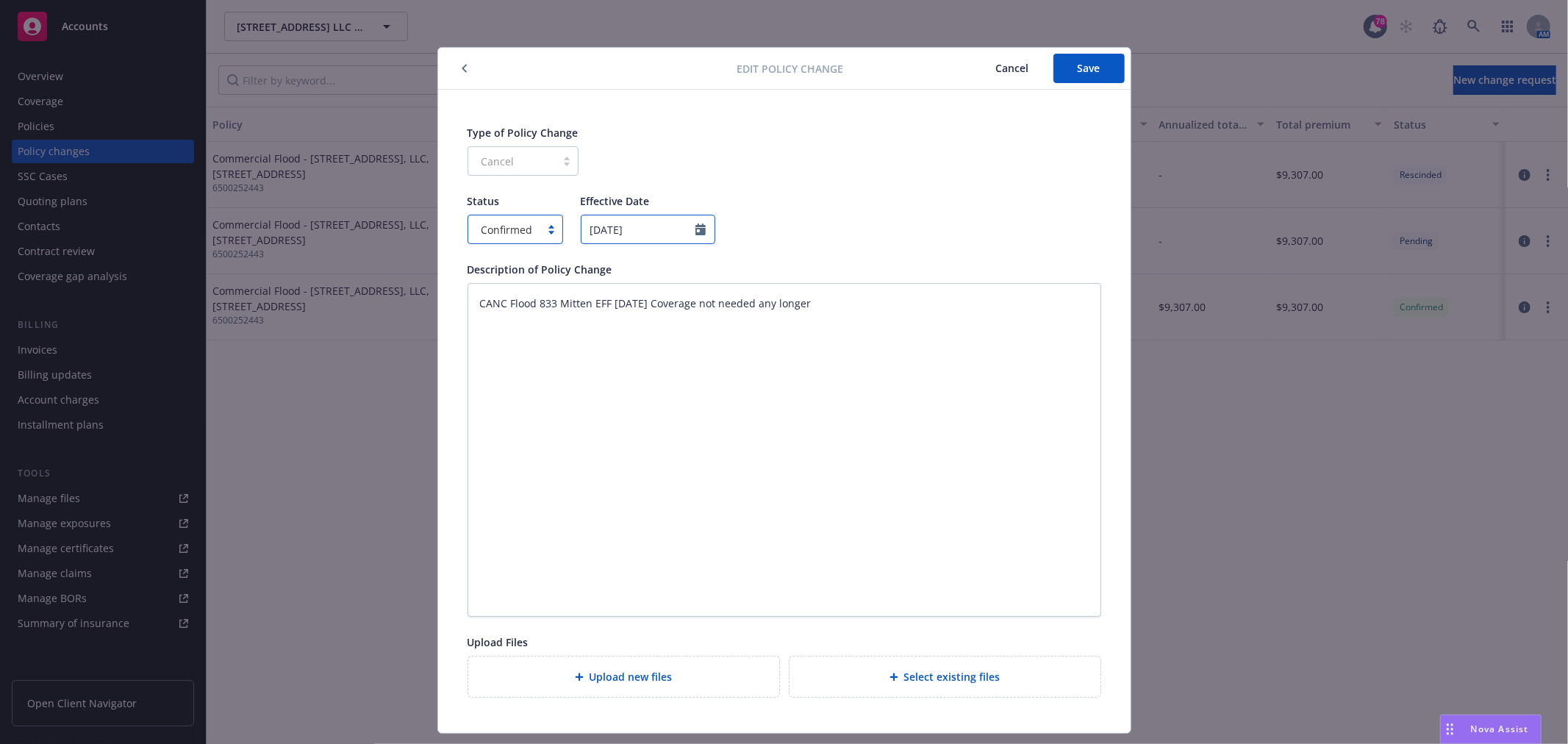
select select "May"
select select "2025"
click at [638, 231] on input "[DATE]" at bounding box center [647, 229] width 134 height 30
click at [636, 231] on input "[DATE]" at bounding box center [647, 229] width 134 height 30
click at [662, 228] on input "[DATE]" at bounding box center [647, 229] width 134 height 30
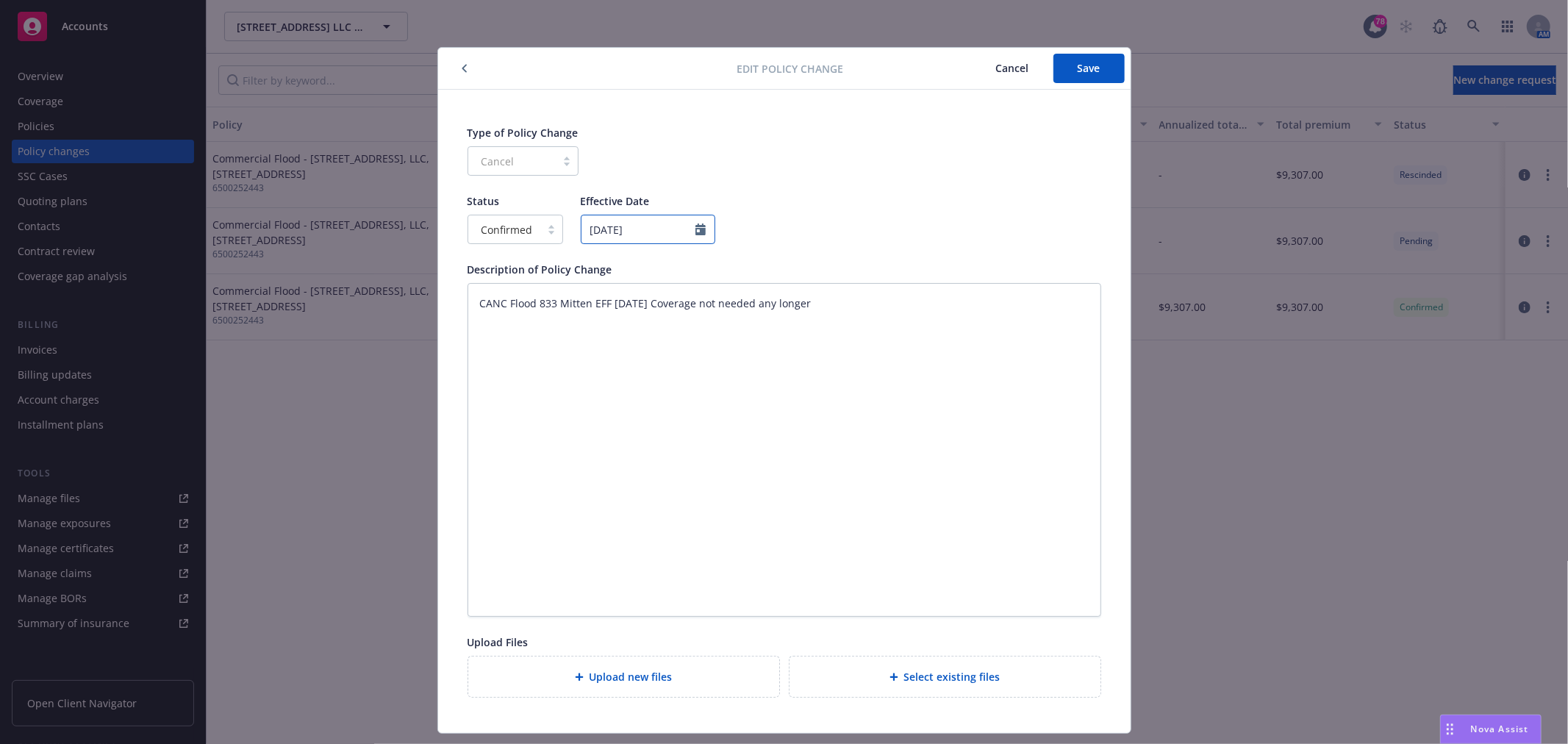
click at [662, 228] on input "[DATE]" at bounding box center [647, 229] width 134 height 30
click at [701, 225] on input "[DATE]" at bounding box center [647, 229] width 134 height 30
click at [702, 235] on input "[DATE]" at bounding box center [647, 229] width 134 height 30
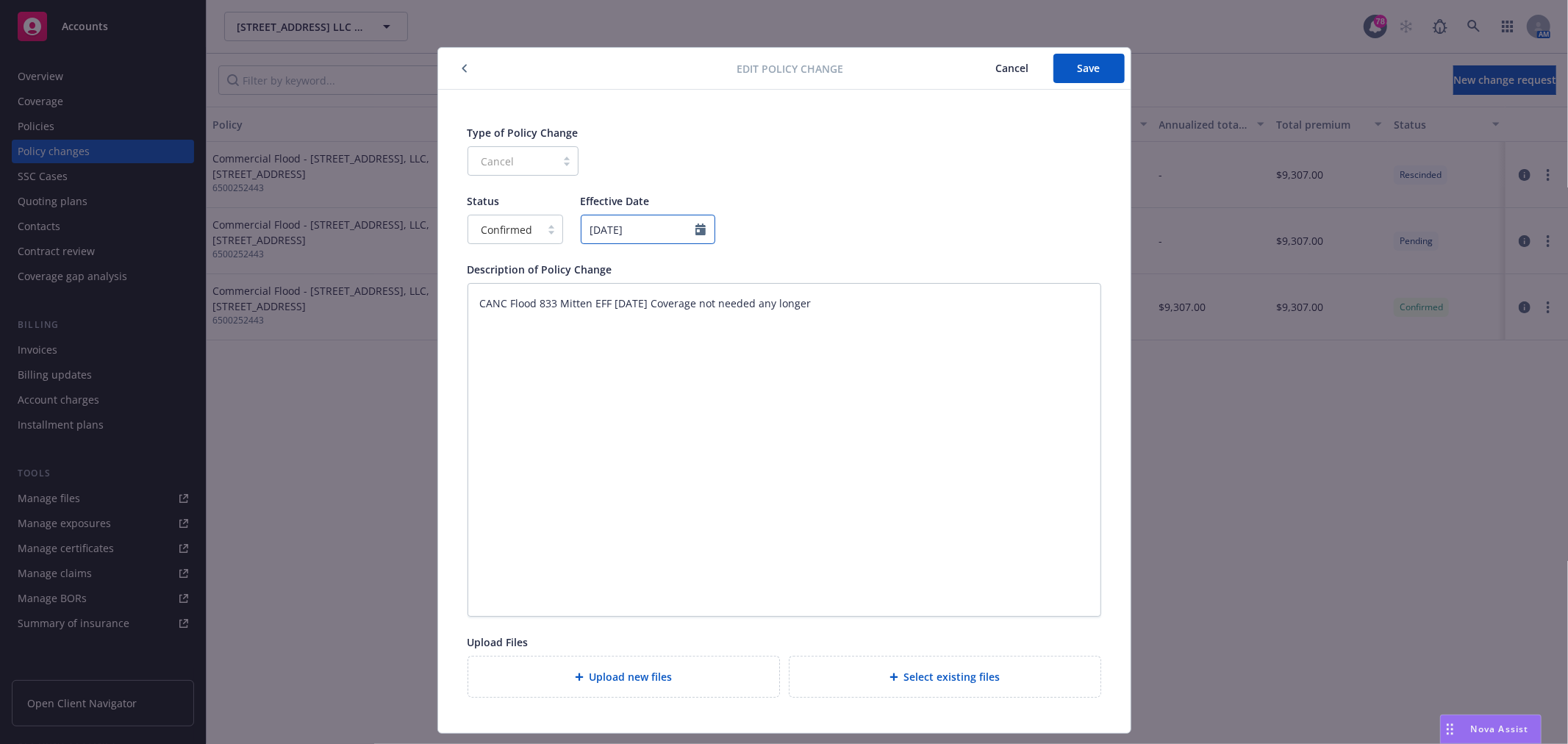
click at [642, 231] on input "[DATE]" at bounding box center [647, 229] width 134 height 30
click at [596, 224] on input "[DATE]" at bounding box center [647, 229] width 134 height 30
drag, startPoint x: 641, startPoint y: 224, endPoint x: 527, endPoint y: 224, distance: 114.0
click at [527, 224] on div "Status Confirmed Effective Date 05/30/2025" at bounding box center [784, 218] width 634 height 51
type textarea "x"
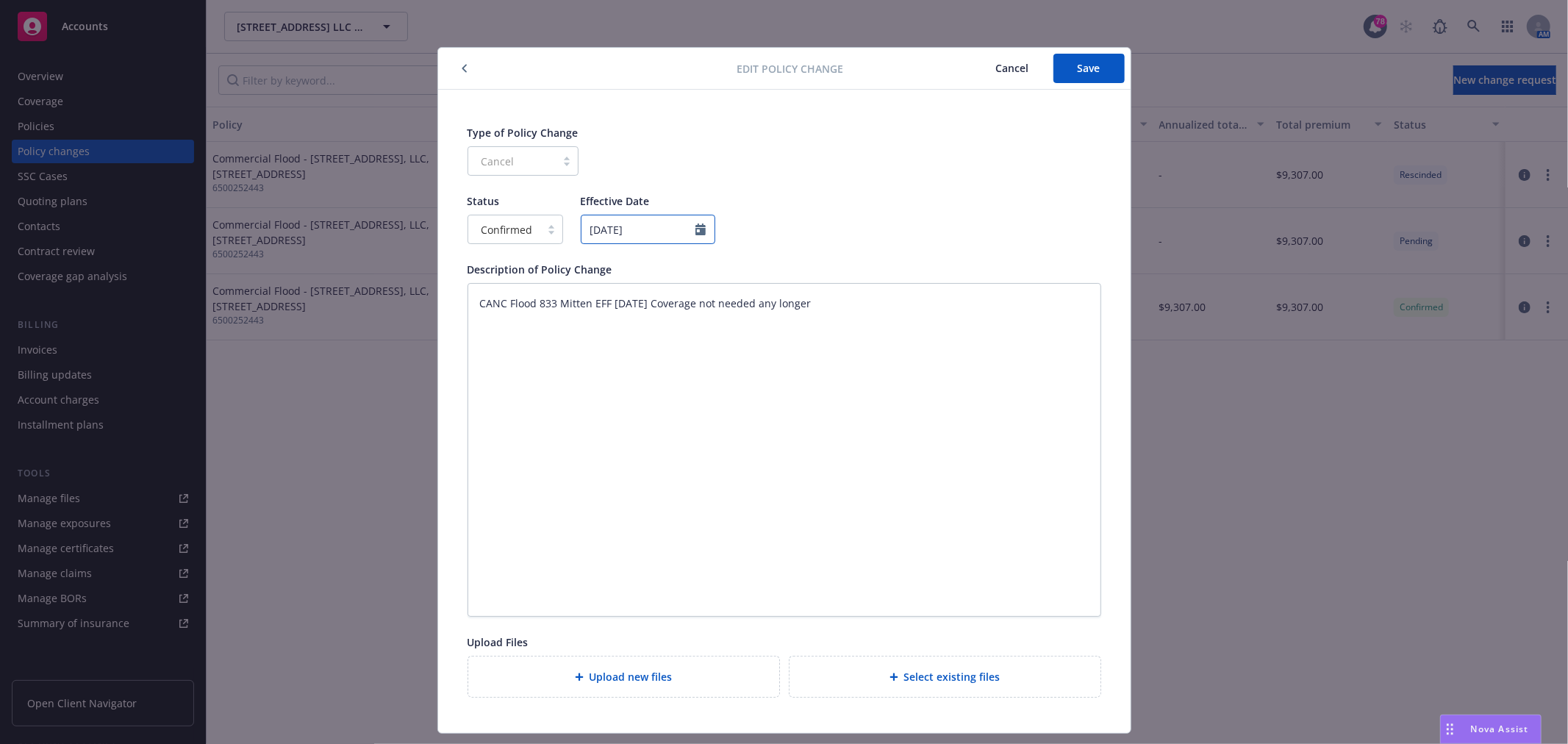
type input "7"
type textarea "x"
type input "7/"
type textarea "x"
type input "7/1/"
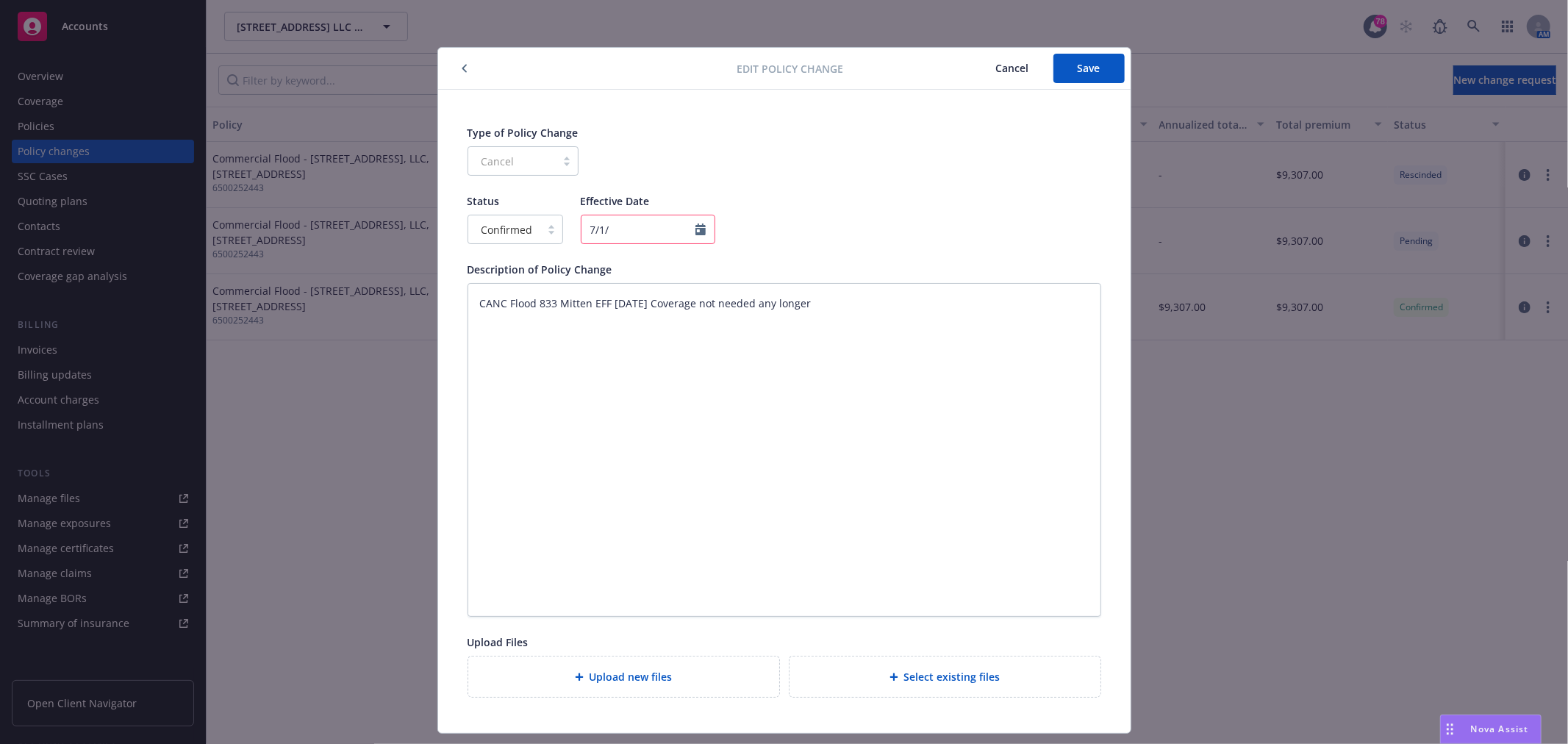
type textarea "x"
type input "7/1/2"
type textarea "x"
type input "7/1/25"
type textarea "x"
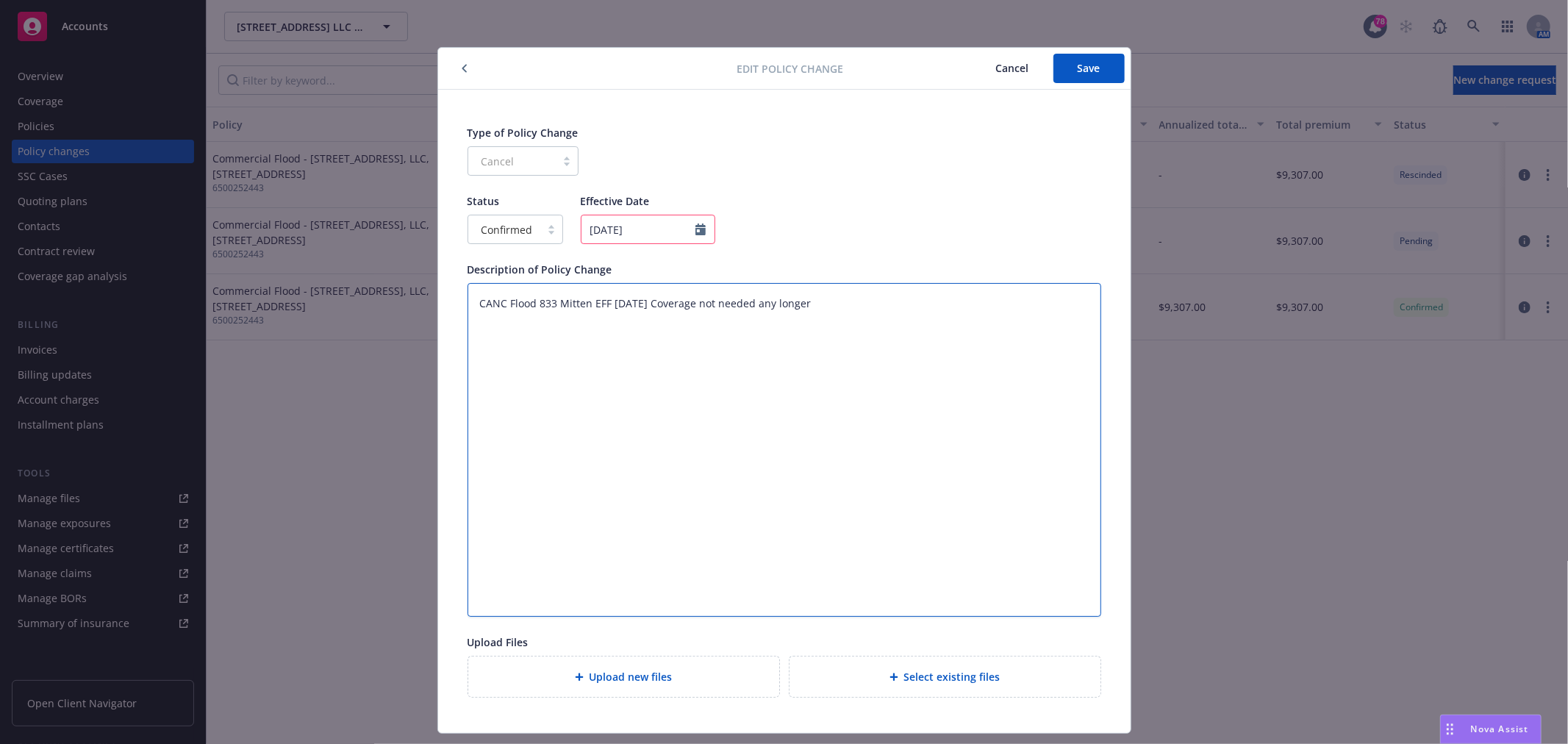
click at [585, 354] on textarea "CANC Flood 833 Mitten EFF [DATE] Coverage not needed any longer" at bounding box center [784, 450] width 634 height 334
click at [700, 230] on input "7/1/25" at bounding box center [647, 229] width 134 height 30
select select "July"
select select "2025"
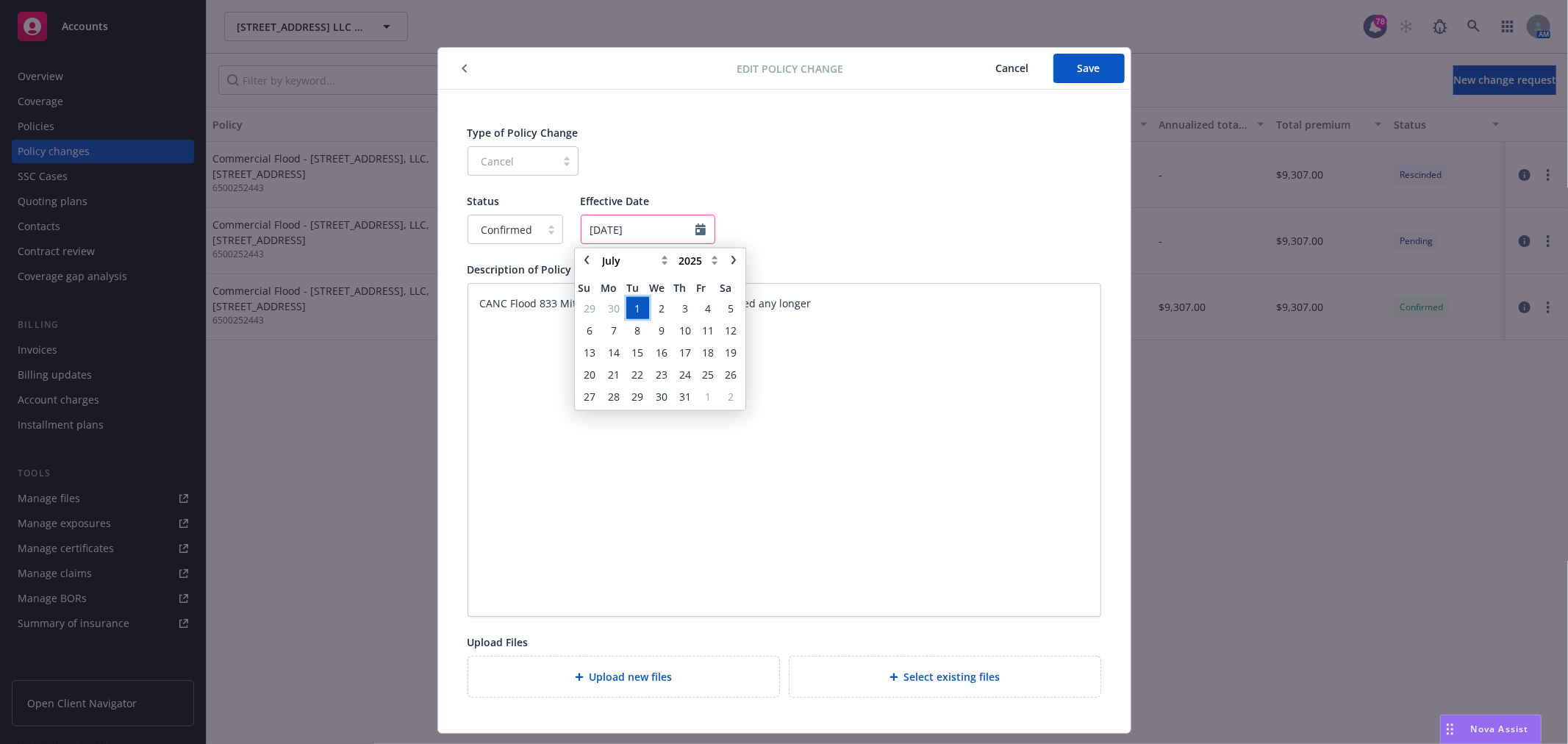
click at [641, 310] on span "1" at bounding box center [638, 308] width 20 height 19
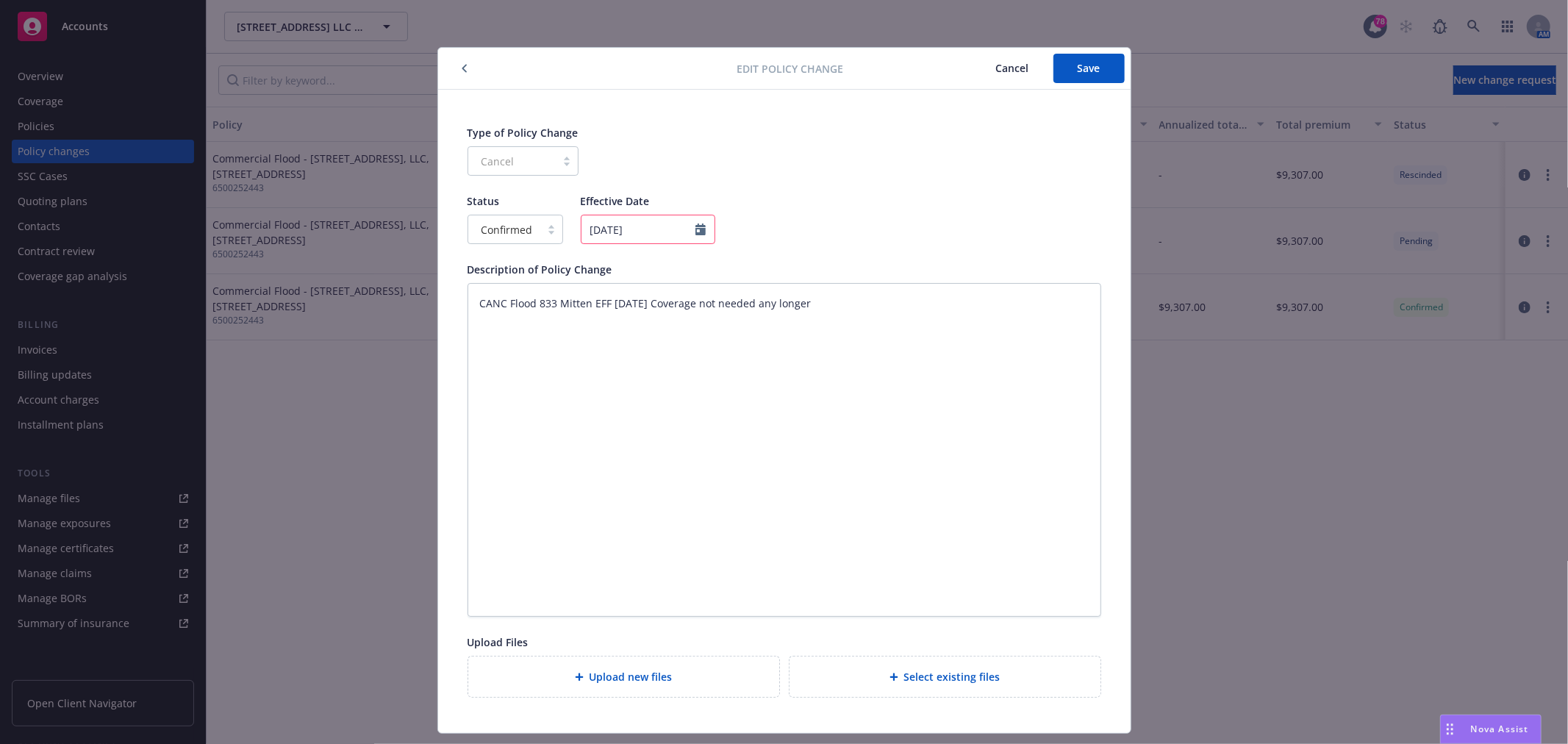
type textarea "x"
type input "[DATE]"
click at [1085, 61] on span "Save" at bounding box center [1089, 67] width 23 height 14
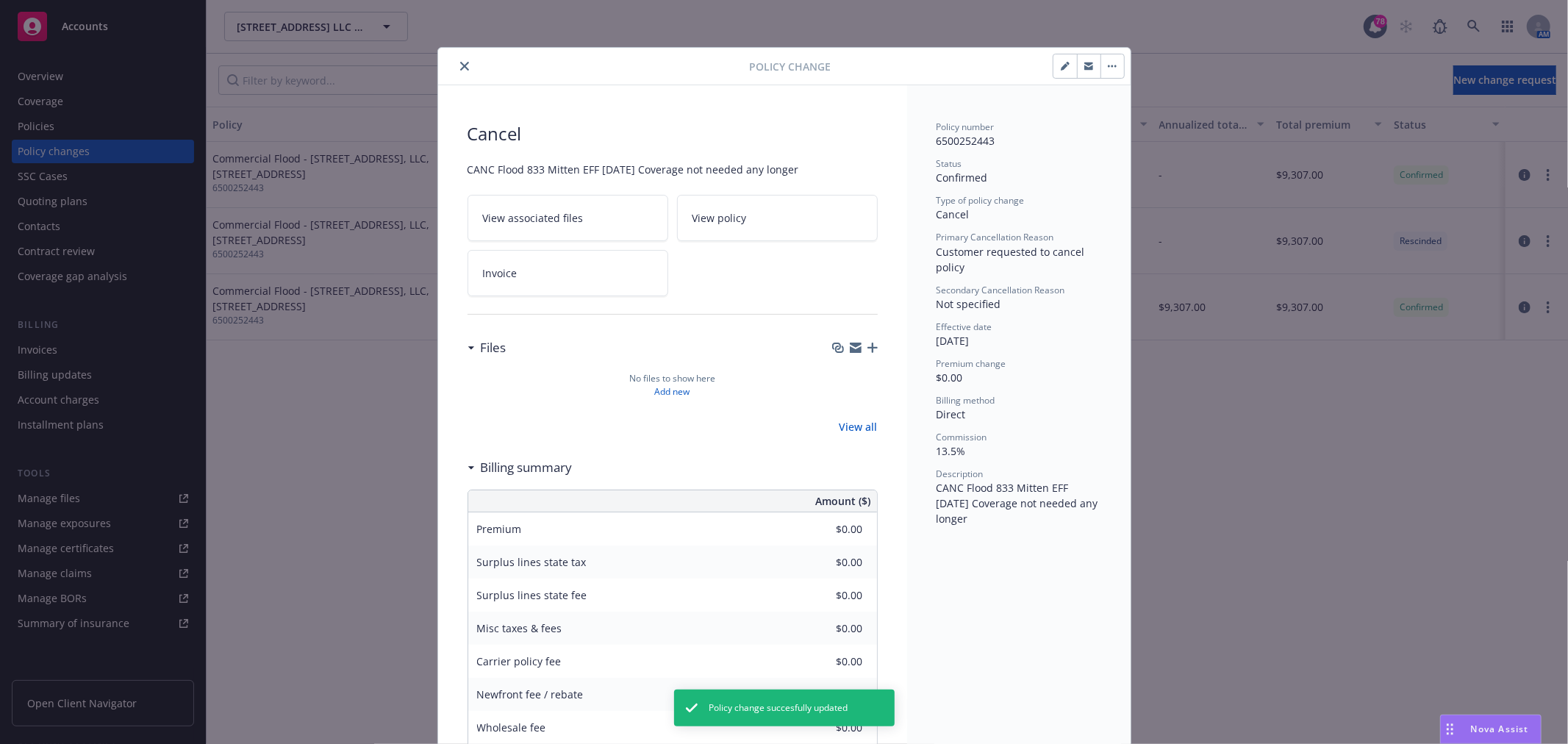
click at [464, 69] on button "close" at bounding box center [464, 66] width 18 height 18
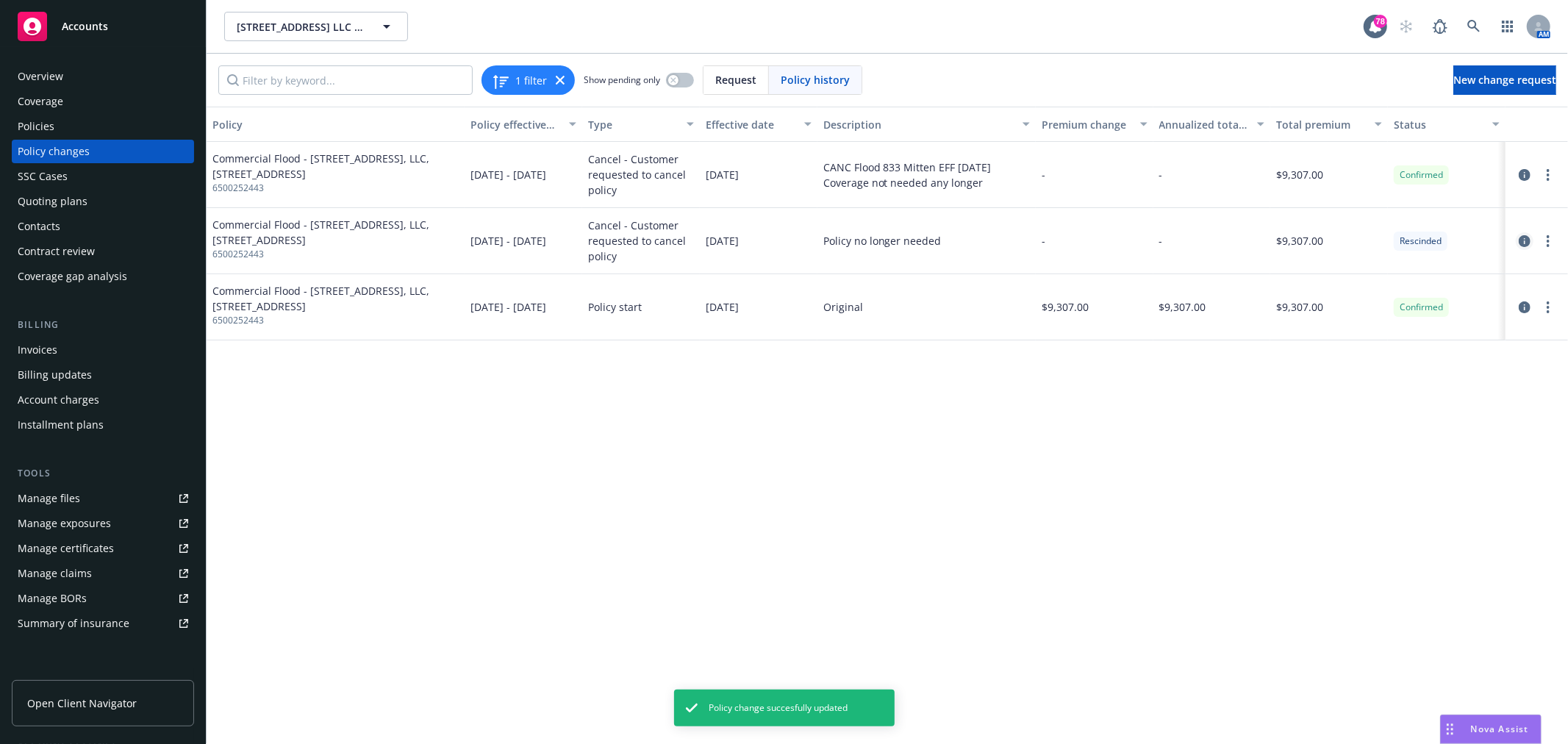
click at [1517, 240] on link "circleInformation" at bounding box center [1524, 240] width 18 height 18
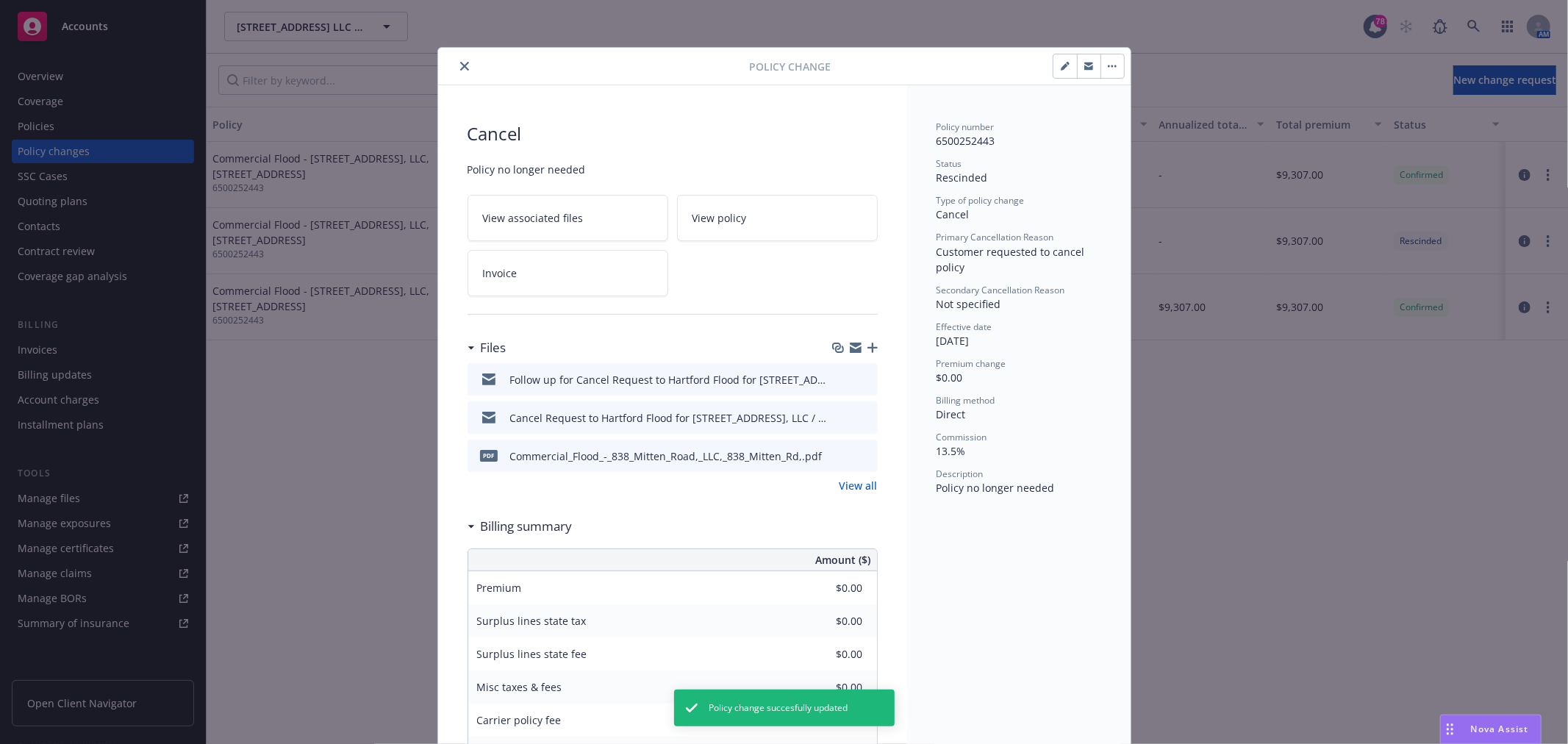
click at [1060, 60] on button "button" at bounding box center [1065, 66] width 24 height 24
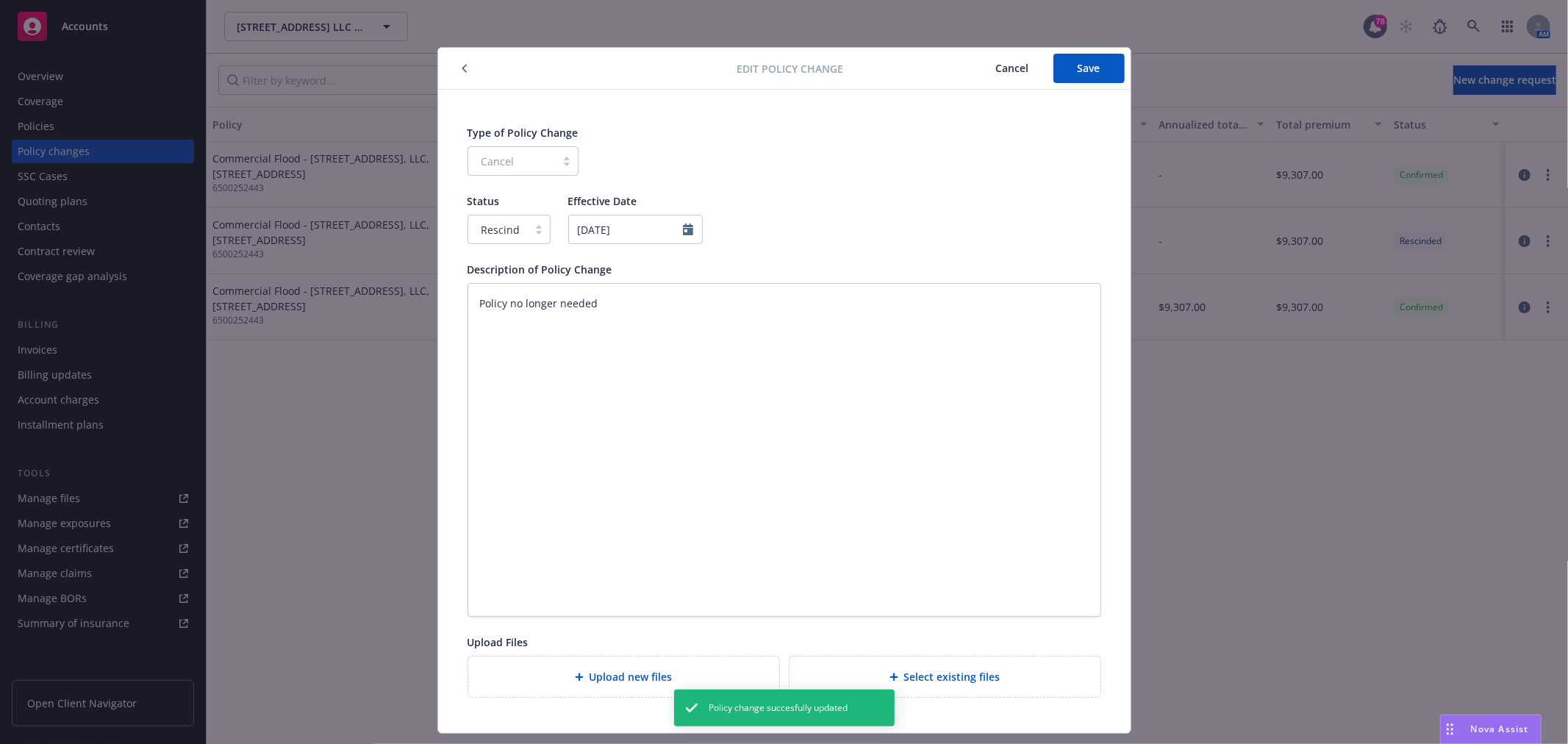
click at [518, 224] on div "Rescind" at bounding box center [498, 229] width 60 height 24
click at [503, 289] on span "Confirmed" at bounding box center [501, 294] width 51 height 15
type textarea "x"
select select "May"
select select "2025"
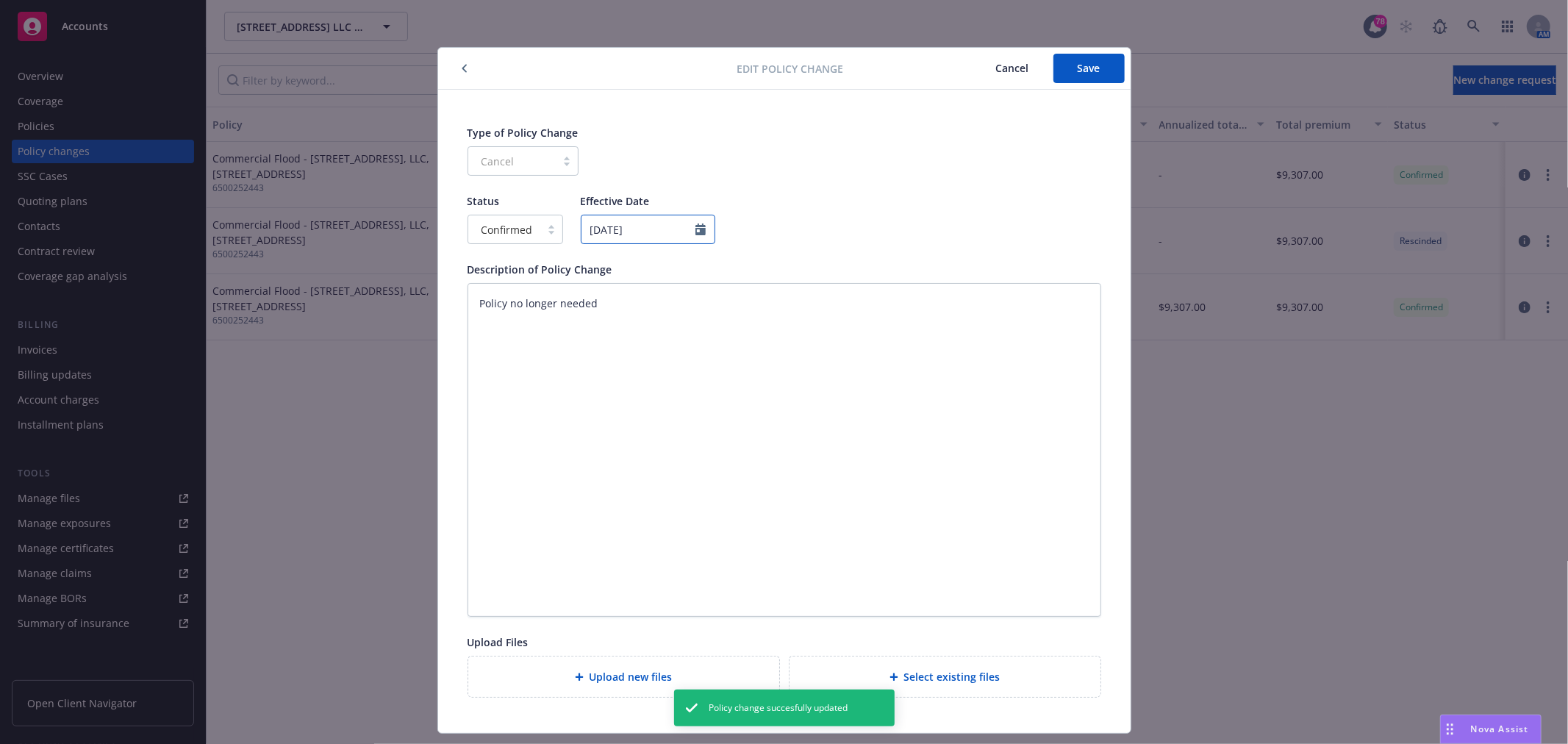
click at [664, 231] on input "[DATE]" at bounding box center [647, 229] width 134 height 30
type textarea "x"
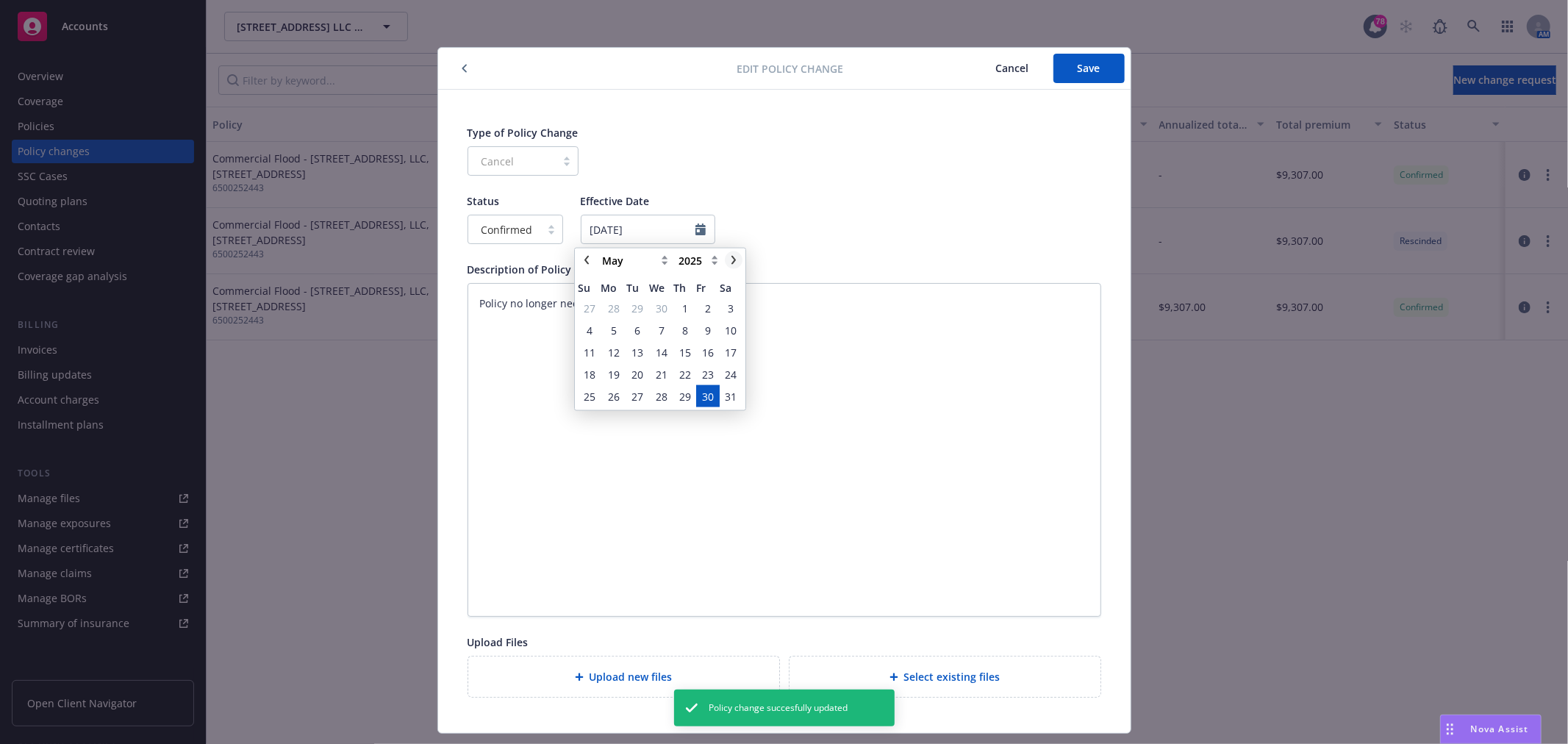
click at [736, 260] on icon "chevronRight" at bounding box center [733, 260] width 8 height 8
click at [733, 261] on icon "chevronRight" at bounding box center [733, 260] width 8 height 8
select select "July"
click at [630, 305] on span "1" at bounding box center [638, 308] width 20 height 19
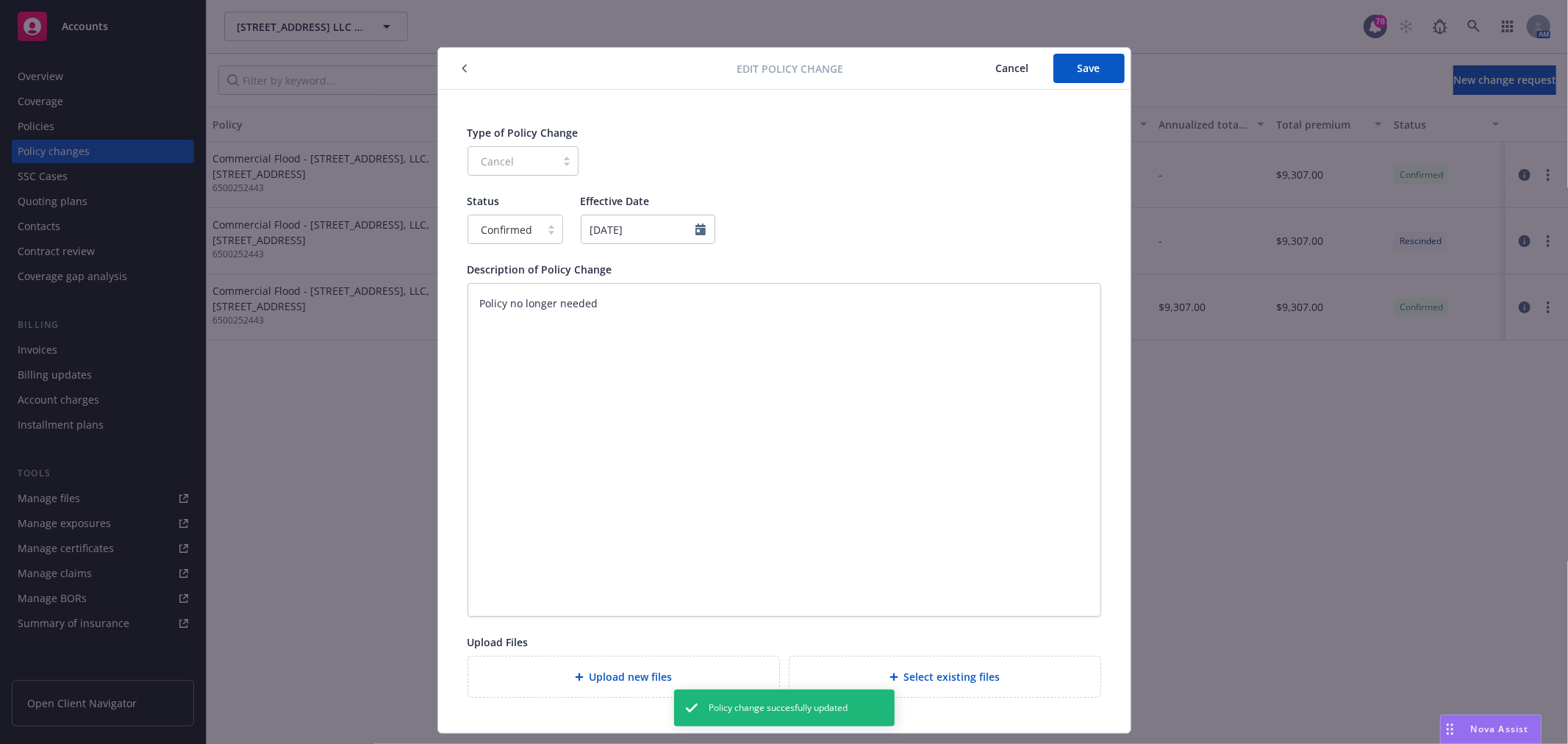
type textarea "x"
type input "[DATE]"
click at [1096, 72] on button "Save" at bounding box center [1089, 68] width 72 height 30
type textarea "x"
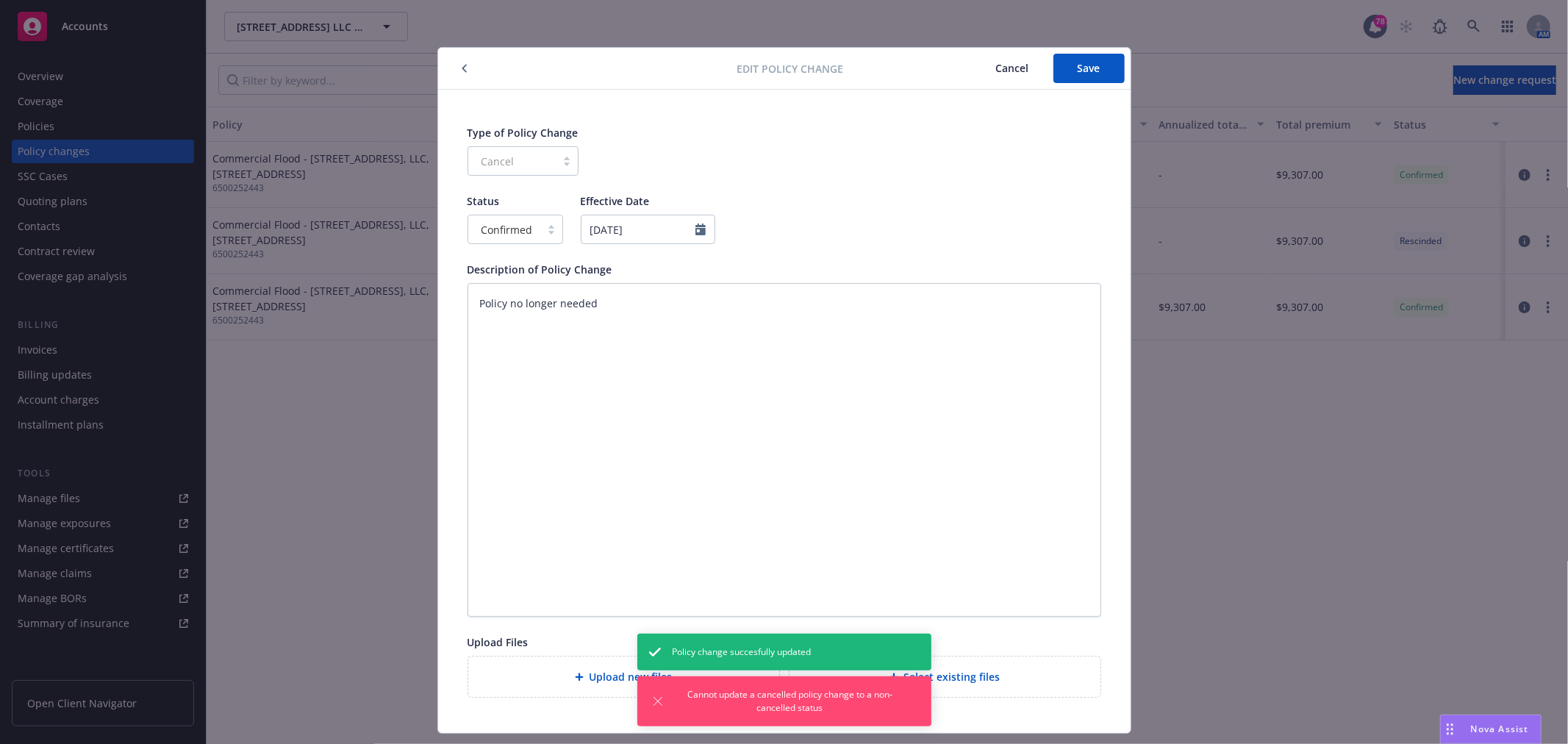
click at [462, 71] on icon "button" at bounding box center [464, 68] width 6 height 8
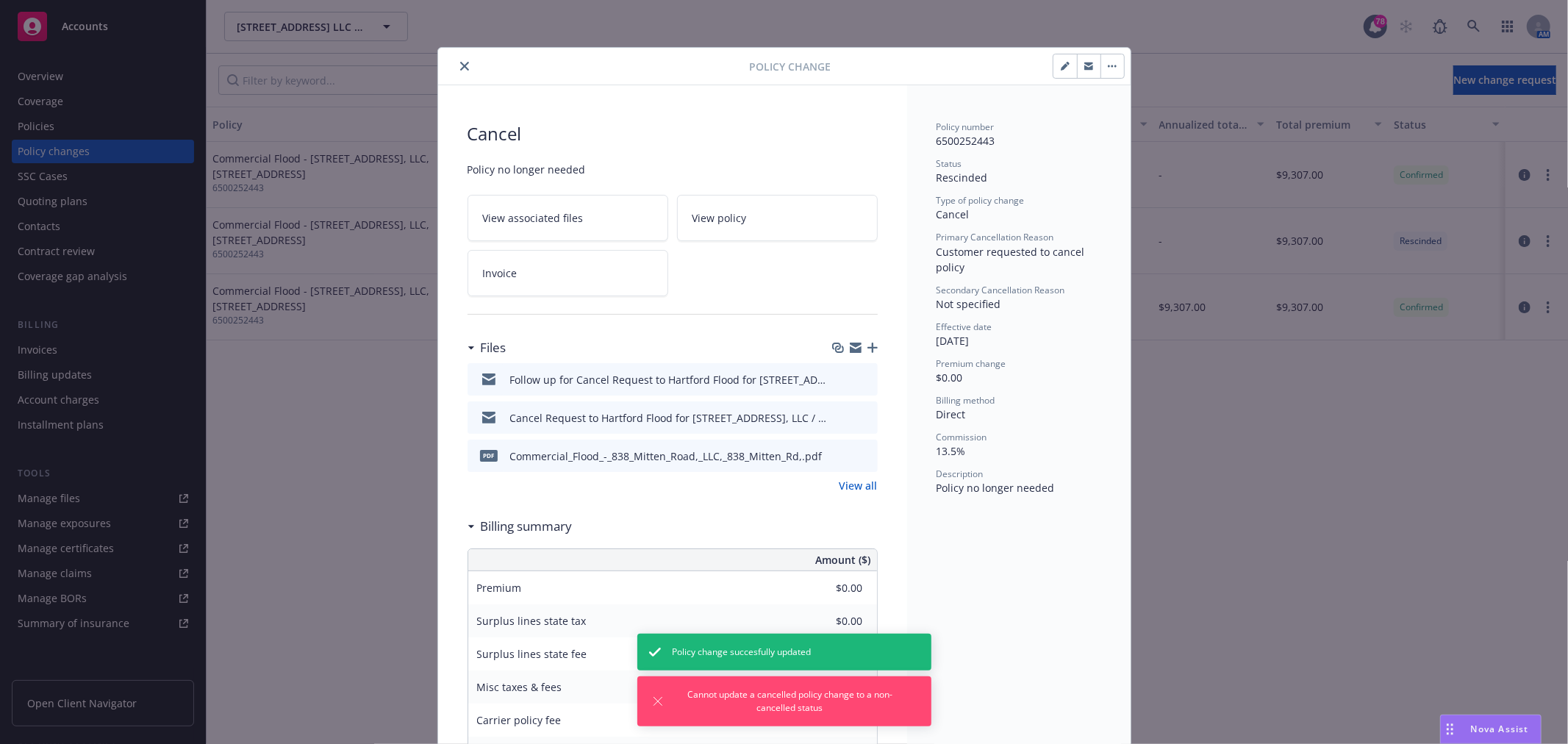
click at [456, 60] on button "close" at bounding box center [464, 66] width 18 height 18
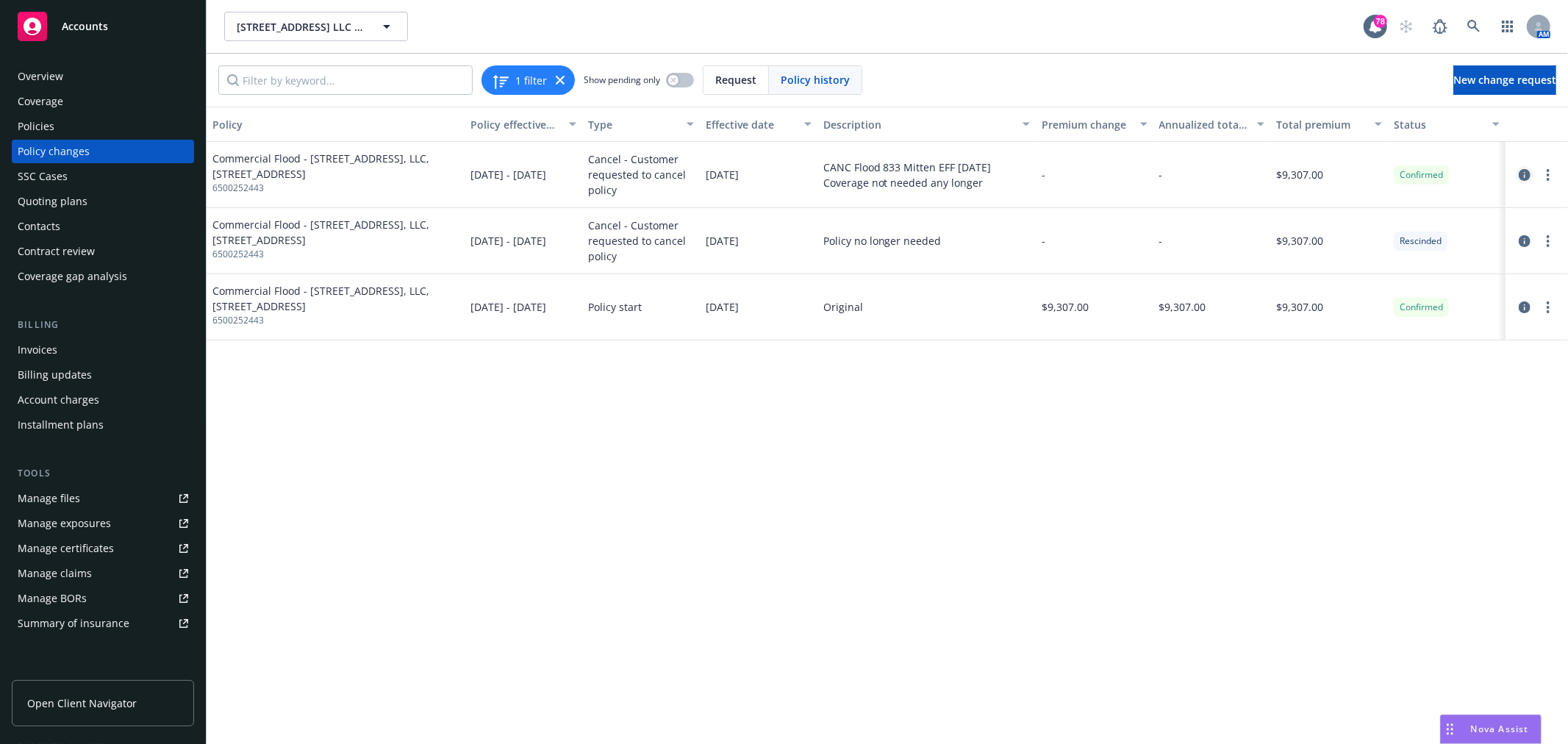
click at [1522, 174] on icon "circleInformation" at bounding box center [1525, 175] width 12 height 12
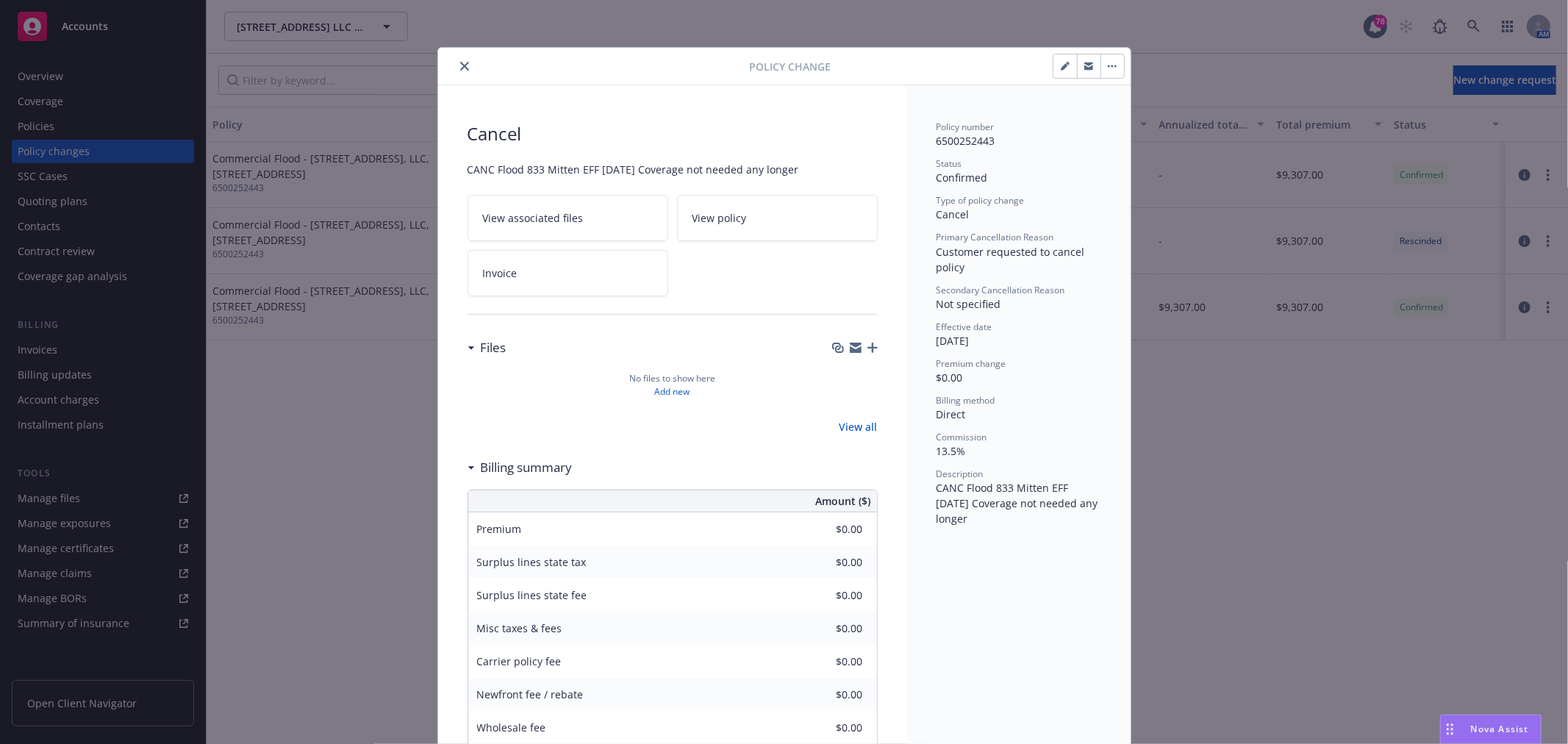
click at [460, 67] on icon "close" at bounding box center [464, 66] width 8 height 8
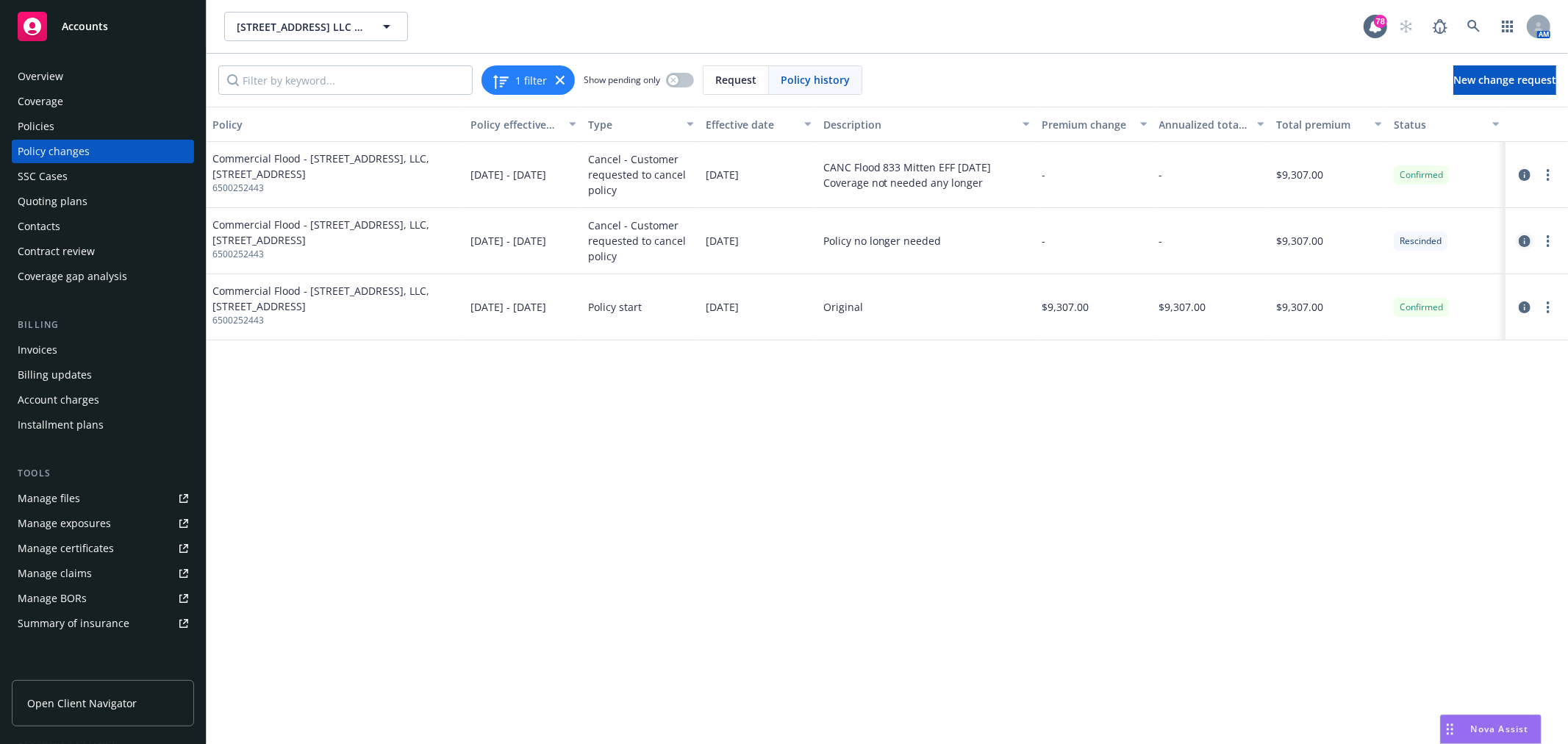
click at [1531, 243] on icon "circleInformation" at bounding box center [1525, 241] width 12 height 12
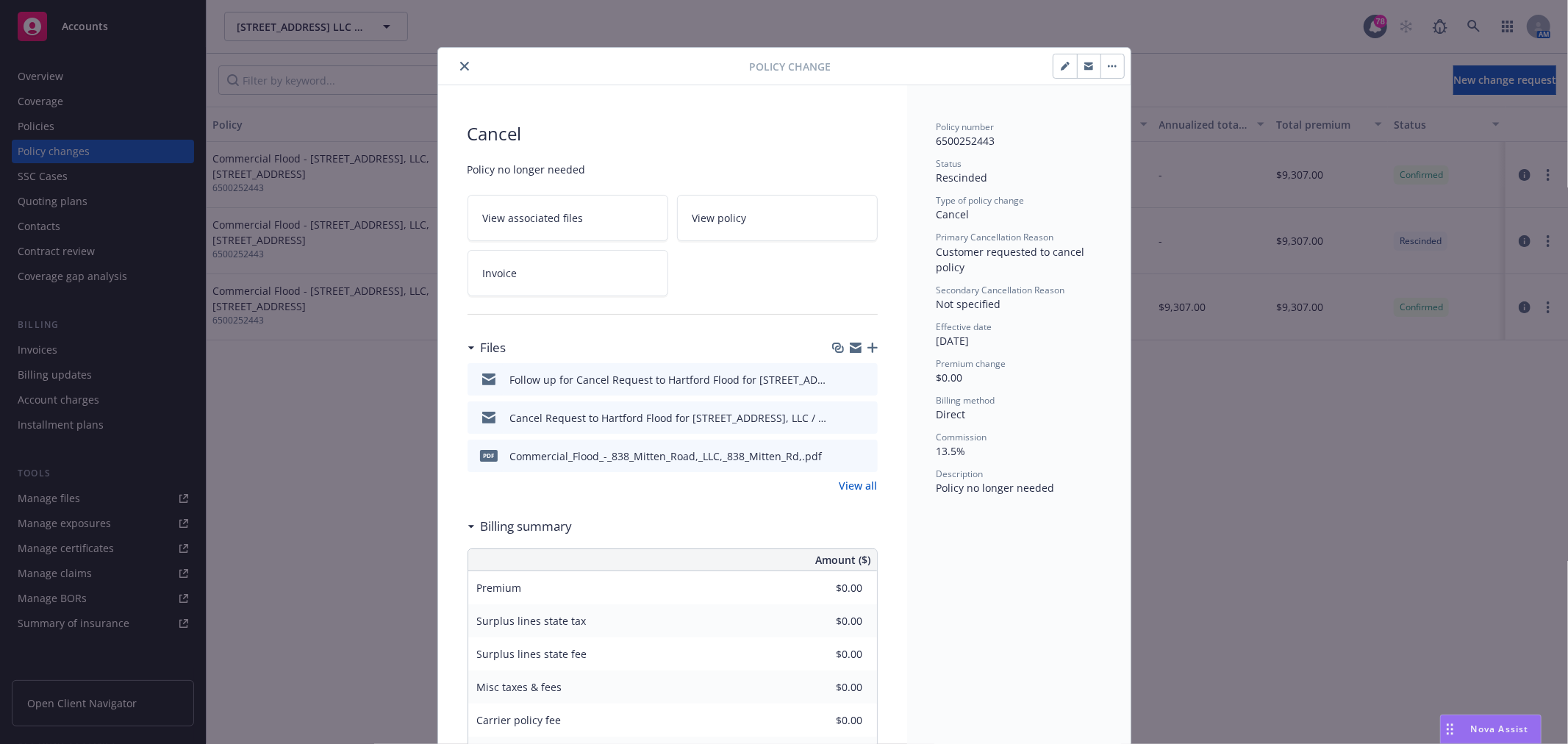
click at [1069, 67] on button "button" at bounding box center [1065, 66] width 24 height 24
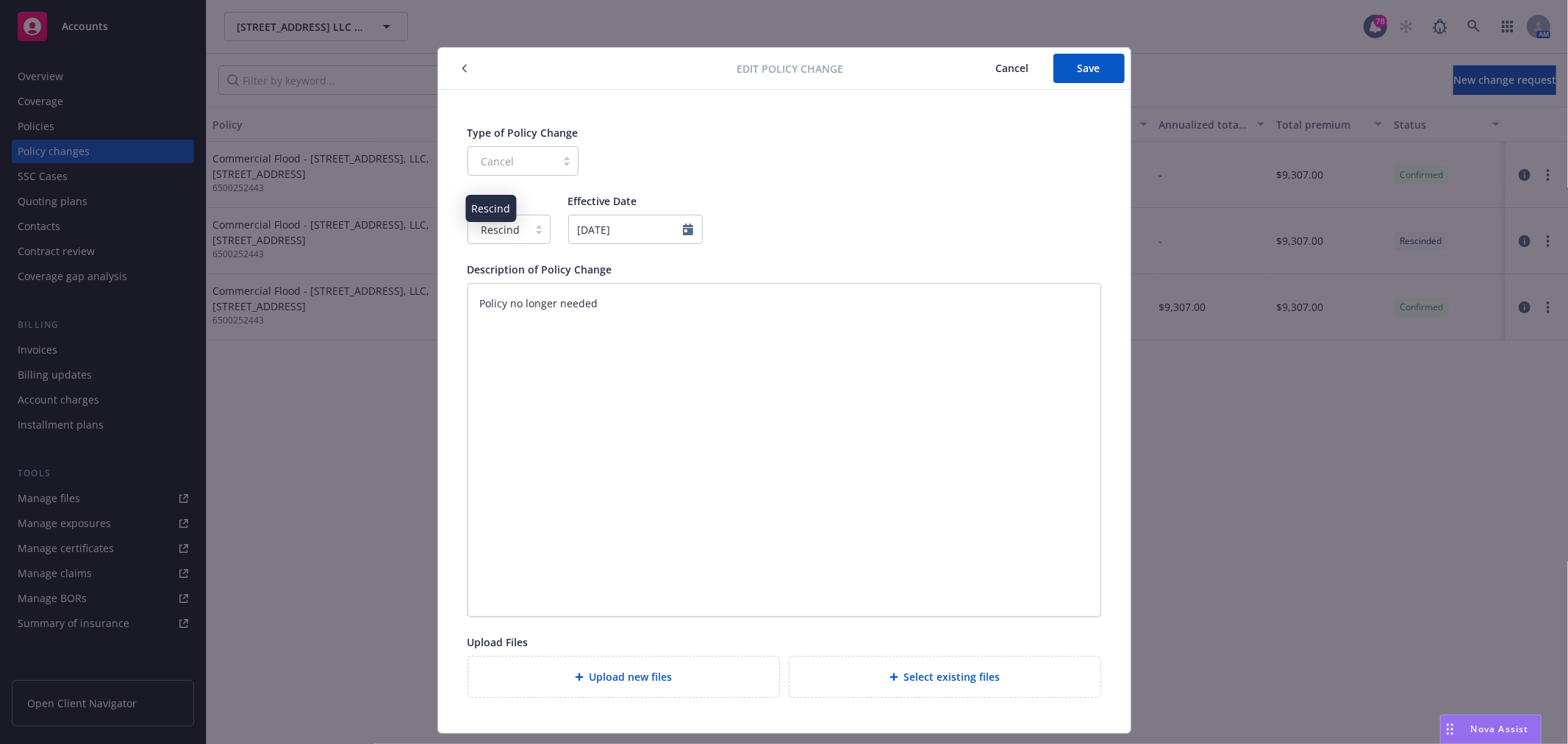
click at [482, 225] on span "Rescind" at bounding box center [501, 229] width 39 height 15
click at [522, 293] on span "Confirmed" at bounding box center [501, 294] width 51 height 15
type textarea "x"
select select "May"
select select "2025"
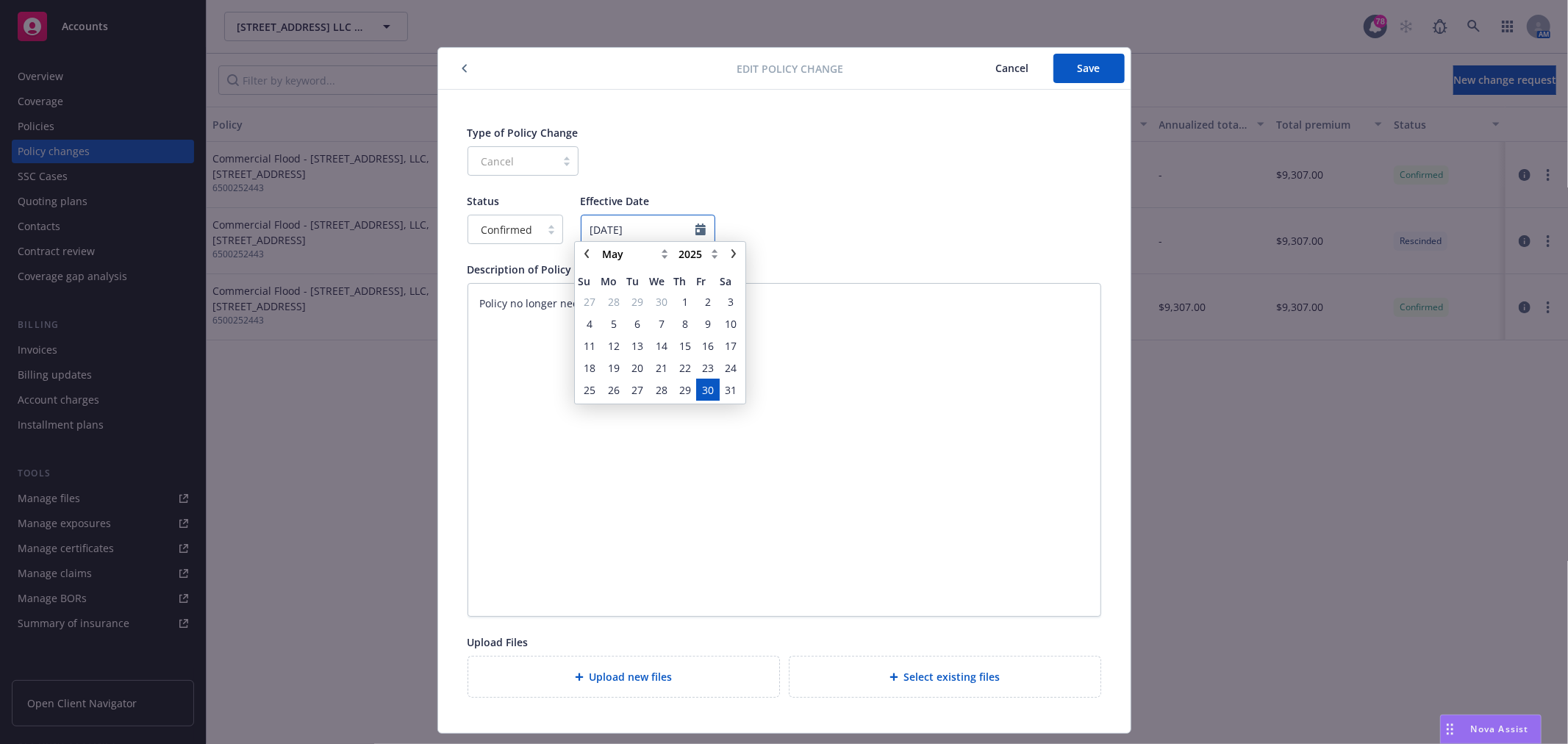
click at [689, 226] on input "[DATE]" at bounding box center [647, 229] width 134 height 30
type textarea "x"
click at [737, 258] on icon "chevronRight" at bounding box center [733, 260] width 8 height 8
select select "July"
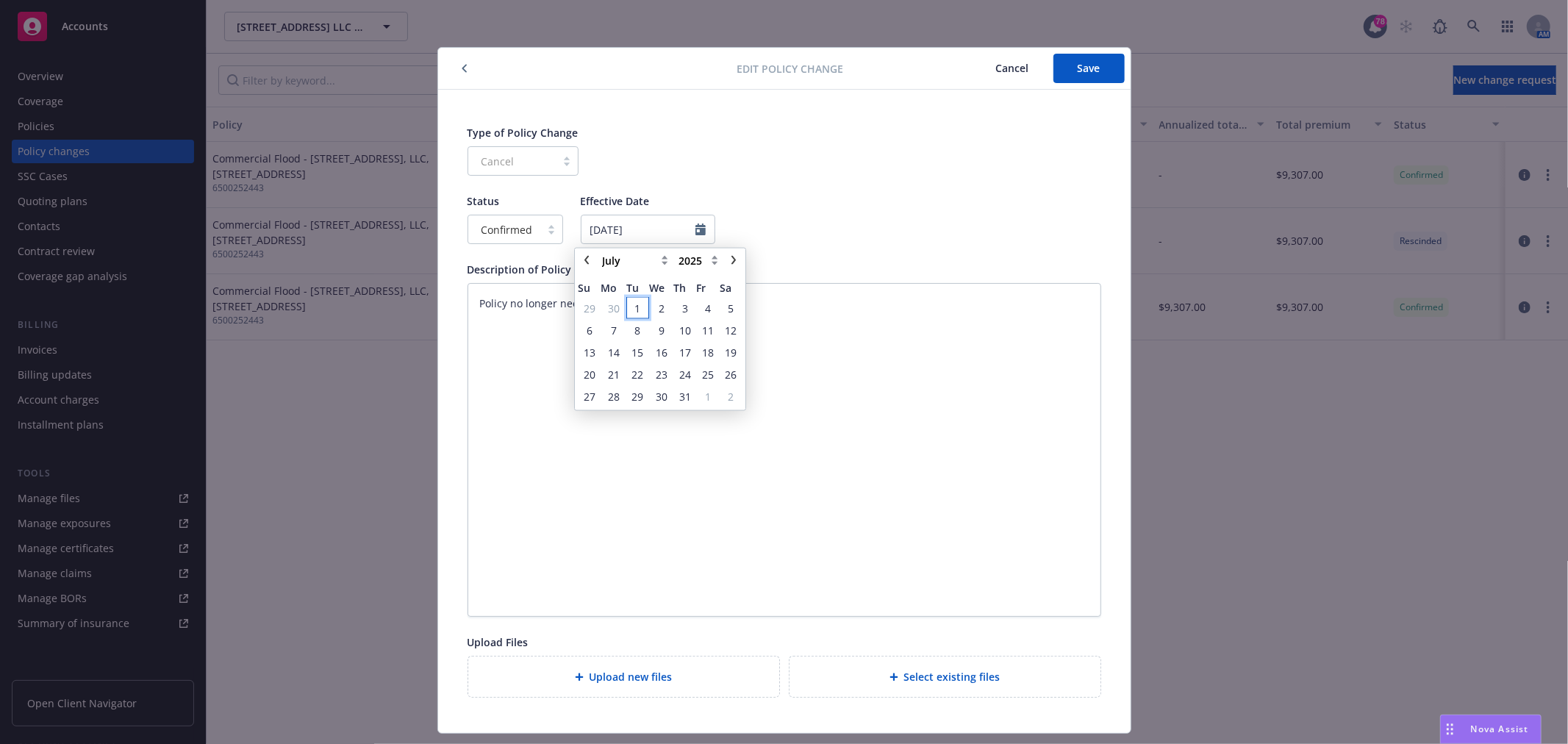
click at [628, 305] on span "1" at bounding box center [638, 308] width 20 height 19
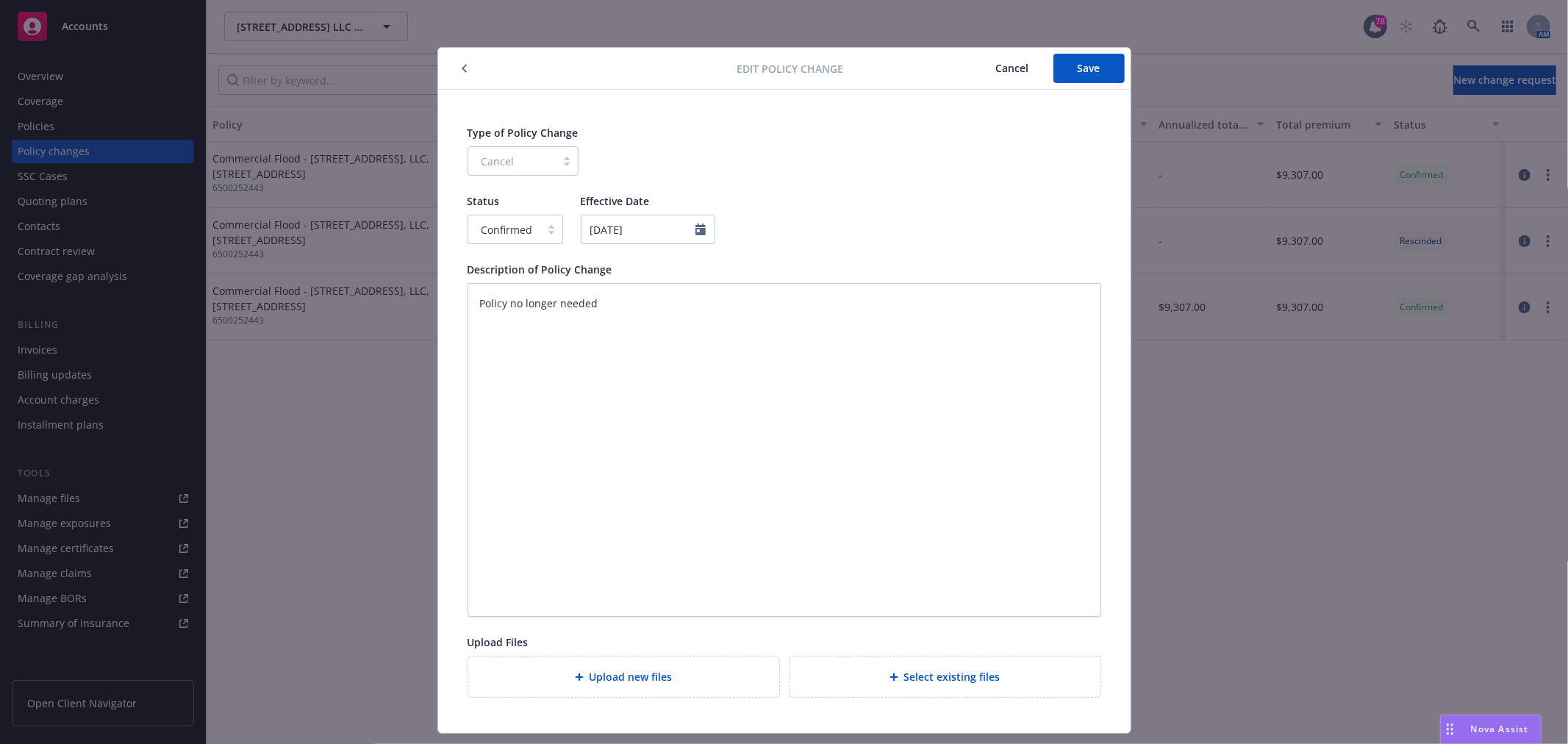
type textarea "x"
type input "[DATE]"
click at [1084, 72] on span "Save" at bounding box center [1089, 67] width 23 height 14
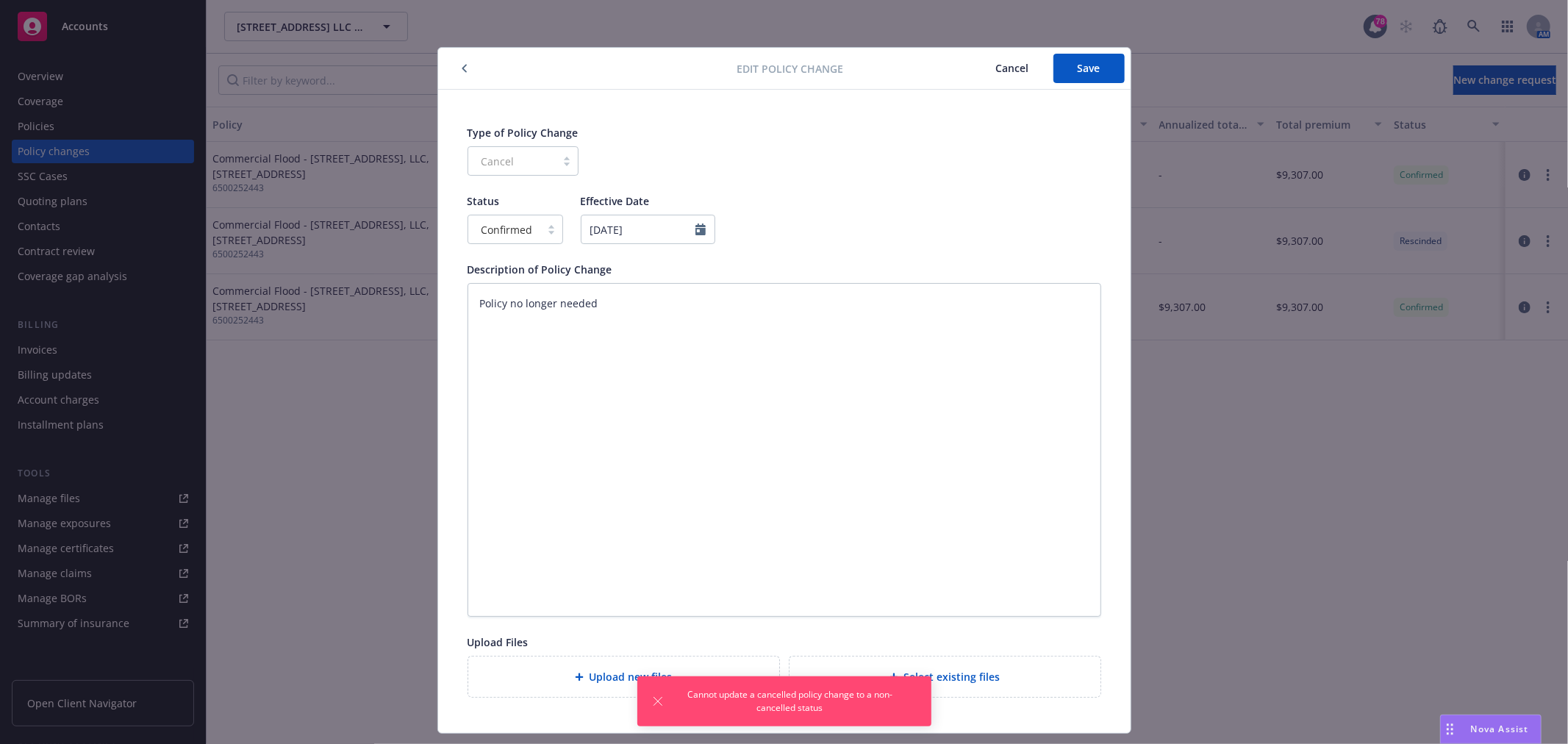
click at [462, 65] on icon "button" at bounding box center [464, 68] width 6 height 8
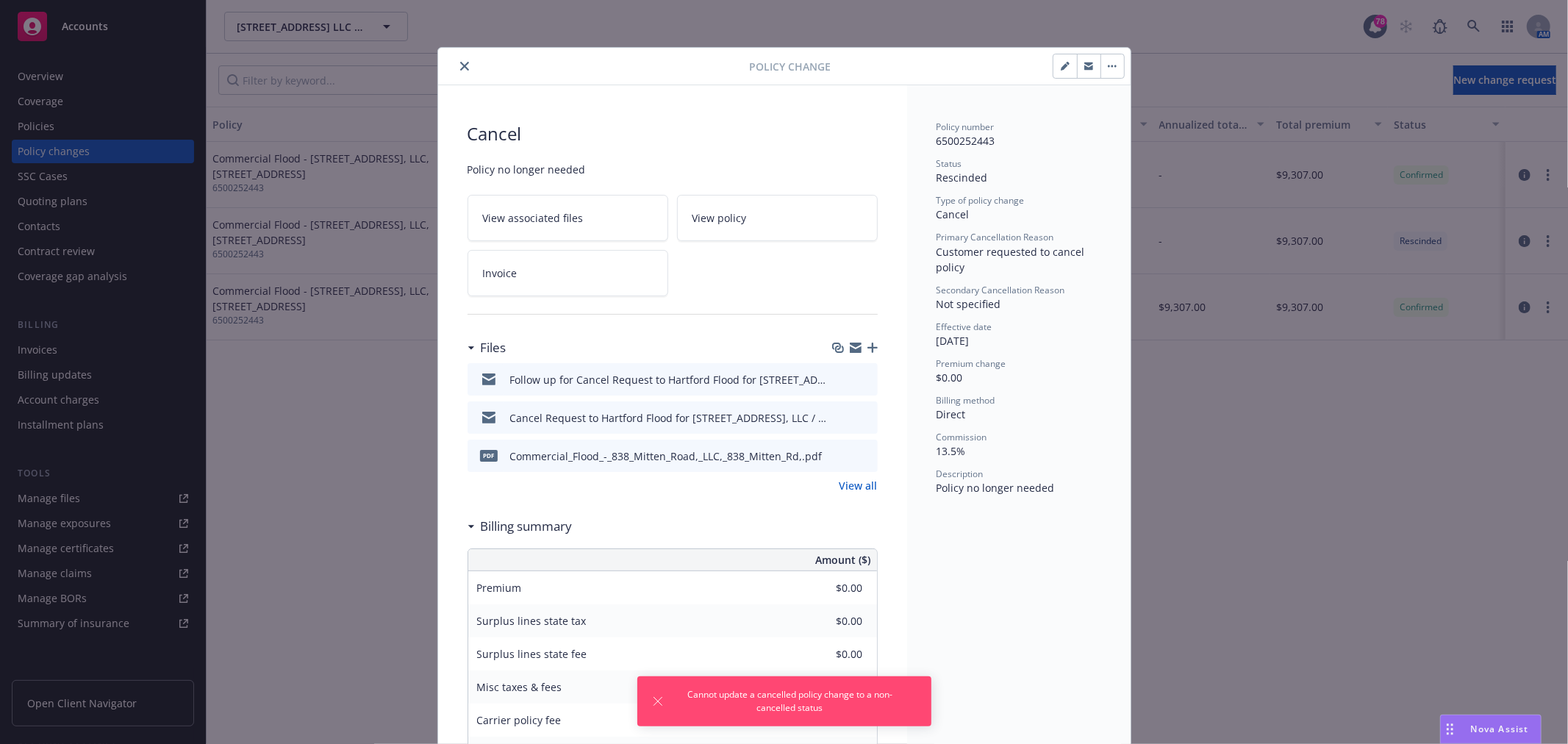
click at [989, 62] on div at bounding box center [977, 67] width 294 height 25
click at [460, 62] on icon "close" at bounding box center [464, 66] width 8 height 8
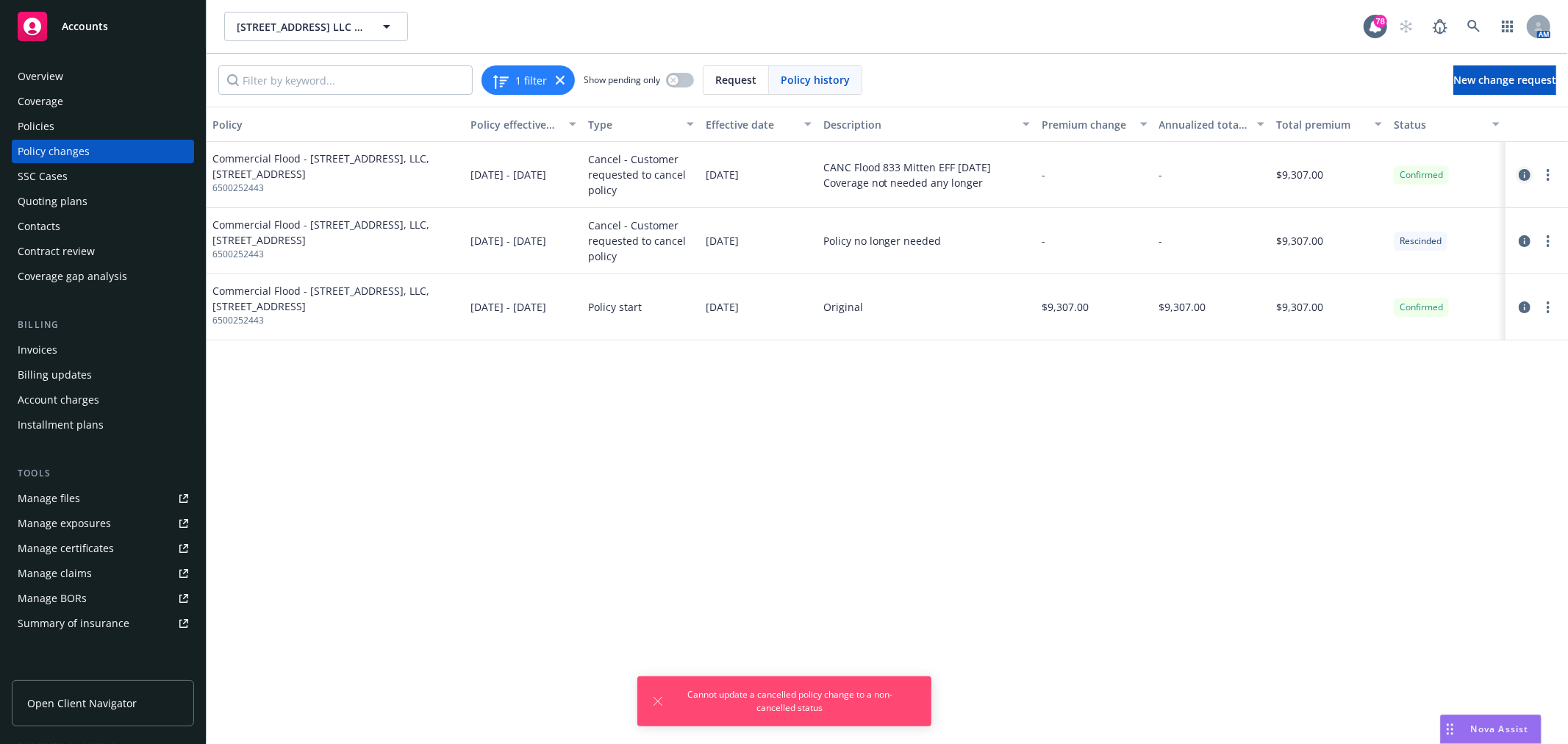
click at [1527, 175] on icon "circleInformation" at bounding box center [1525, 175] width 12 height 12
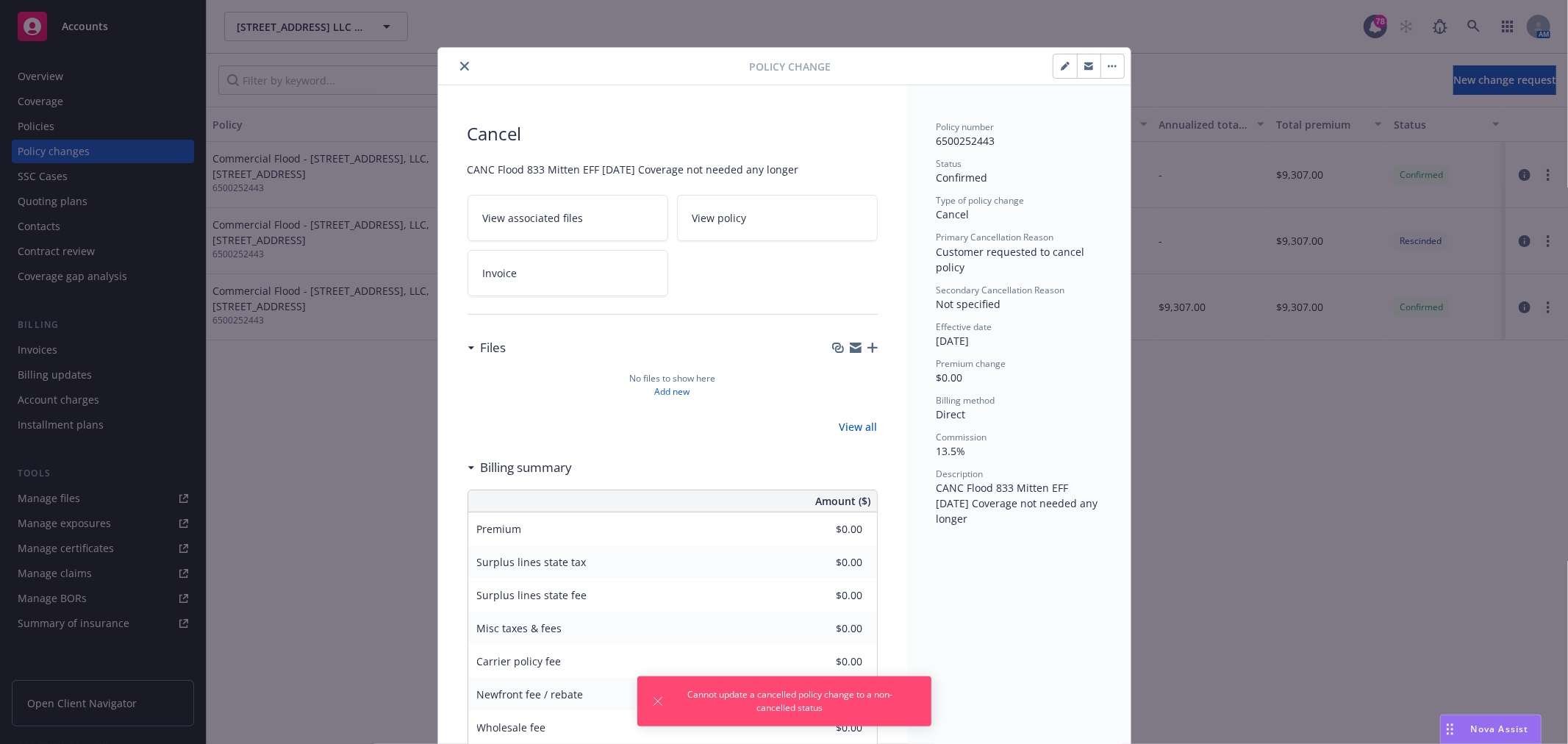
scroll to position [44, 0]
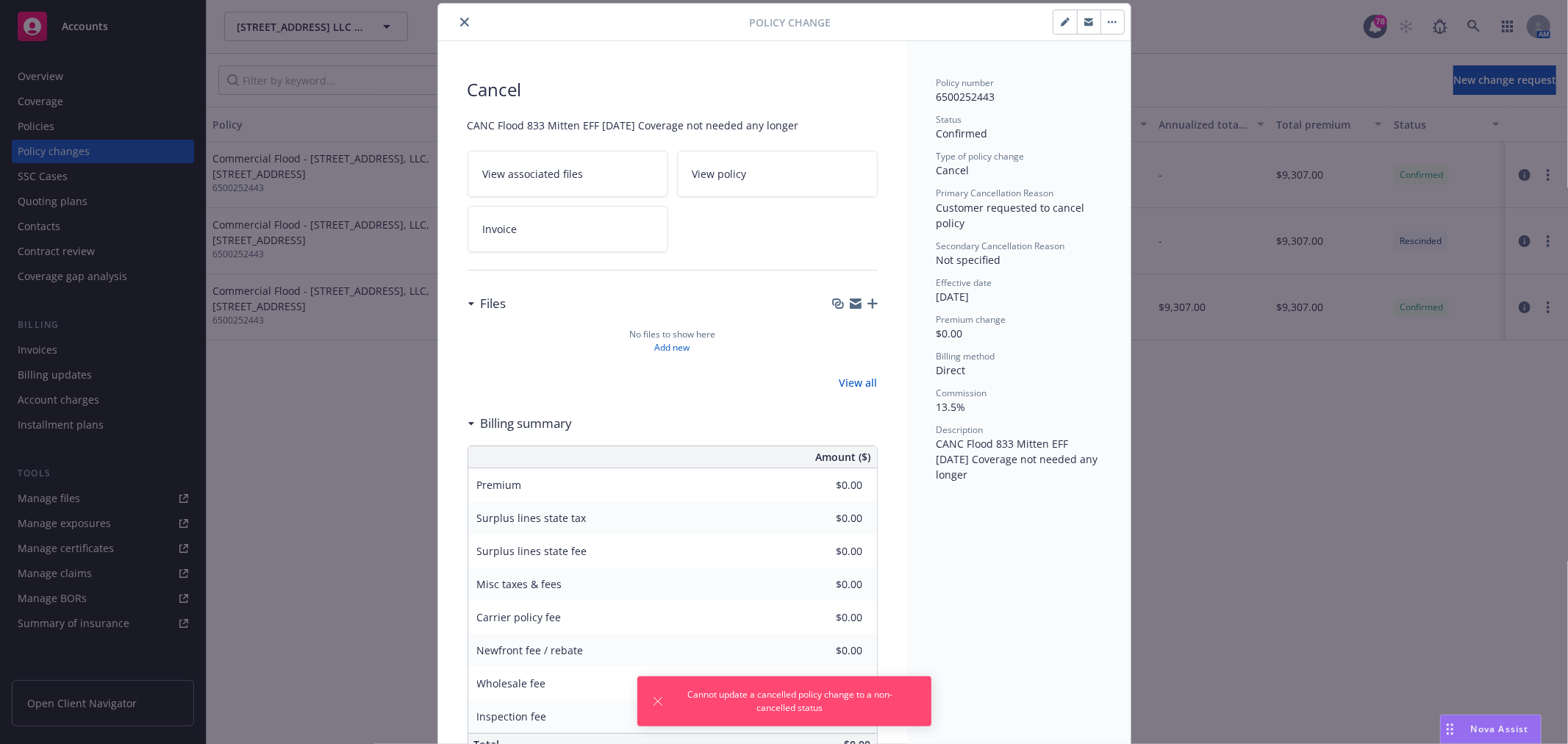
click at [1061, 24] on icon "button" at bounding box center [1064, 23] width 8 height 8
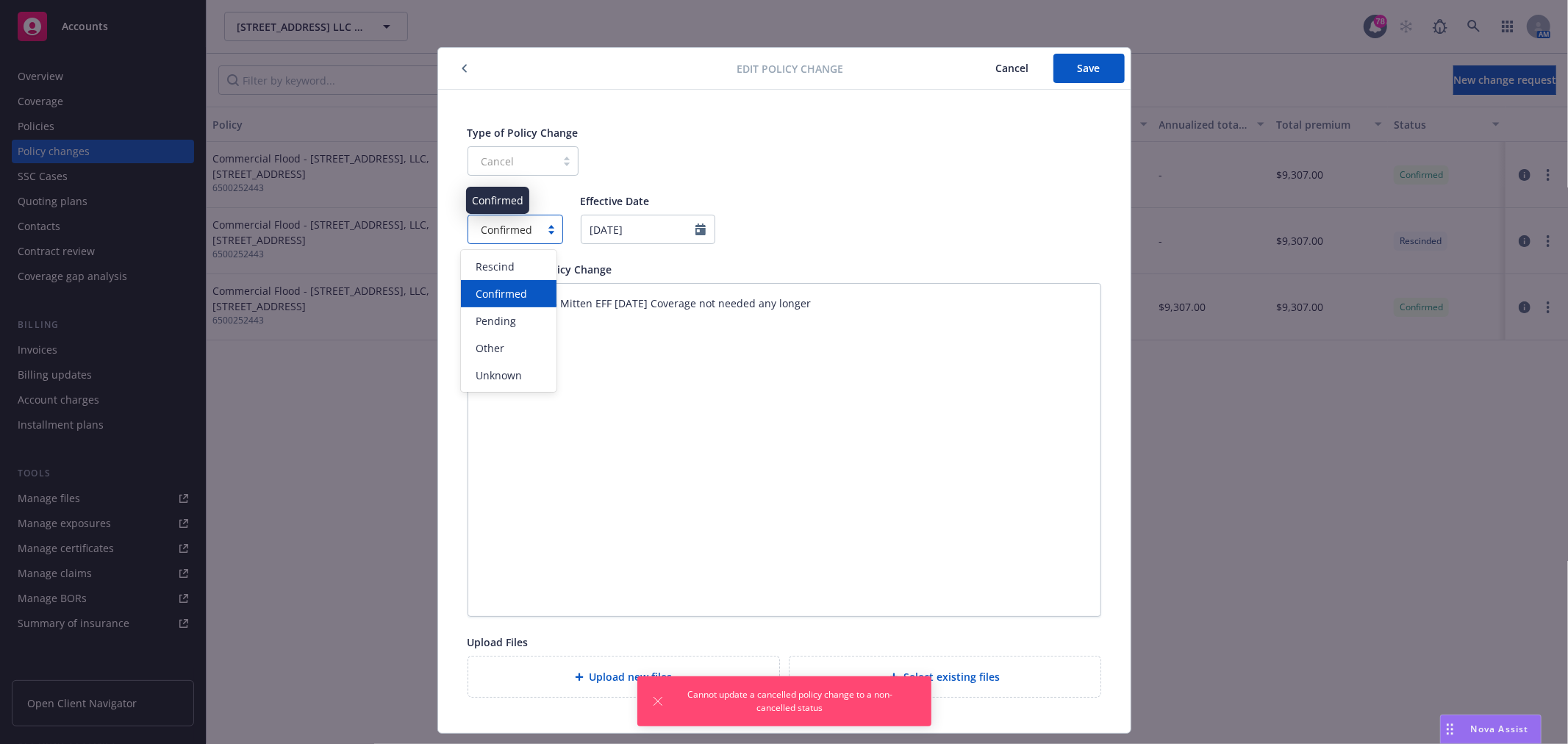
click at [515, 233] on span "Confirmed" at bounding box center [507, 229] width 51 height 15
click at [521, 315] on div "Pending" at bounding box center [508, 321] width 77 height 15
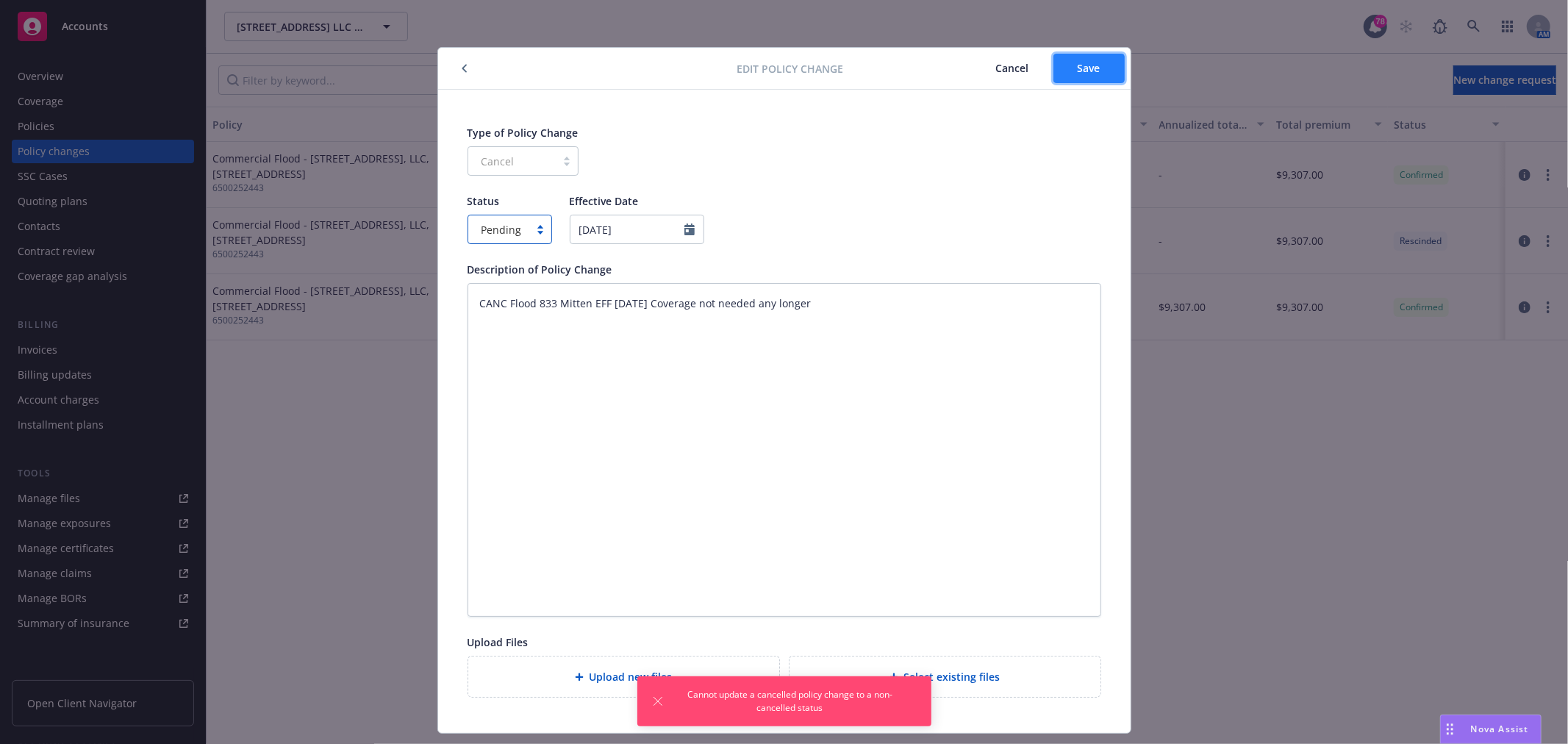
click at [1089, 62] on span "Save" at bounding box center [1089, 67] width 23 height 14
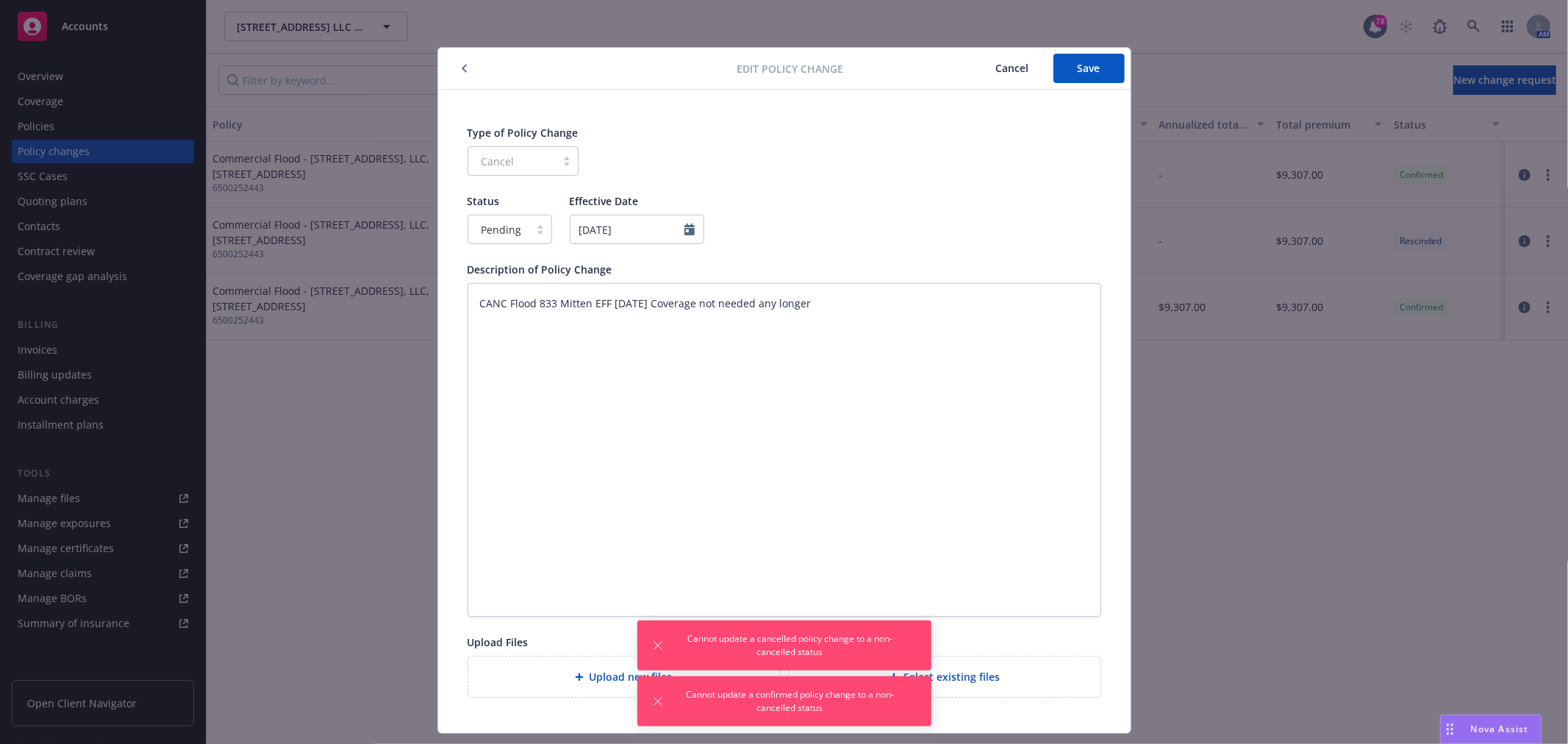
click at [1005, 70] on span "Cancel" at bounding box center [1012, 67] width 33 height 14
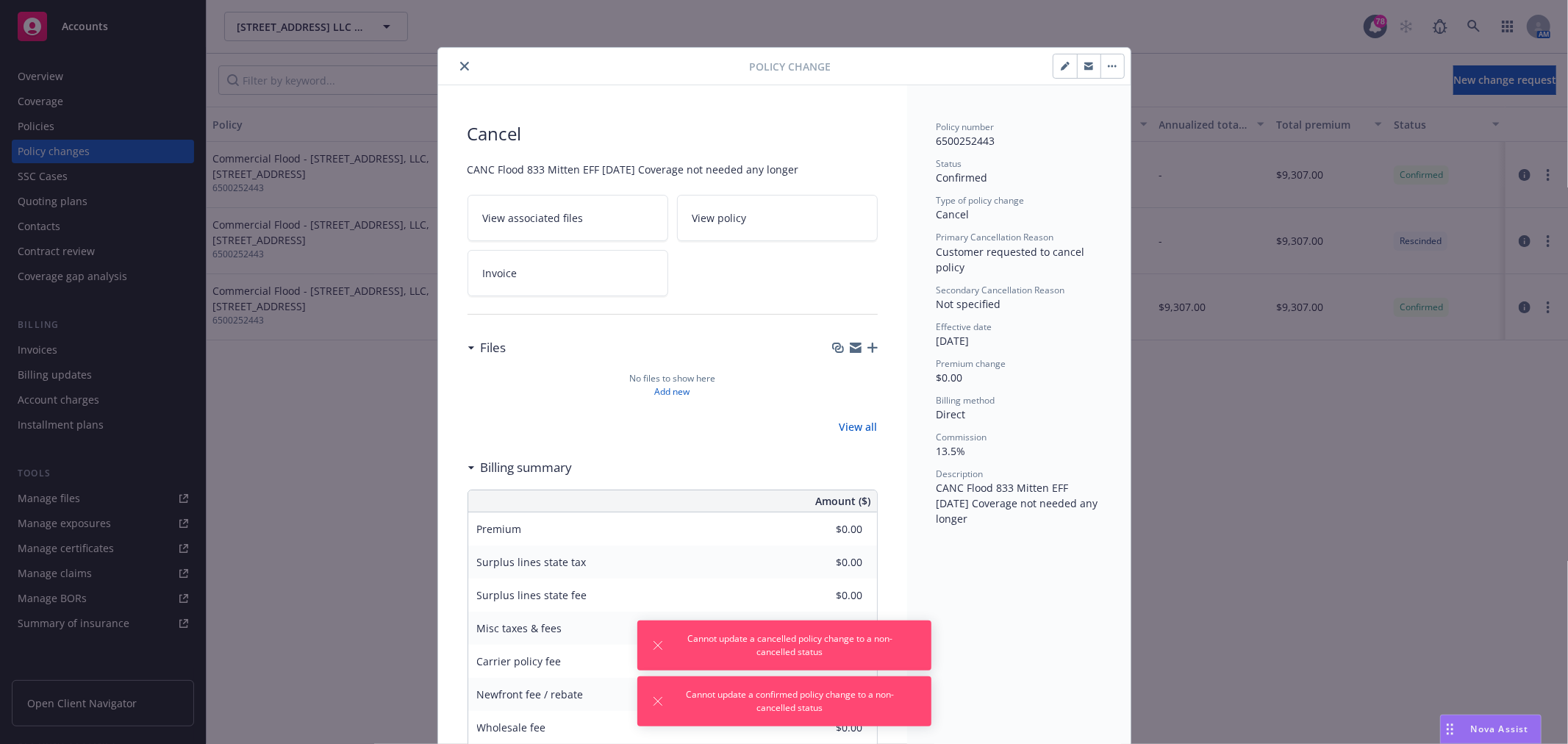
click at [449, 67] on div at bounding box center [597, 66] width 305 height 18
click at [460, 66] on icon "close" at bounding box center [464, 66] width 8 height 8
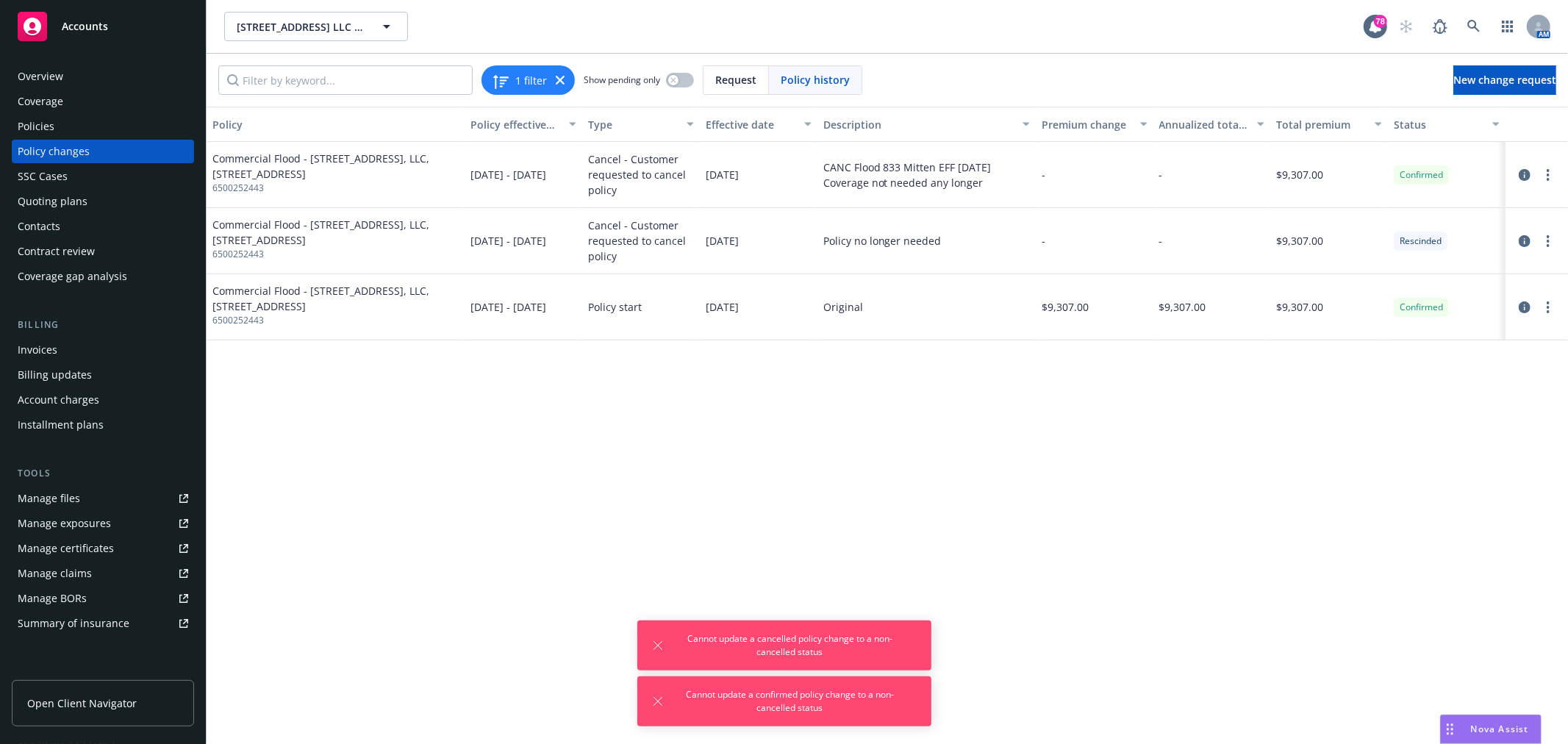
click at [91, 119] on div "Policies" at bounding box center [103, 127] width 170 height 24
click at [1531, 242] on icon "circleInformation" at bounding box center [1525, 241] width 12 height 12
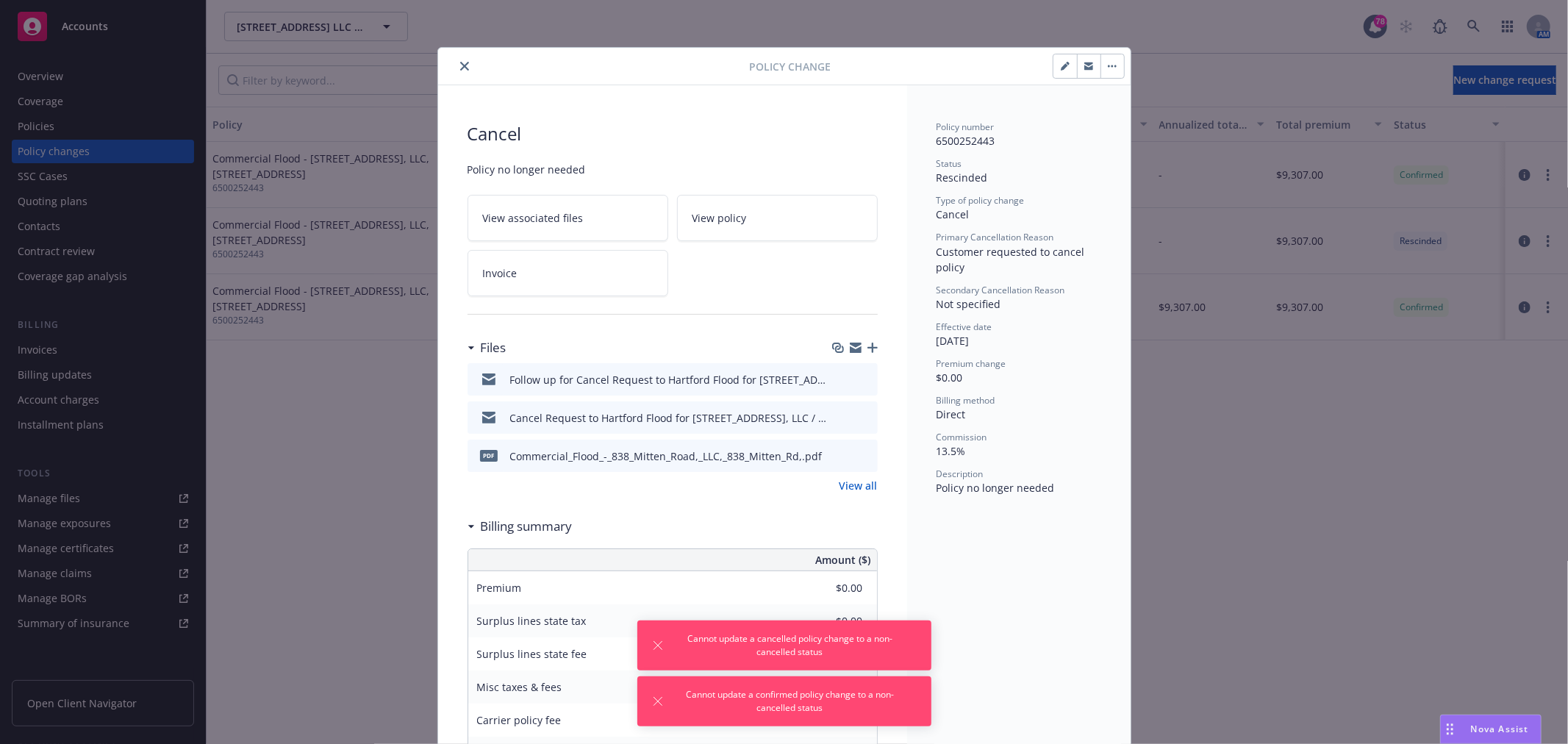
scroll to position [44, 0]
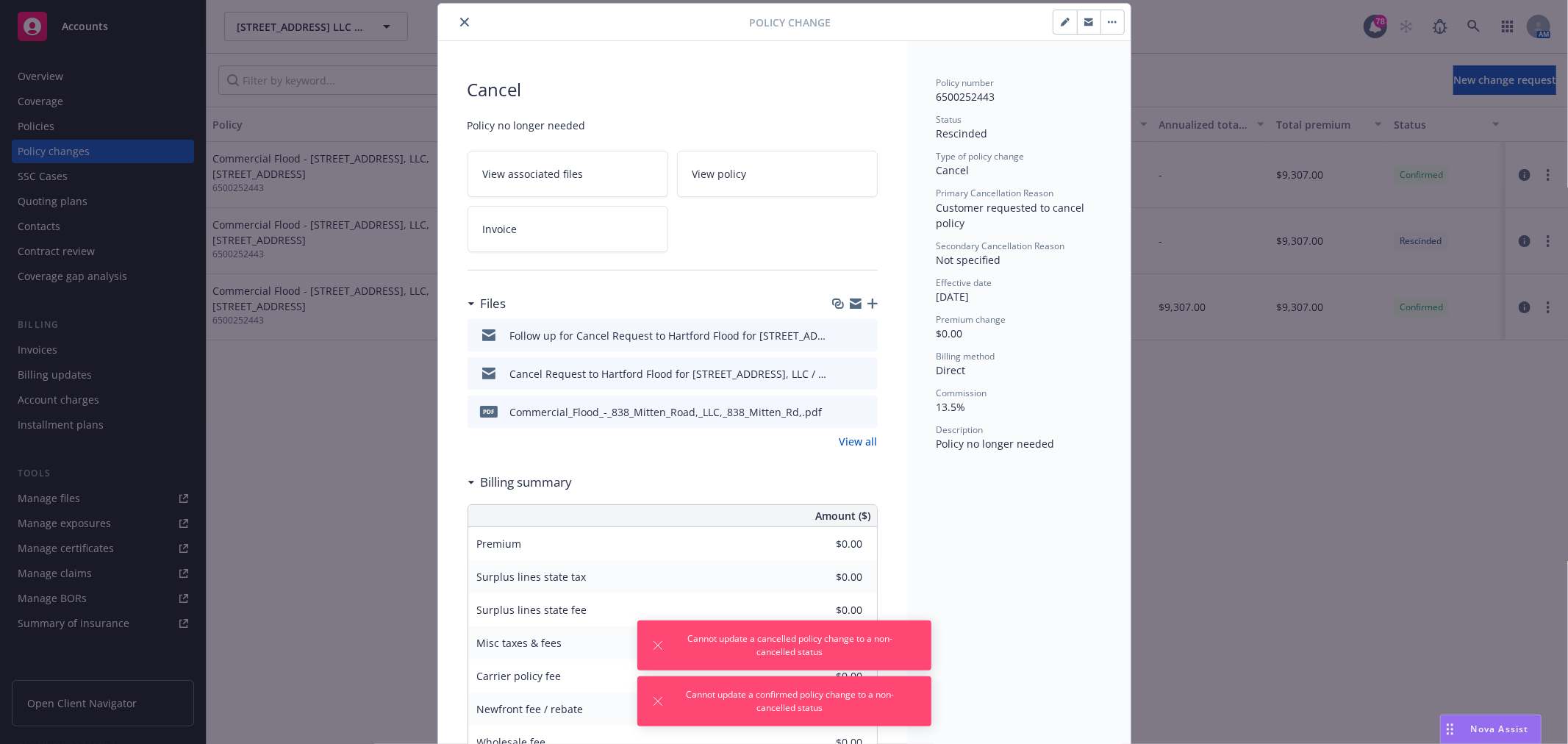
click at [871, 297] on div "Cancel Policy no longer needed View associated files View policy Invoice Files …" at bounding box center [673, 445] width 469 height 808
click at [459, 16] on button "close" at bounding box center [464, 22] width 18 height 18
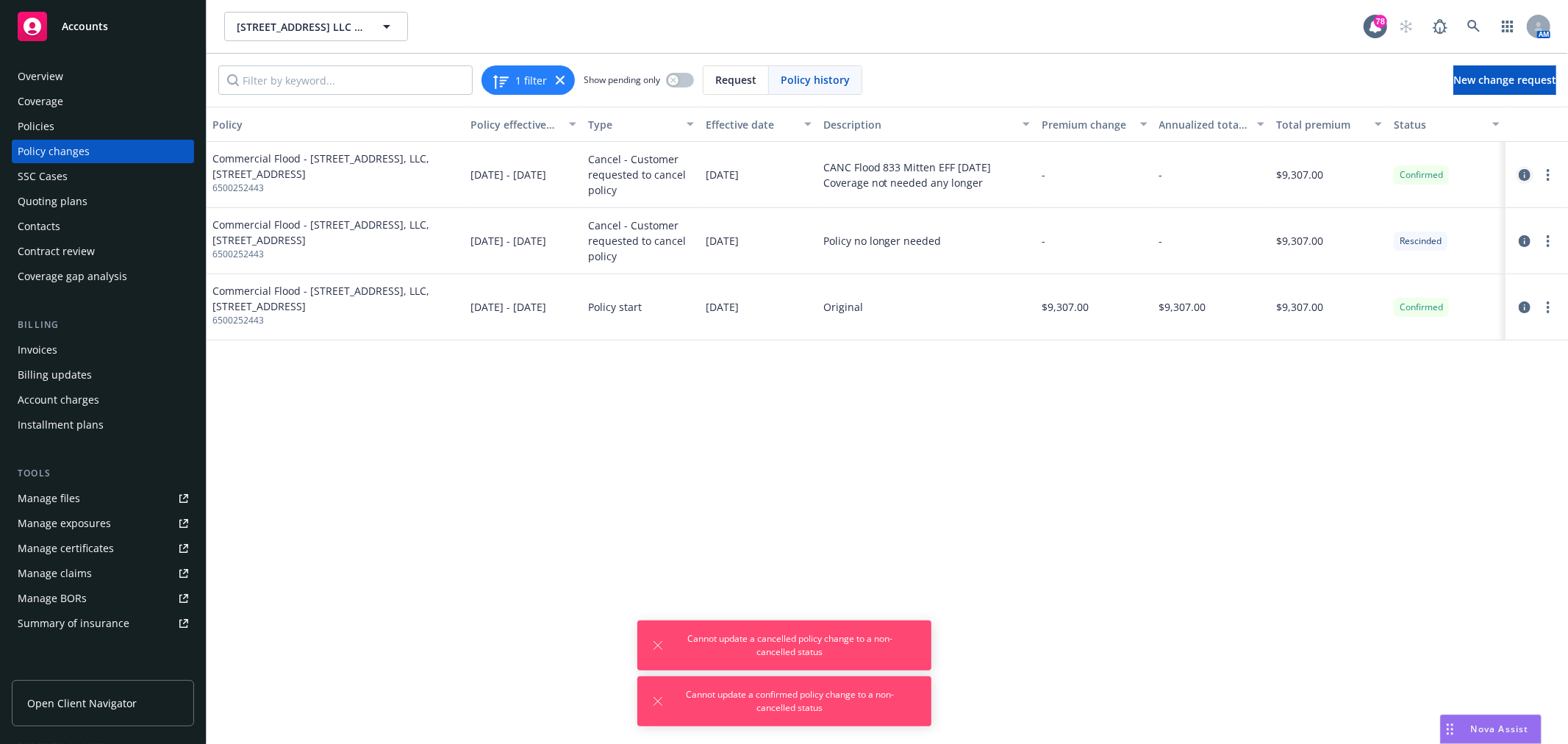
click at [1530, 170] on icon "circleInformation" at bounding box center [1525, 175] width 12 height 12
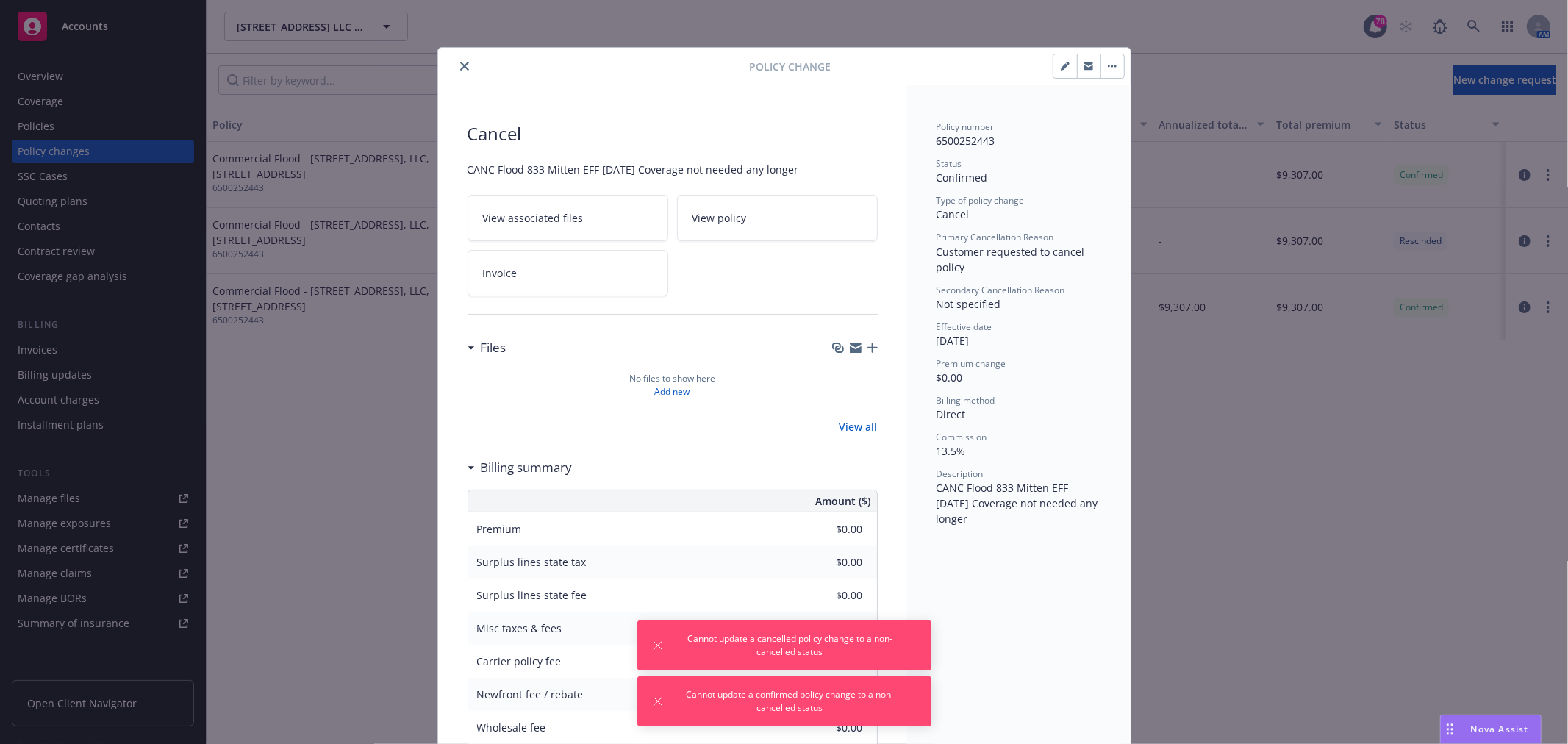
scroll to position [44, 0]
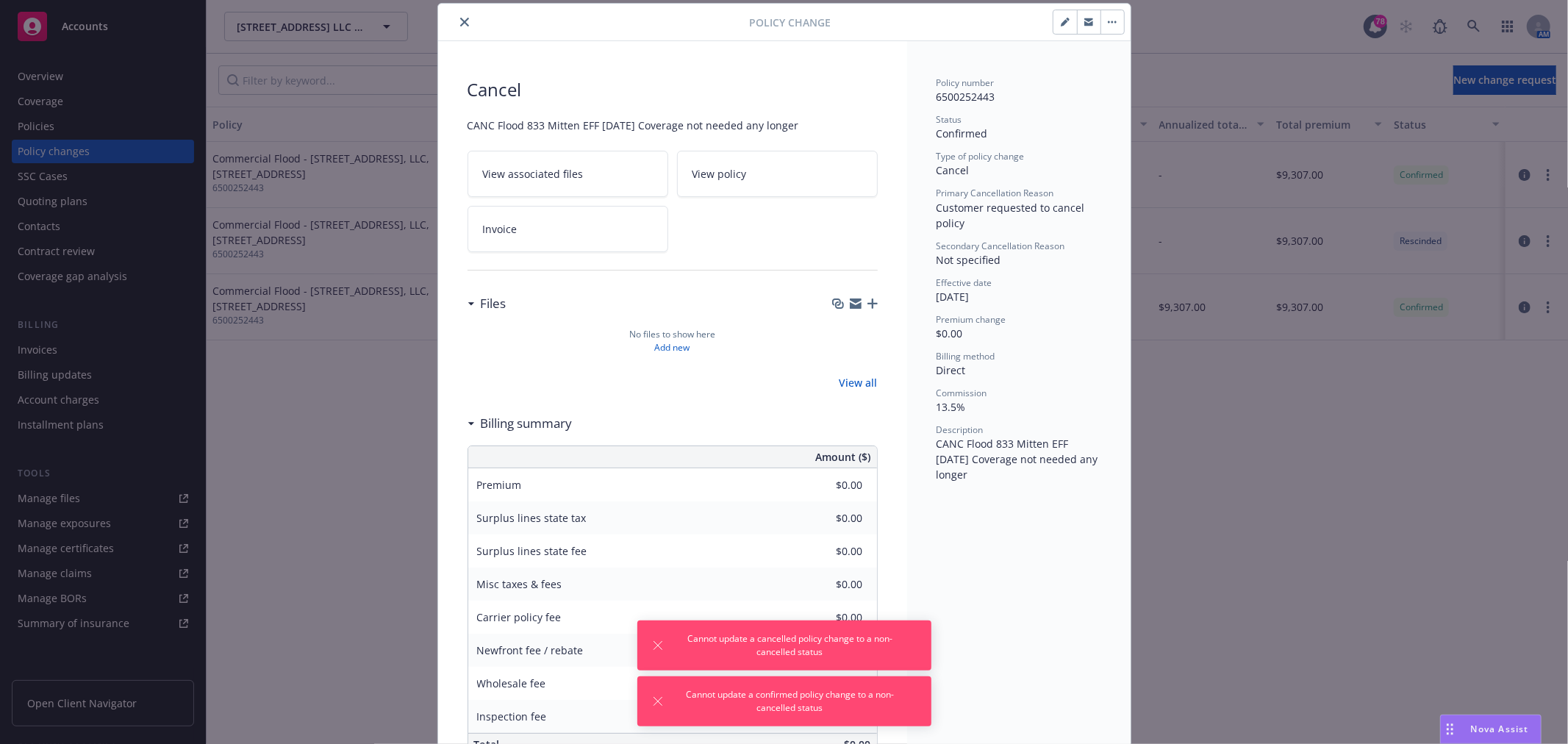
click at [1066, 30] on button "button" at bounding box center [1065, 22] width 24 height 24
type textarea "x"
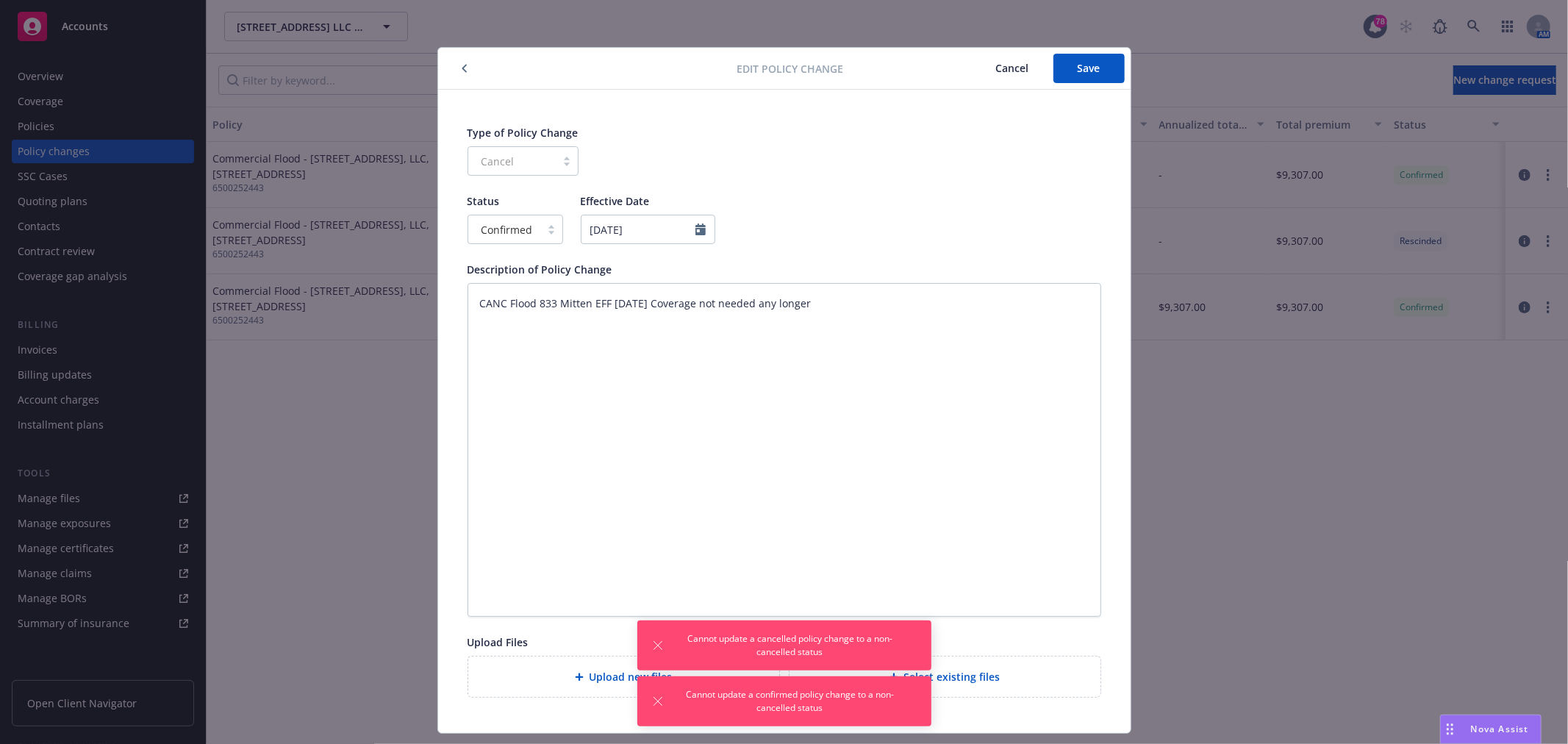
click at [597, 693] on div "Upload new files" at bounding box center [624, 677] width 311 height 40
click at [939, 671] on span "Select existing files" at bounding box center [953, 677] width 96 height 15
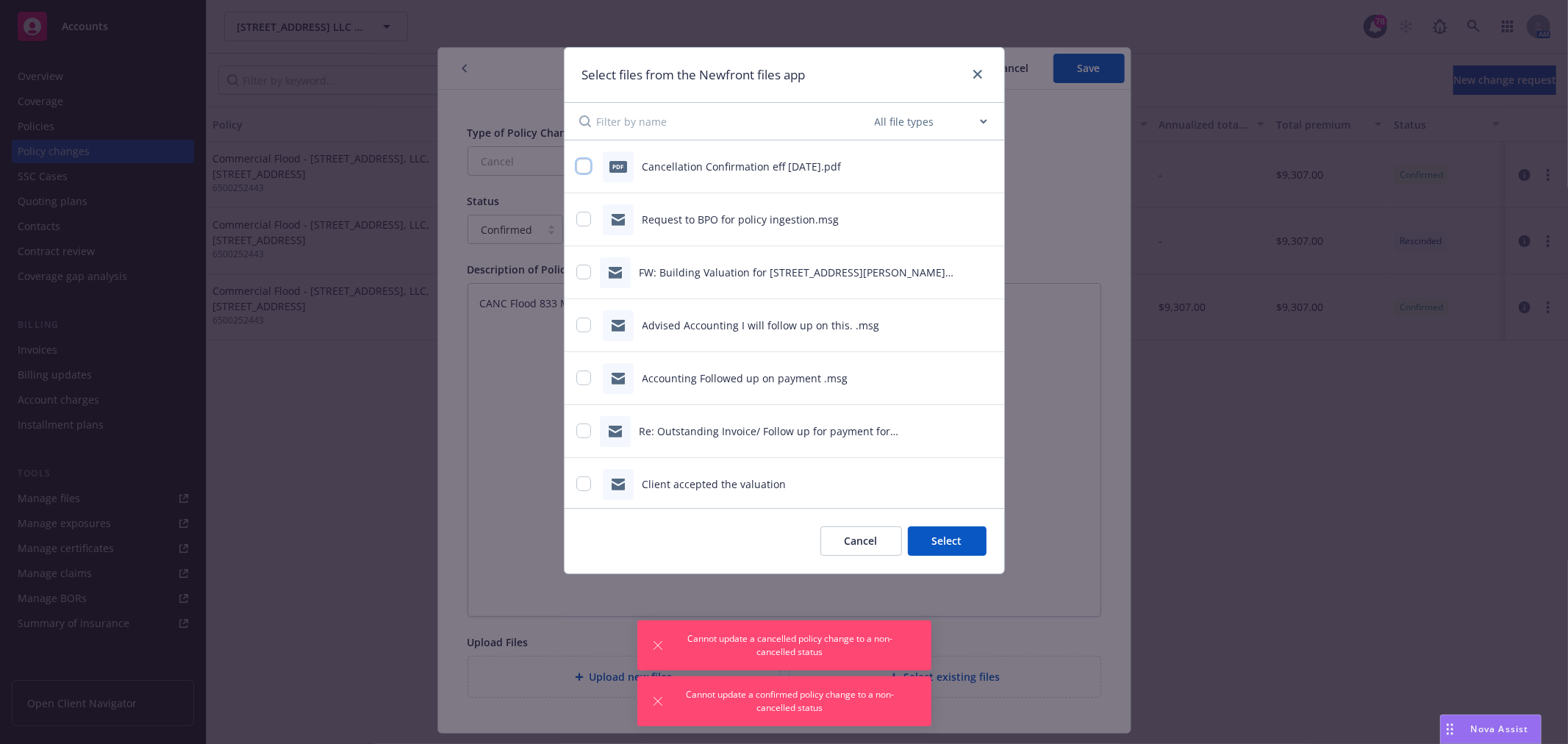
click at [580, 169] on input "checkbox" at bounding box center [583, 165] width 14 height 14
checkbox input "true"
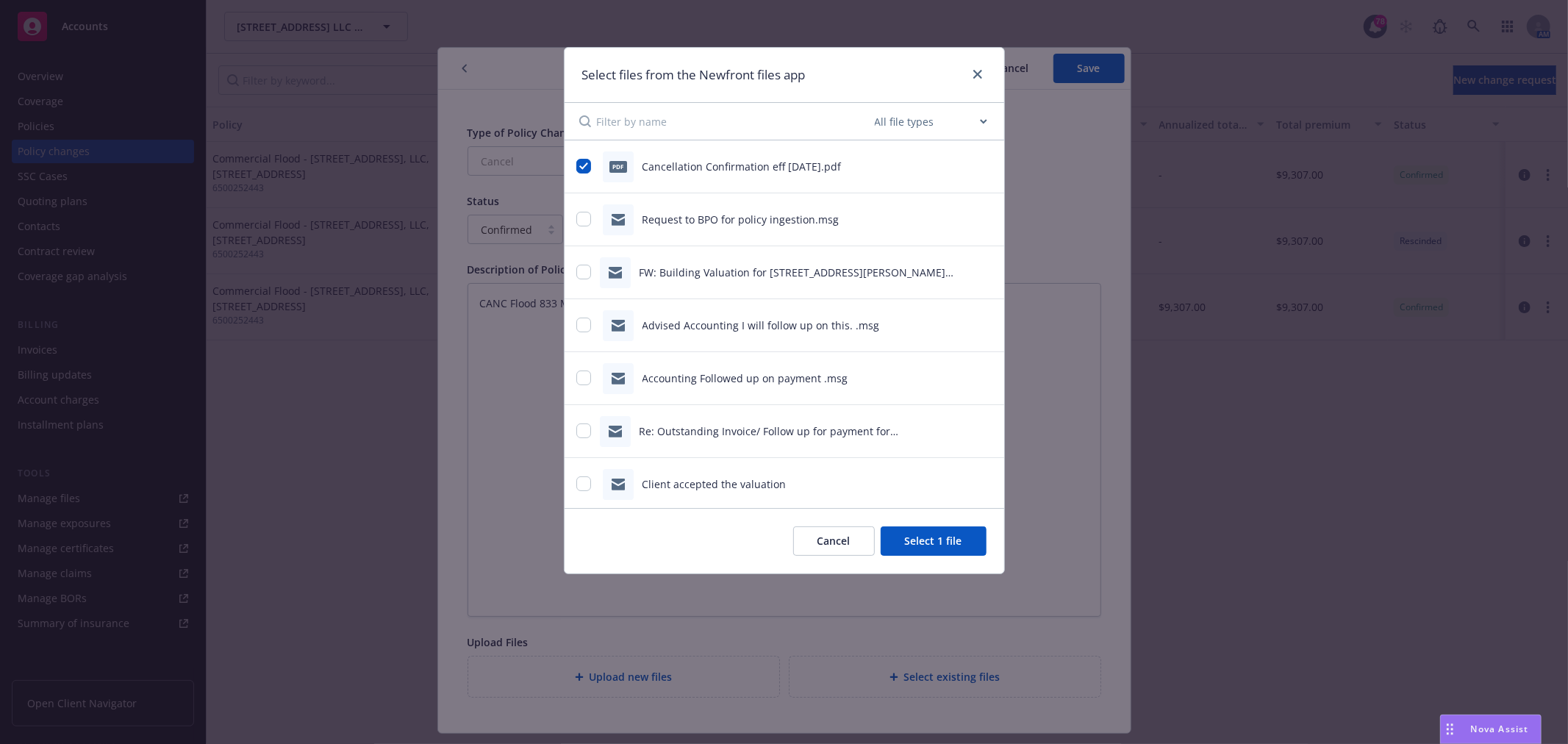
click at [939, 540] on button "Select 1 file" at bounding box center [933, 541] width 105 height 30
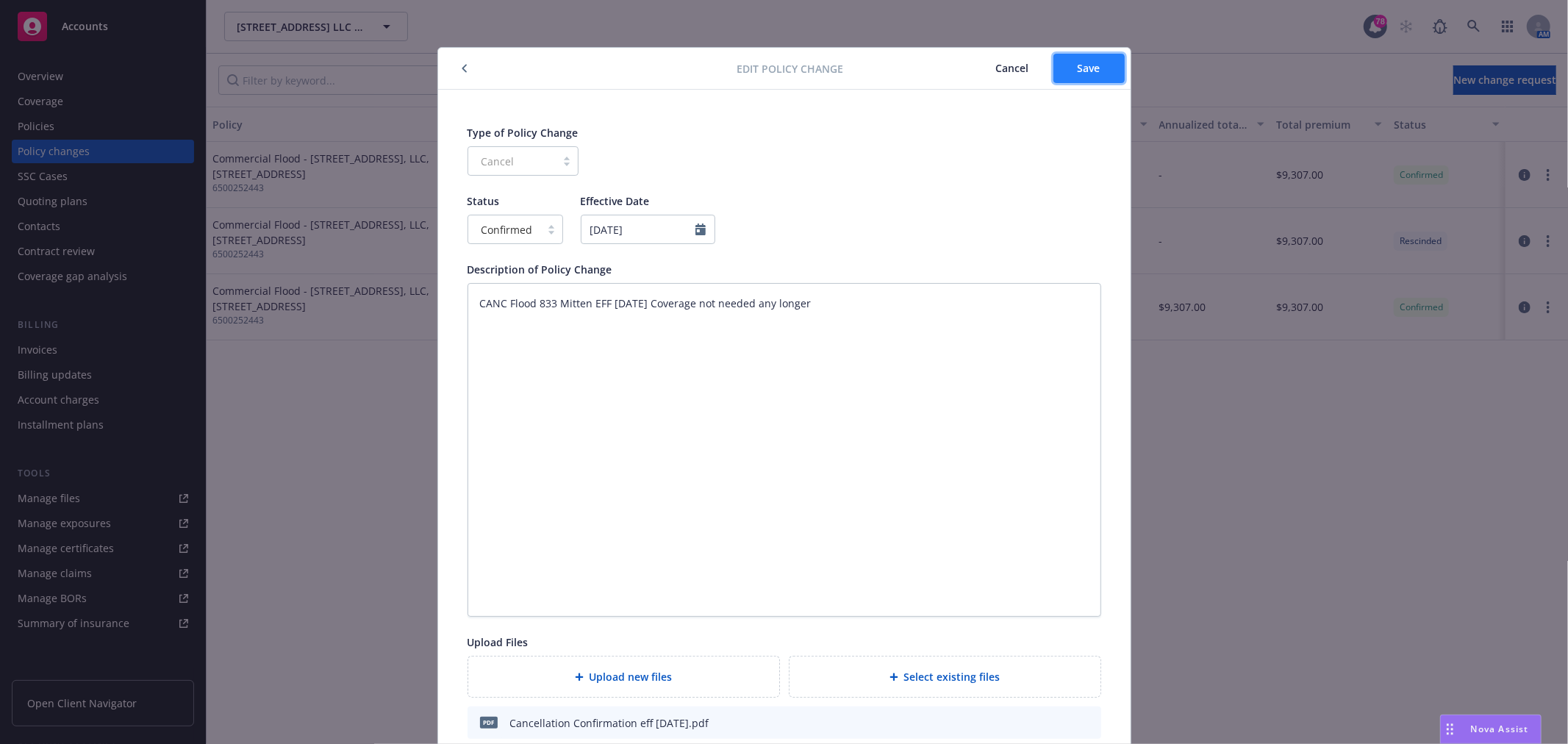
click at [1094, 67] on button "Save" at bounding box center [1089, 68] width 72 height 30
type textarea "x"
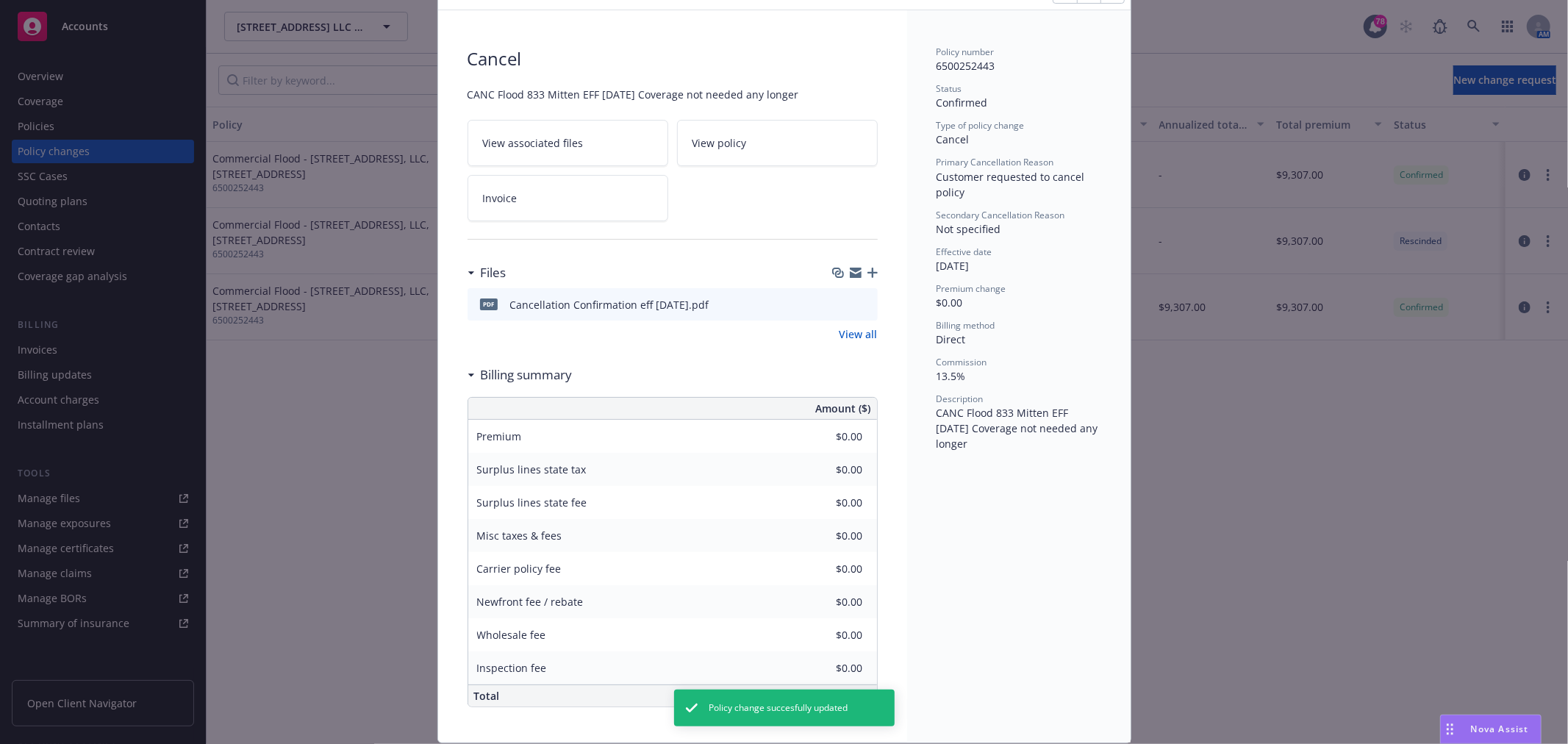
scroll to position [40, 0]
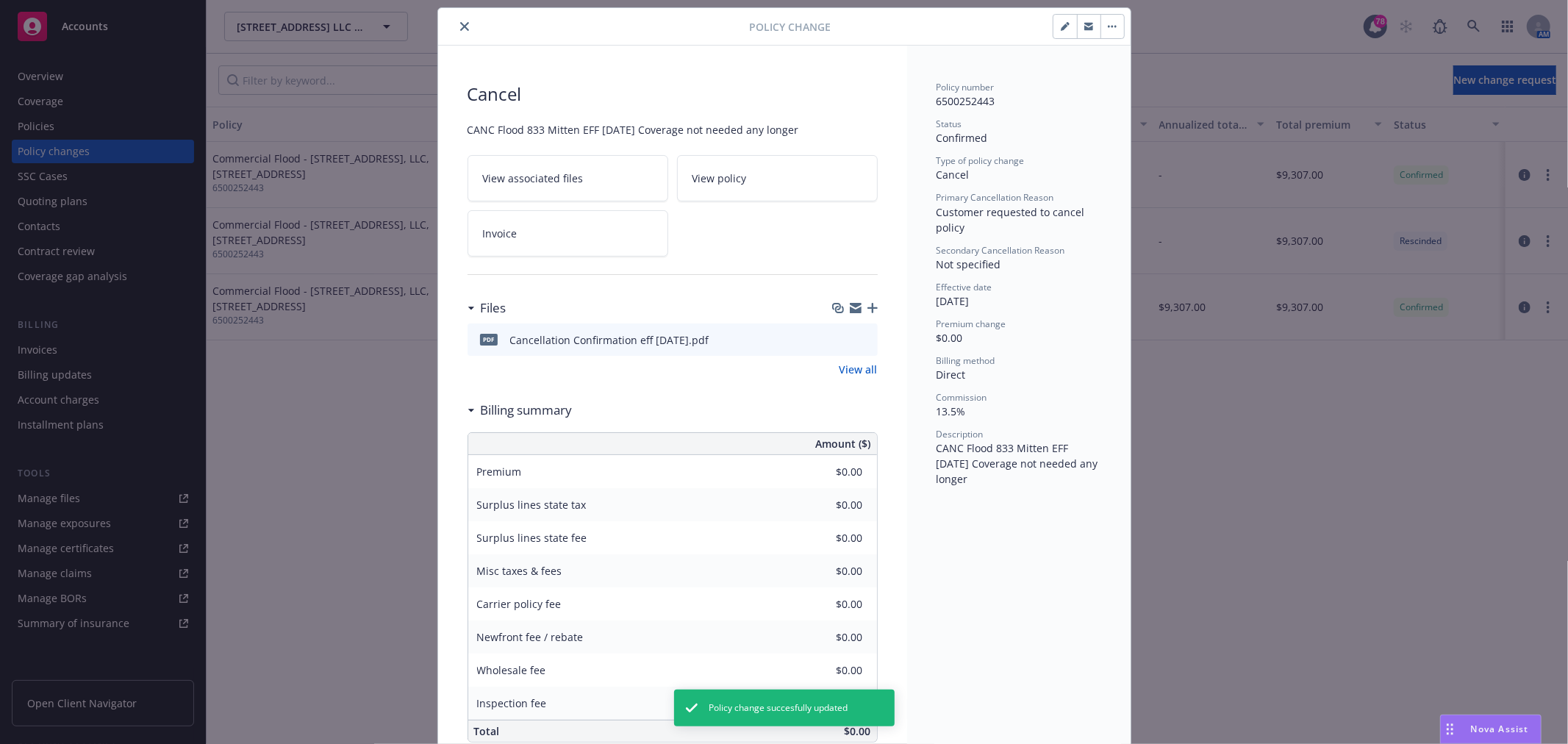
click at [1105, 23] on button "button" at bounding box center [1112, 26] width 24 height 24
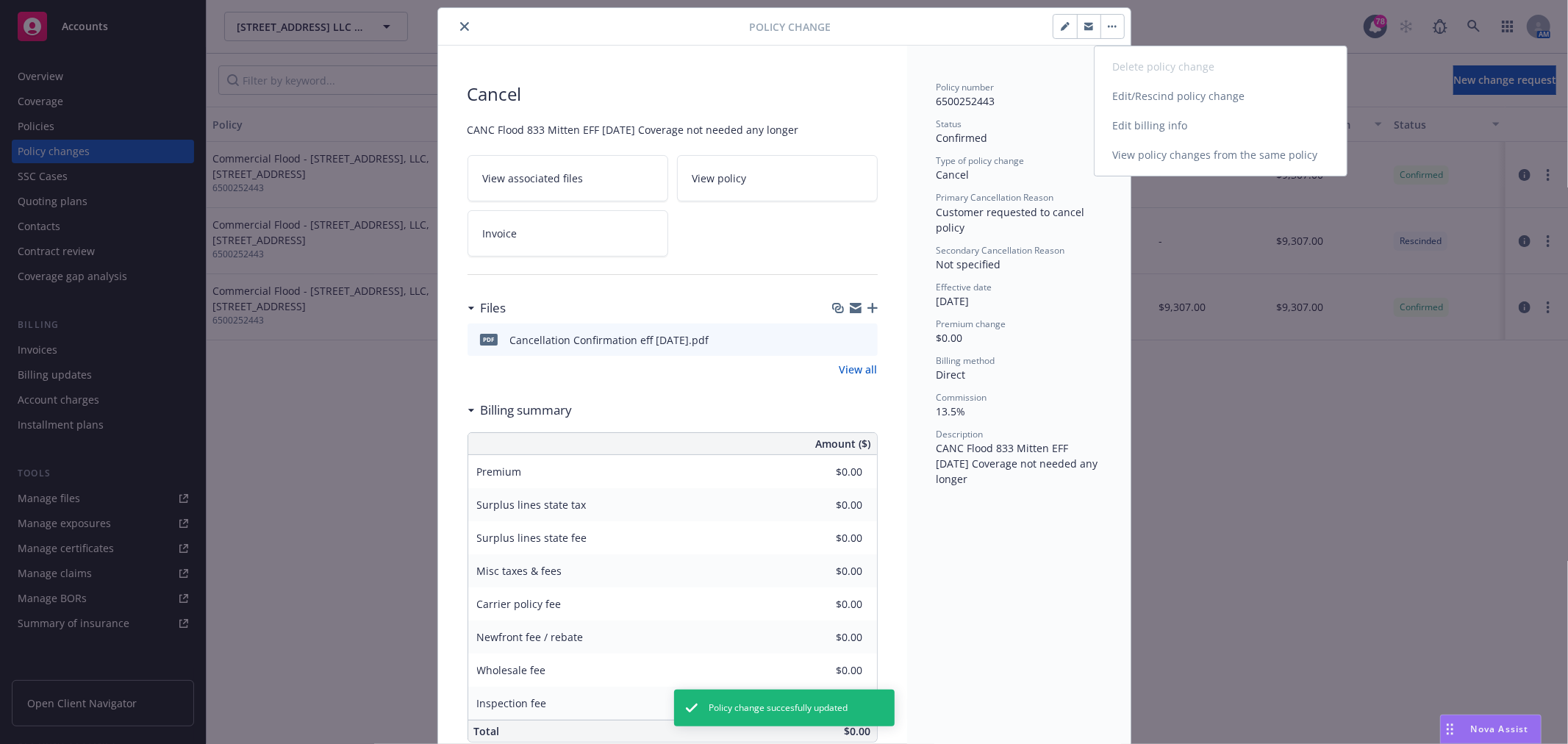
click at [1248, 121] on link "Edit billing info" at bounding box center [1220, 126] width 252 height 30
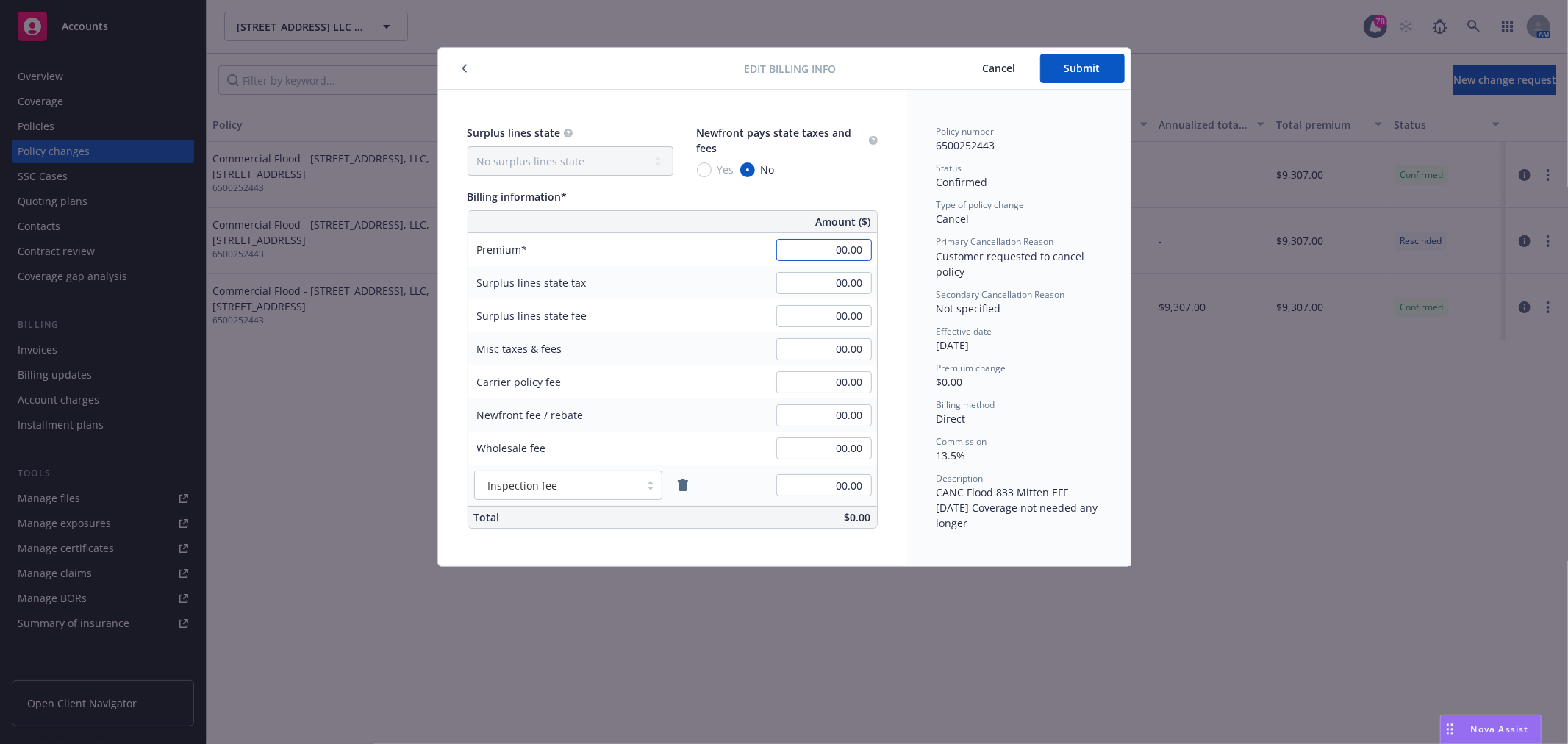
click at [832, 246] on input "00.00" at bounding box center [824, 250] width 95 height 22
type input "-1,987.75"
click at [1093, 67] on span "Submit" at bounding box center [1083, 67] width 36 height 14
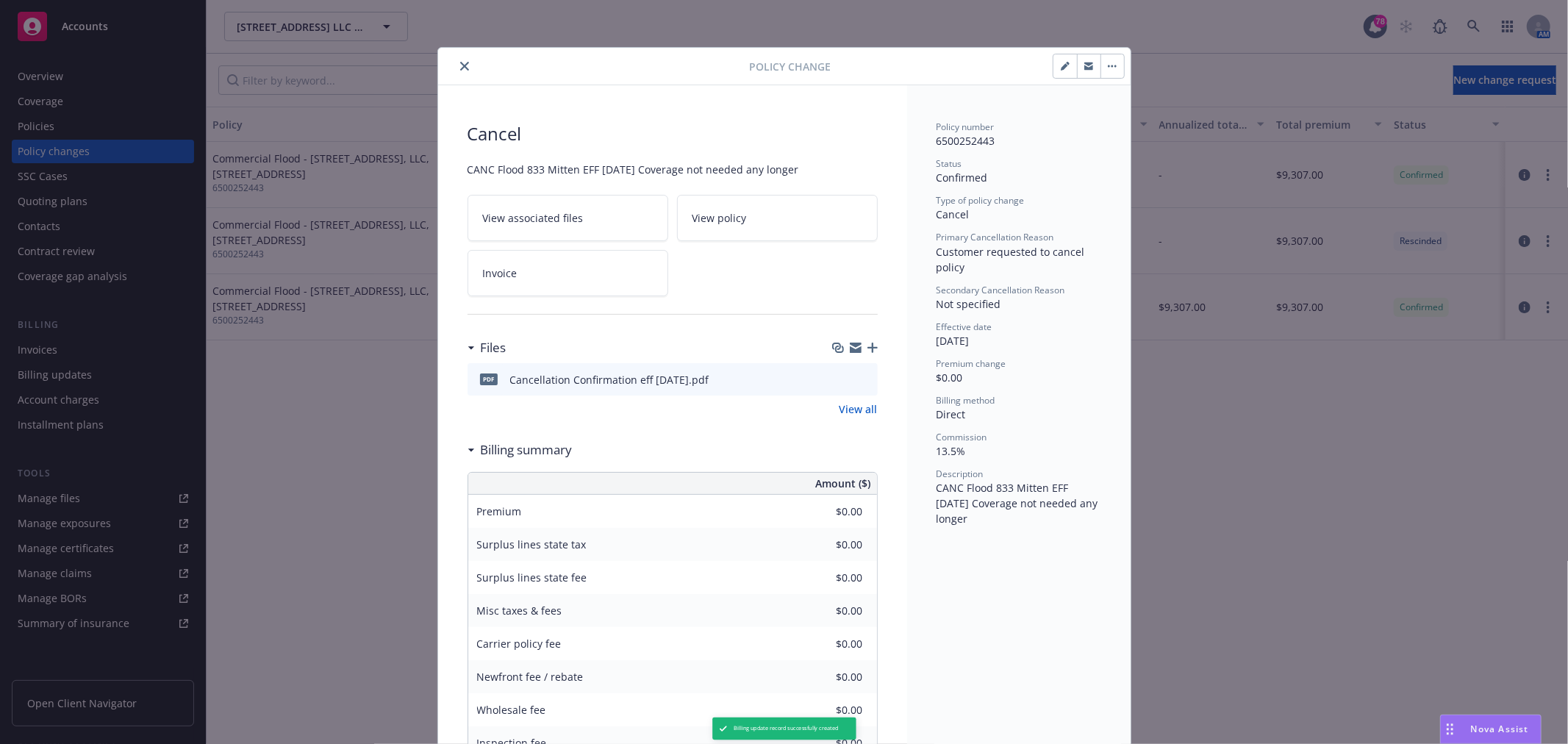
type input "-$1,987.75"
click at [460, 67] on icon "close" at bounding box center [464, 66] width 8 height 8
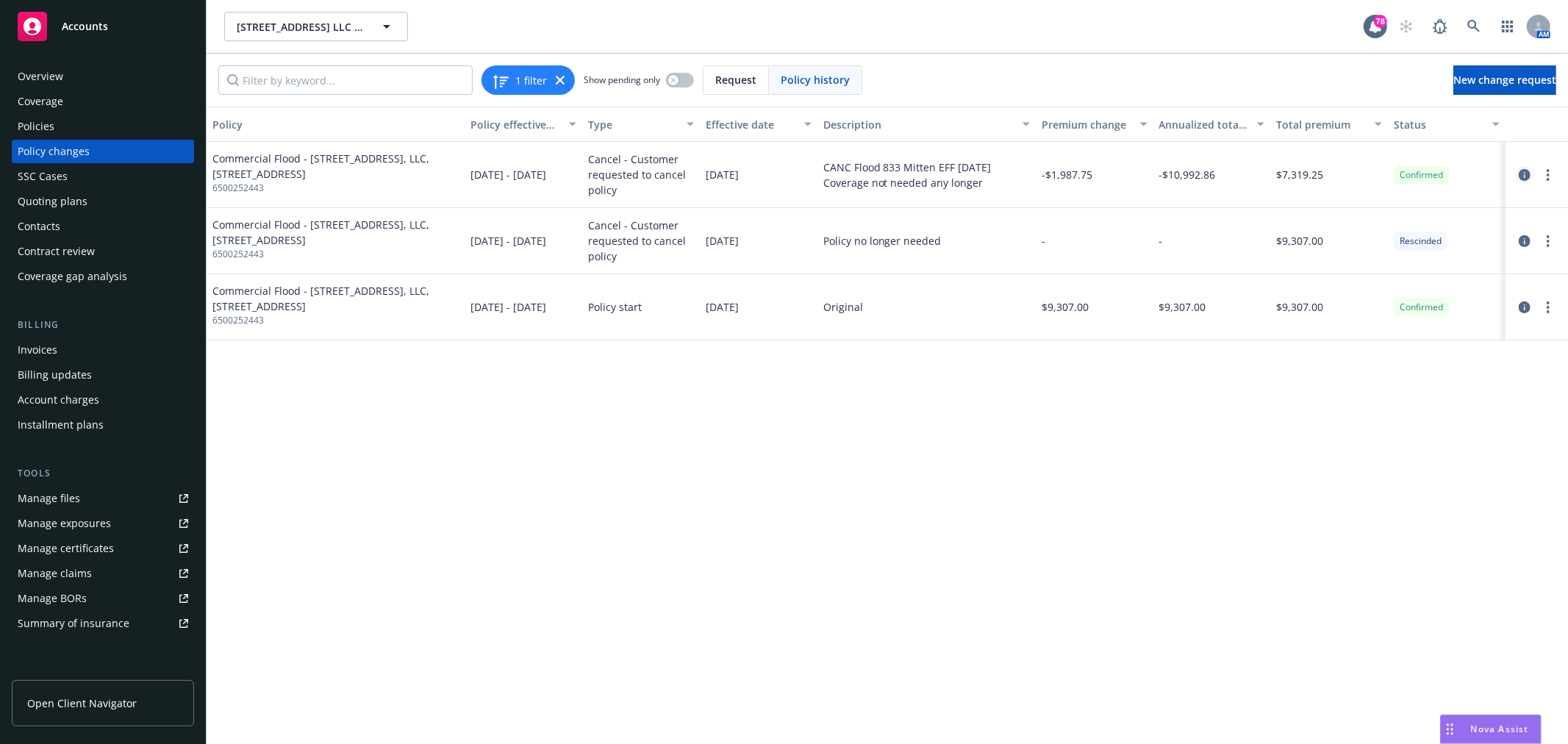
click at [1524, 170] on icon "circleInformation" at bounding box center [1525, 175] width 12 height 12
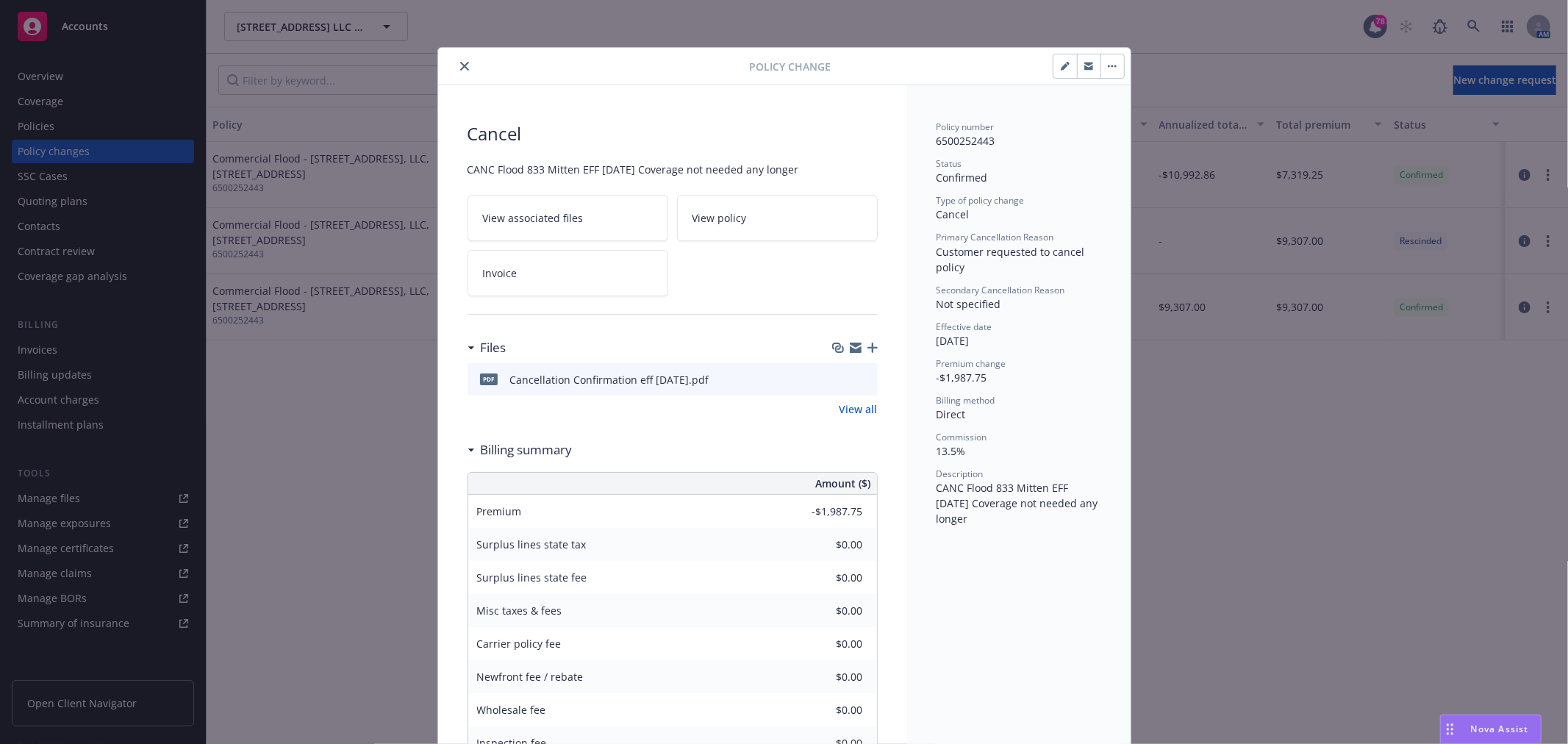
scroll to position [44, 0]
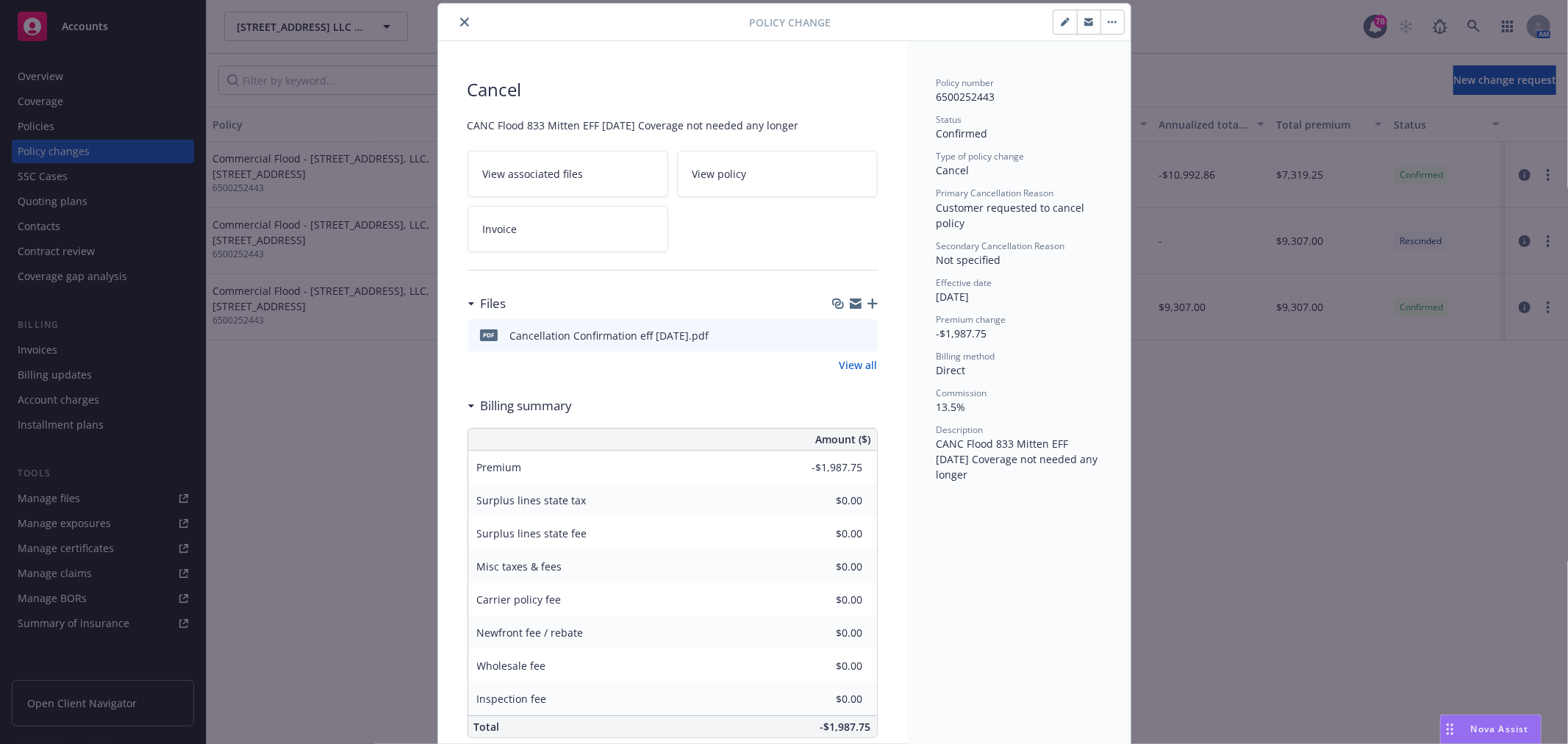
click at [460, 22] on icon "close" at bounding box center [464, 22] width 8 height 8
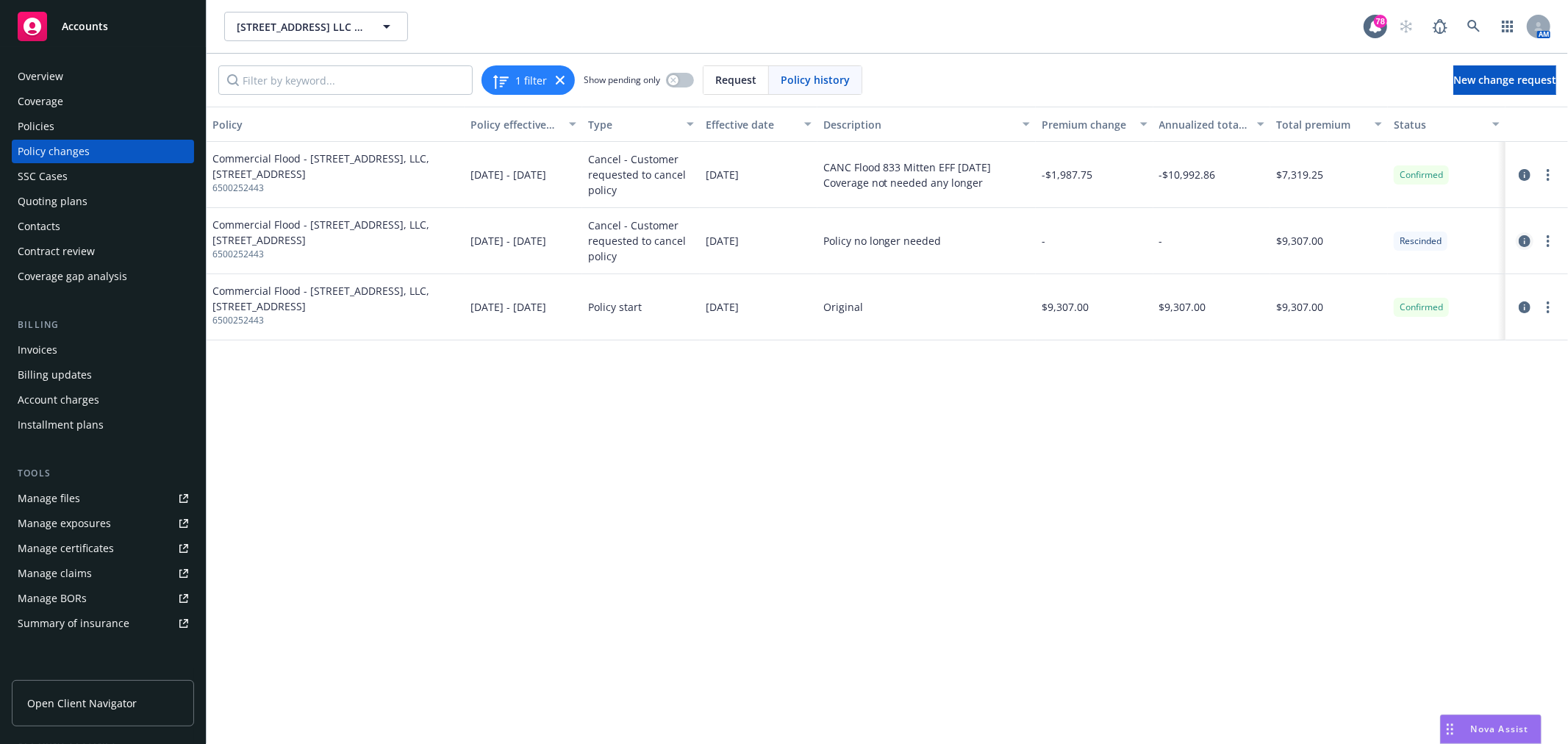
click at [1520, 240] on icon "circleInformation" at bounding box center [1525, 241] width 12 height 12
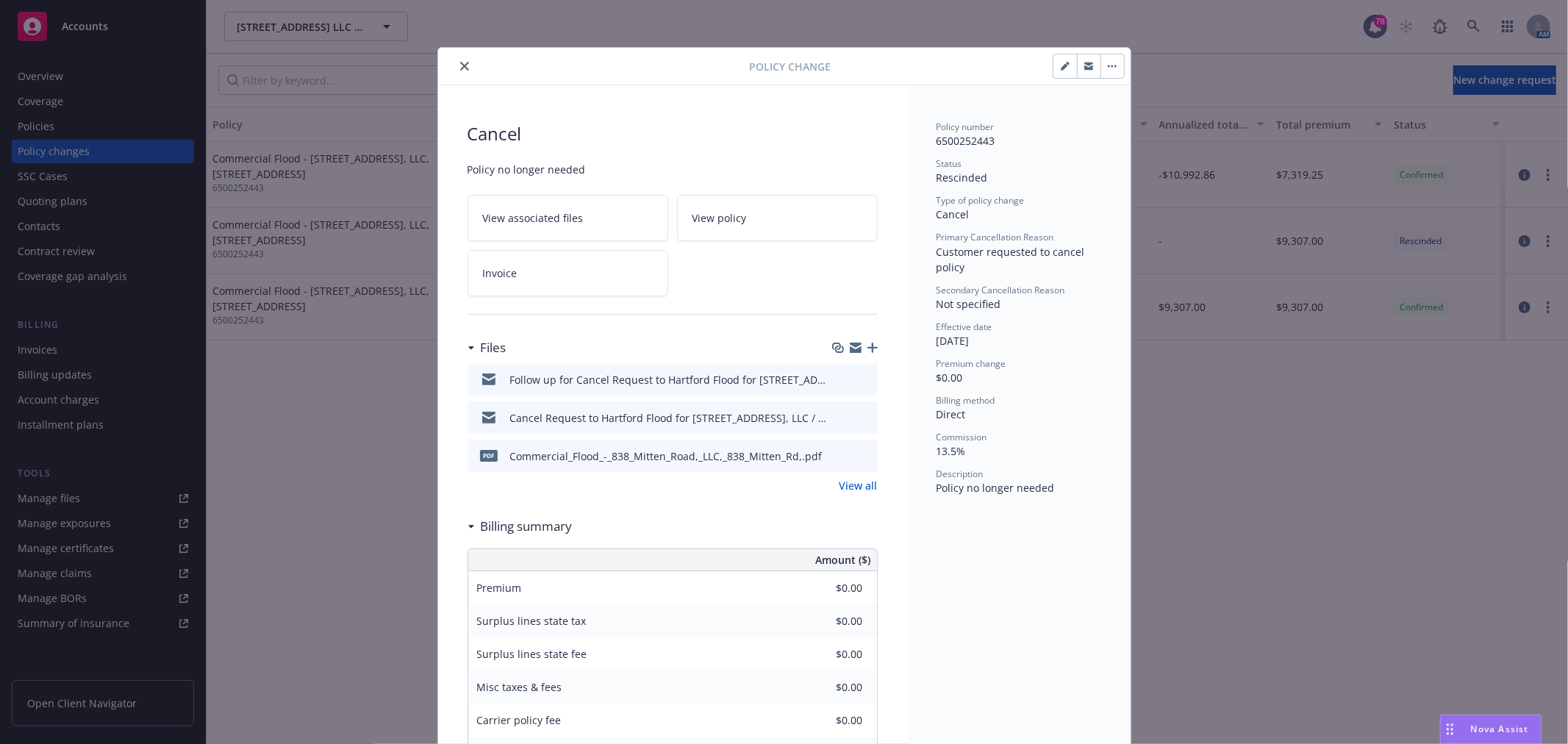
scroll to position [44, 0]
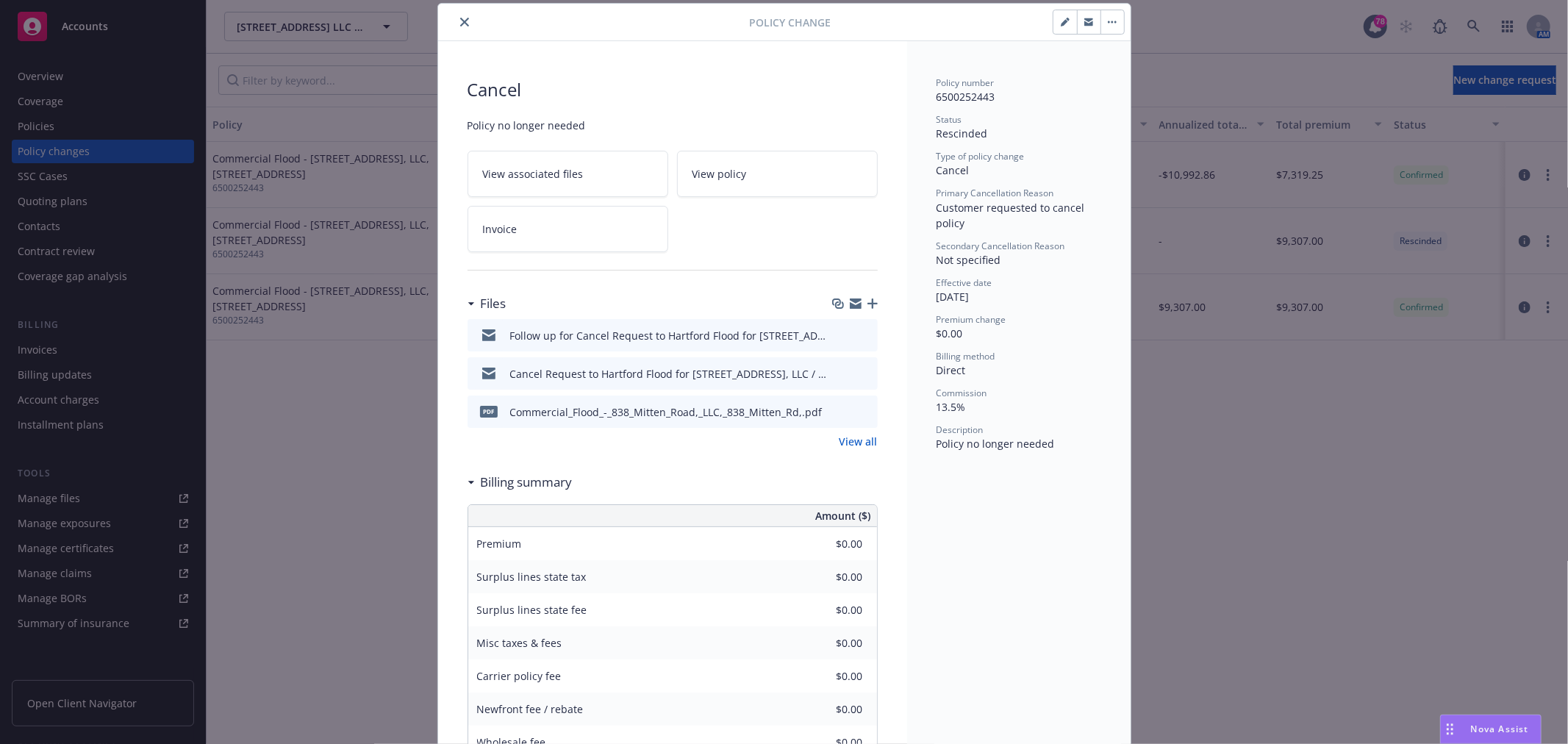
click at [461, 16] on button "close" at bounding box center [464, 22] width 18 height 18
